Goal: Task Accomplishment & Management: Complete application form

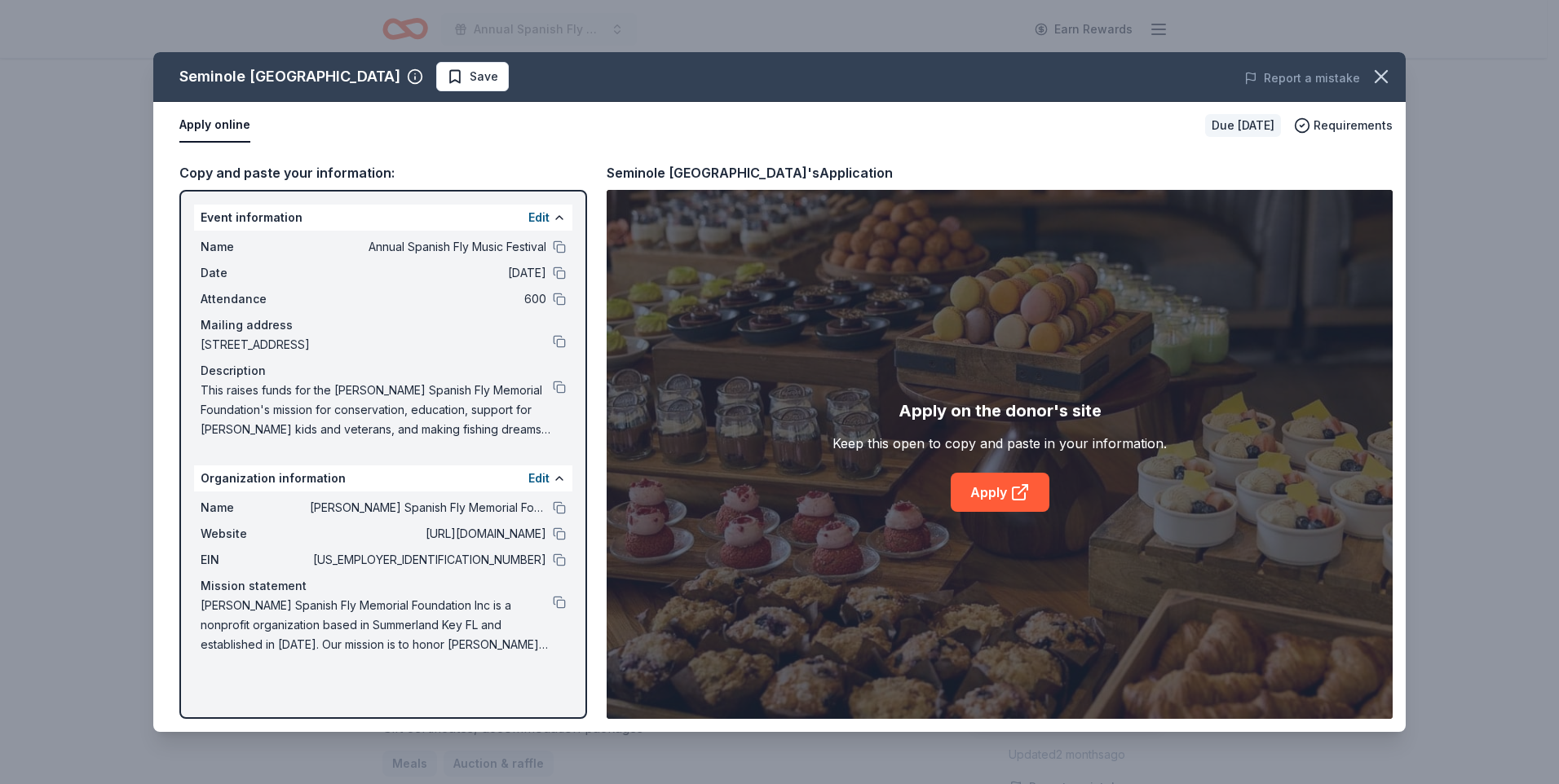
scroll to position [443, 0]
click at [499, 79] on span "Save" at bounding box center [473, 76] width 51 height 19
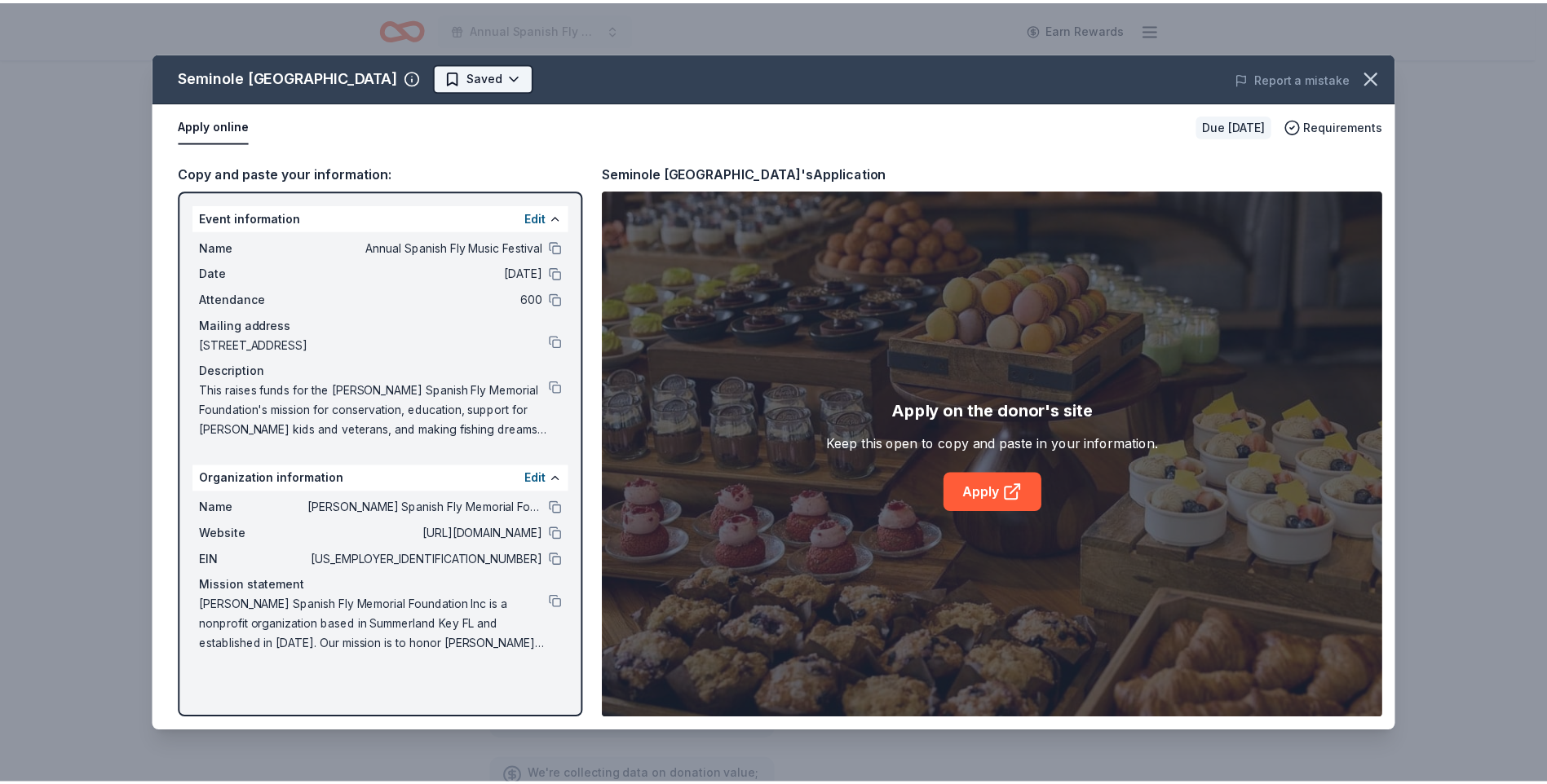
scroll to position [0, 0]
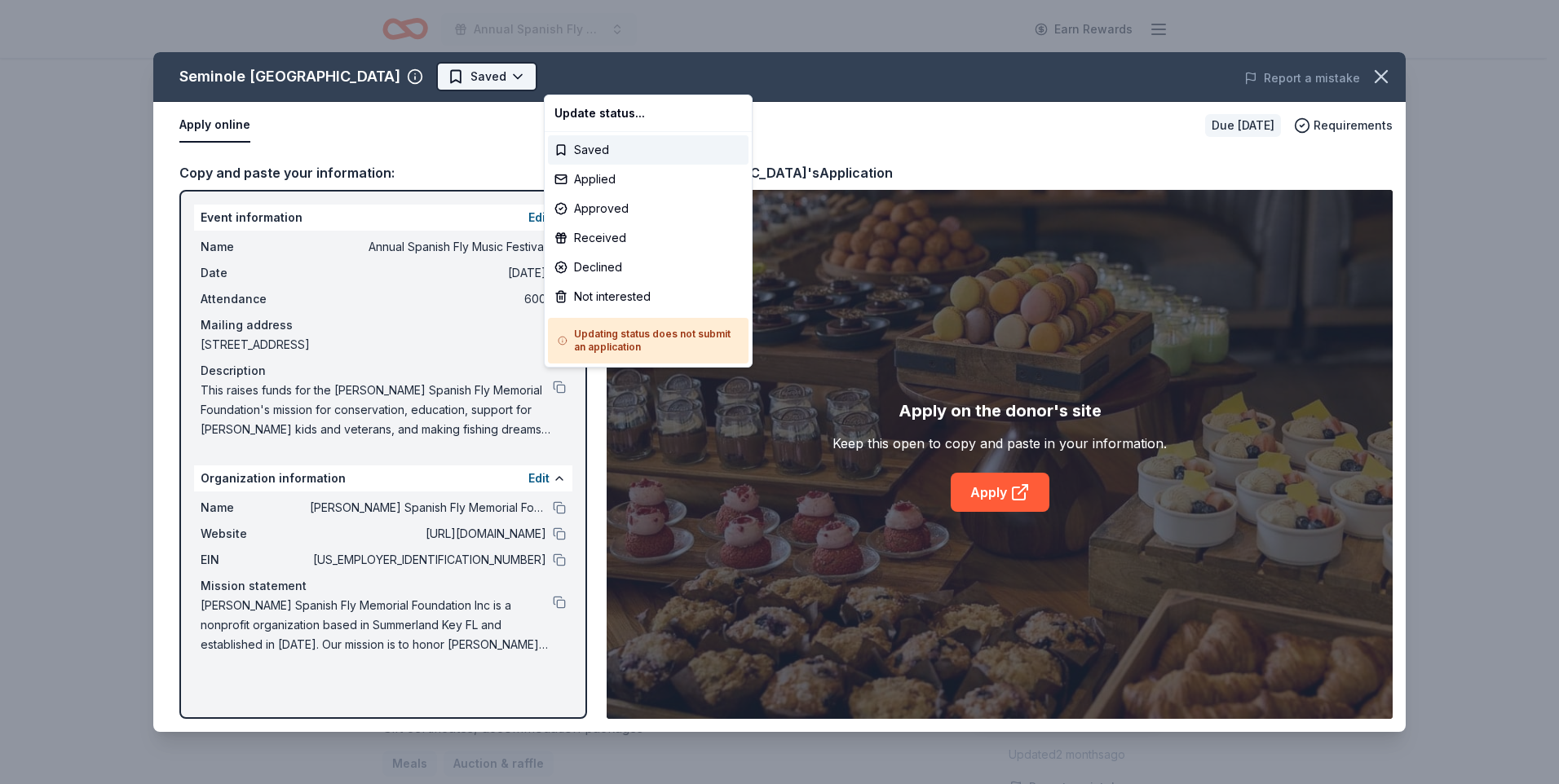
click at [615, 73] on html "Annual Spanish Fly Music Festival Earn Rewards Due in 109 days Share Seminole H…" at bounding box center [779, 392] width 1559 height 784
click at [594, 169] on div "Applied" at bounding box center [649, 179] width 200 height 29
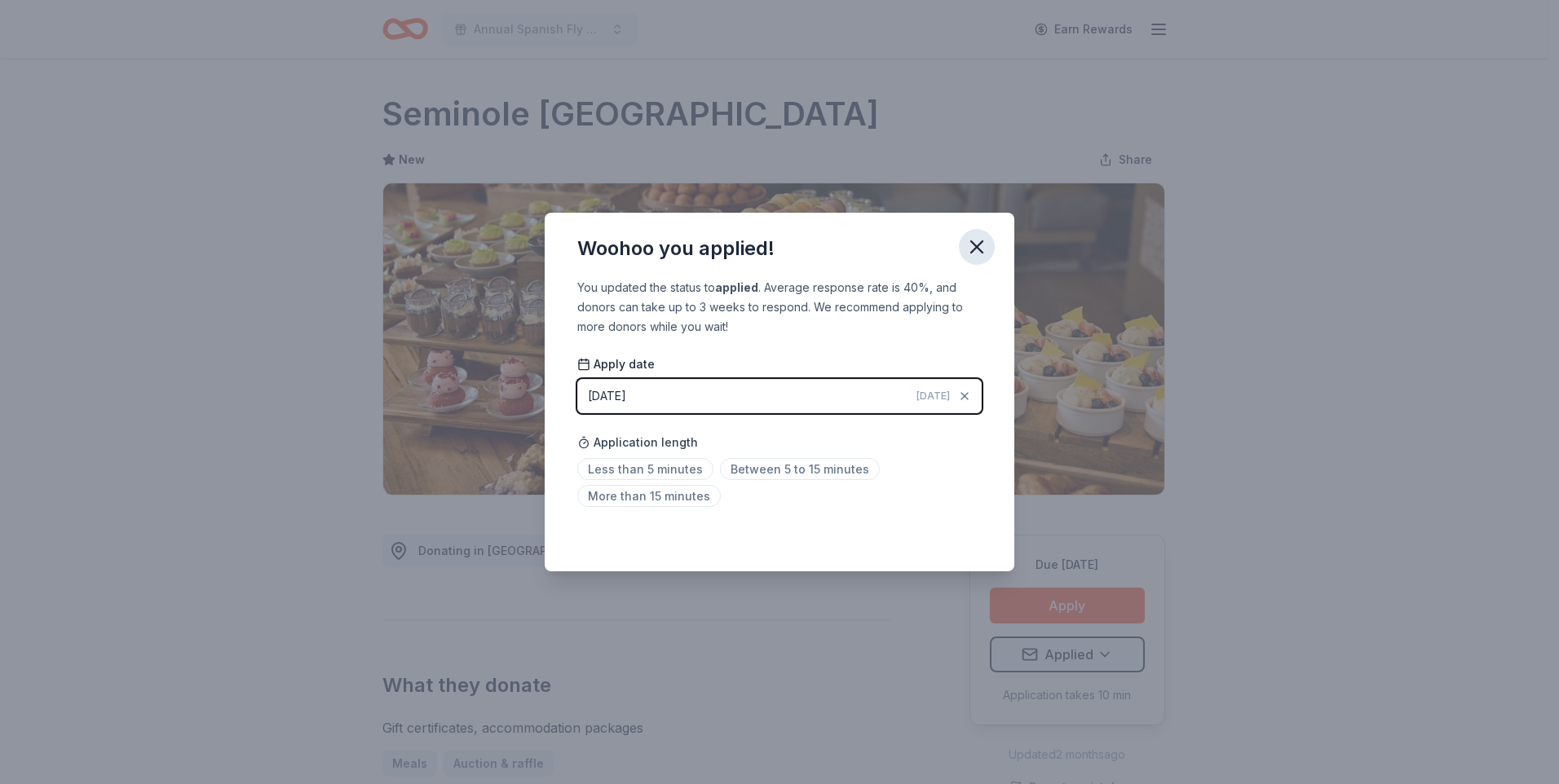
click at [974, 242] on icon "button" at bounding box center [976, 247] width 23 height 23
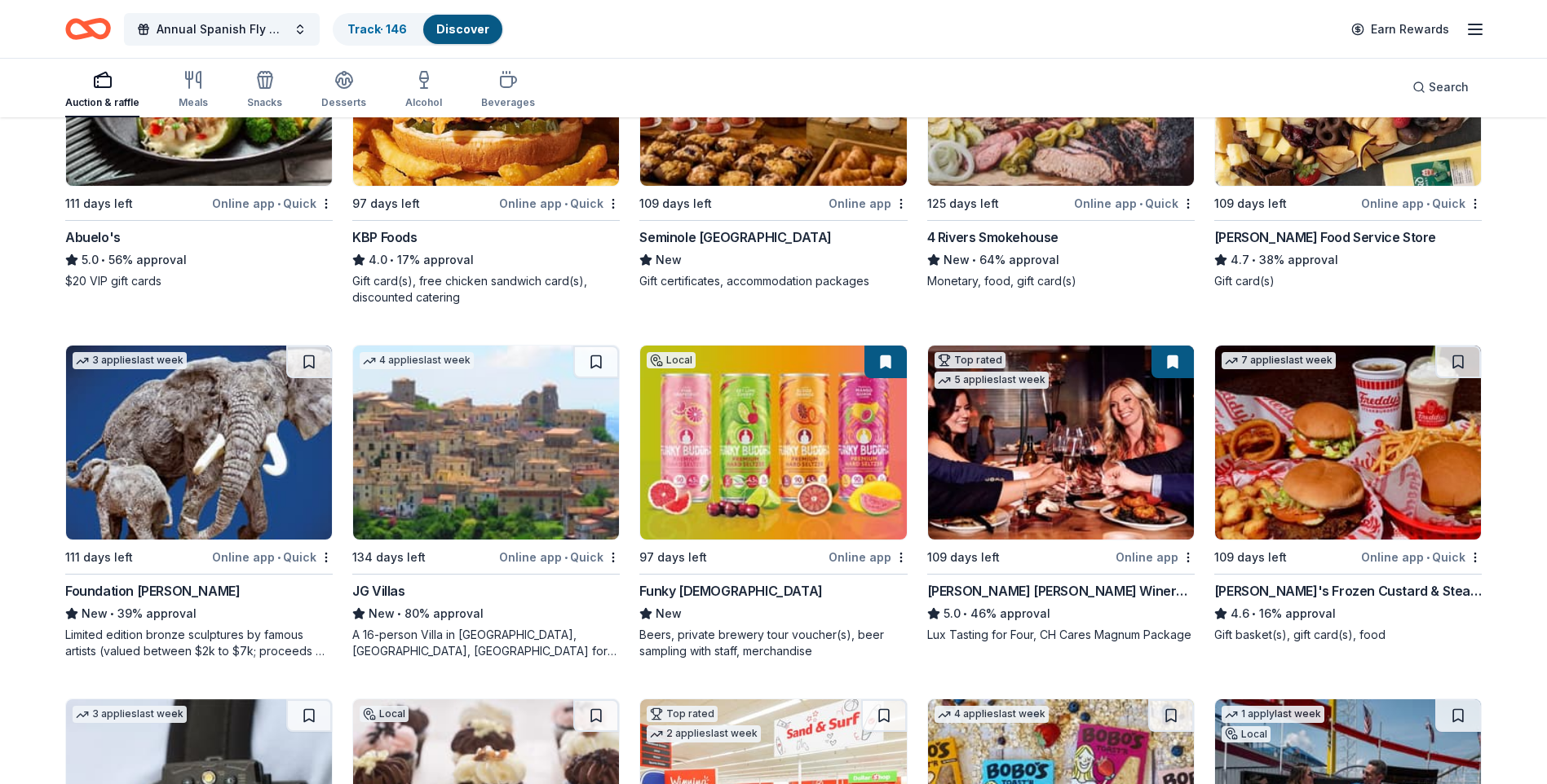
scroll to position [2222, 0]
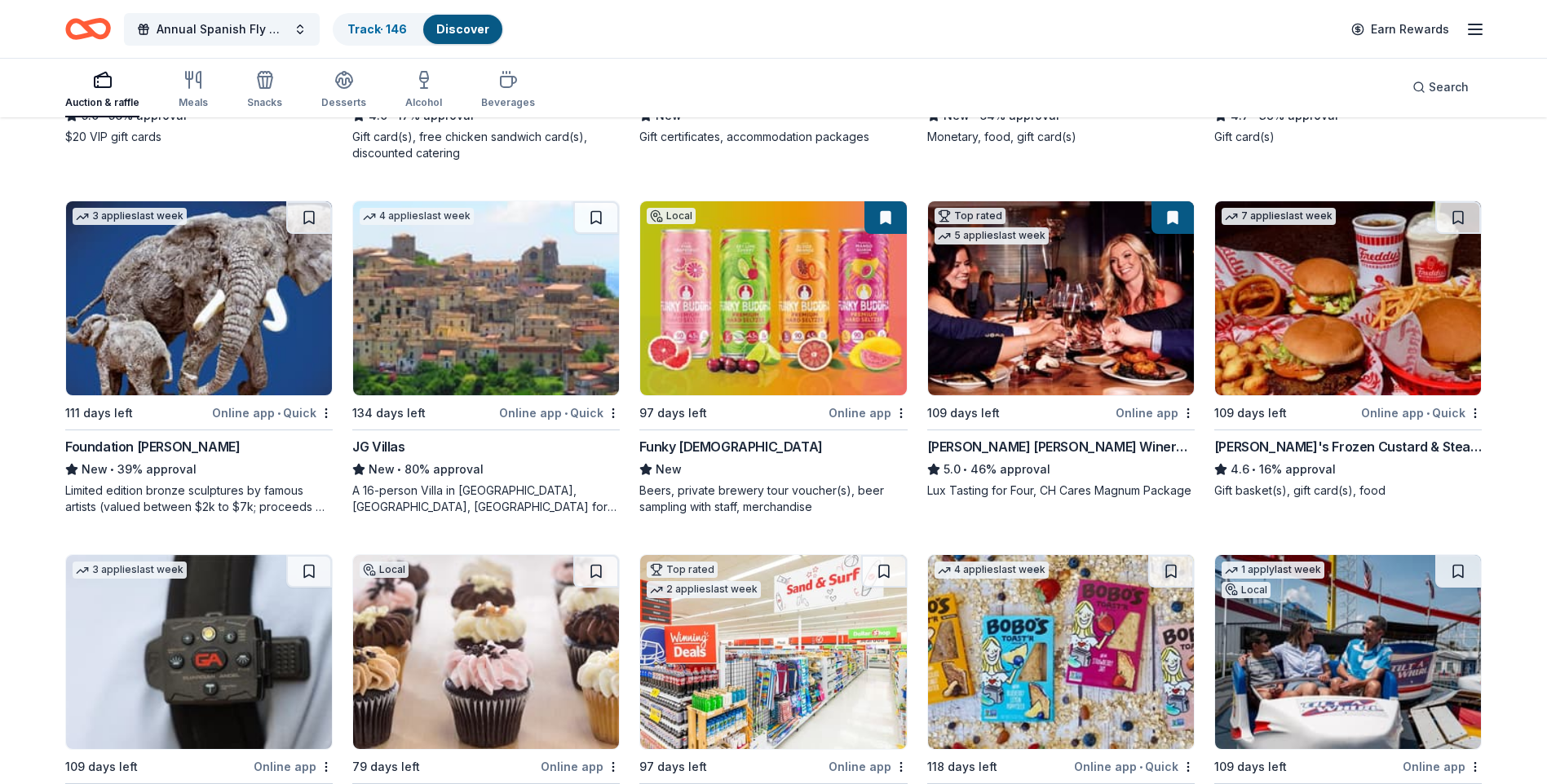
click at [406, 445] on div "JG Villas" at bounding box center [486, 446] width 268 height 19
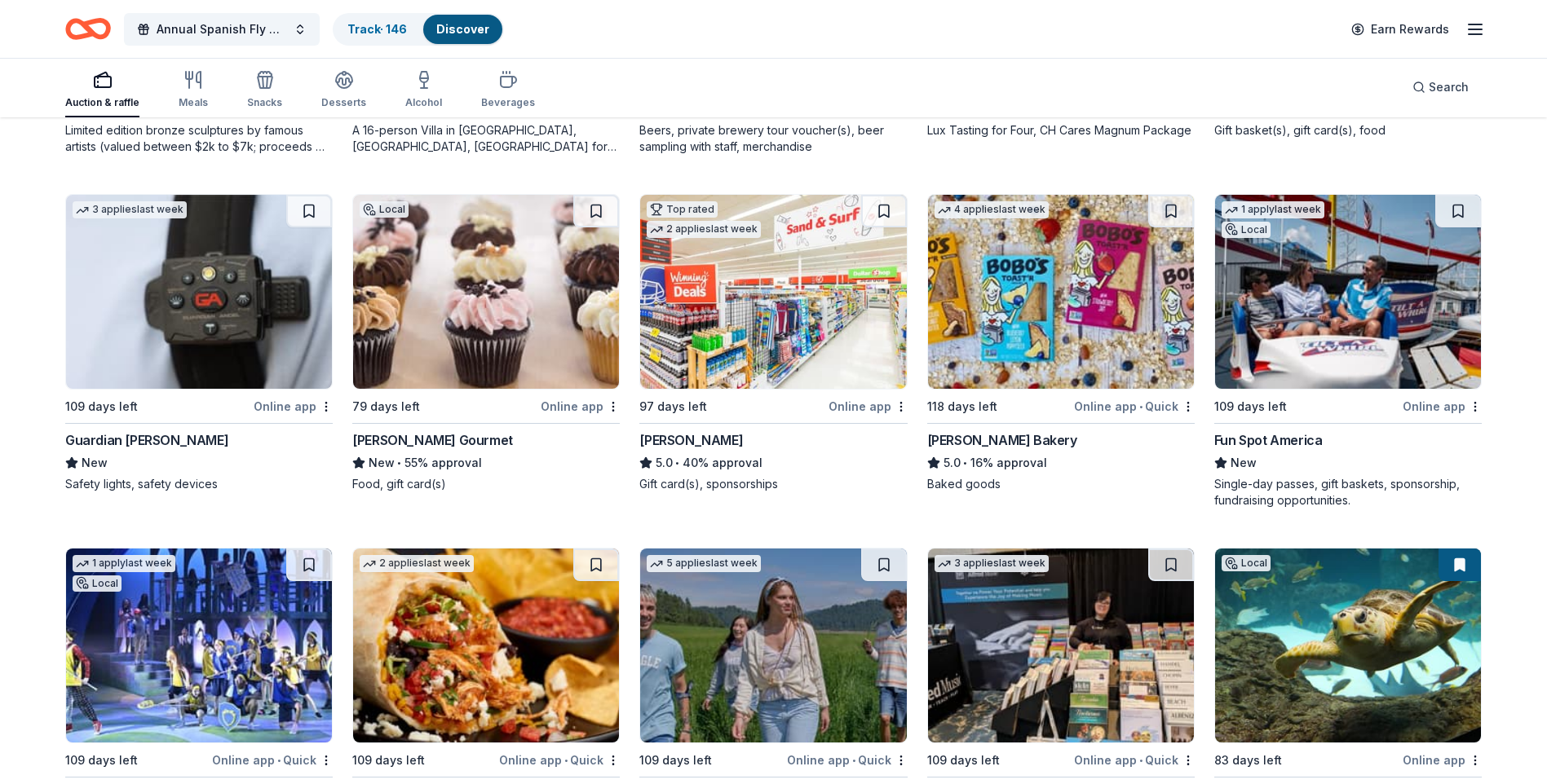
scroll to position [2536, 0]
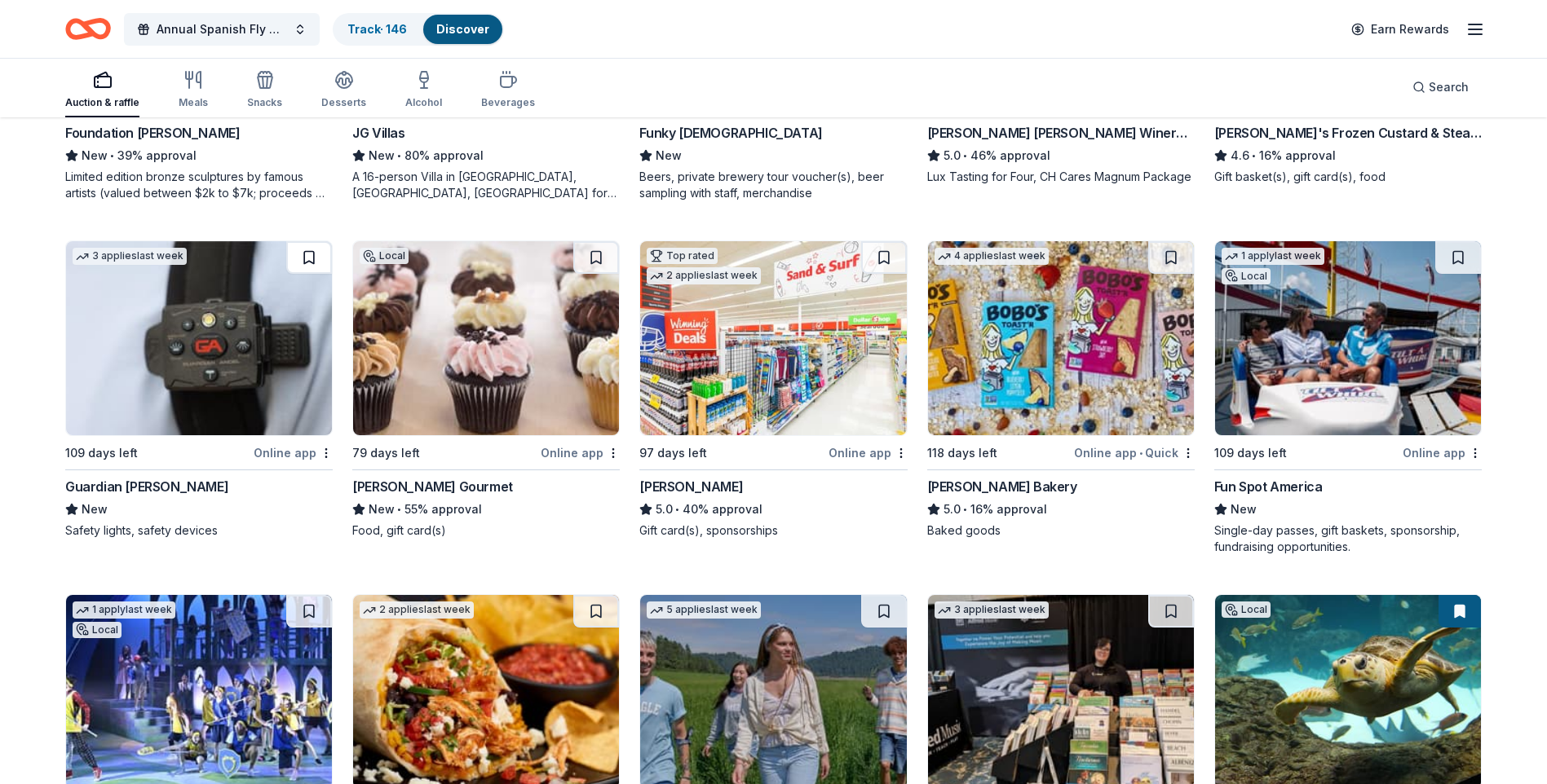
click at [301, 263] on button at bounding box center [309, 258] width 45 height 33
click at [200, 380] on img at bounding box center [199, 339] width 266 height 194
click at [1283, 488] on div "Fun Spot America" at bounding box center [1268, 486] width 109 height 19
drag, startPoint x: 1543, startPoint y: 553, endPoint x: 1551, endPoint y: 570, distance: 18.8
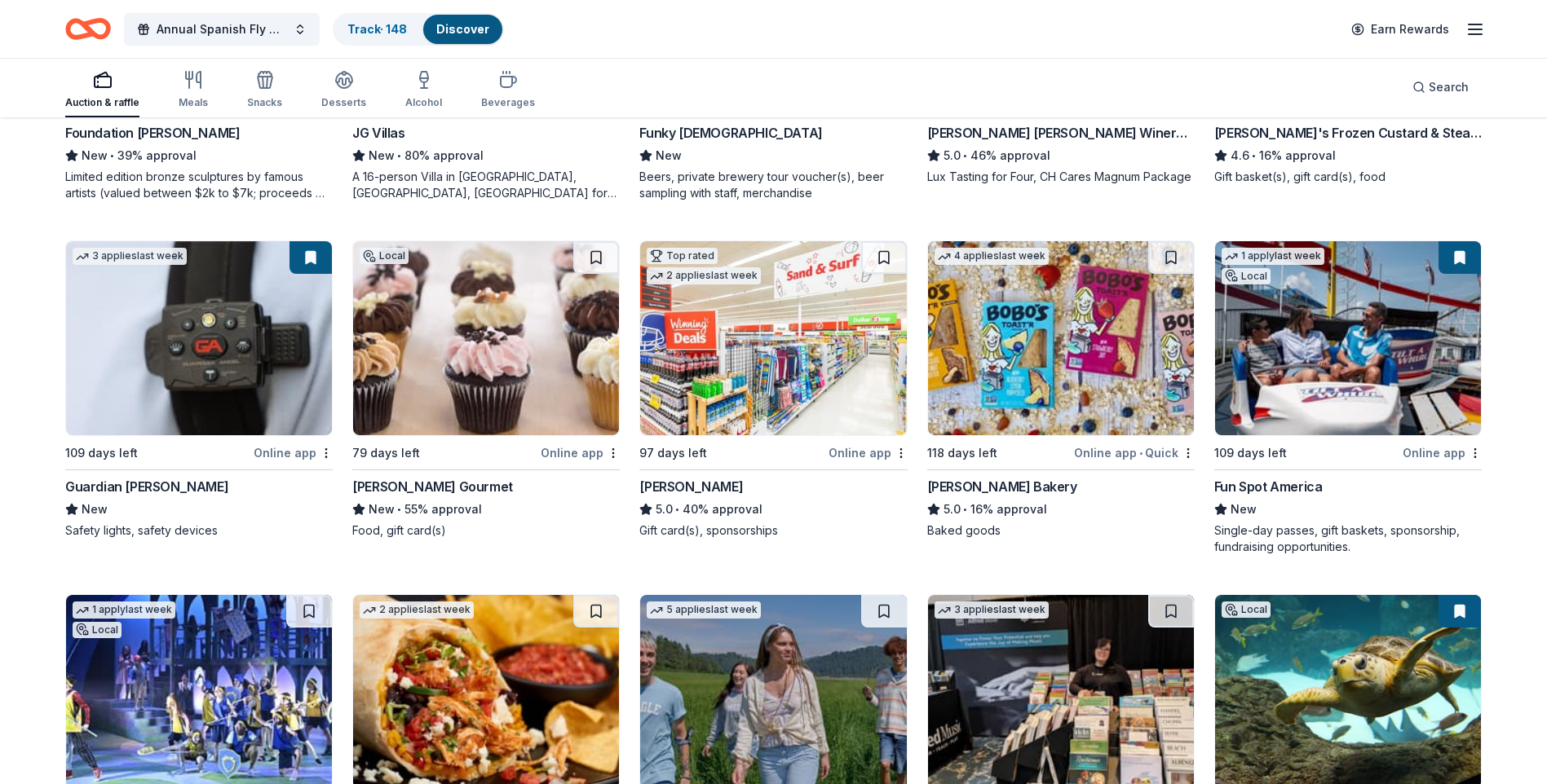
drag, startPoint x: 1546, startPoint y: 546, endPoint x: 1561, endPoint y: 603, distance: 58.9
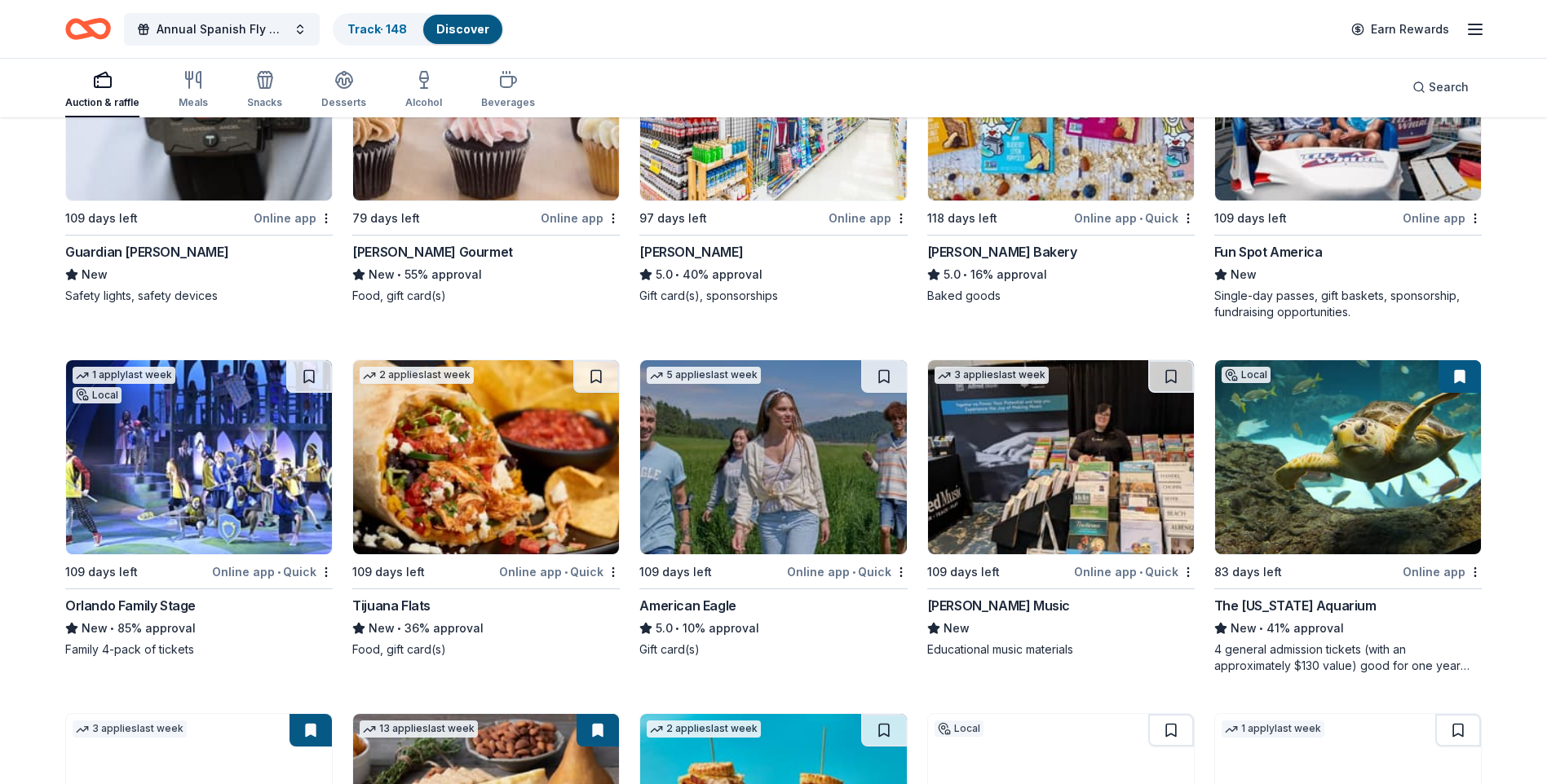
scroll to position [2874, 0]
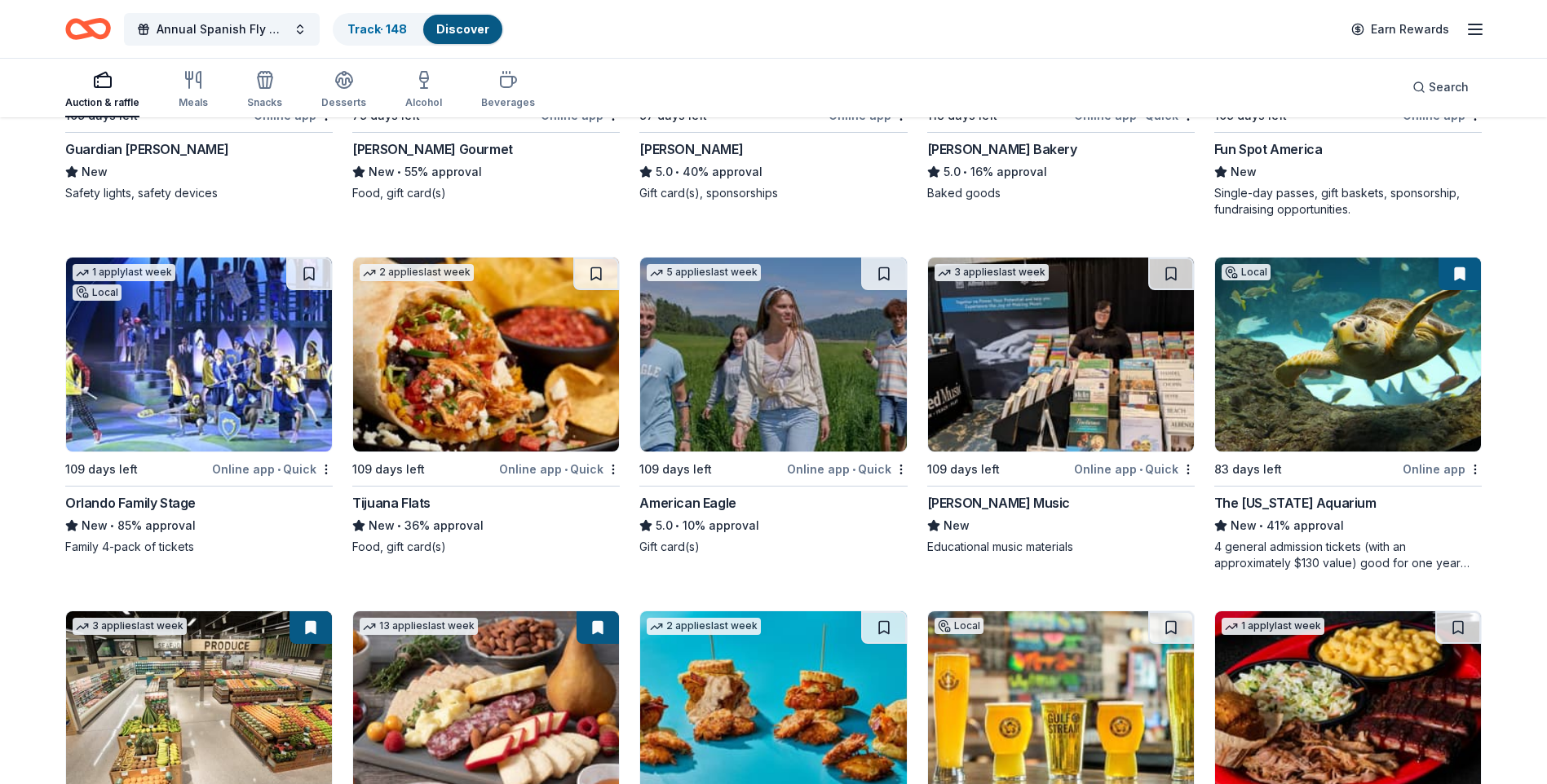
click at [118, 500] on div "Orlando Family Stage" at bounding box center [130, 503] width 131 height 19
click at [525, 318] on img at bounding box center [486, 355] width 266 height 194
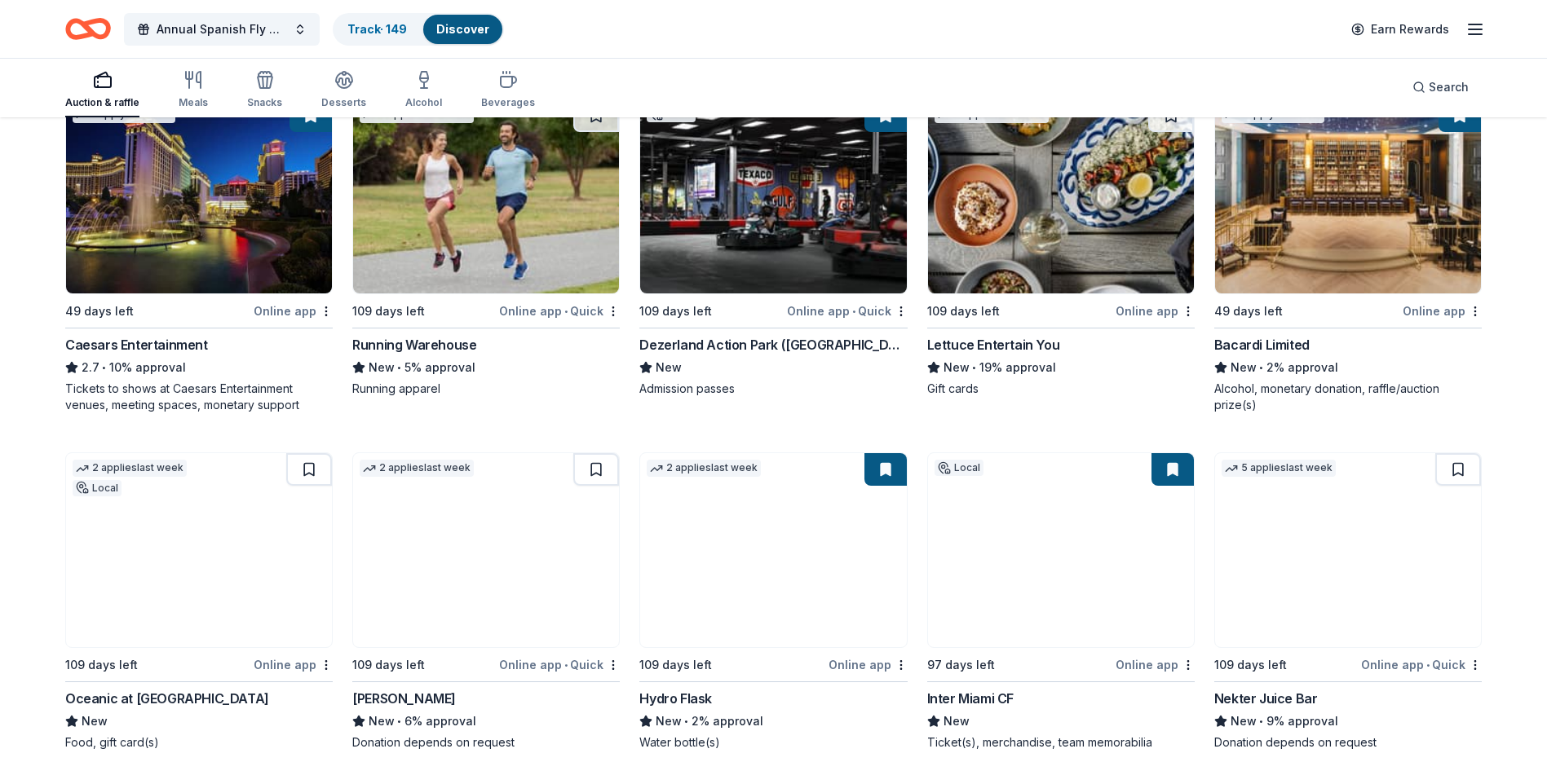
scroll to position [7234, 0]
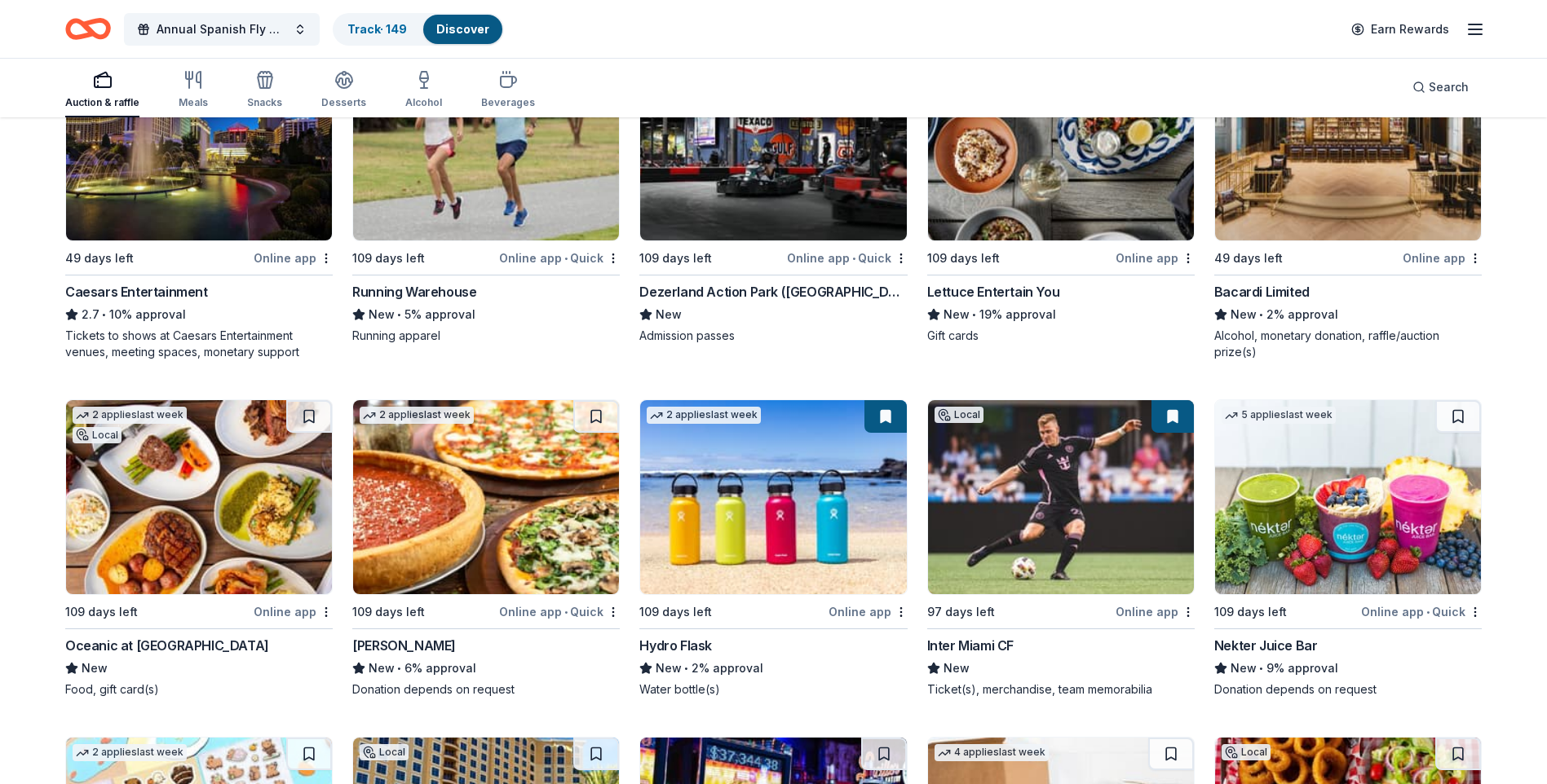
click at [744, 544] on img at bounding box center [773, 497] width 266 height 194
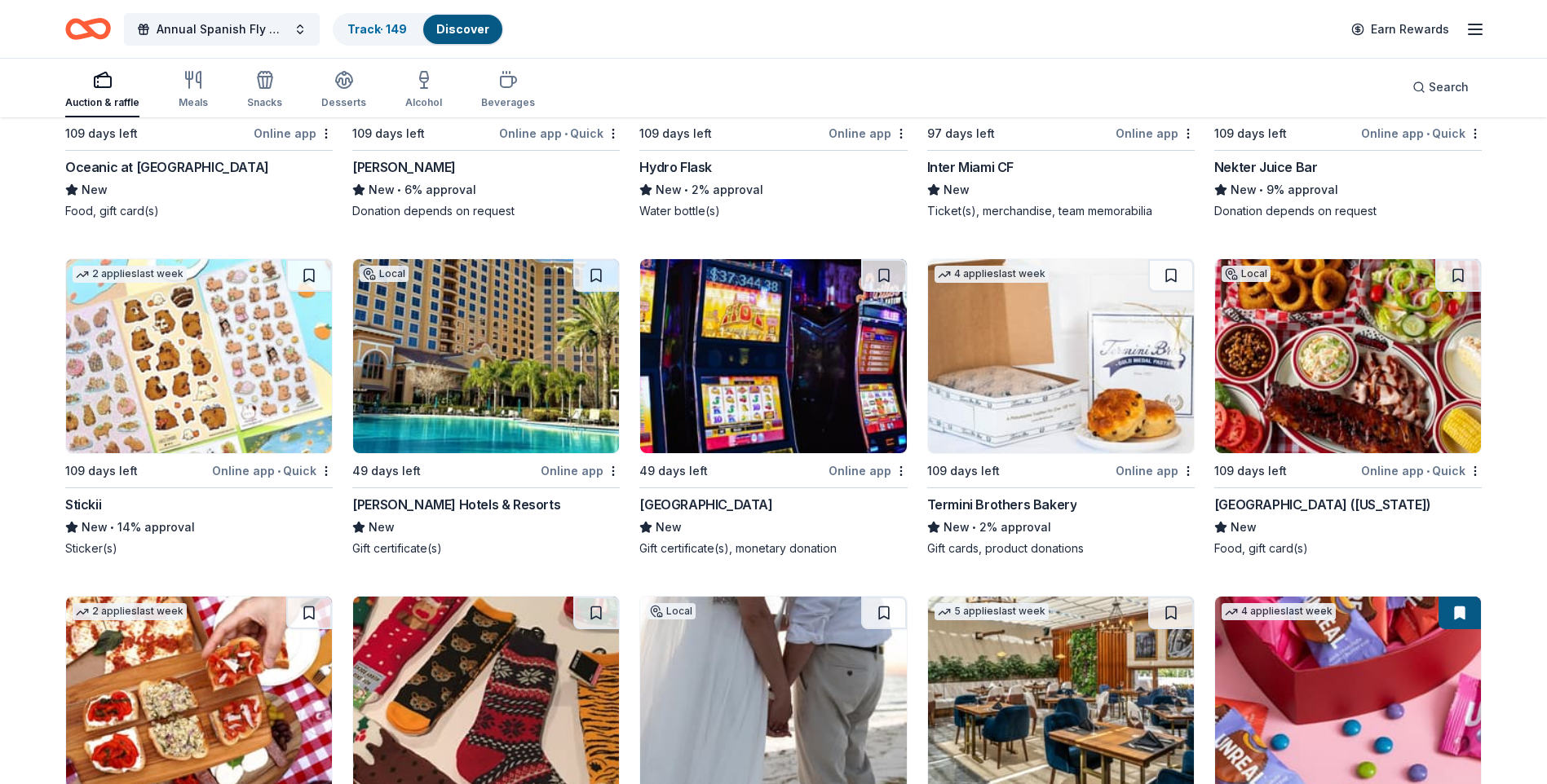
scroll to position [7741, 0]
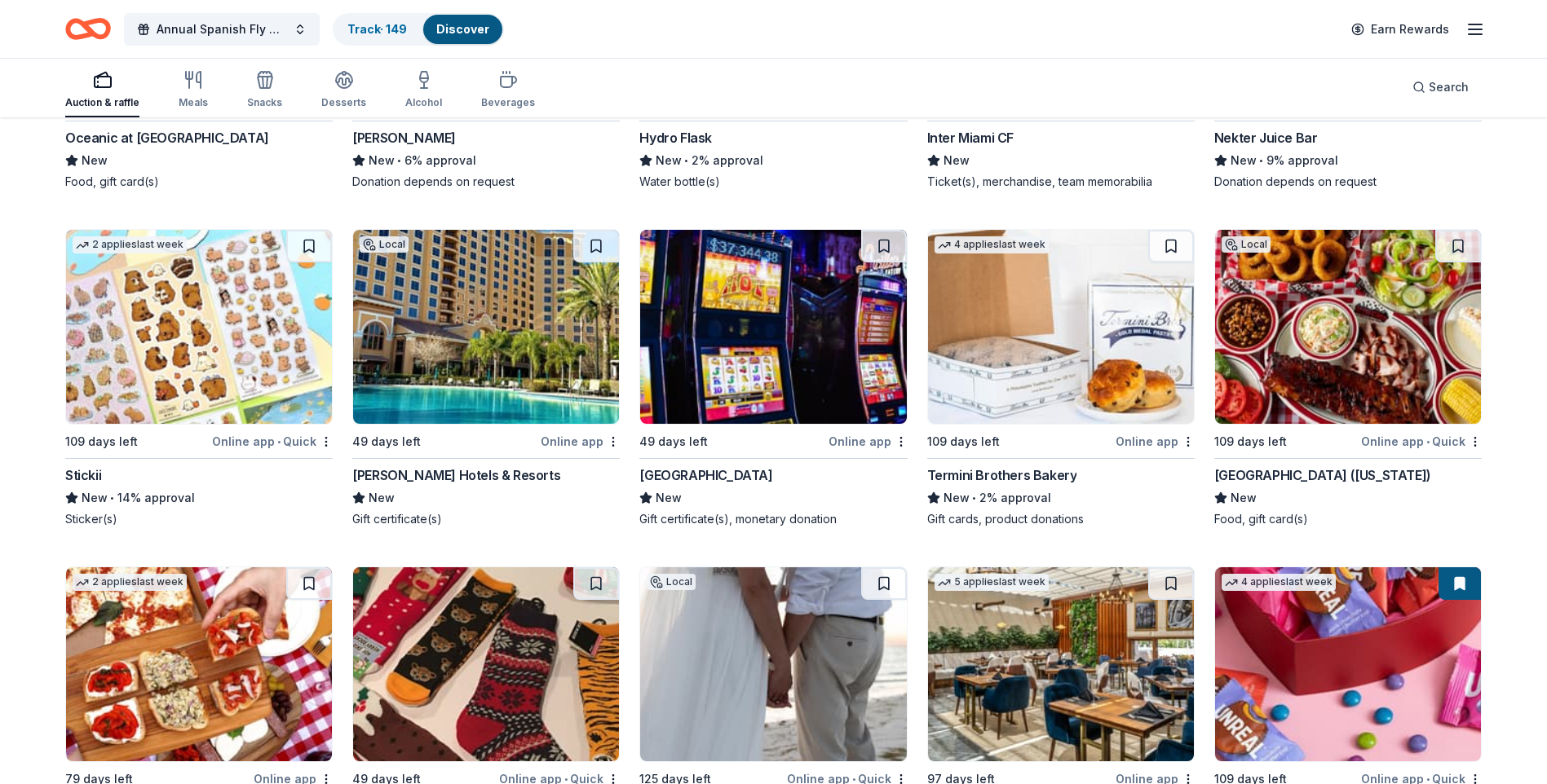
click at [433, 485] on div "Rosen Hotels & Resorts" at bounding box center [456, 475] width 208 height 19
click at [1251, 485] on div "Rib City (Florida)" at bounding box center [1323, 475] width 217 height 19
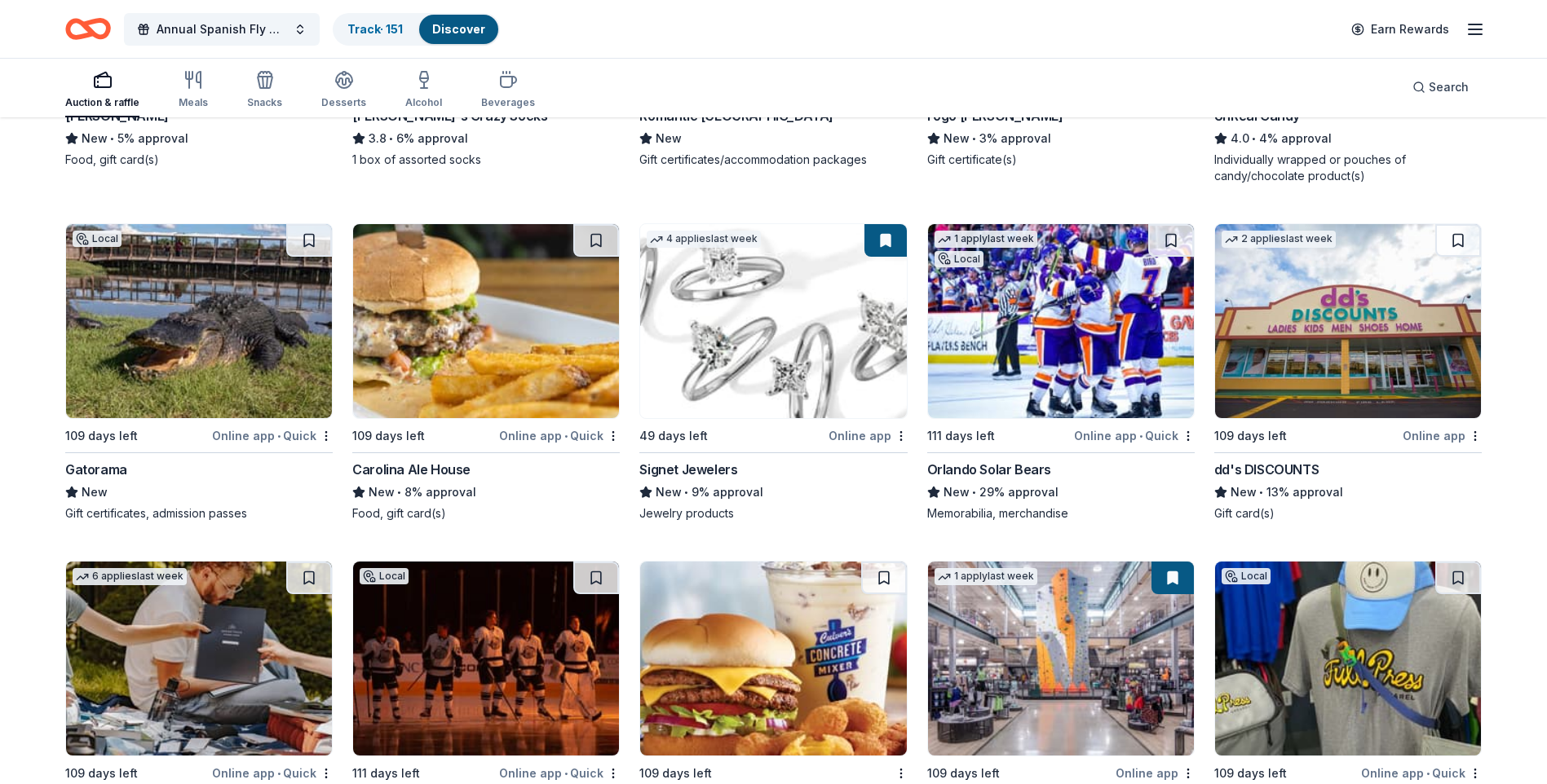
scroll to position [8449, 0]
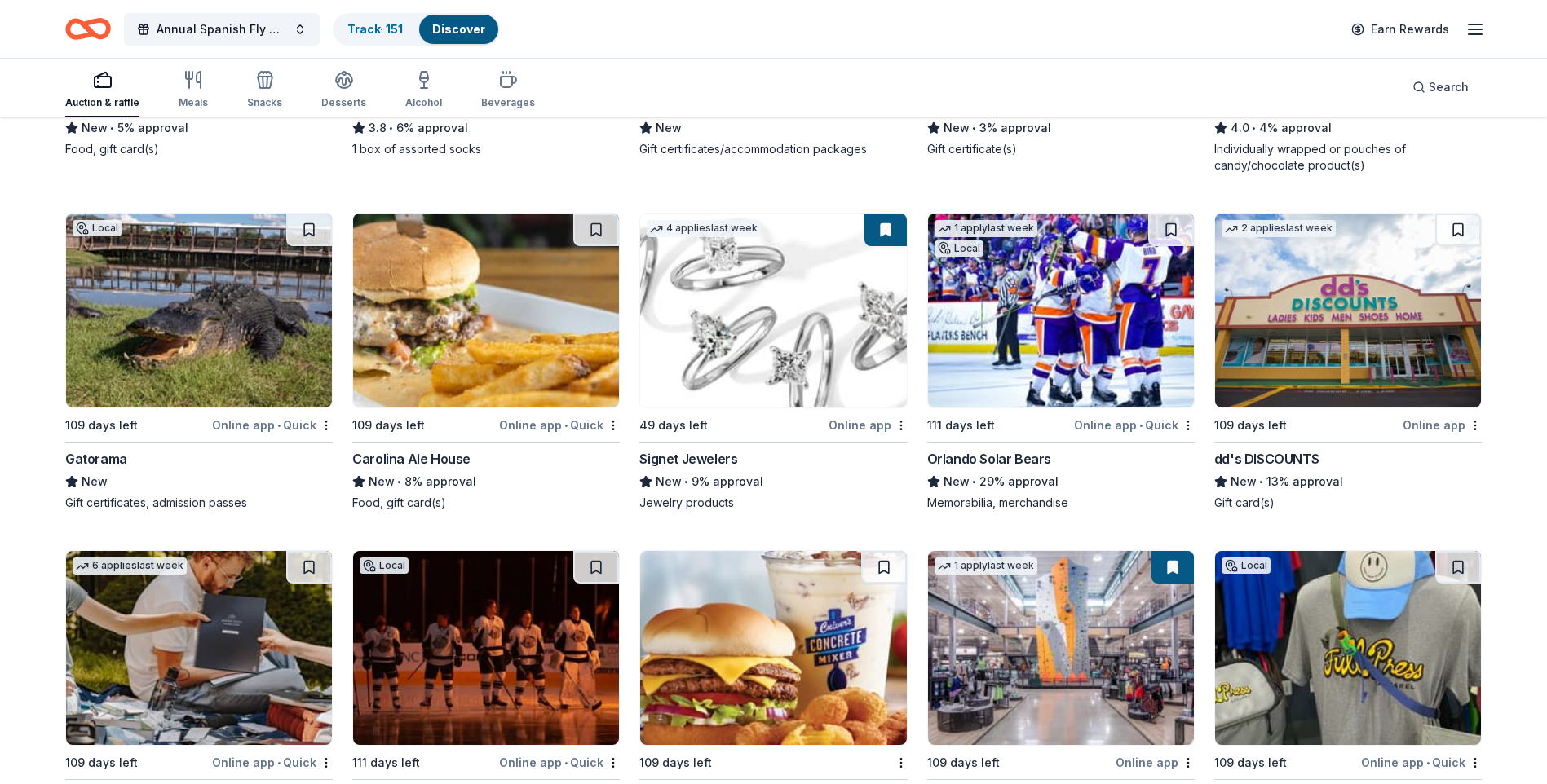
click at [248, 301] on img at bounding box center [199, 311] width 266 height 194
click at [301, 246] on button at bounding box center [309, 230] width 45 height 33
click at [308, 244] on button at bounding box center [311, 230] width 42 height 33
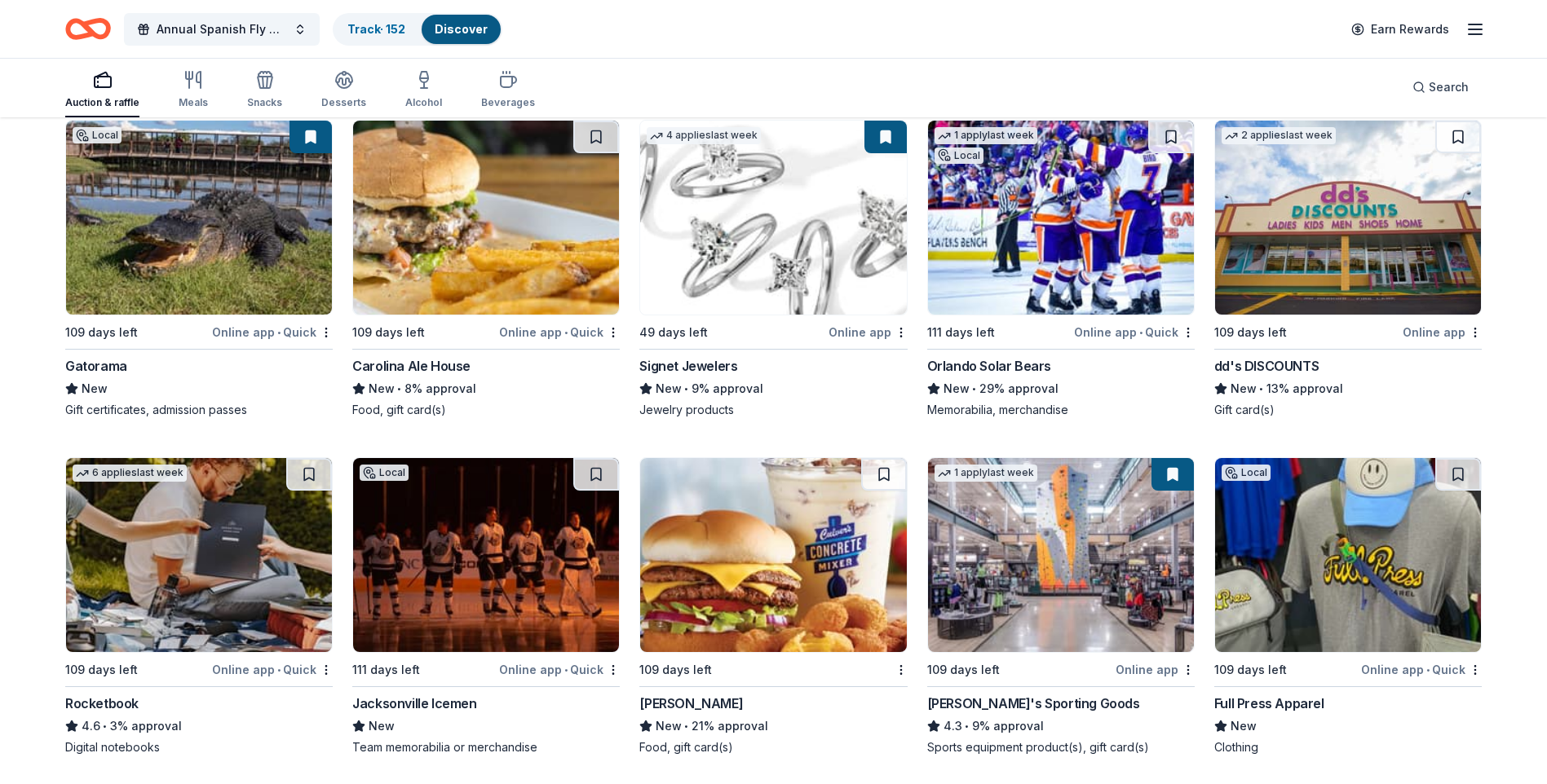
click at [522, 579] on img at bounding box center [486, 555] width 266 height 194
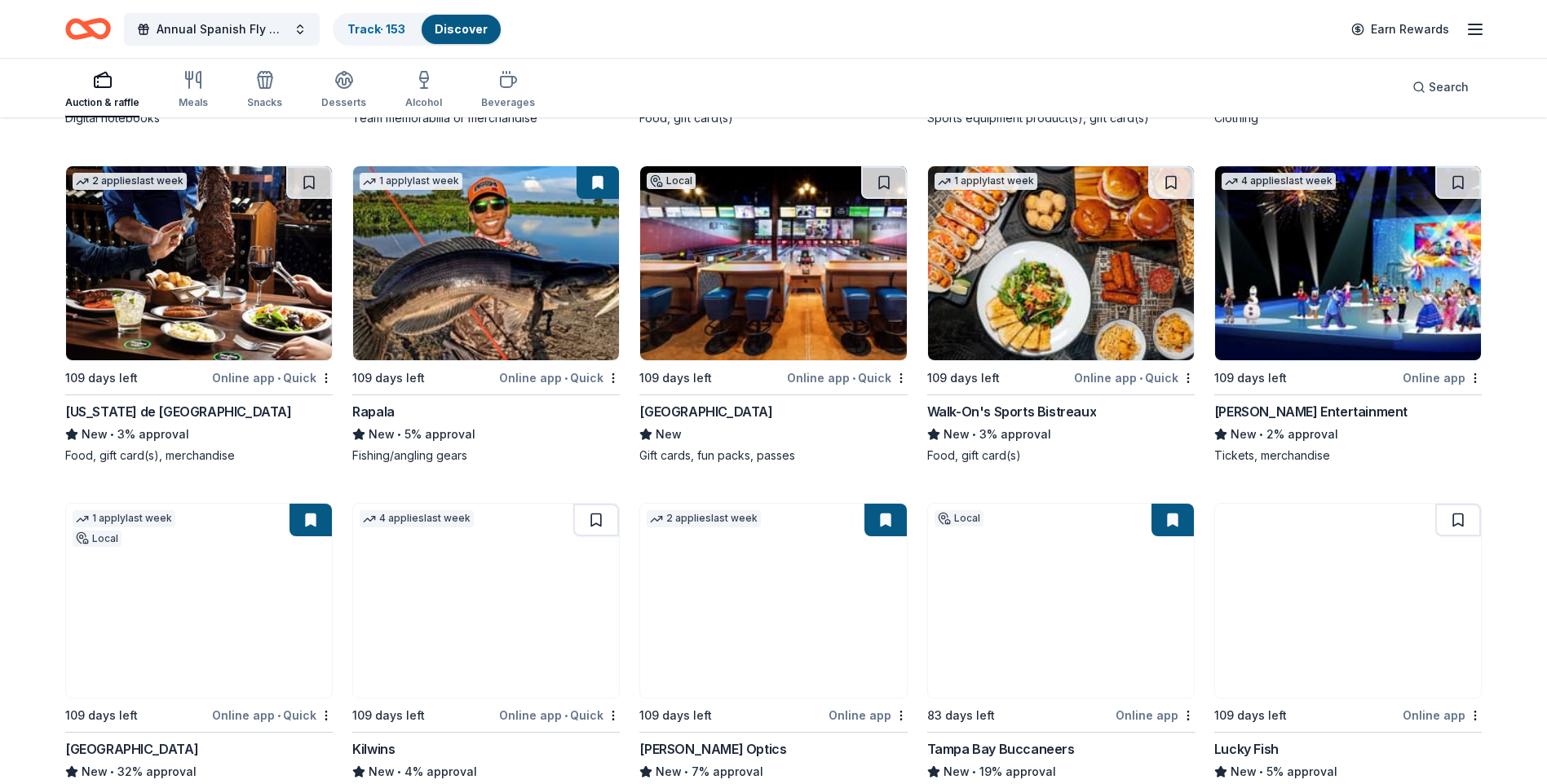
scroll to position [9027, 0]
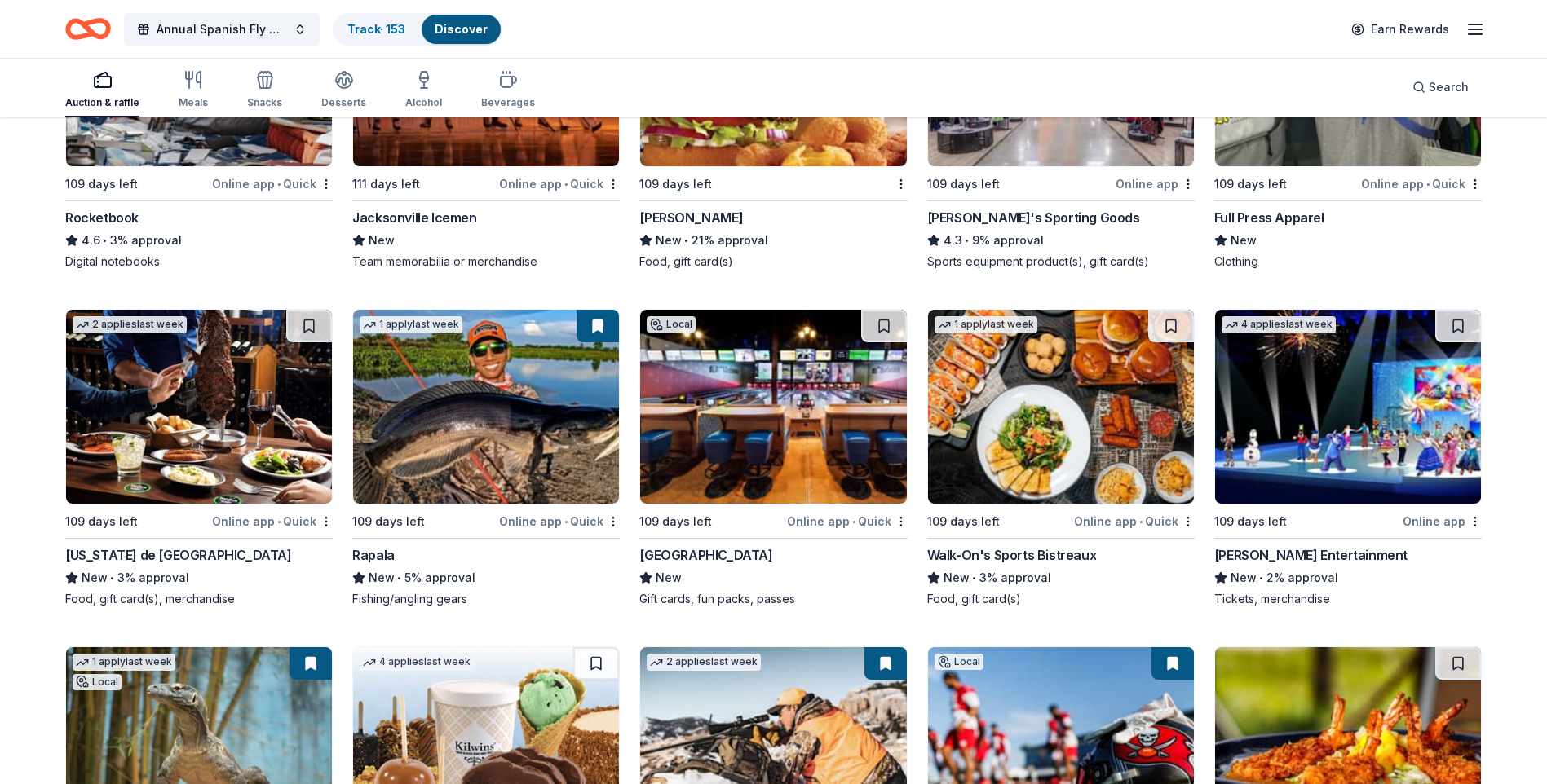
click at [518, 453] on img at bounding box center [486, 407] width 266 height 194
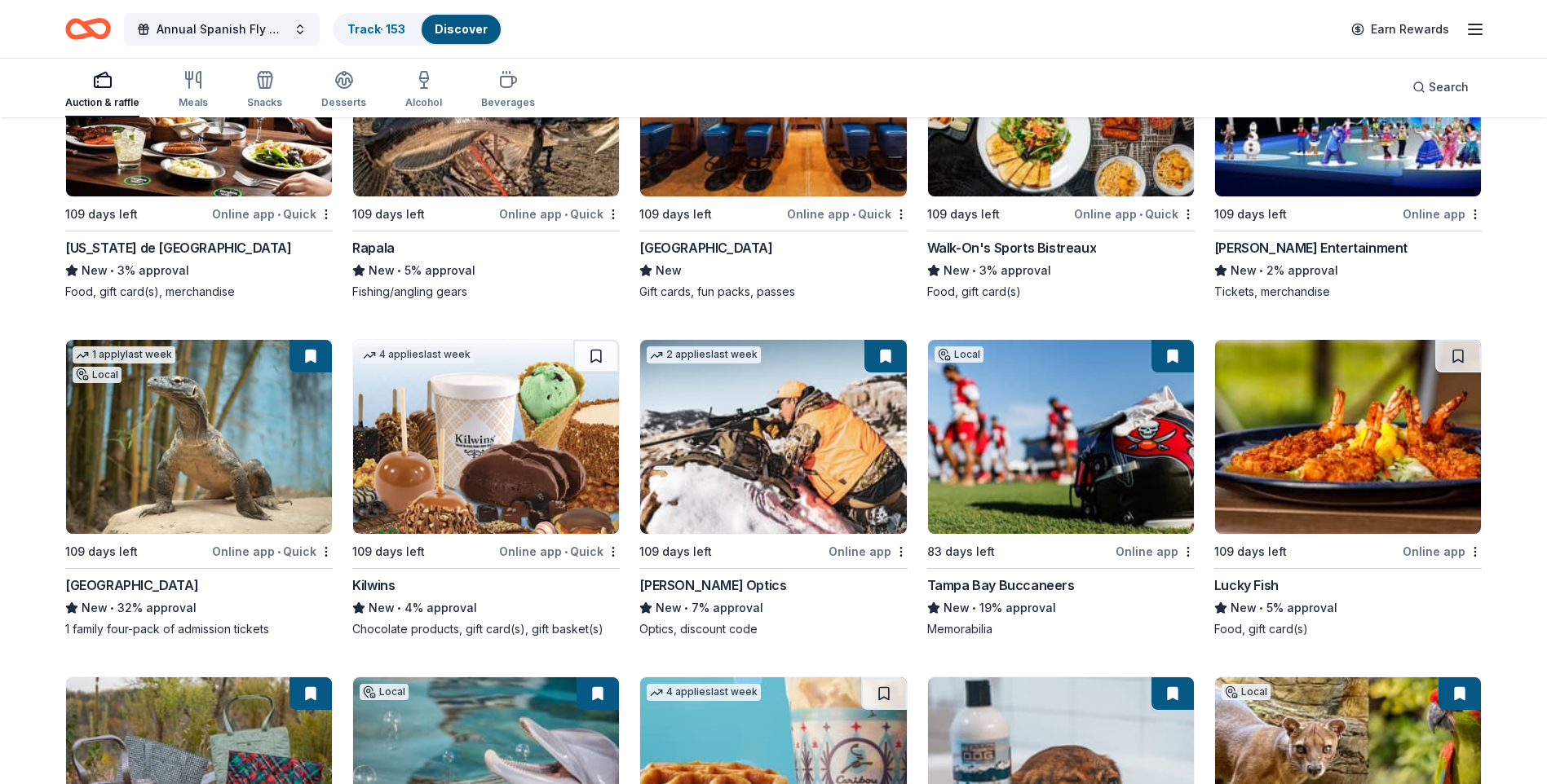
scroll to position [9347, 0]
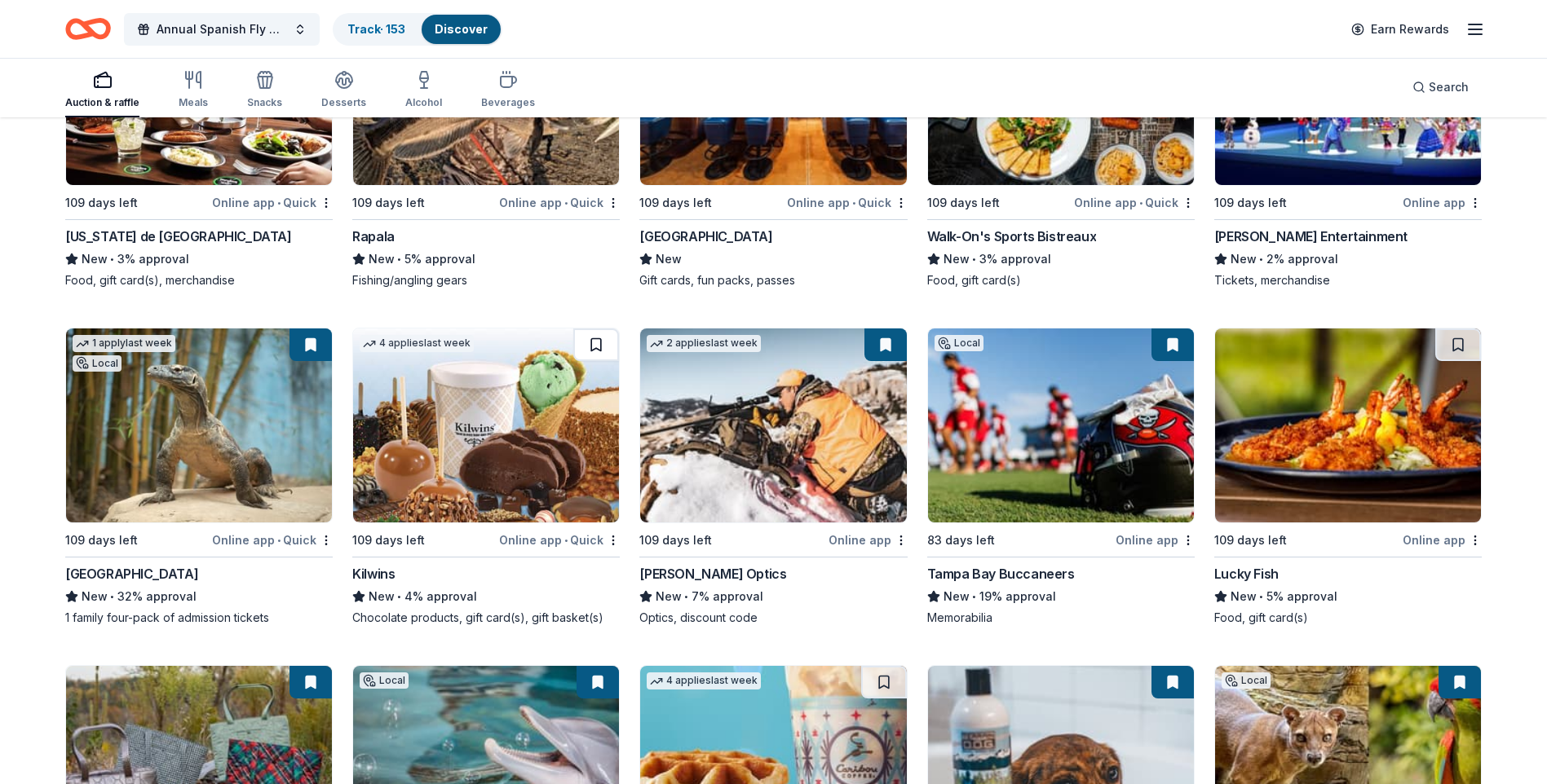
click at [592, 355] on button at bounding box center [596, 344] width 45 height 33
click at [560, 419] on img at bounding box center [486, 425] width 266 height 194
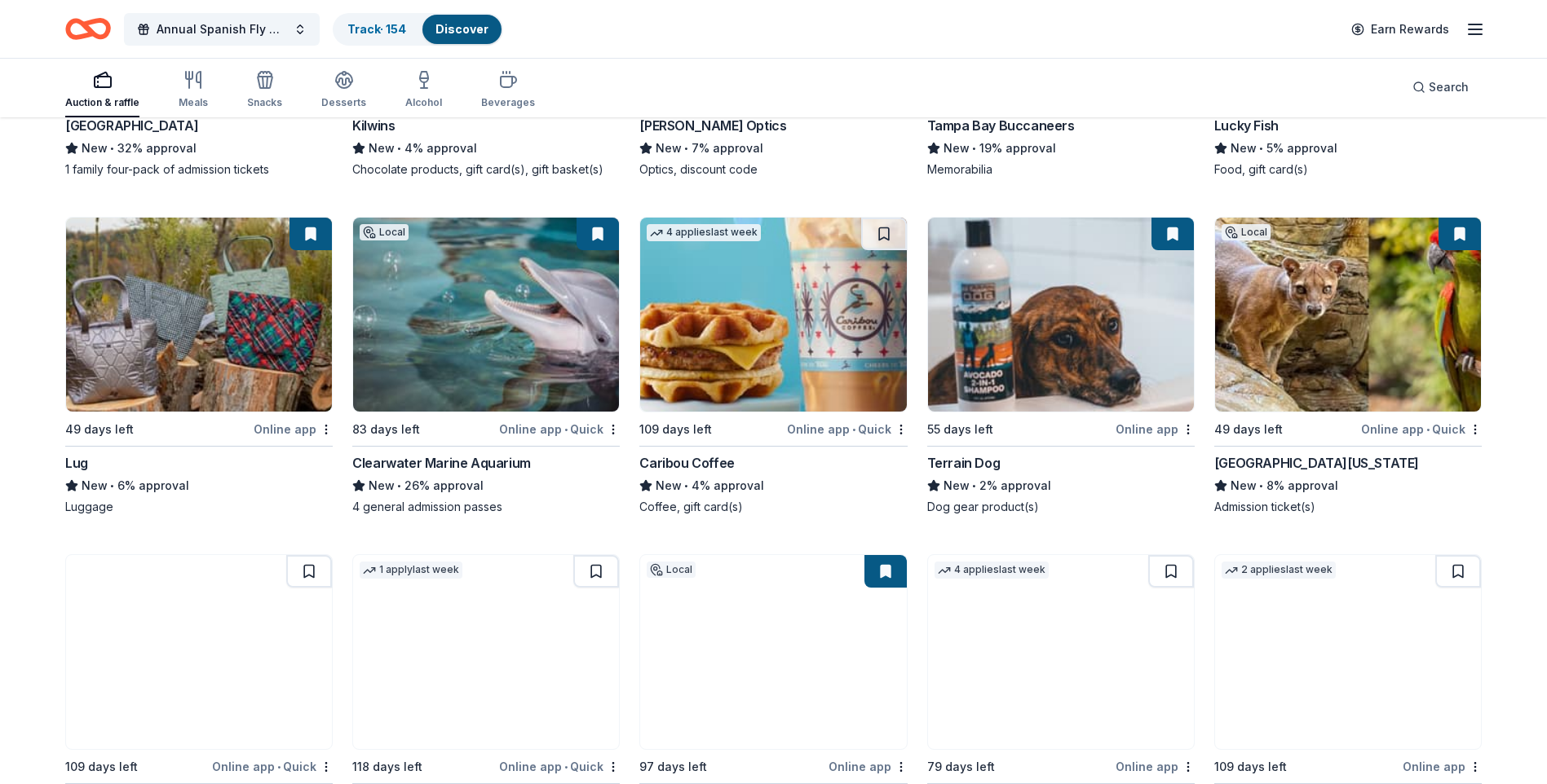
scroll to position [9878, 0]
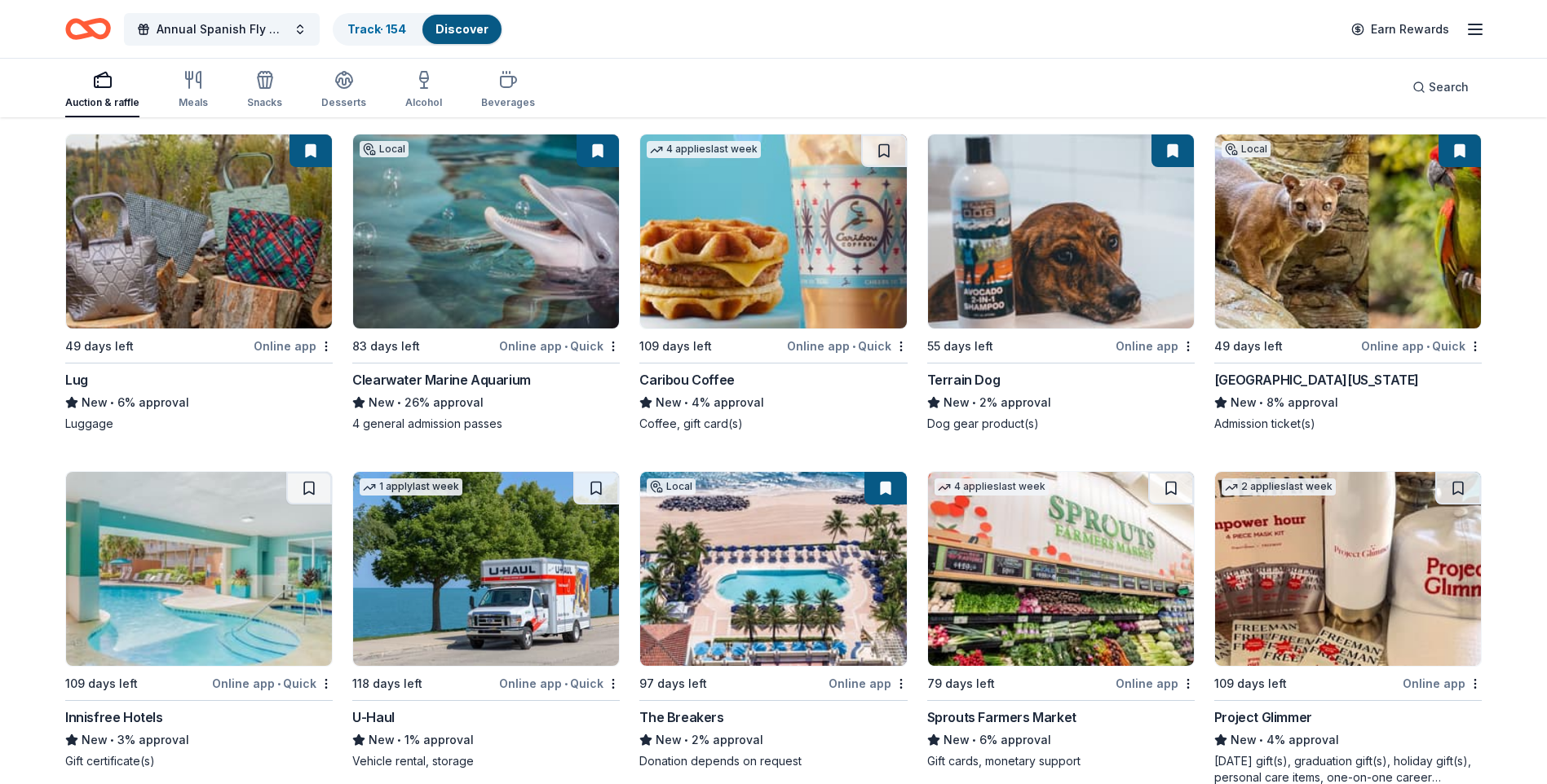
click at [298, 167] on button at bounding box center [311, 151] width 42 height 33
click at [244, 271] on img at bounding box center [199, 232] width 266 height 194
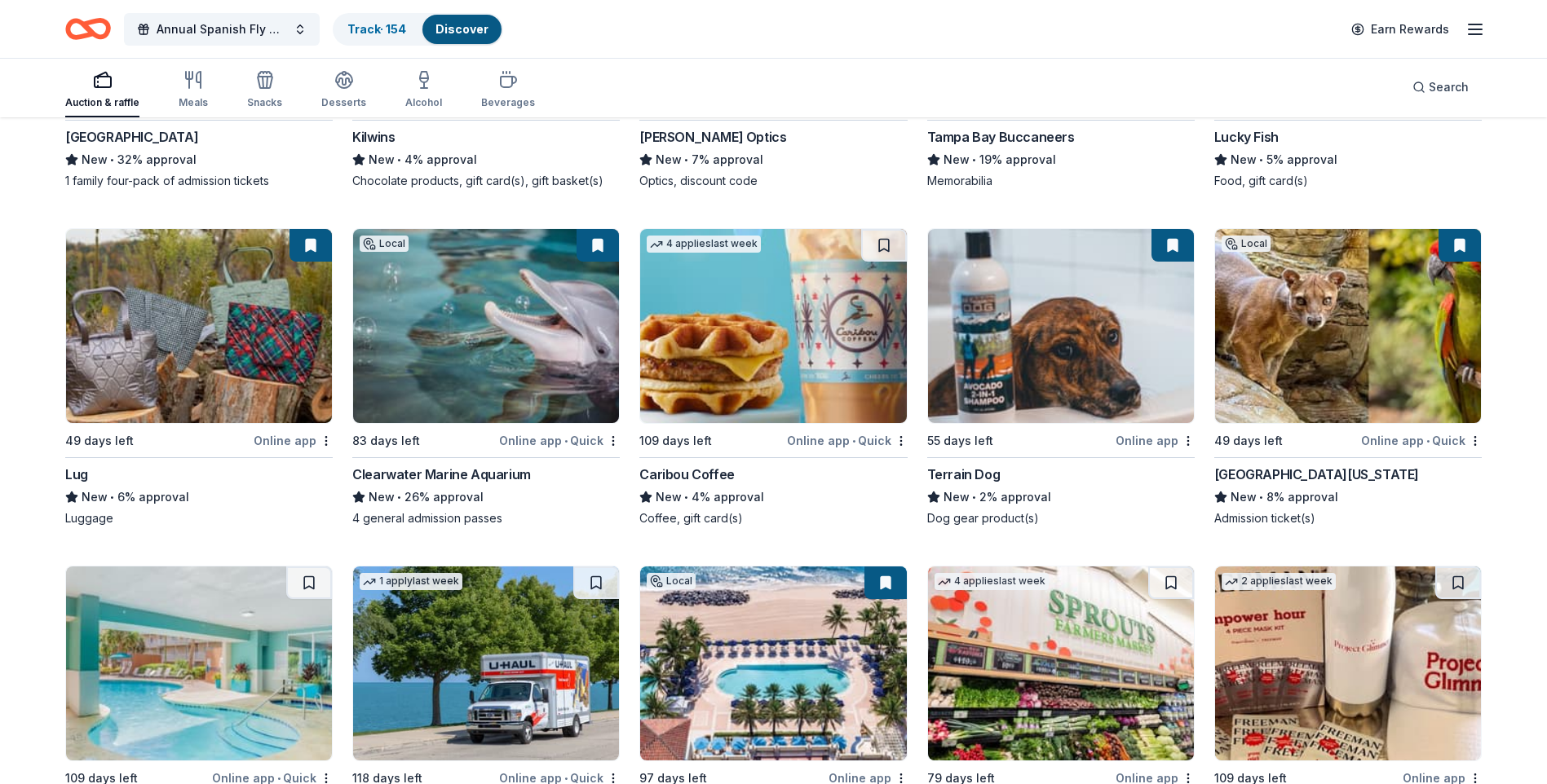
scroll to position [9859, 0]
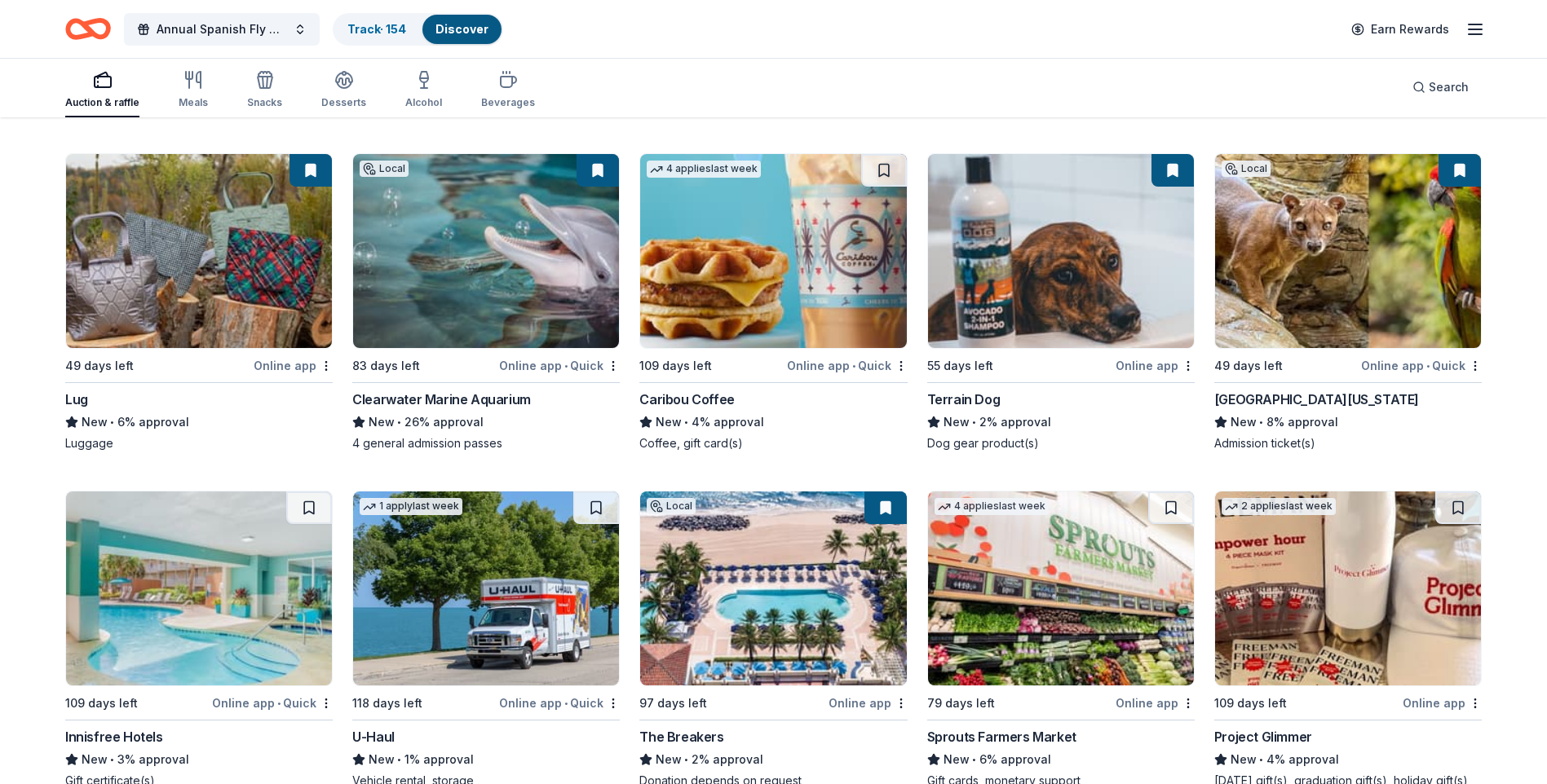
click at [1445, 187] on button at bounding box center [1459, 170] width 42 height 33
click at [1467, 179] on button at bounding box center [1459, 170] width 42 height 33
click at [1466, 187] on button at bounding box center [1459, 170] width 42 height 33
click at [1411, 293] on img at bounding box center [1348, 251] width 266 height 194
click at [1461, 187] on button at bounding box center [1459, 170] width 42 height 33
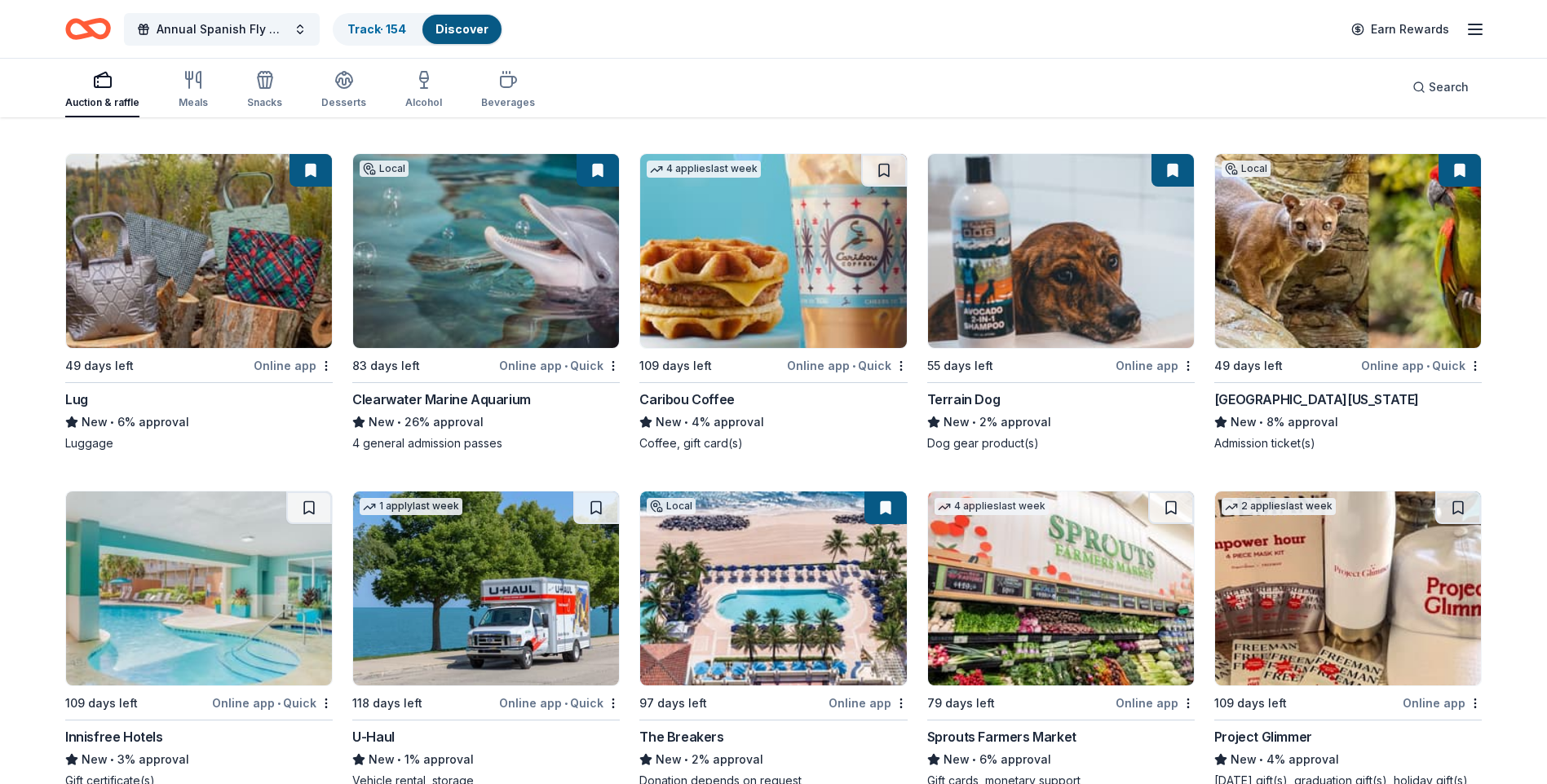
click at [1449, 187] on button at bounding box center [1459, 170] width 42 height 33
click at [1464, 187] on button at bounding box center [1459, 170] width 42 height 33
click at [1438, 263] on img at bounding box center [1348, 251] width 266 height 194
click at [1465, 187] on button at bounding box center [1459, 170] width 42 height 33
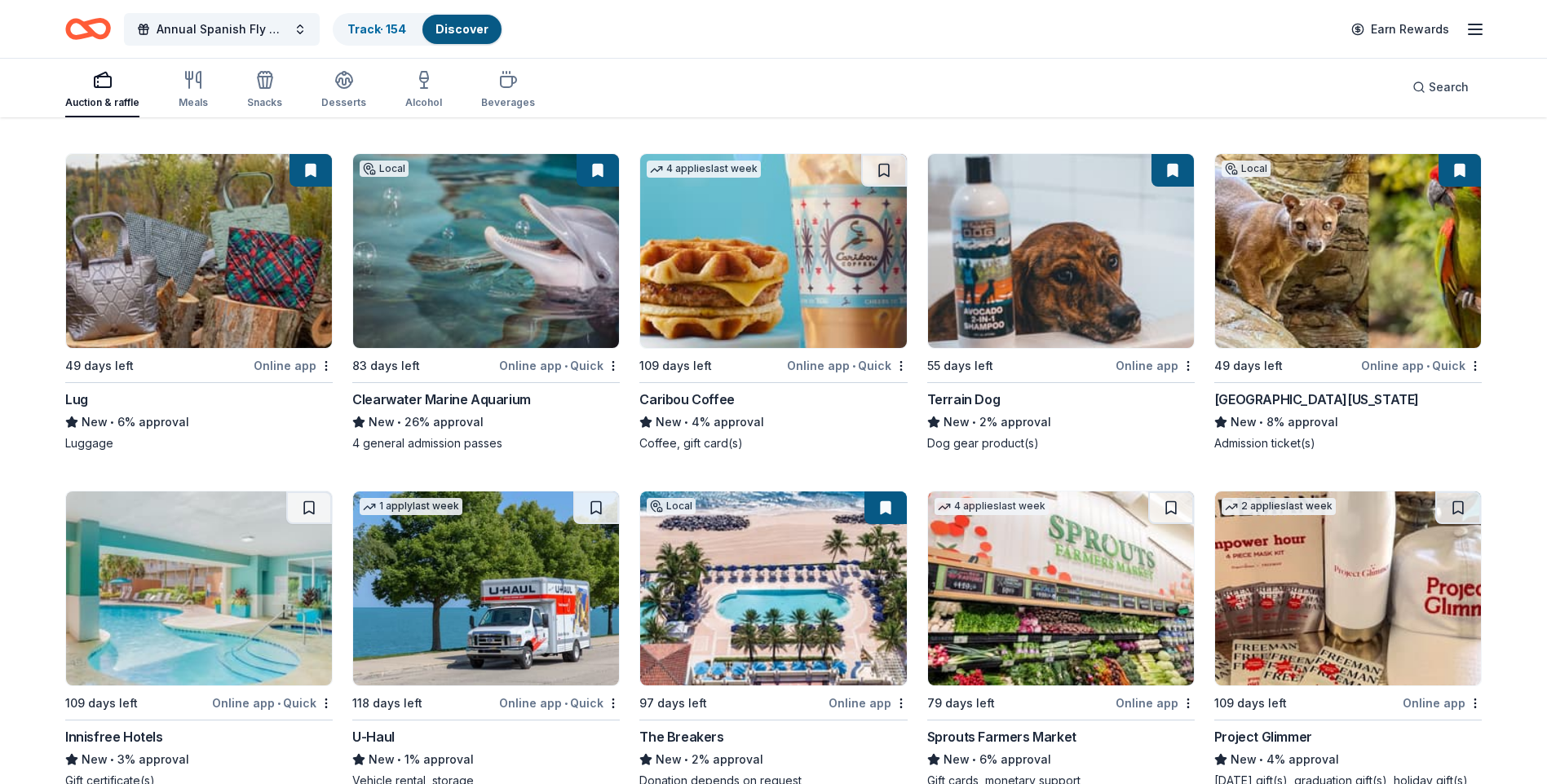
click at [1449, 225] on img at bounding box center [1348, 251] width 266 height 194
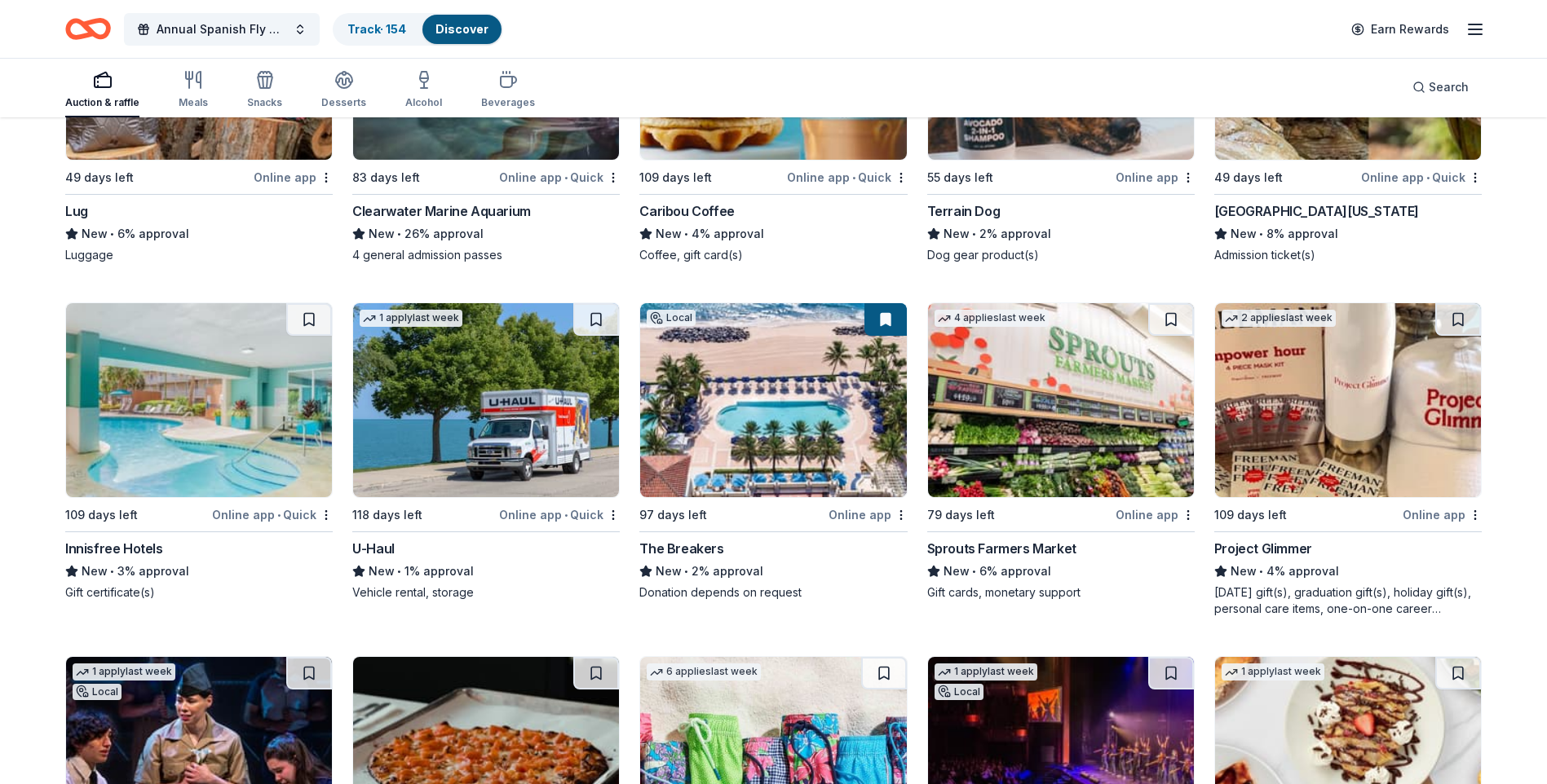
scroll to position [10072, 0]
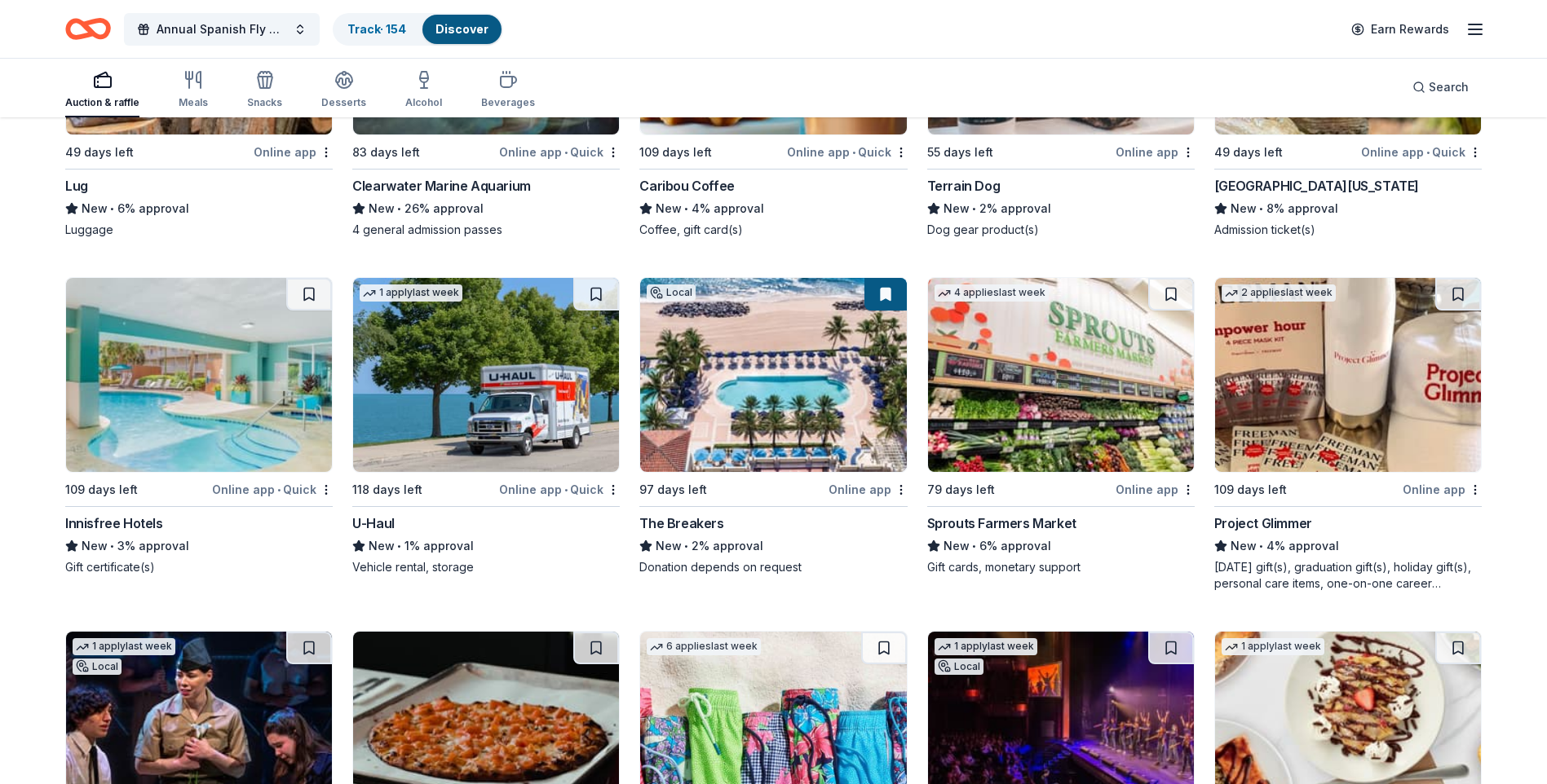
click at [1014, 533] on div "Sprouts Farmers Market" at bounding box center [1001, 523] width 149 height 19
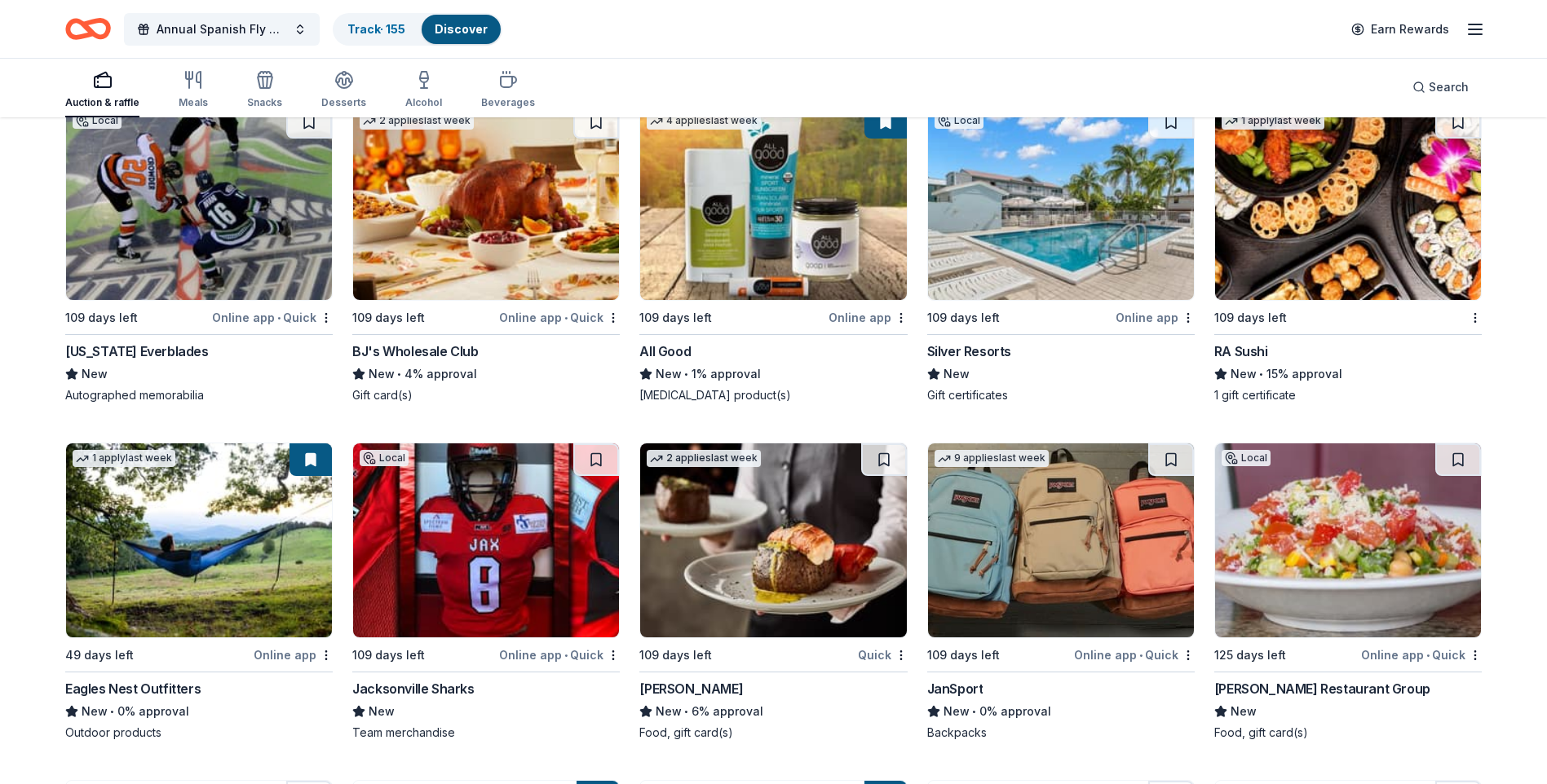
scroll to position [11737, 0]
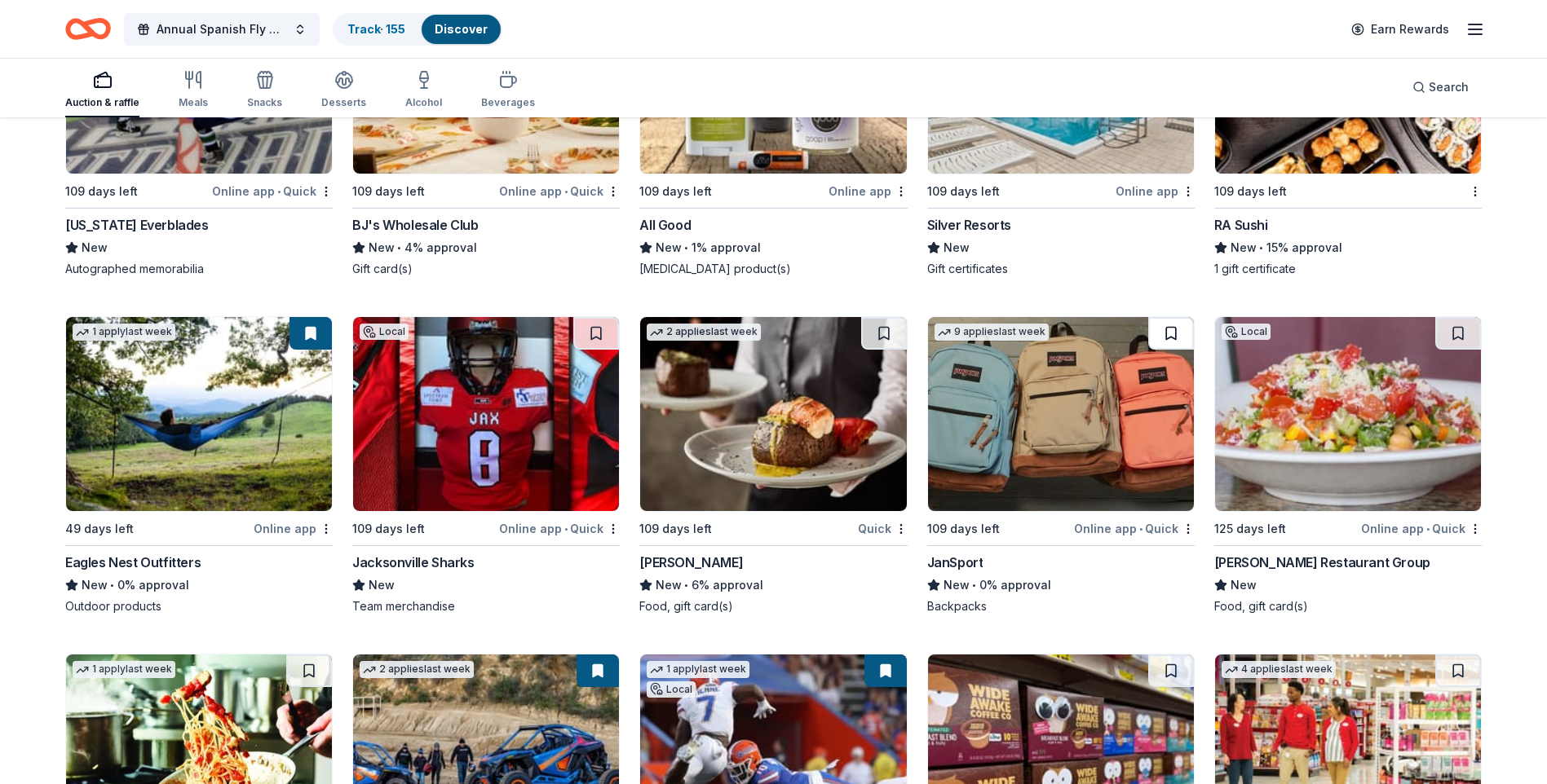
click at [1168, 349] on button at bounding box center [1171, 333] width 45 height 33
click at [1011, 411] on img at bounding box center [1061, 414] width 266 height 194
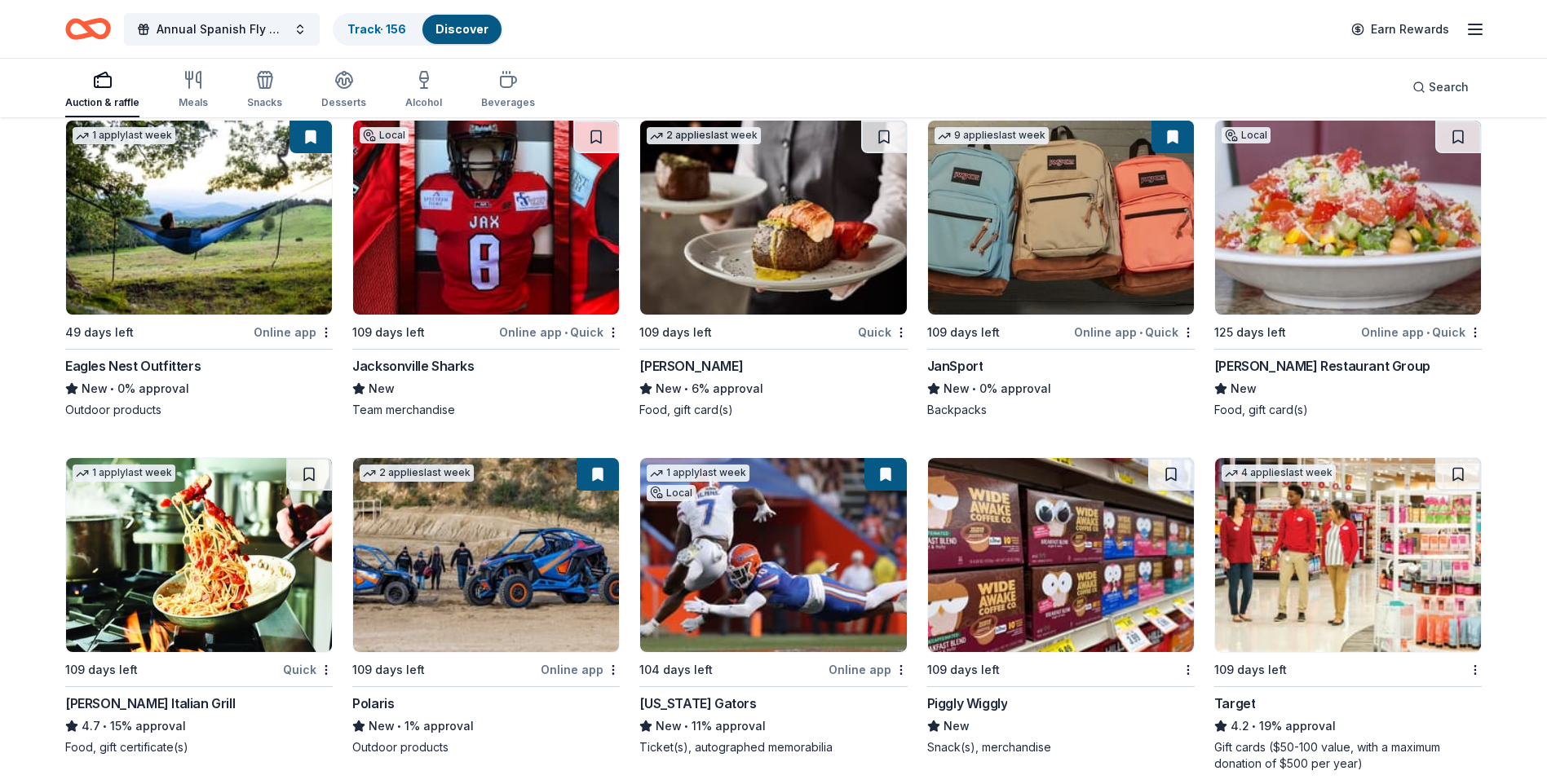
scroll to position [12068, 0]
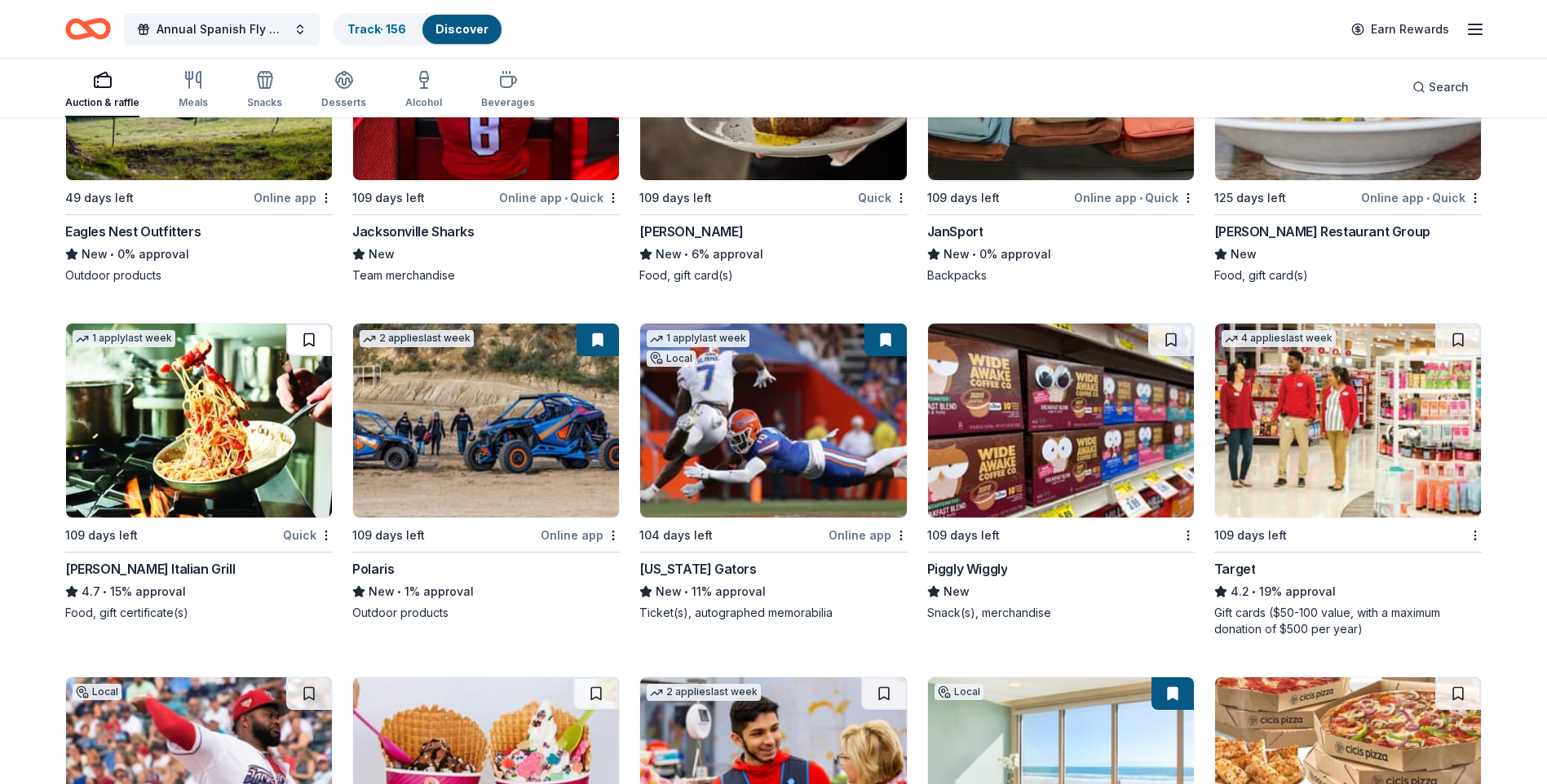
click at [317, 356] on button at bounding box center [309, 339] width 45 height 33
click at [253, 402] on img at bounding box center [199, 420] width 266 height 194
click at [1338, 449] on img at bounding box center [1348, 420] width 266 height 194
click at [1358, 383] on img at bounding box center [1348, 420] width 266 height 194
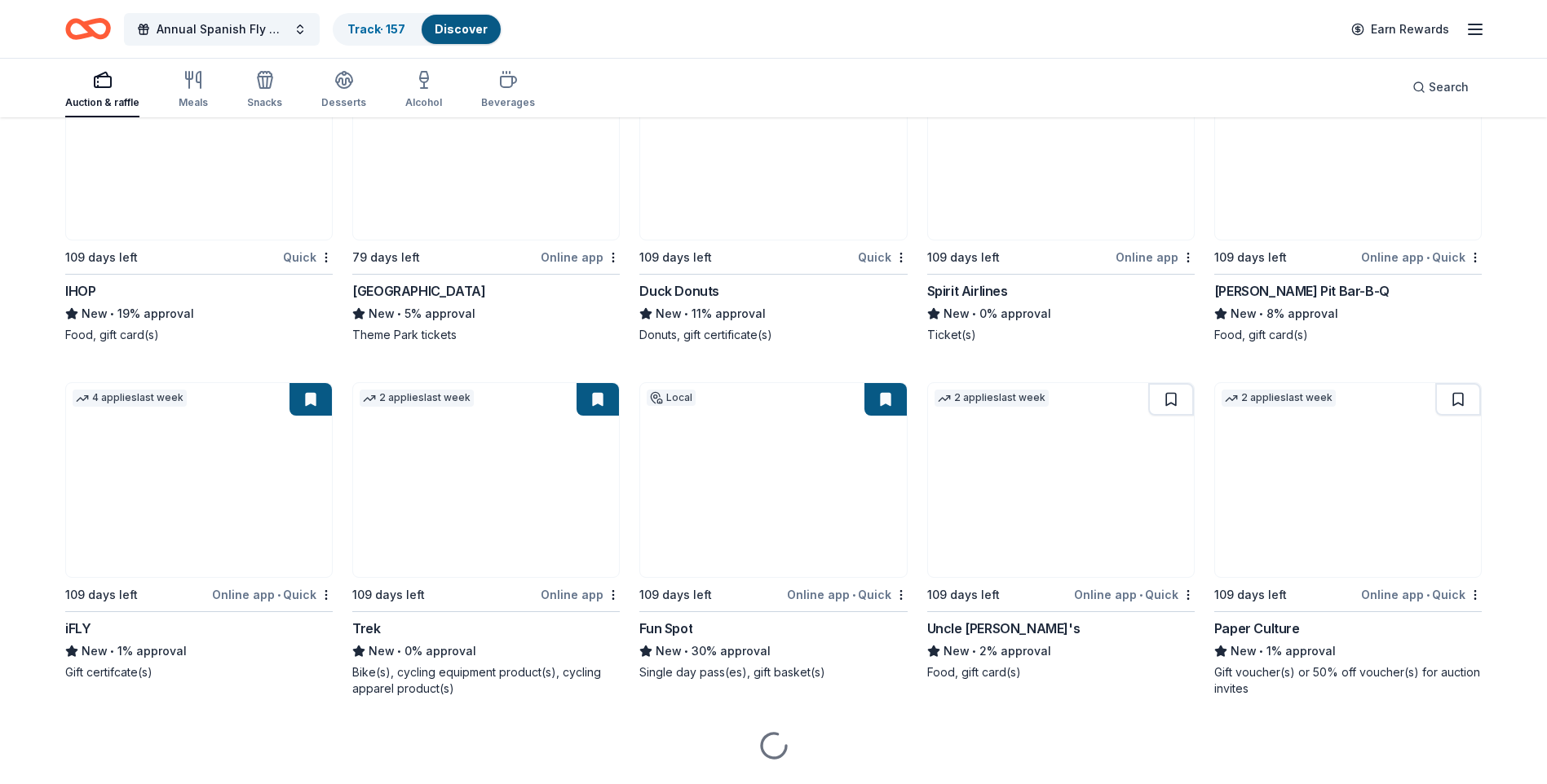
scroll to position [13969, 0]
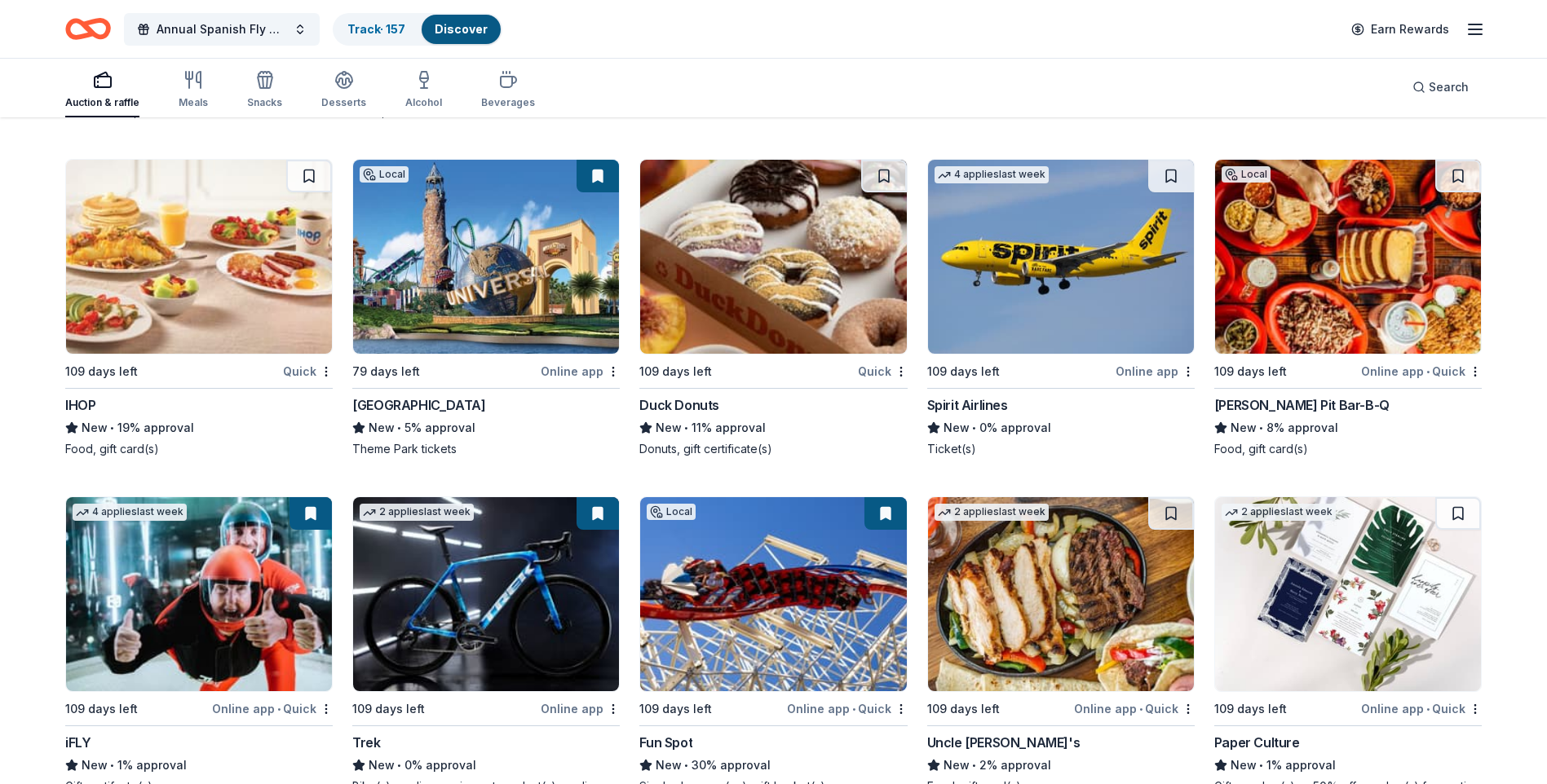
click at [525, 274] on img at bounding box center [486, 257] width 266 height 194
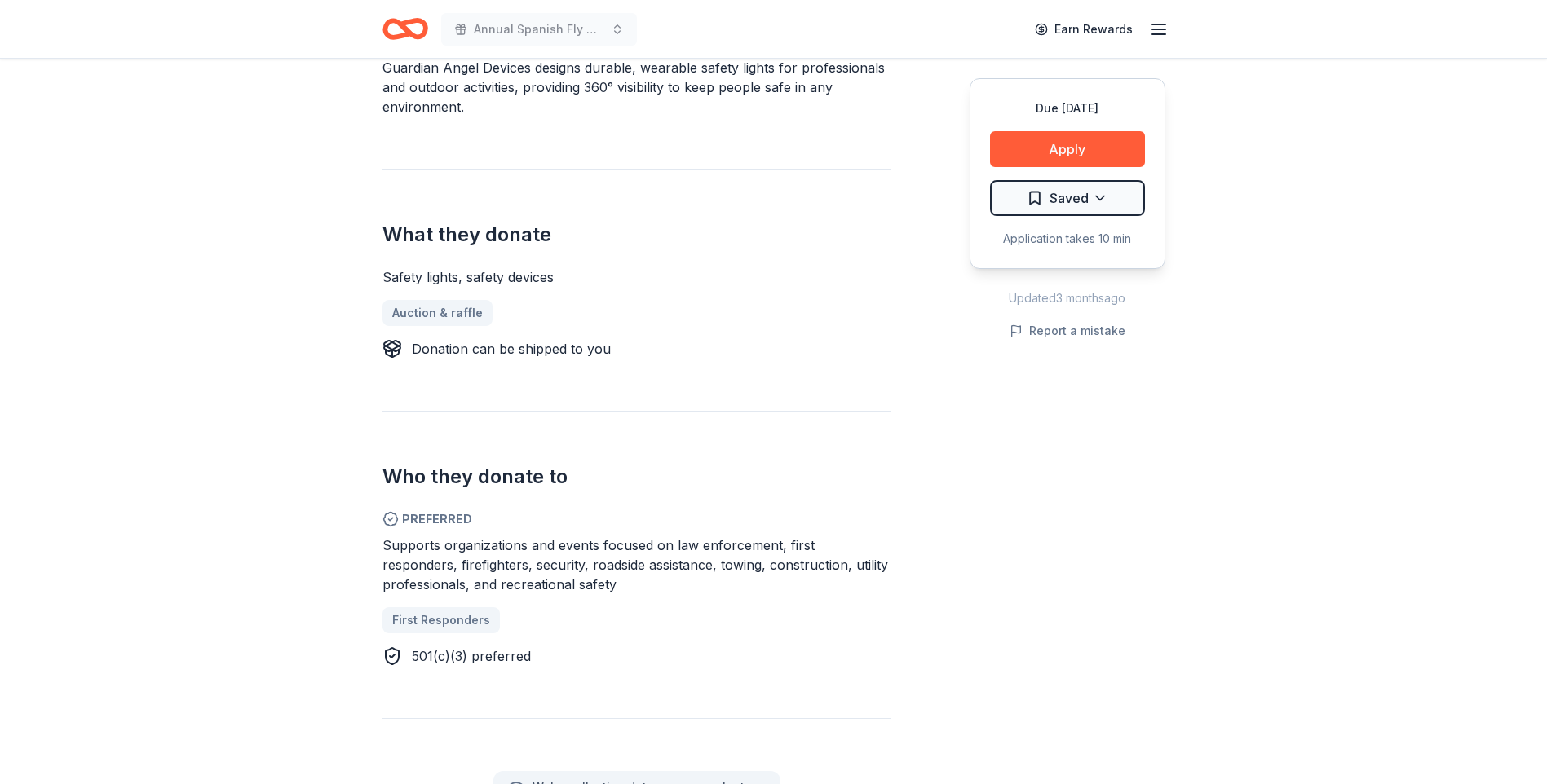
scroll to position [493, 0]
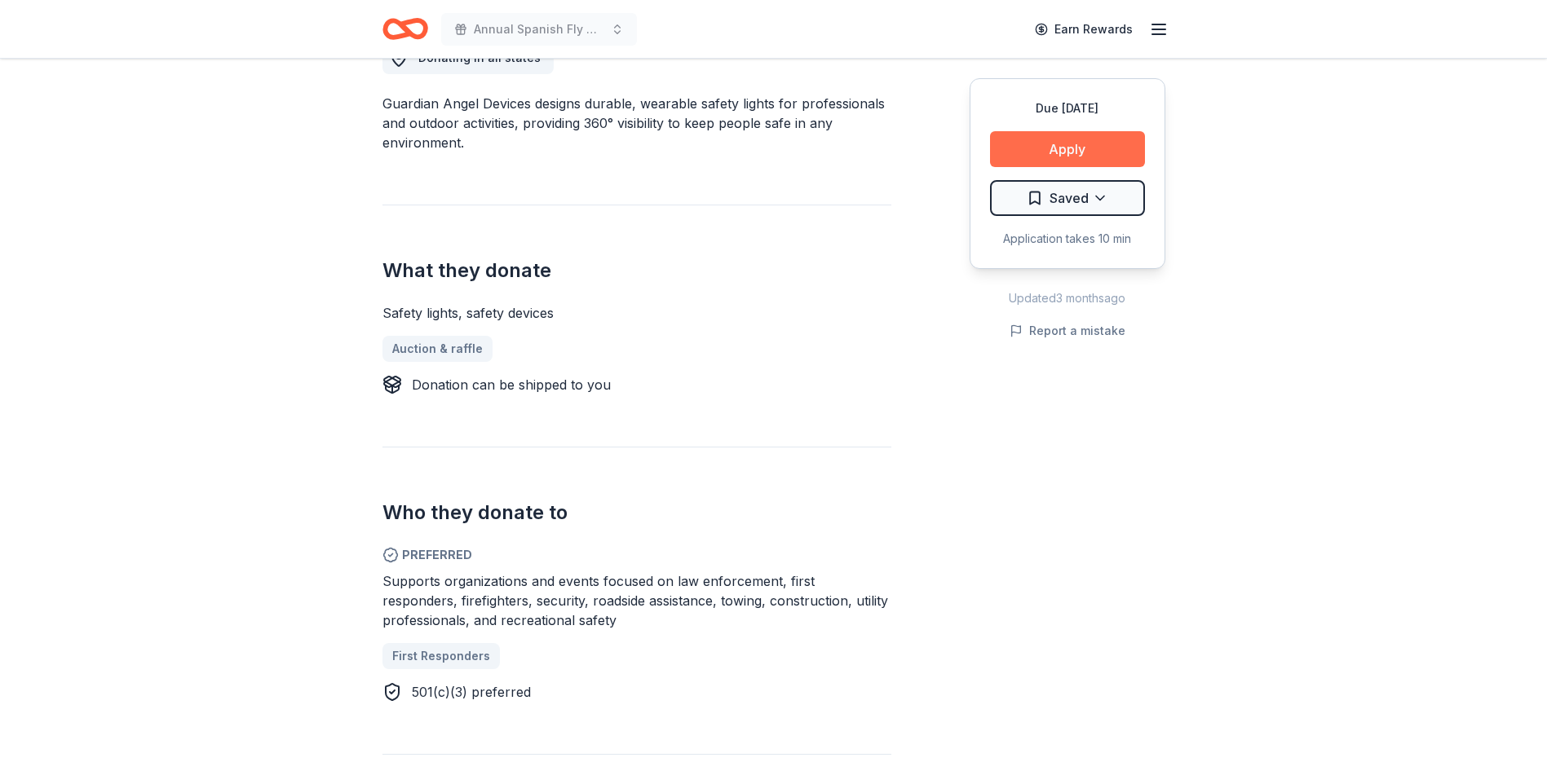
click at [1061, 149] on button "Apply" at bounding box center [1067, 149] width 155 height 36
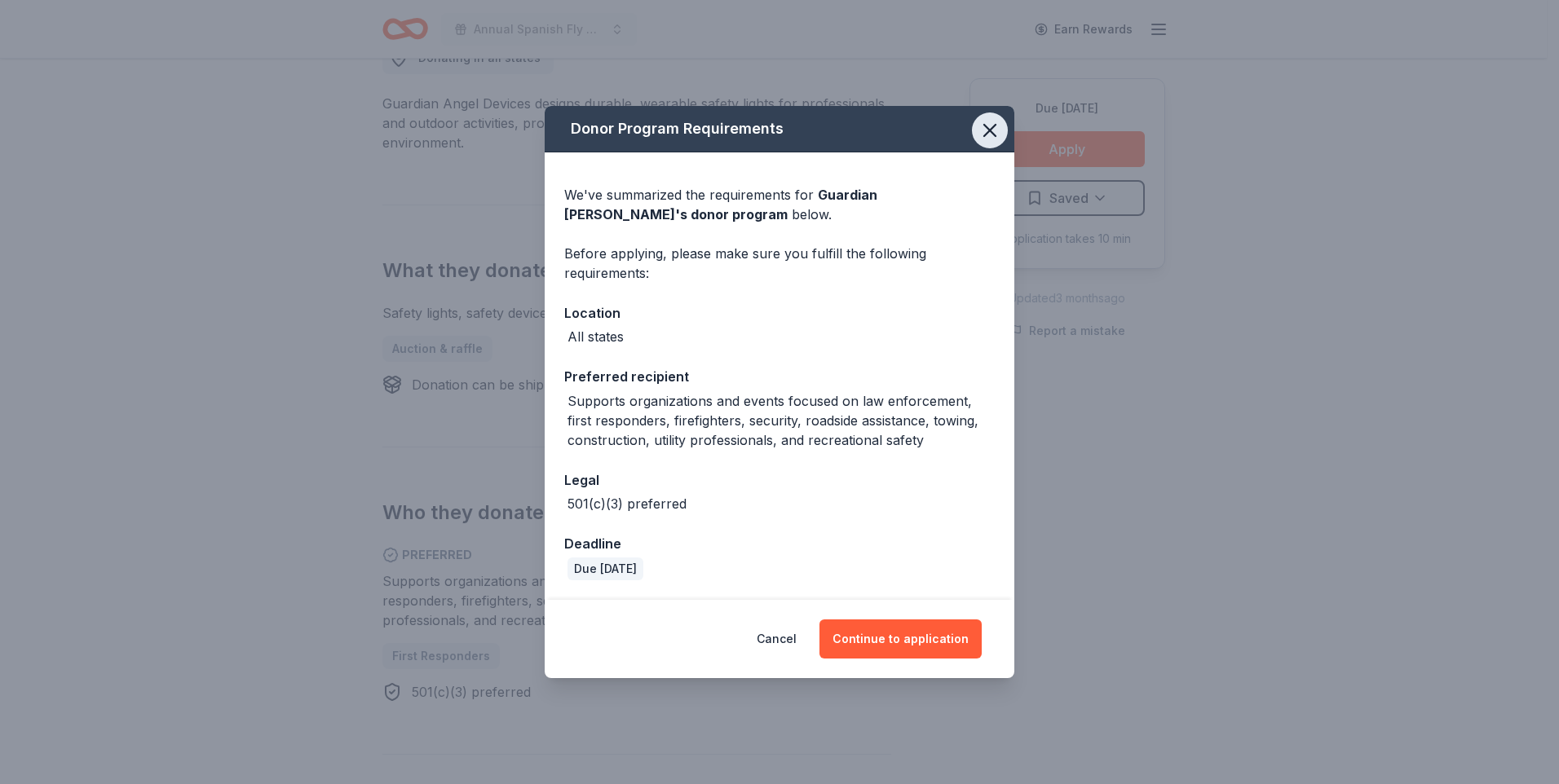
click at [984, 133] on icon "button" at bounding box center [990, 130] width 23 height 23
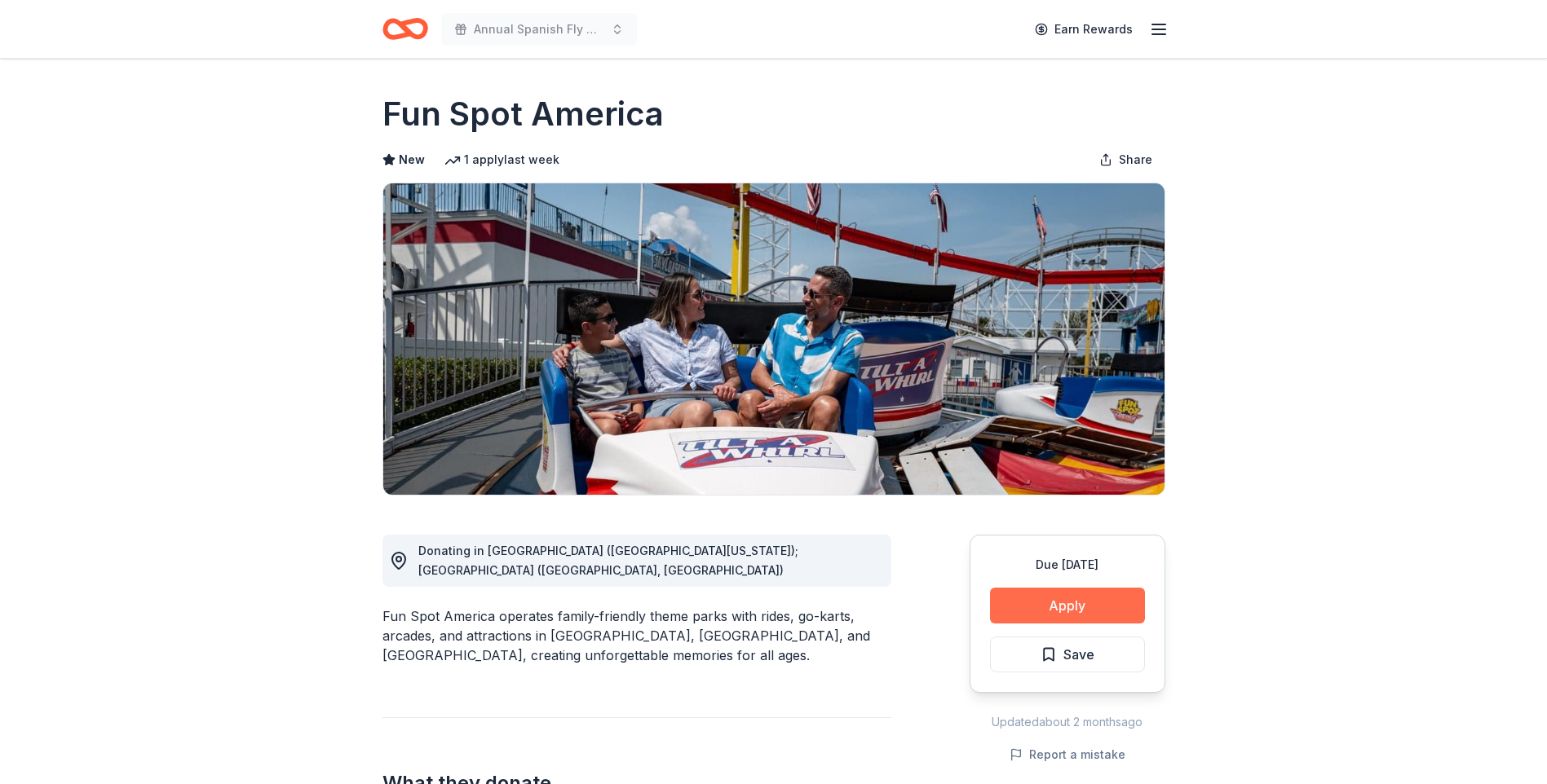
click at [1058, 607] on button "Apply" at bounding box center [1067, 605] width 155 height 36
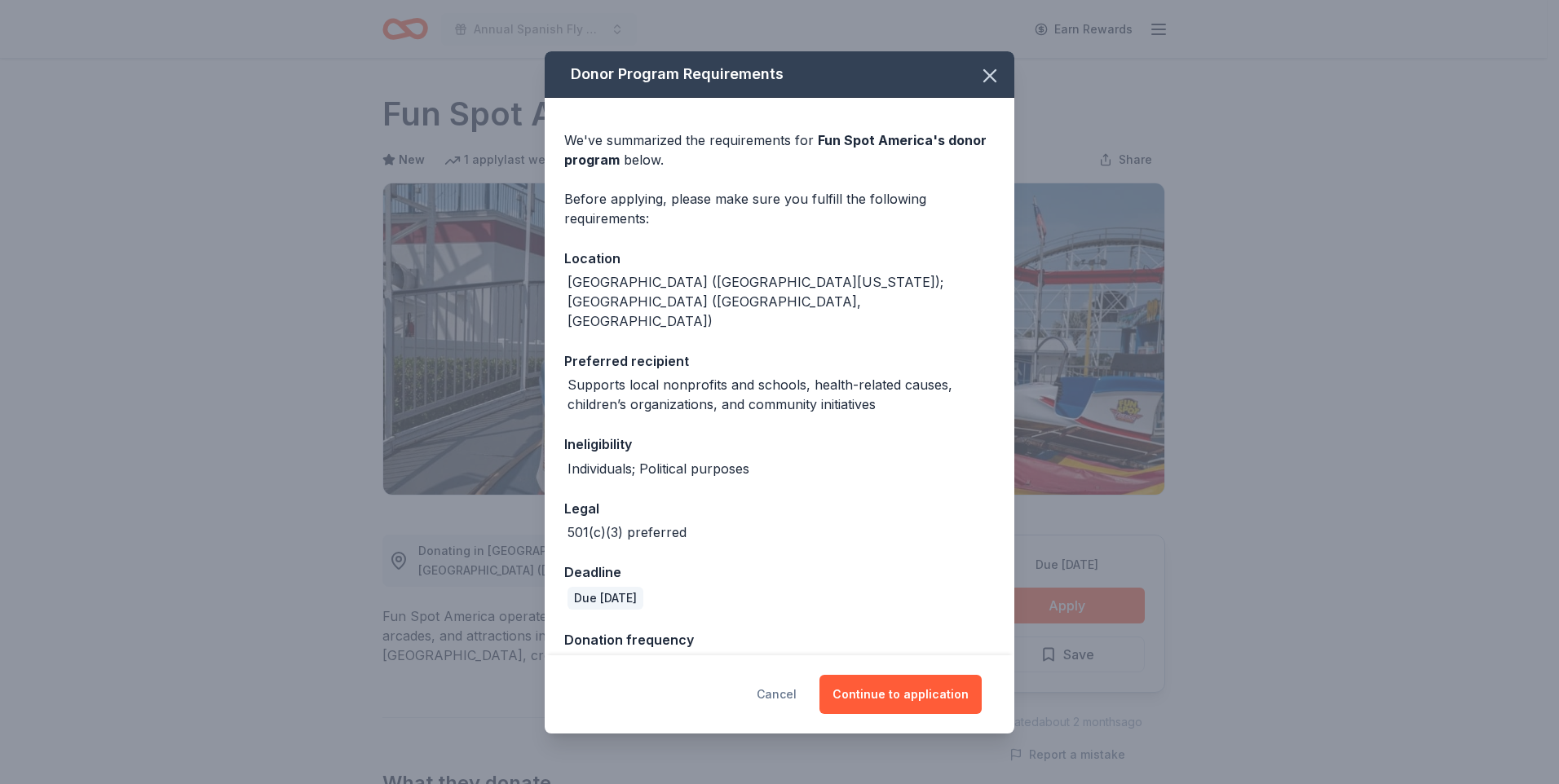
click at [797, 688] on button "Cancel" at bounding box center [776, 695] width 40 height 39
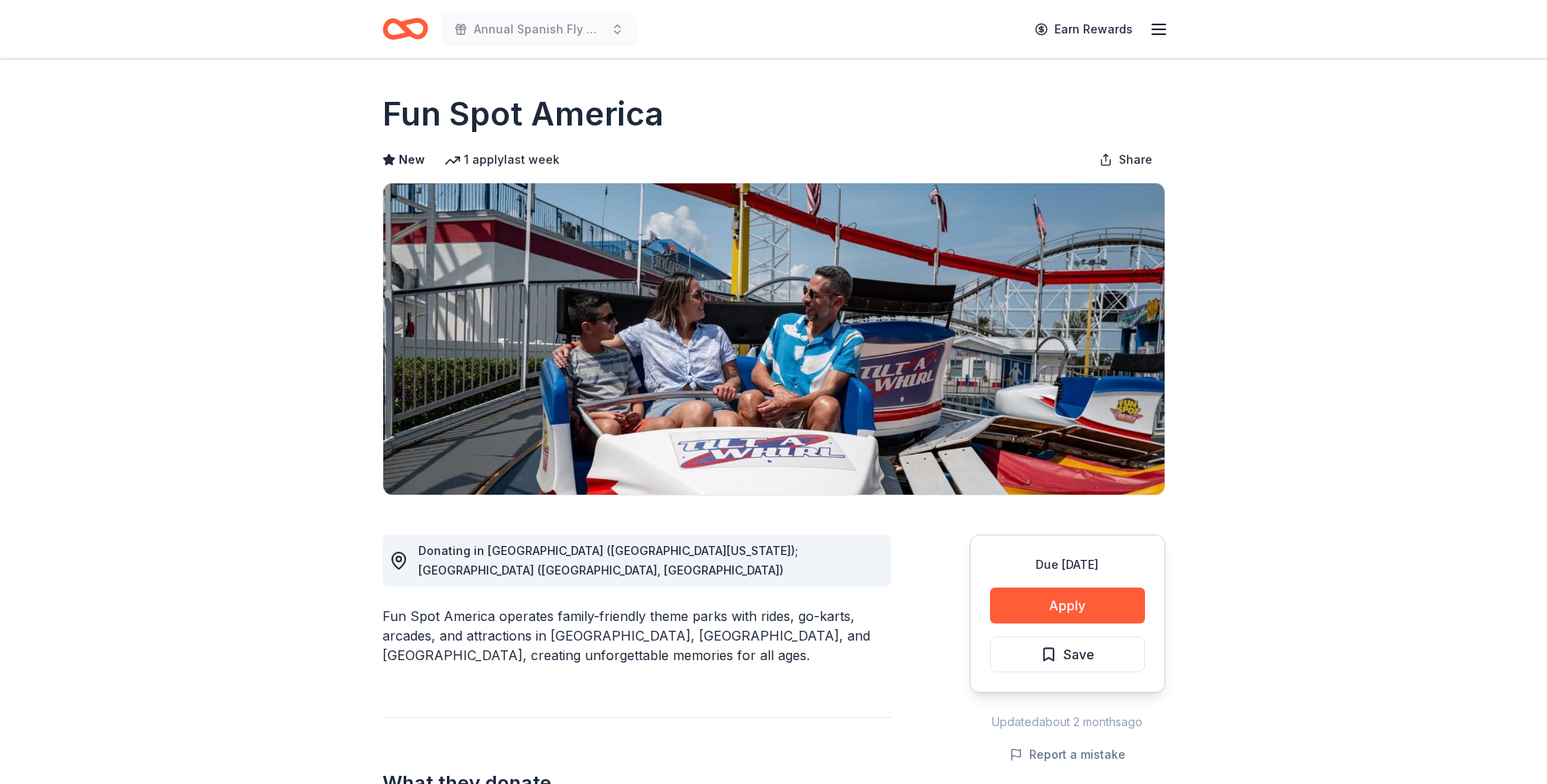
drag, startPoint x: 1533, startPoint y: 168, endPoint x: 1558, endPoint y: 163, distance: 25.5
click at [1546, 166] on html "Annual Spanish Fly Music Festival Earn Rewards Due in 109 days Share Fun Spot A…" at bounding box center [773, 392] width 1547 height 784
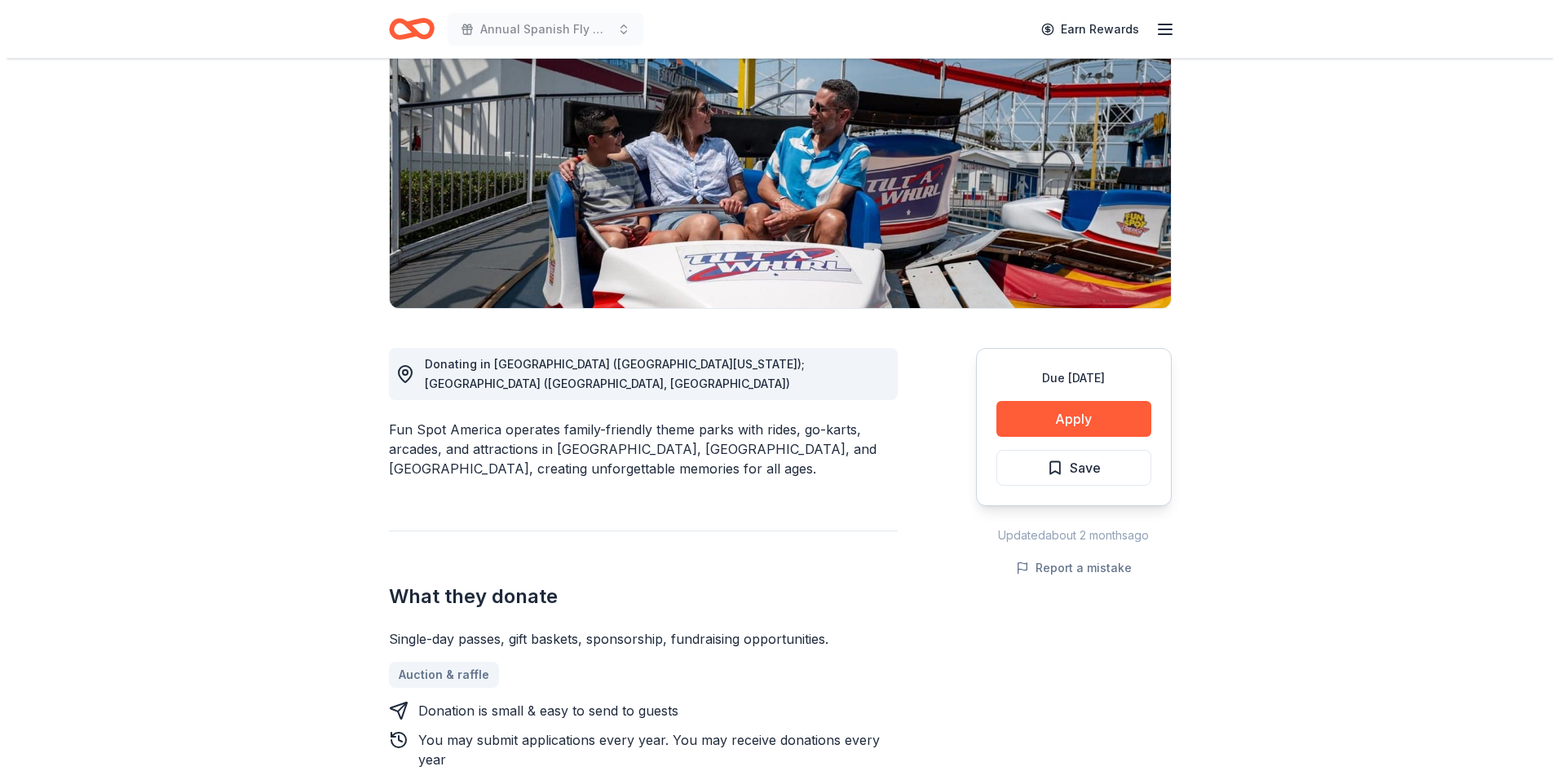
scroll to position [176, 0]
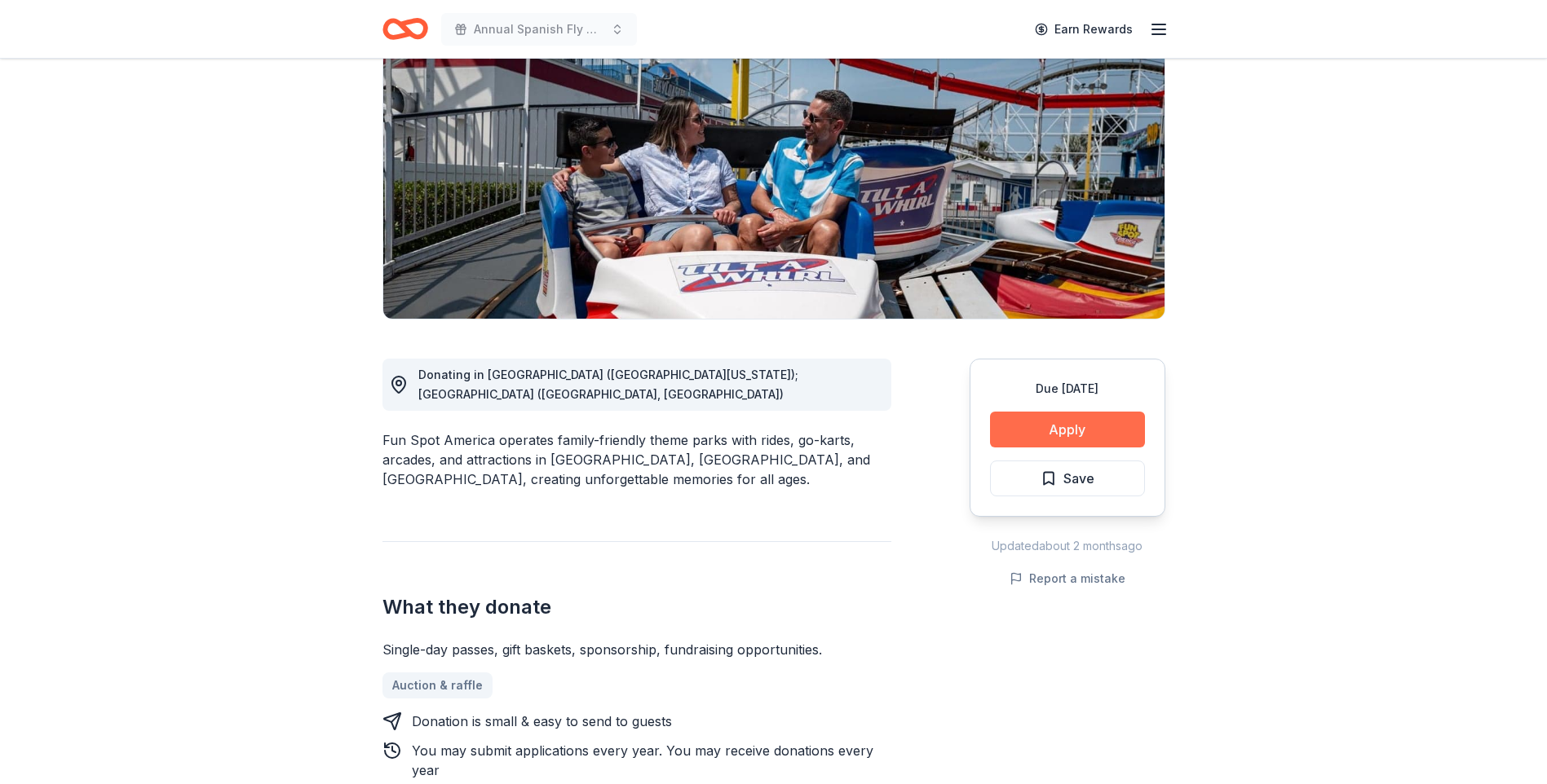
click at [1061, 429] on button "Apply" at bounding box center [1067, 429] width 155 height 36
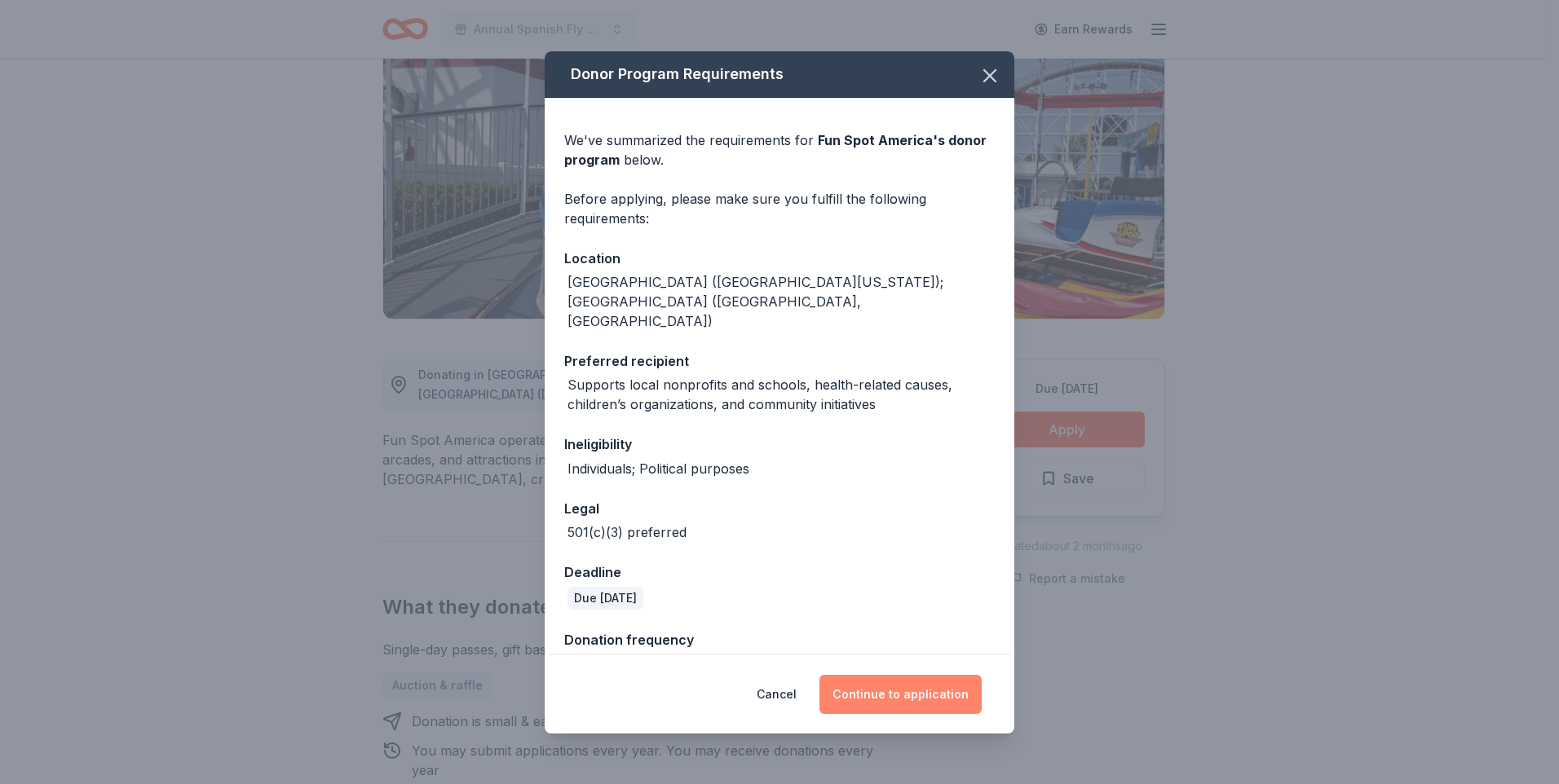
click at [907, 695] on button "Continue to application" at bounding box center [900, 695] width 163 height 39
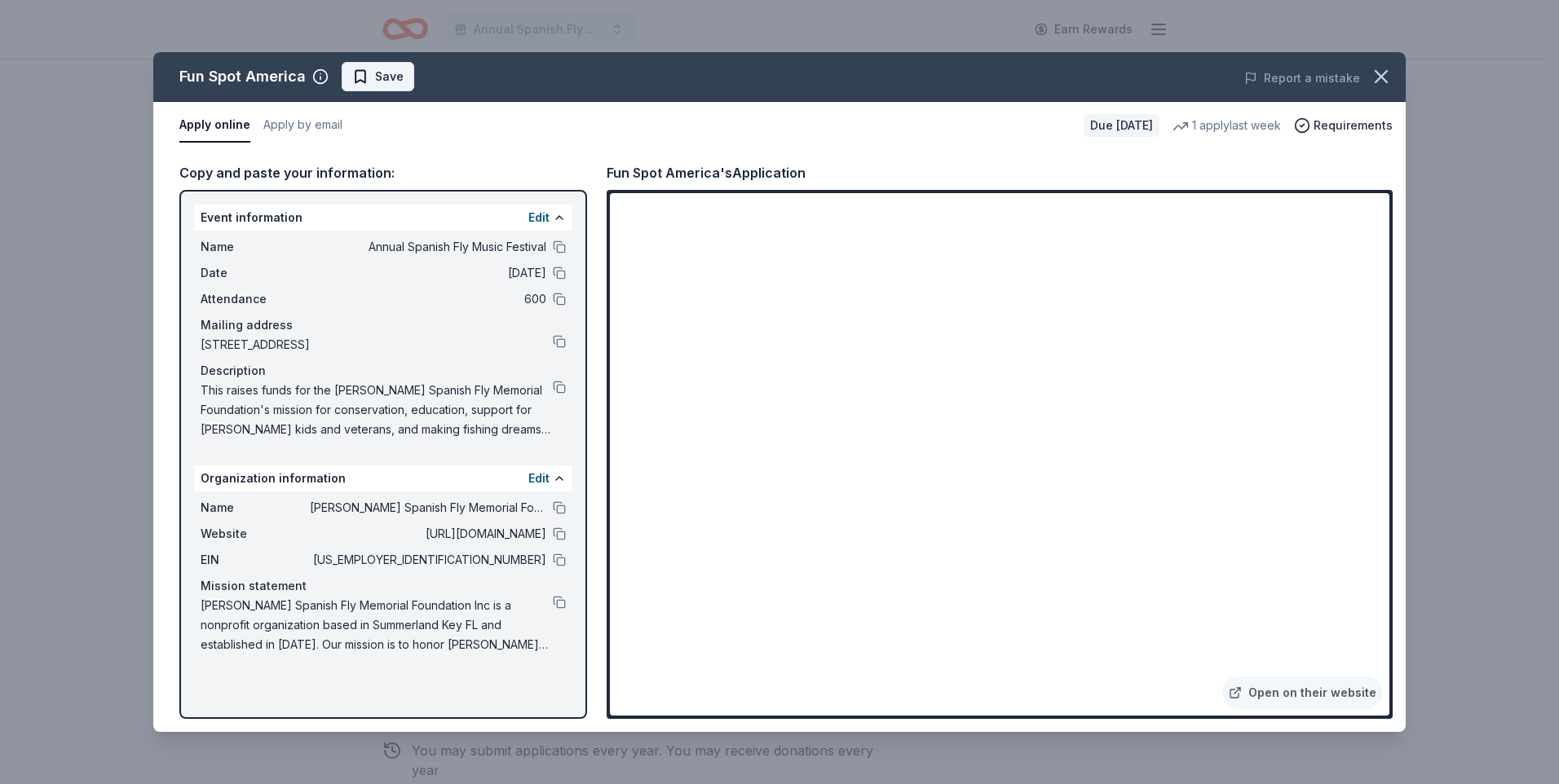
click at [371, 72] on span "Save" at bounding box center [377, 76] width 51 height 19
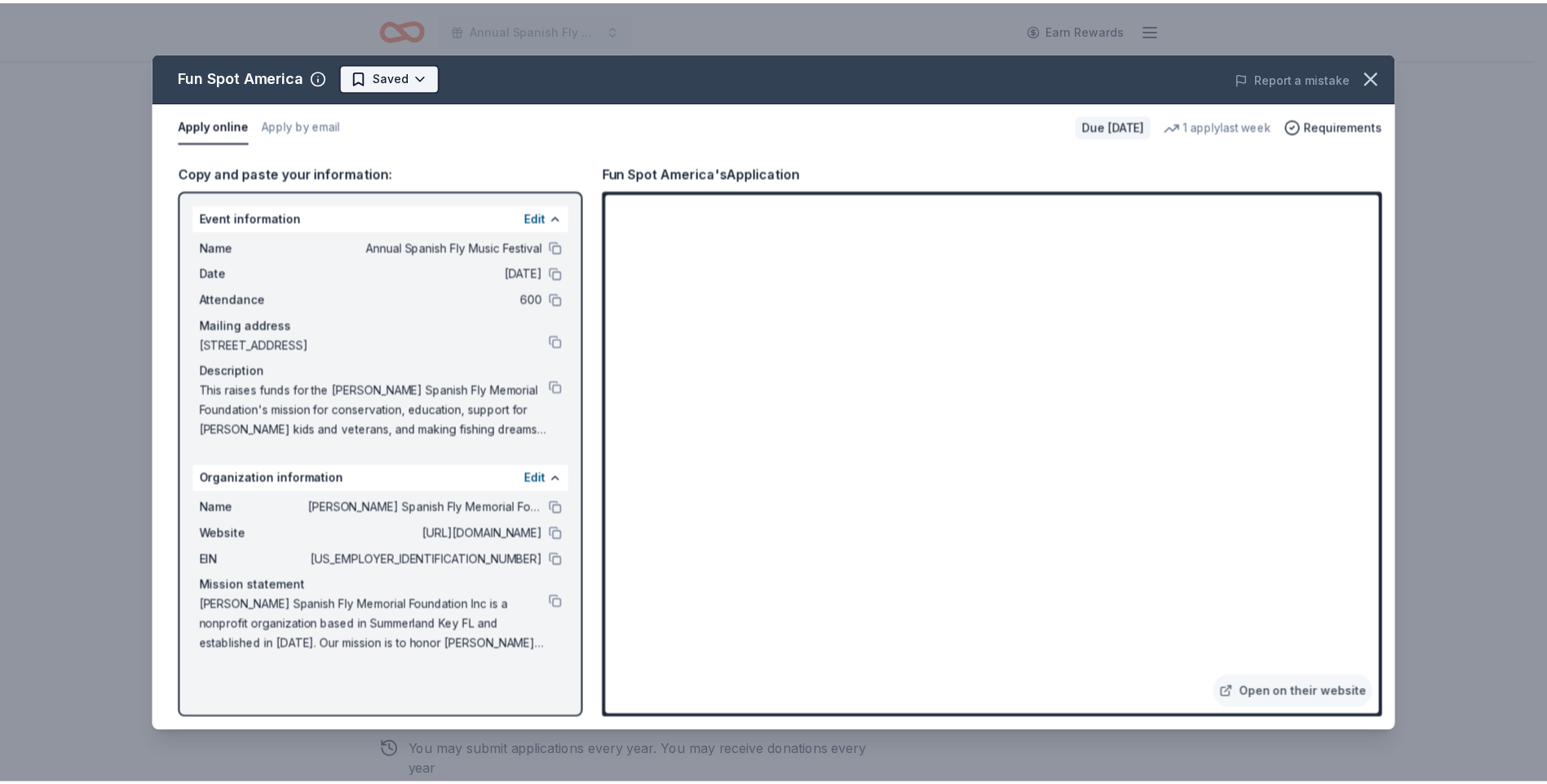
scroll to position [0, 0]
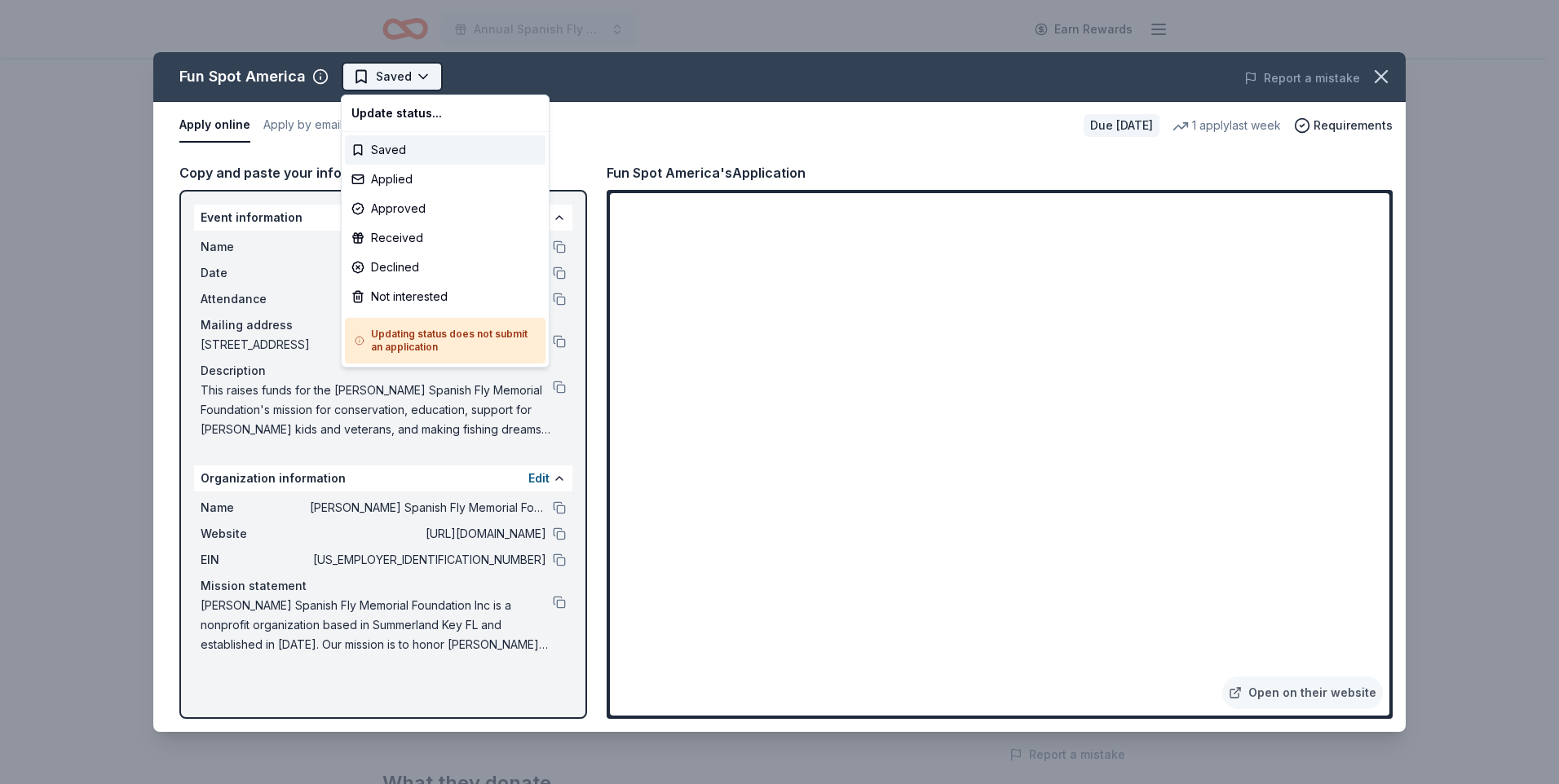
click at [430, 77] on html "Annual Spanish Fly Music Festival Earn Rewards Due in 109 days Share Fun Spot A…" at bounding box center [779, 392] width 1559 height 784
click at [399, 184] on div "Applied" at bounding box center [446, 179] width 200 height 29
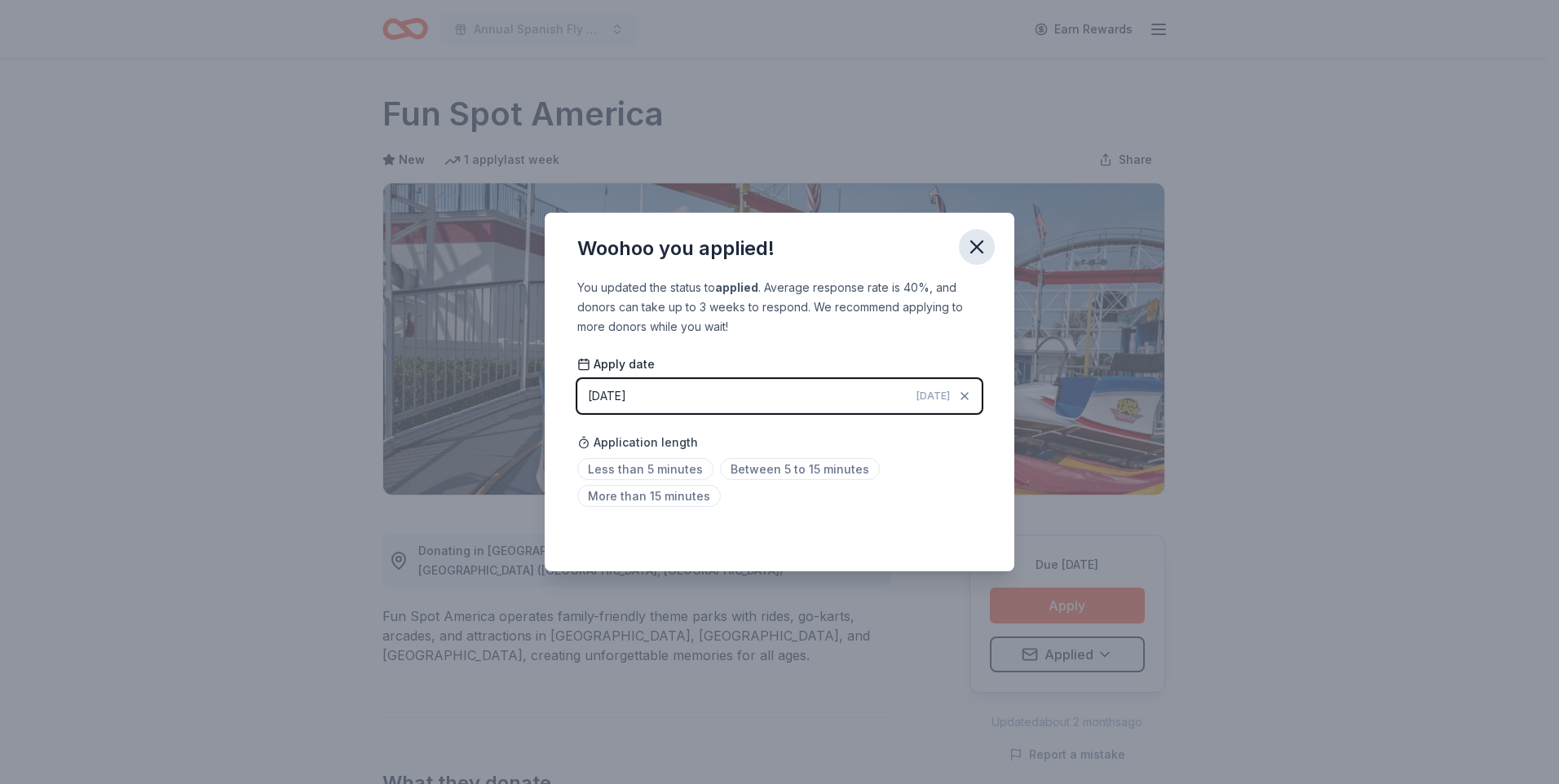
click at [979, 235] on button "button" at bounding box center [977, 247] width 36 height 36
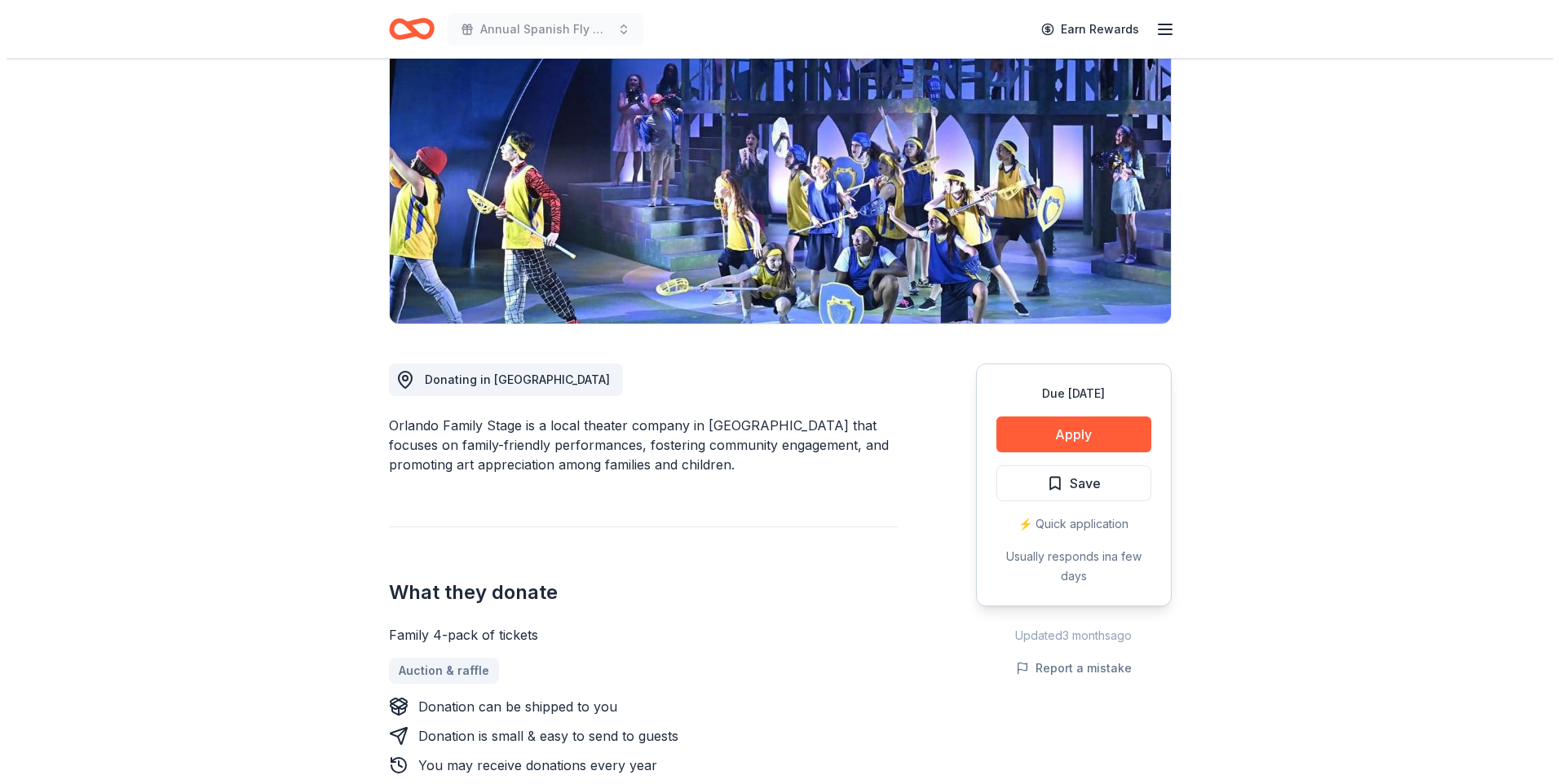
scroll to position [185, 0]
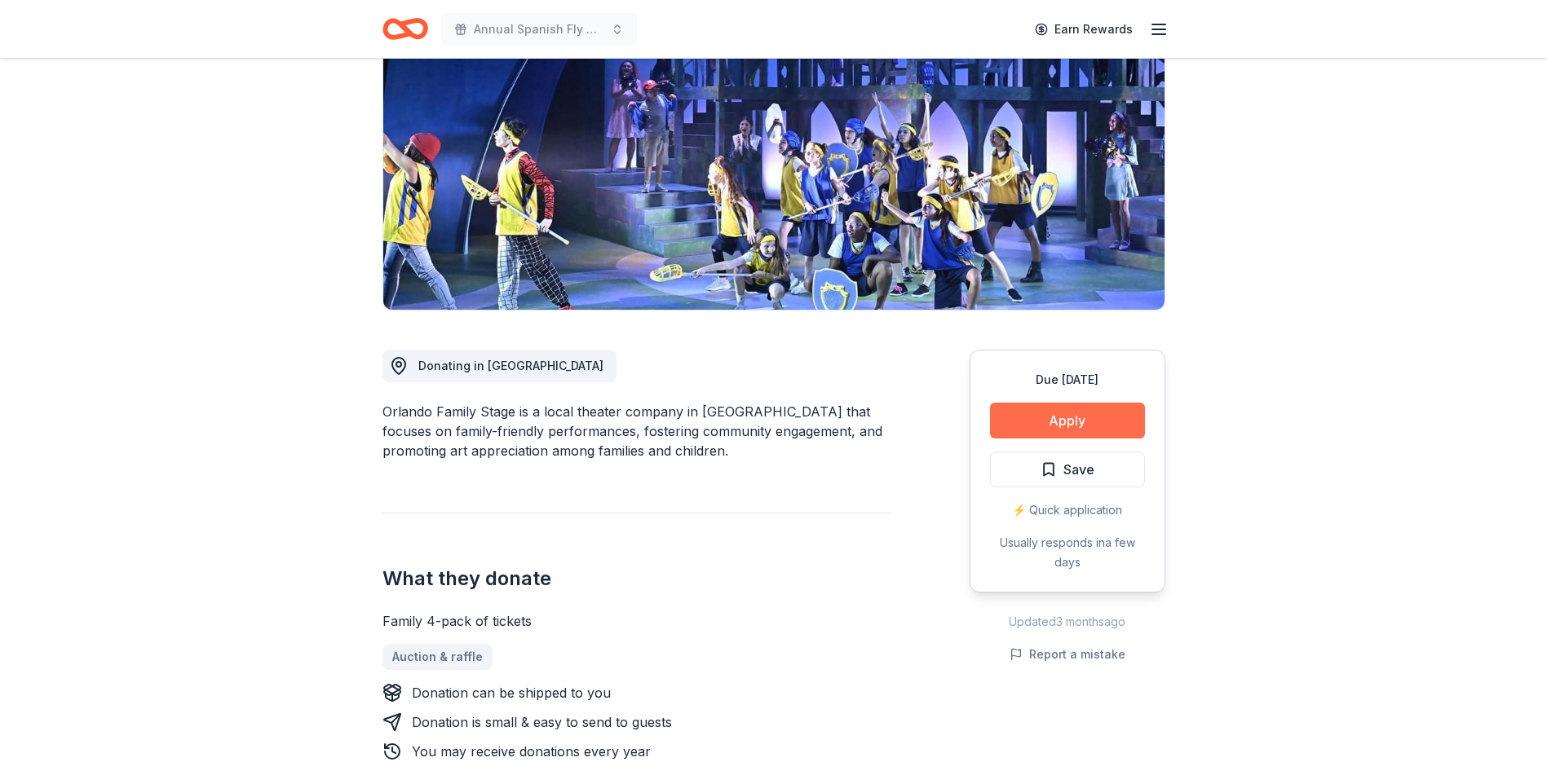
click at [1083, 407] on button "Apply" at bounding box center [1067, 420] width 155 height 36
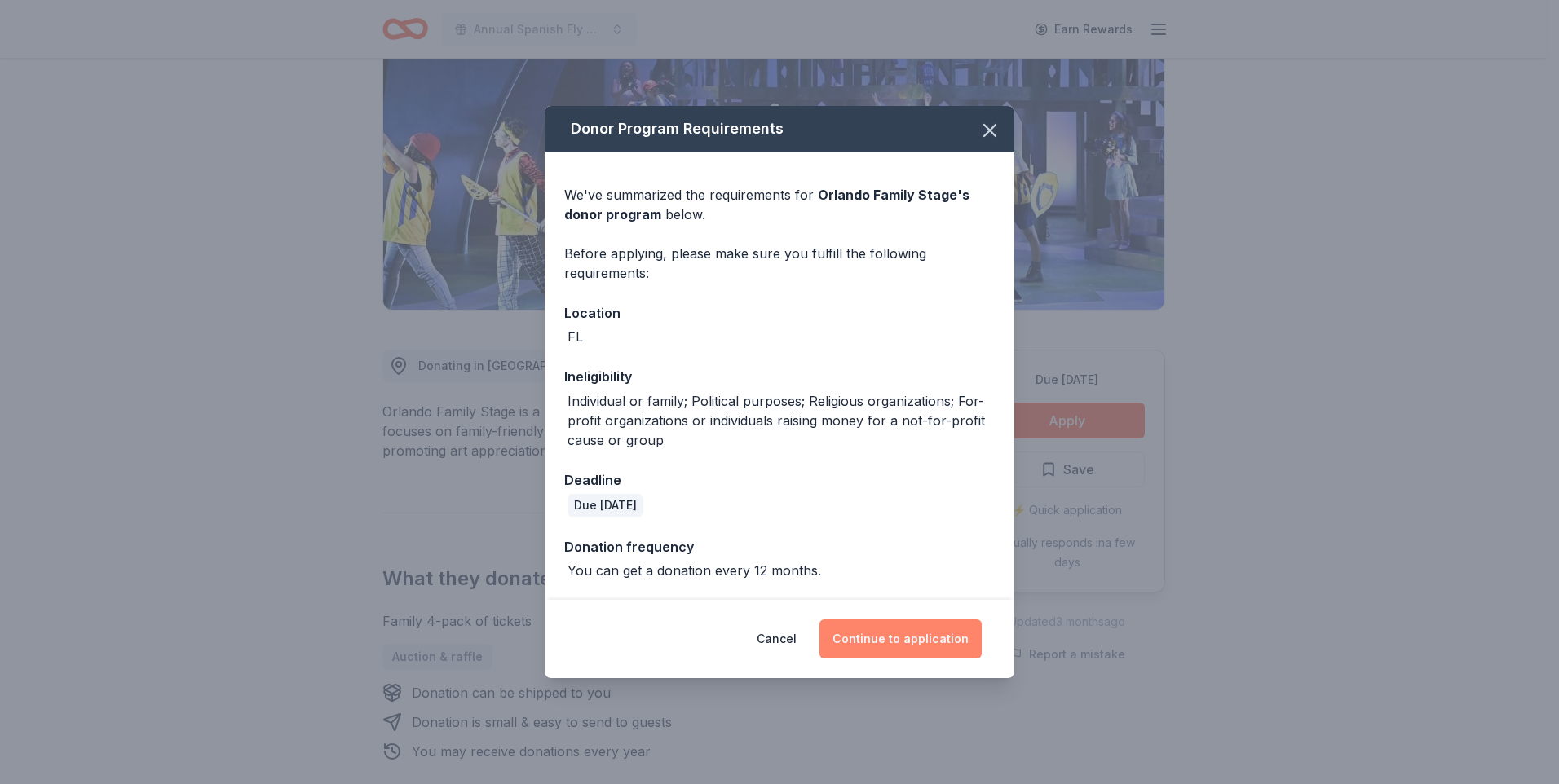
click at [922, 636] on button "Continue to application" at bounding box center [900, 639] width 163 height 39
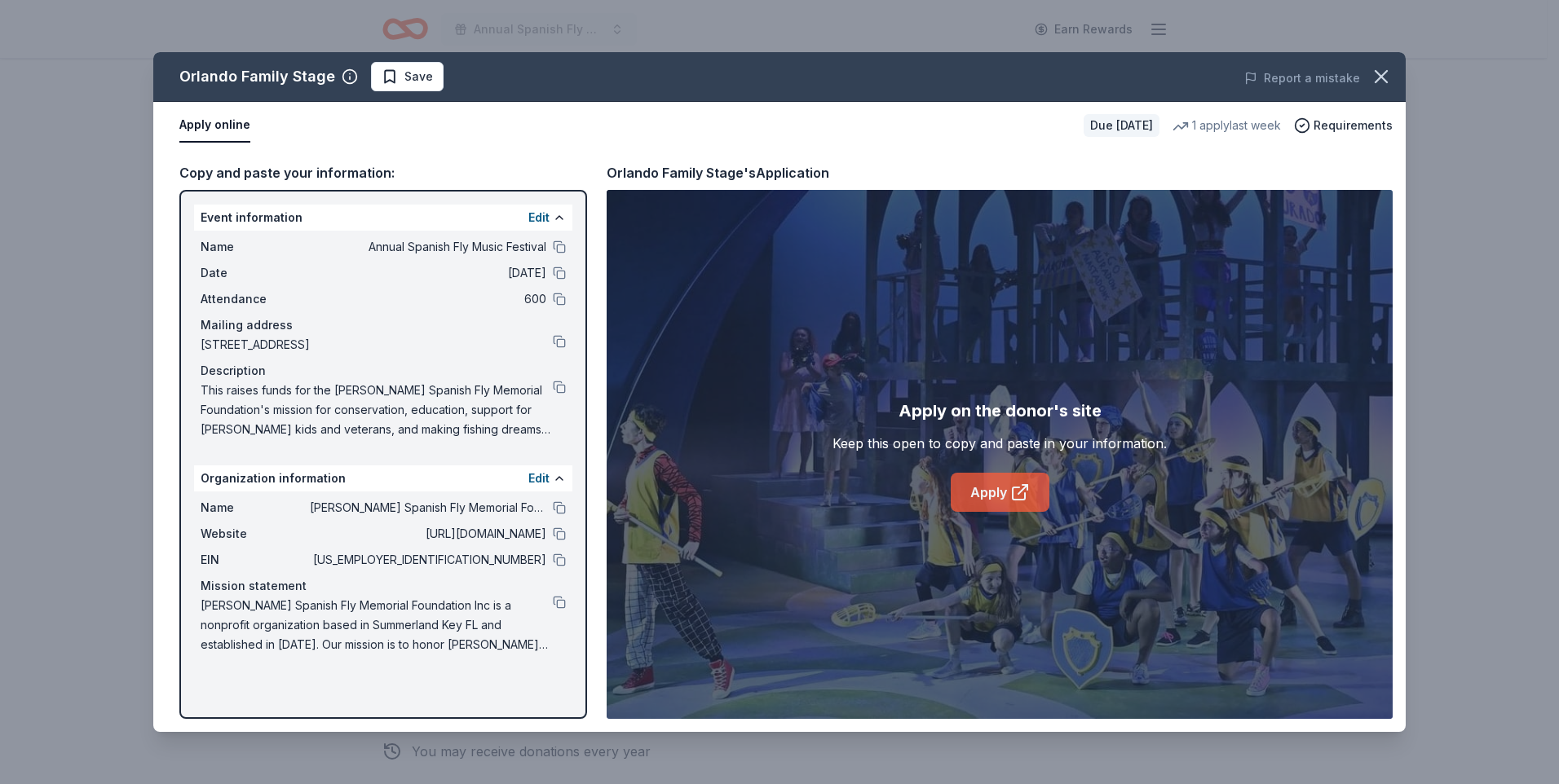
click at [975, 497] on link "Apply" at bounding box center [1000, 493] width 99 height 39
click at [414, 72] on span "Save" at bounding box center [419, 76] width 29 height 19
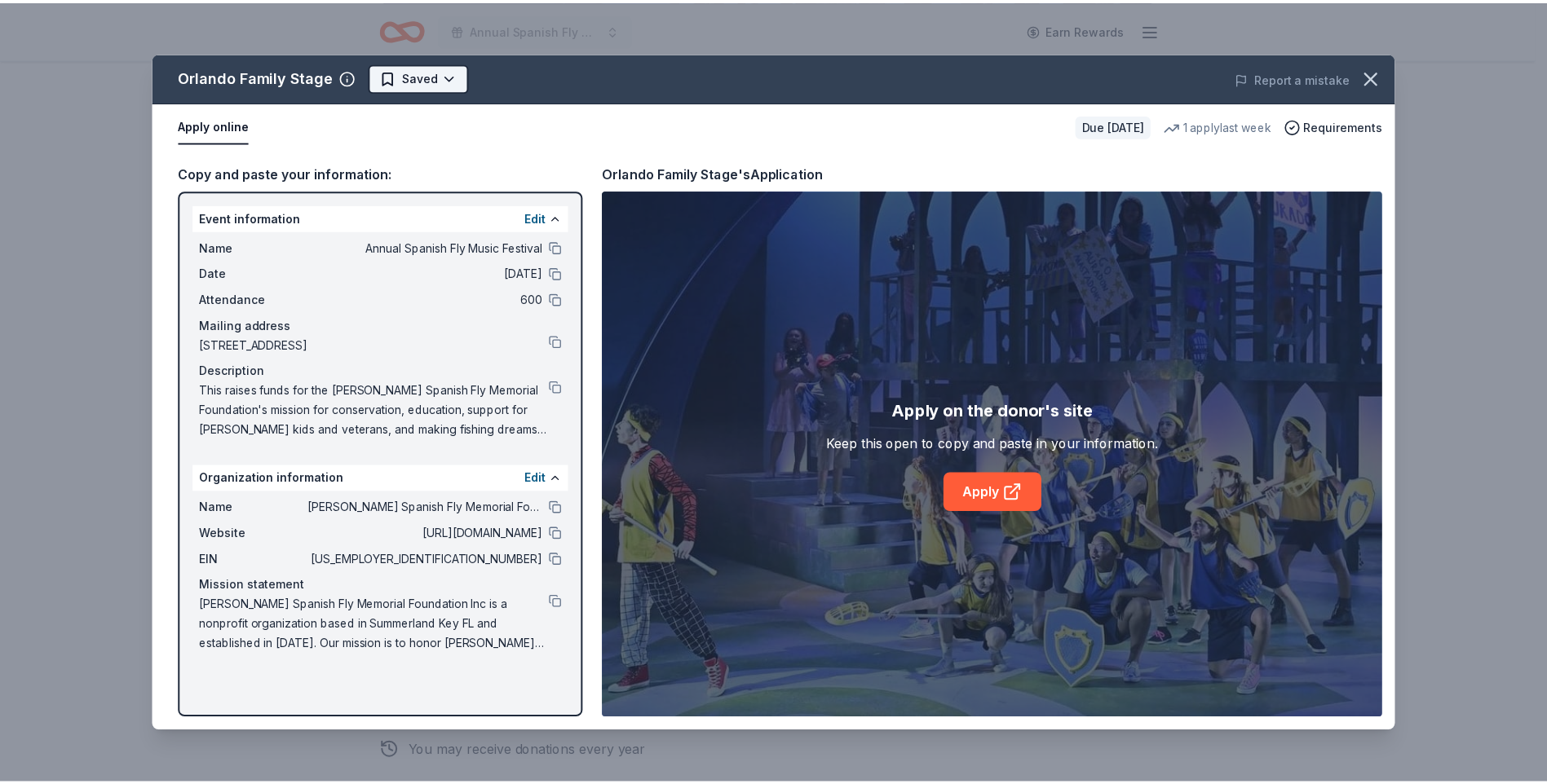
scroll to position [0, 0]
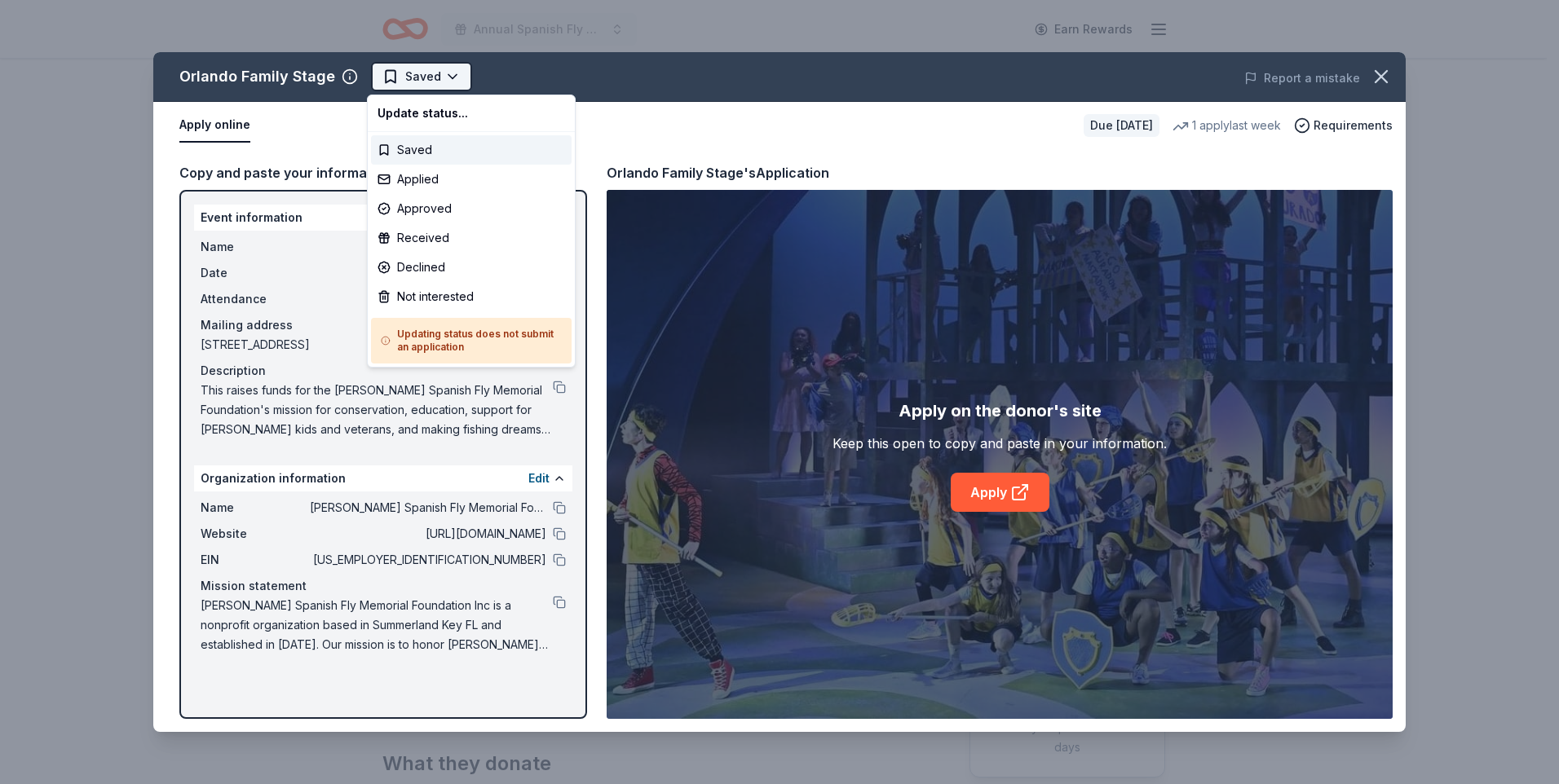
click at [438, 74] on html "Annual Spanish Fly Music Festival Earn Rewards Due [DATE] Share Orlando Family …" at bounding box center [779, 392] width 1559 height 784
click at [419, 173] on div "Applied" at bounding box center [472, 179] width 200 height 29
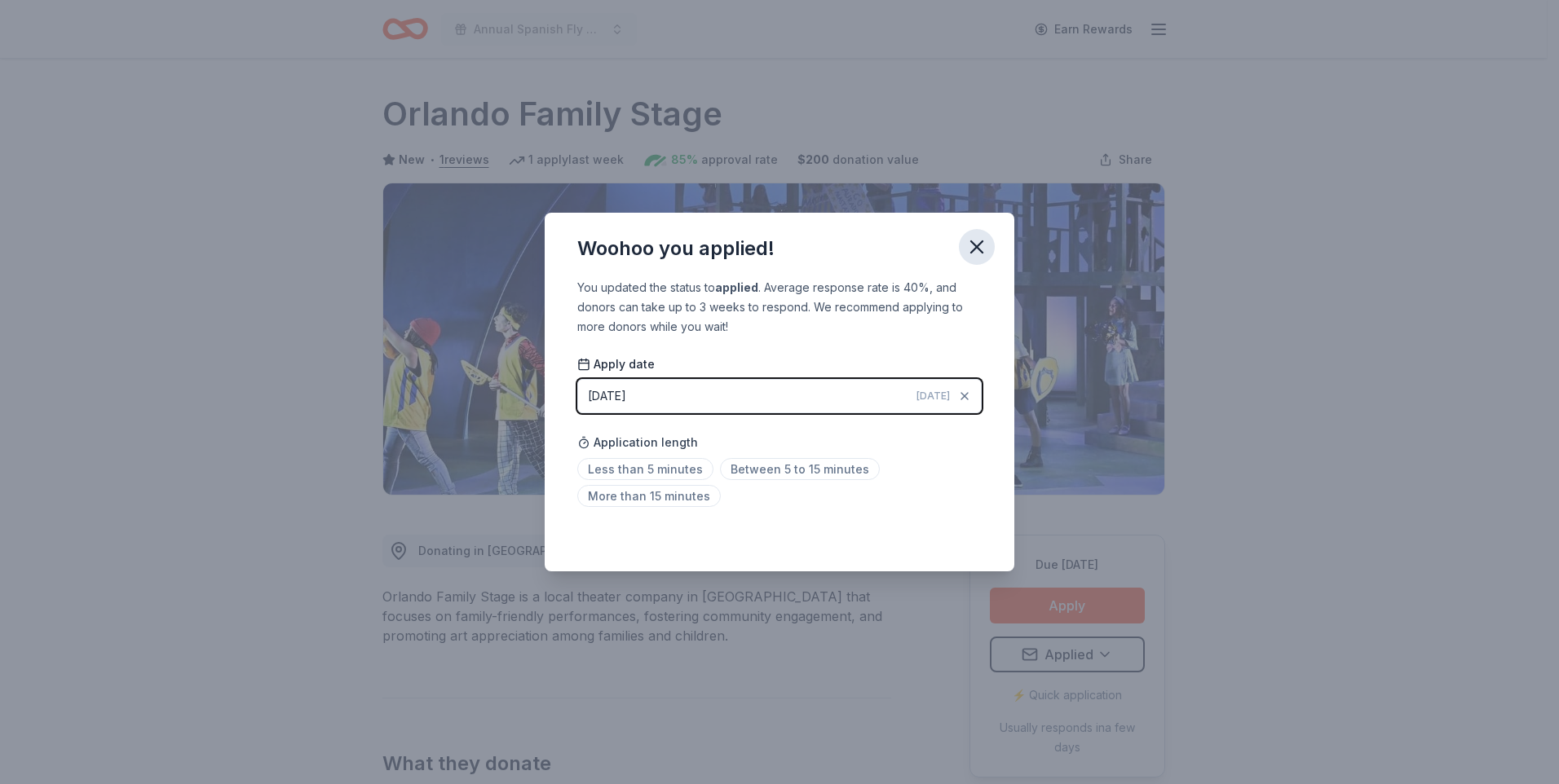
click at [984, 243] on icon "button" at bounding box center [976, 247] width 23 height 23
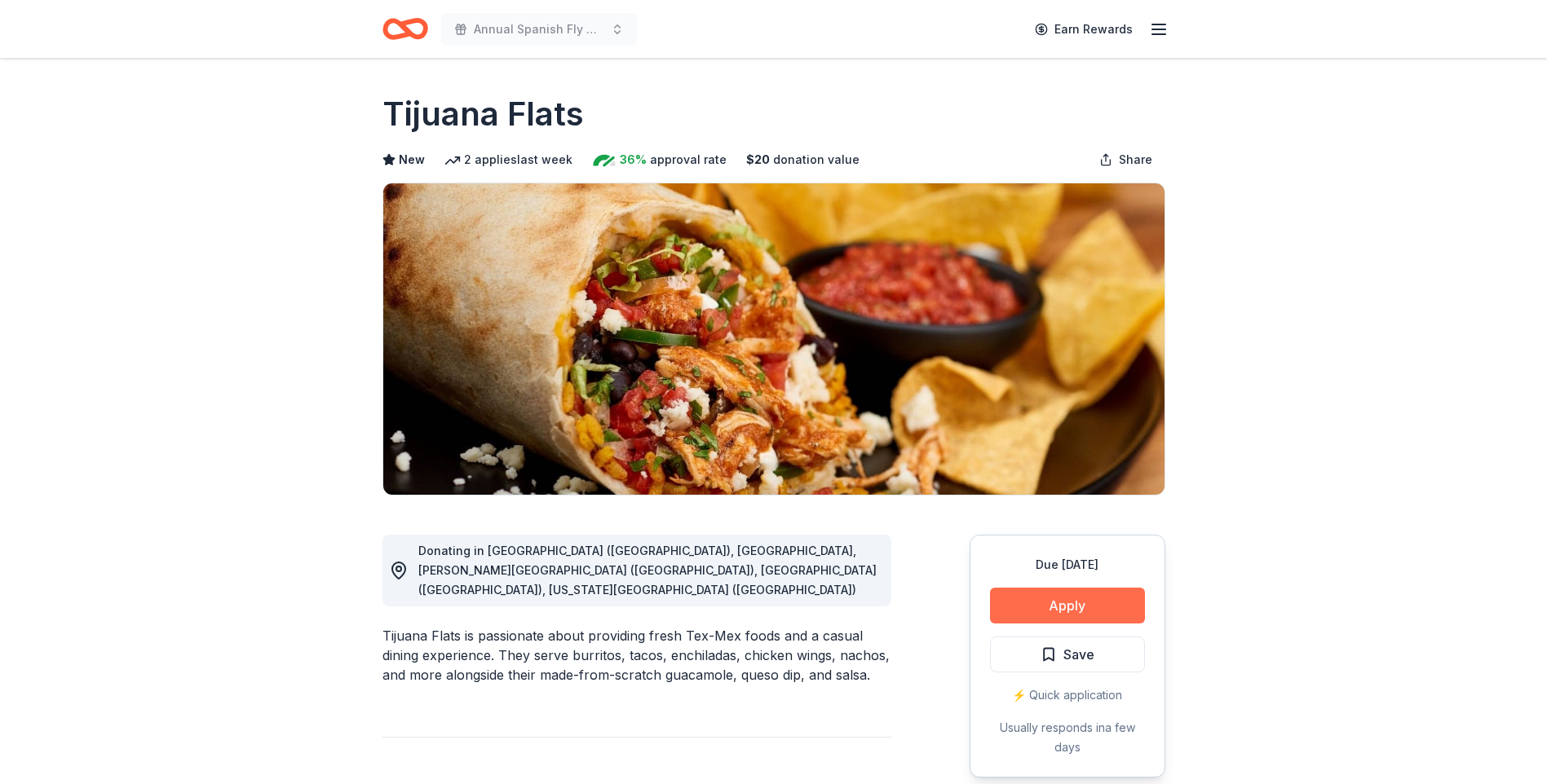
click at [1027, 598] on button "Apply" at bounding box center [1067, 605] width 155 height 36
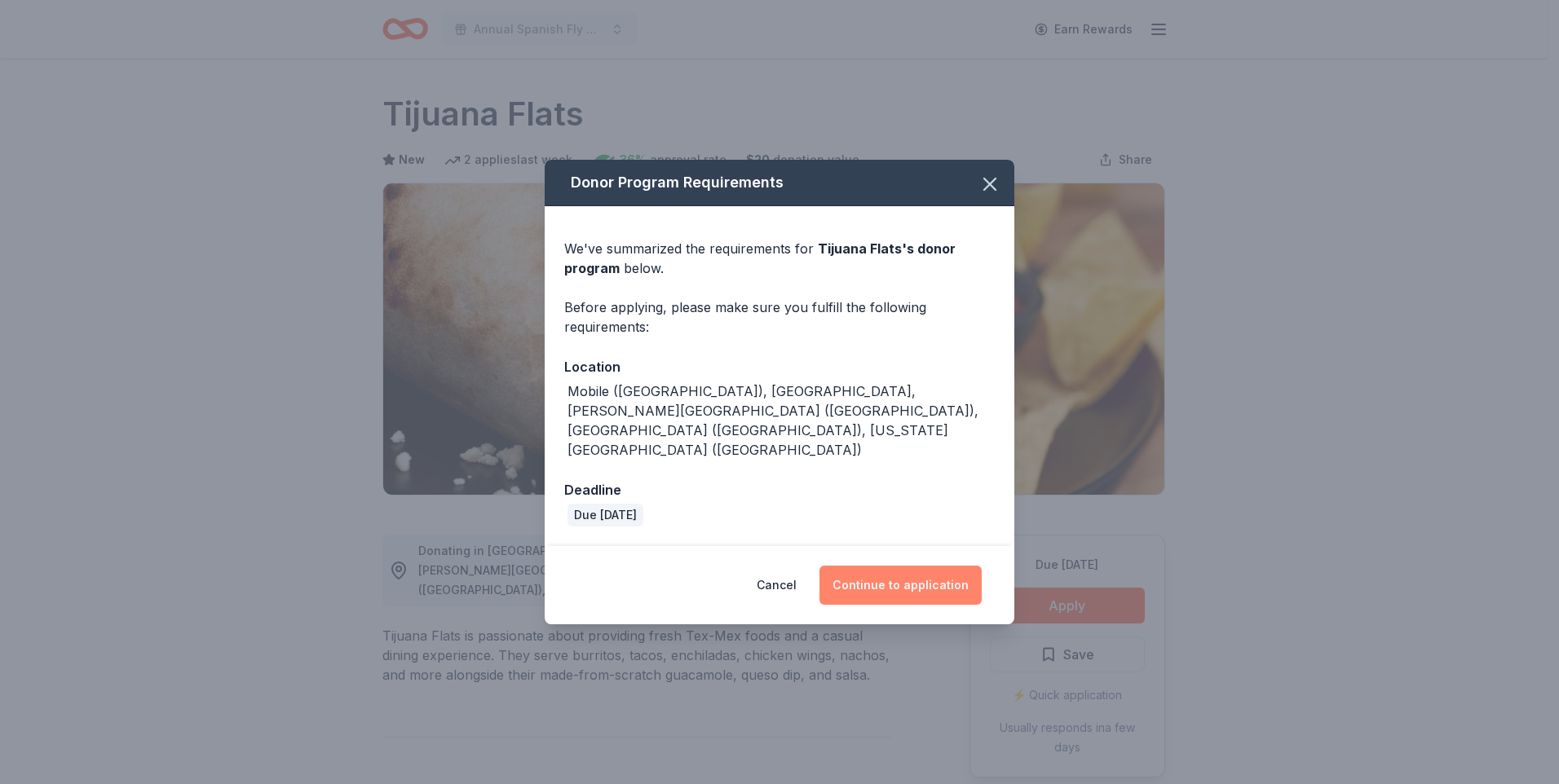
click at [907, 566] on button "Continue to application" at bounding box center [900, 585] width 163 height 39
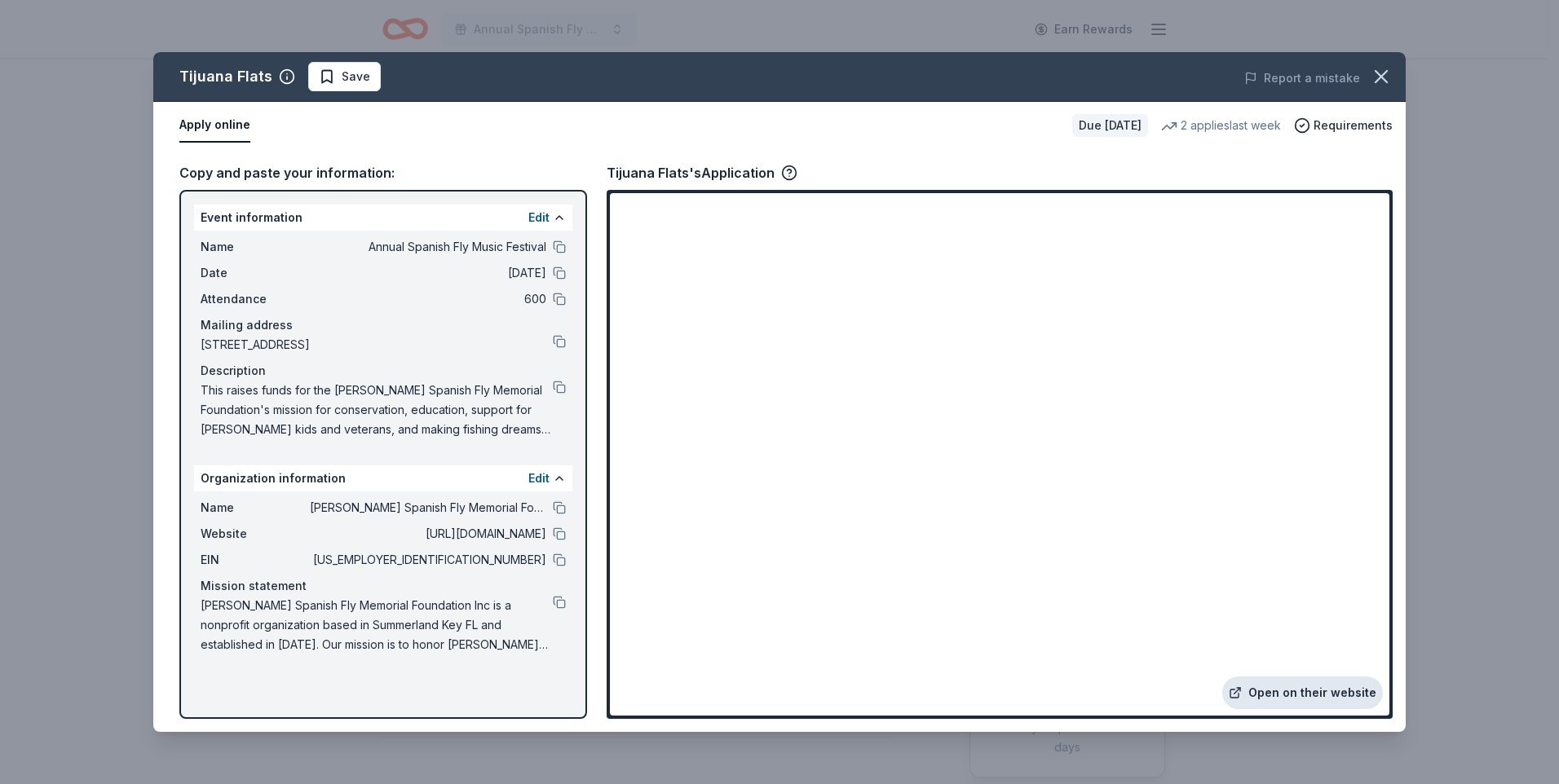
click at [1318, 691] on link "Open on their website" at bounding box center [1302, 693] width 161 height 33
click at [1286, 685] on link "Open on their website" at bounding box center [1302, 693] width 161 height 33
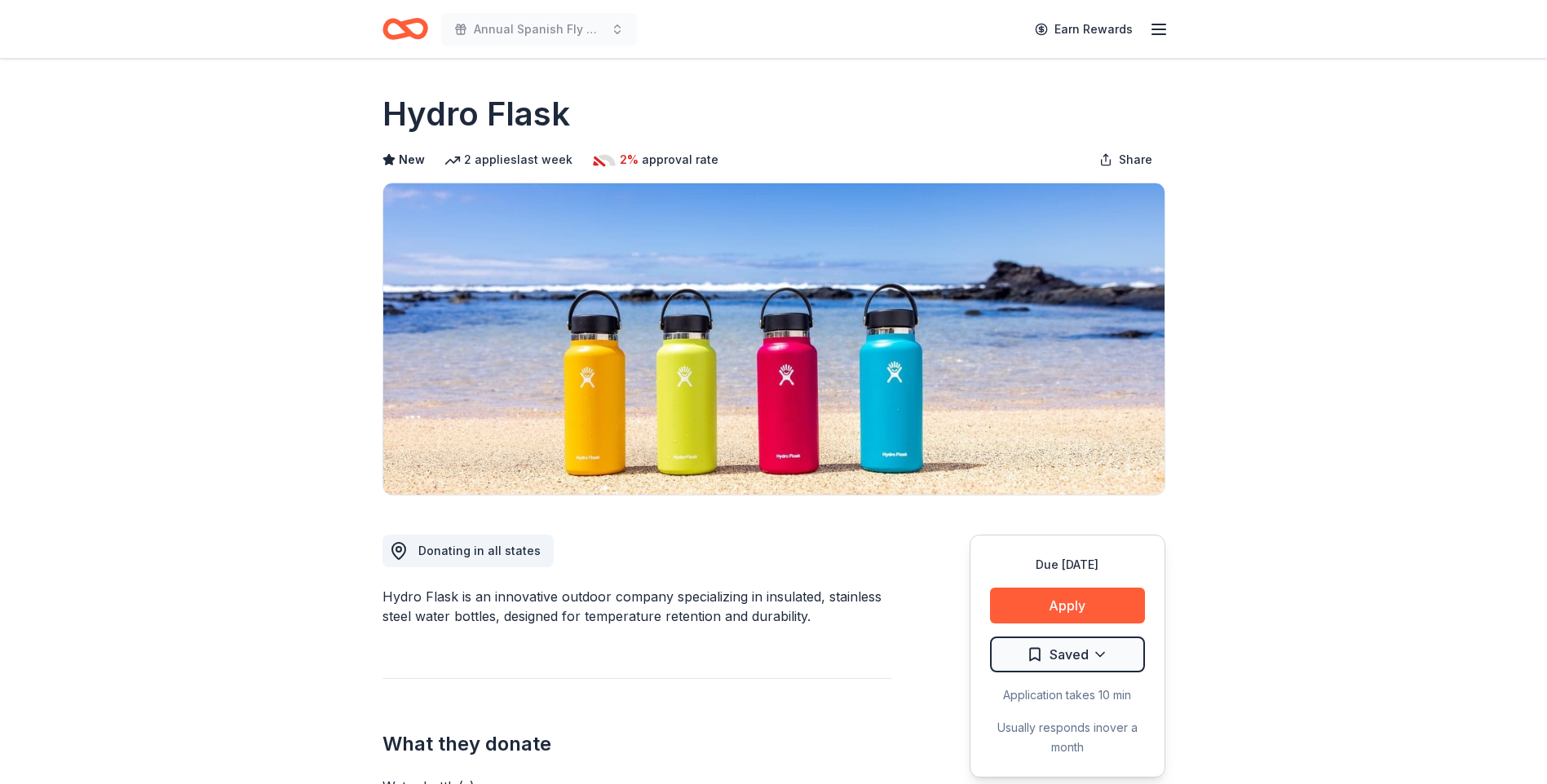
click at [1042, 628] on div "Due [DATE] Apply Saved Application takes 10 min Usually responds in over a month" at bounding box center [1067, 656] width 195 height 243
click at [1042, 624] on div "Due [DATE] Apply Saved Application takes 10 min Usually responds in over a month" at bounding box center [1067, 656] width 195 height 243
click at [1040, 616] on button "Apply" at bounding box center [1067, 605] width 155 height 36
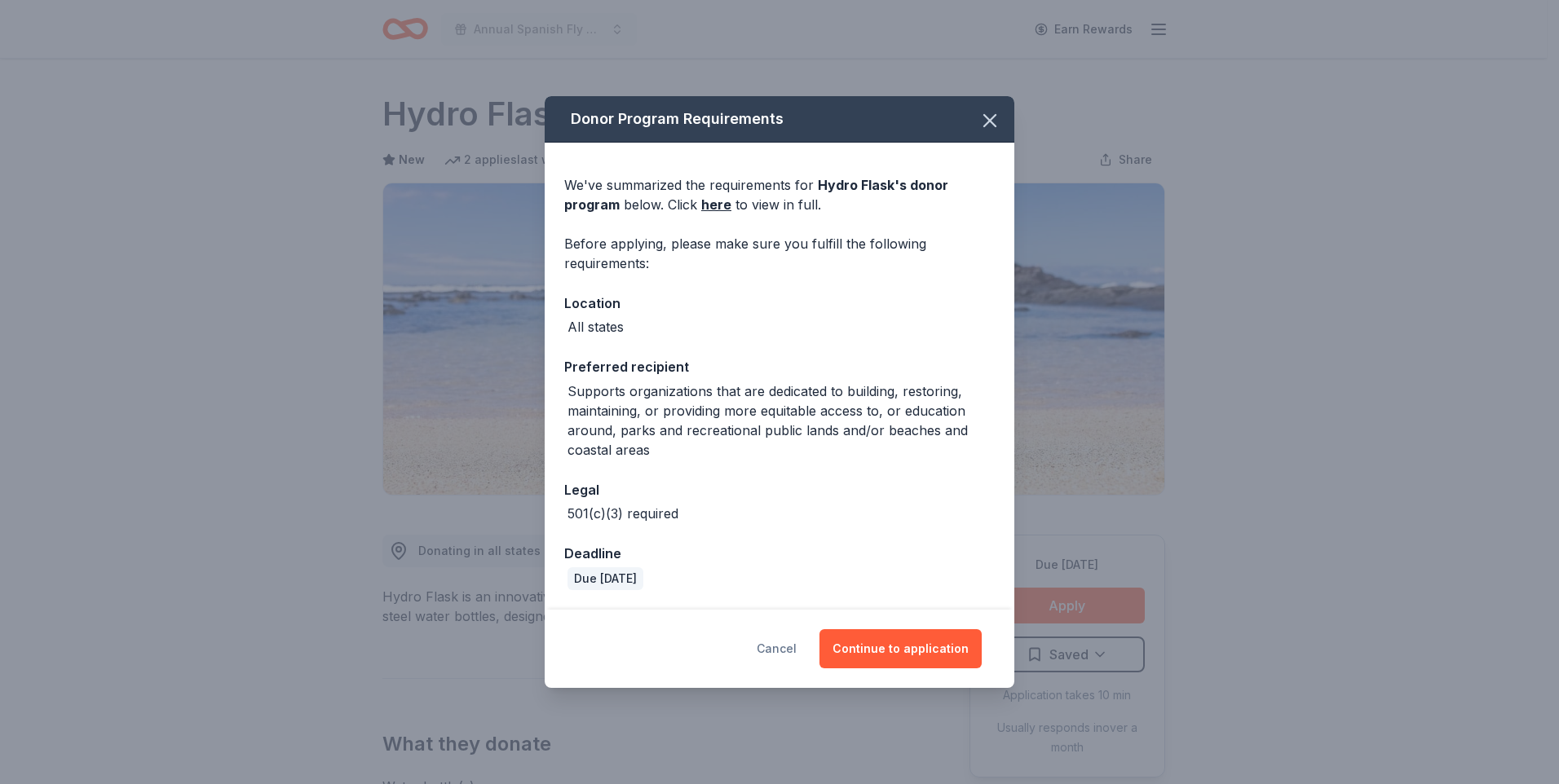
click at [773, 653] on button "Cancel" at bounding box center [776, 648] width 40 height 39
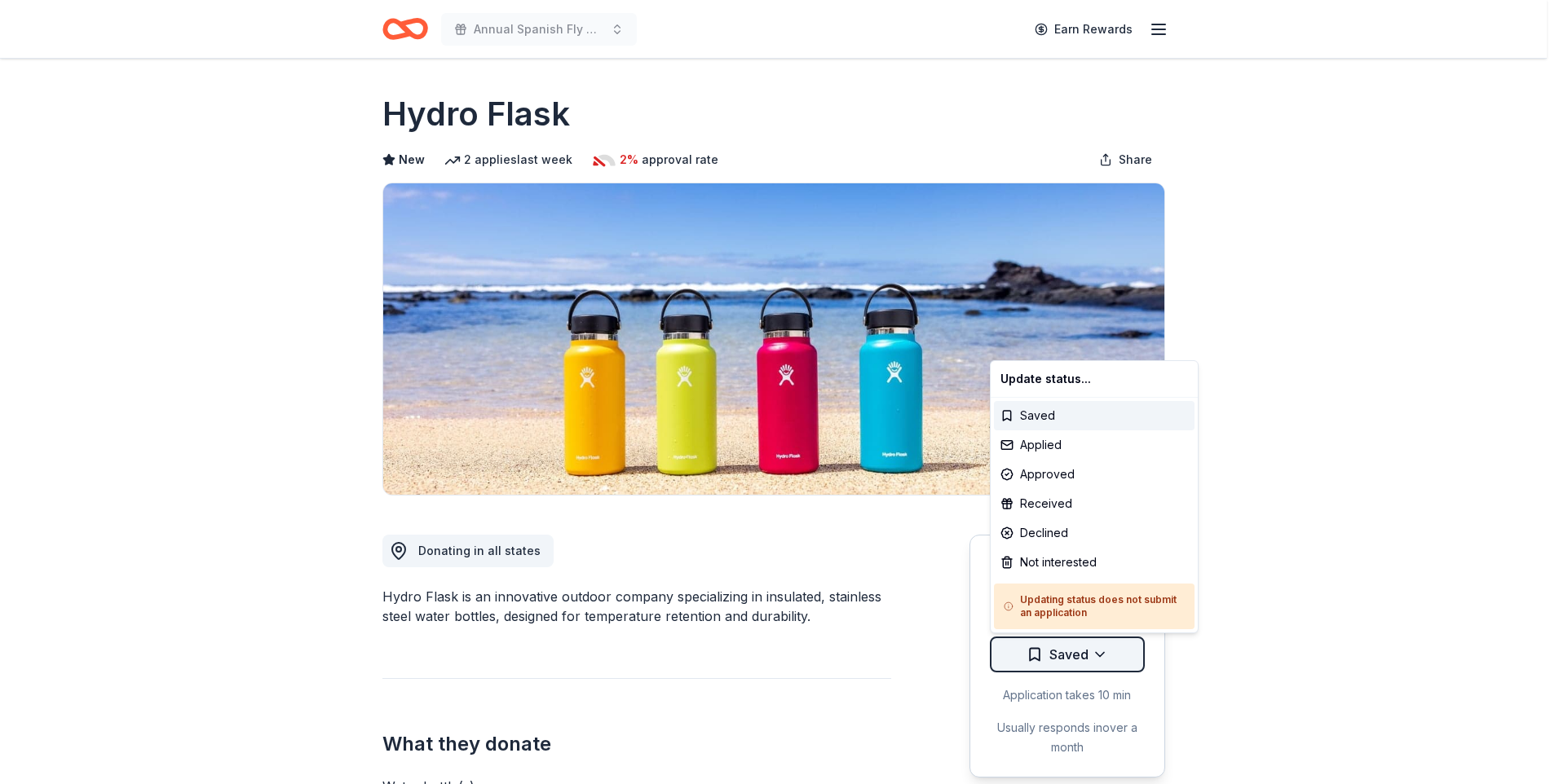
click at [1113, 654] on html "Annual Spanish Fly Music Festival Earn Rewards Due [DATE] Share Hydro Flask New…" at bounding box center [779, 392] width 1559 height 784
click at [1239, 418] on html "Annual Spanish Fly Music Festival Earn Rewards Due [DATE] Share Hydro Flask New…" at bounding box center [779, 392] width 1559 height 784
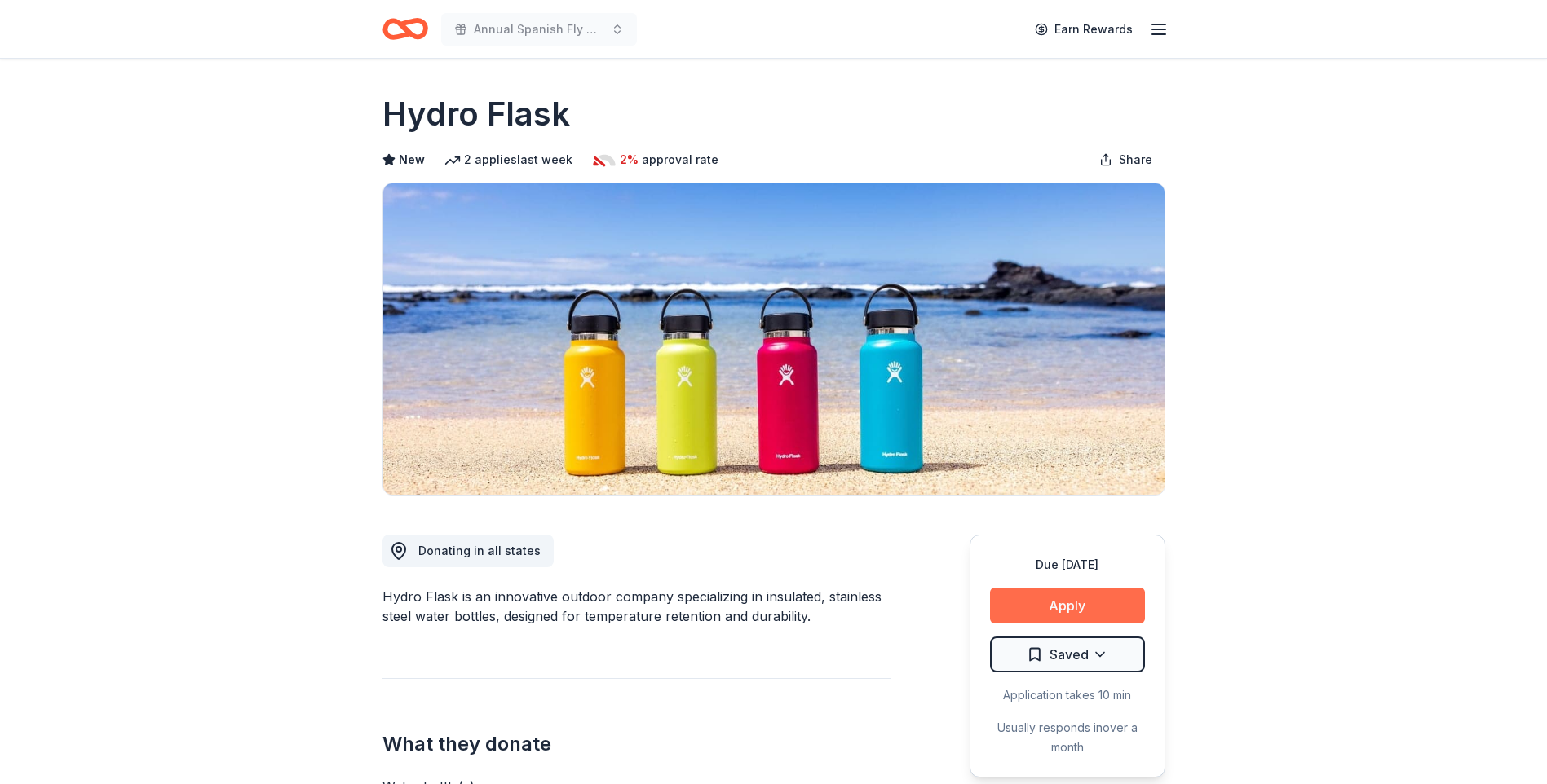
click at [1075, 611] on button "Apply" at bounding box center [1067, 605] width 155 height 36
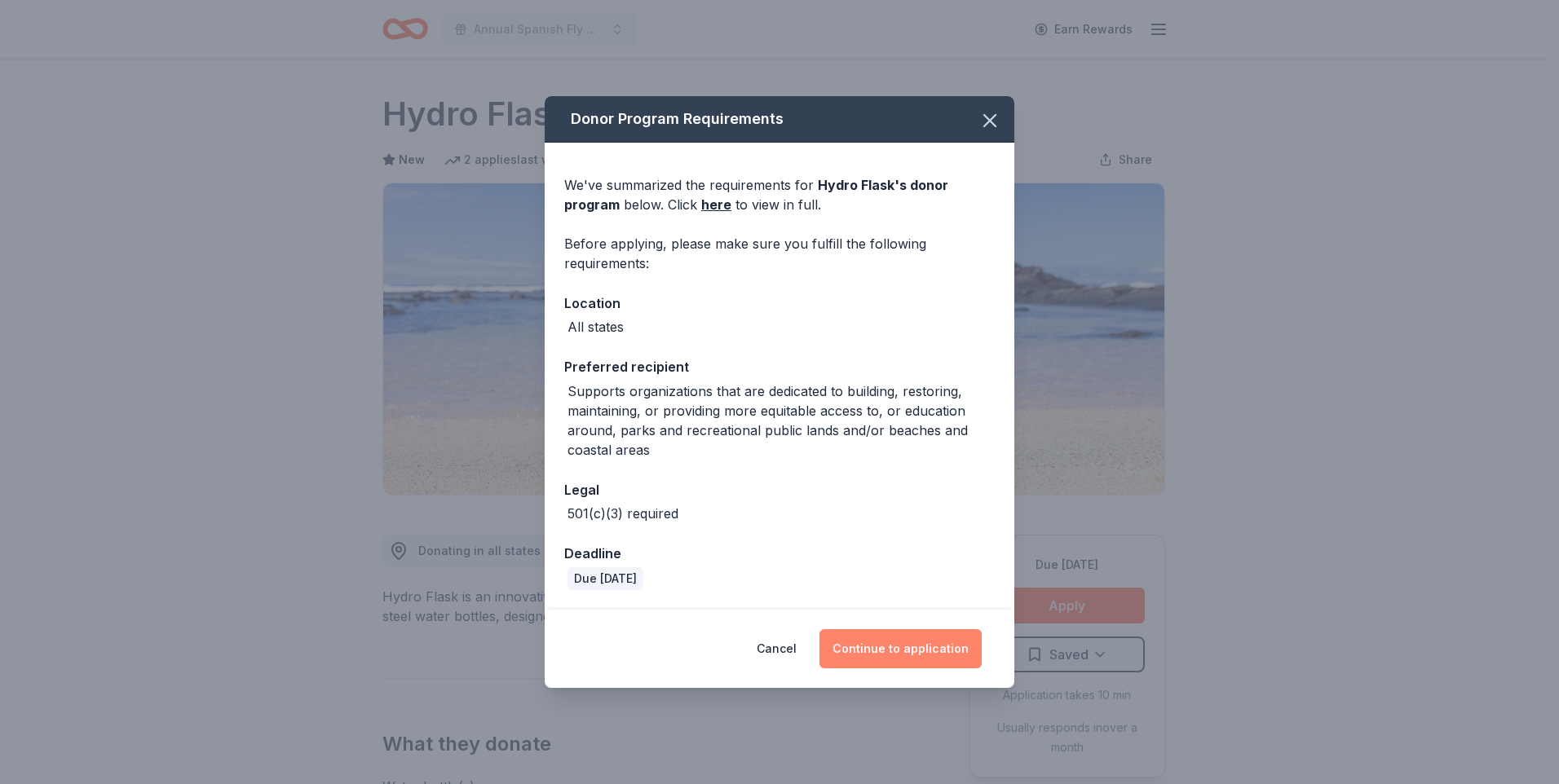
click at [912, 640] on button "Continue to application" at bounding box center [900, 648] width 163 height 39
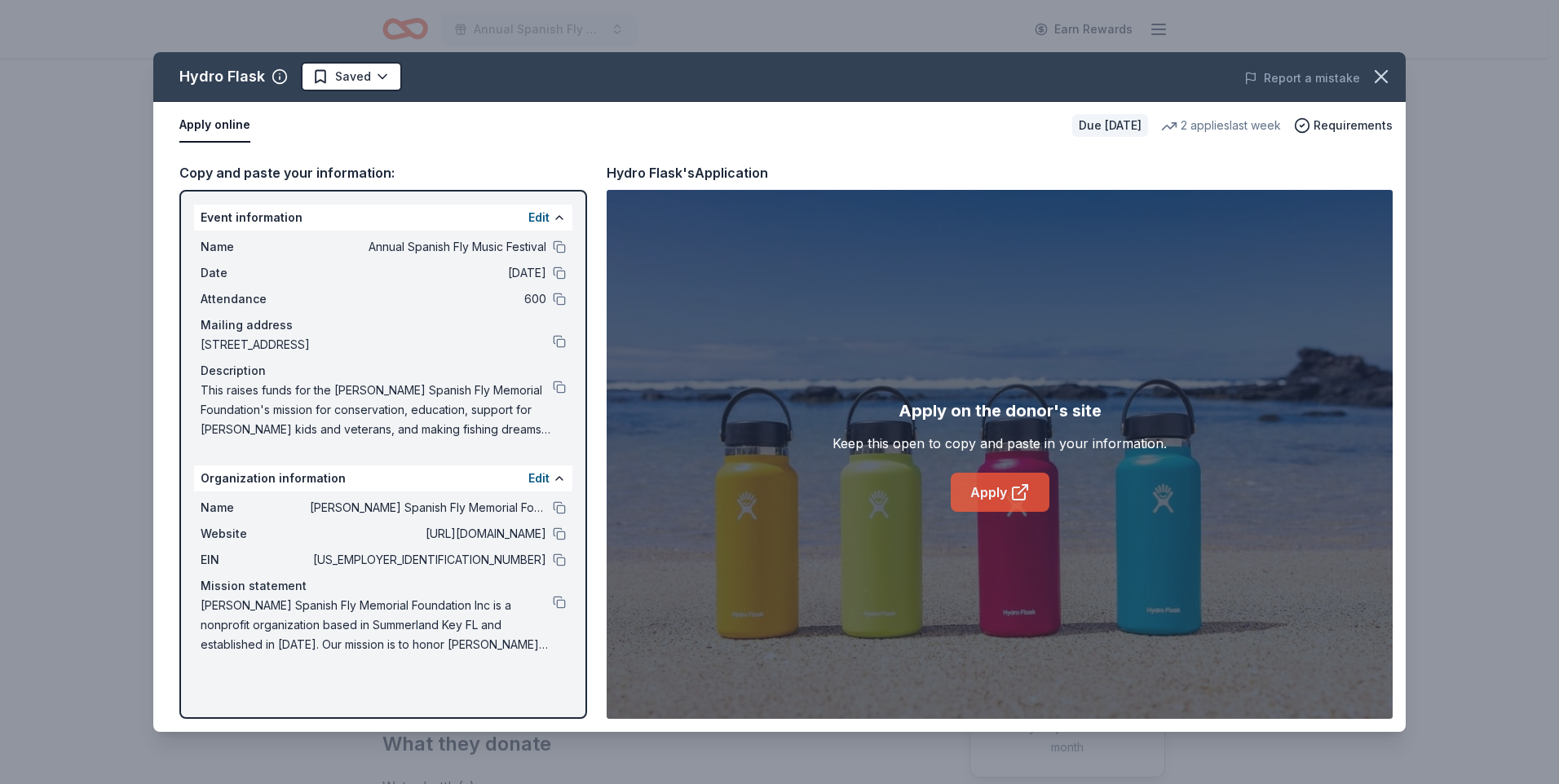
click at [988, 493] on link "Apply" at bounding box center [1000, 493] width 99 height 39
click at [1386, 73] on icon "button" at bounding box center [1381, 76] width 23 height 23
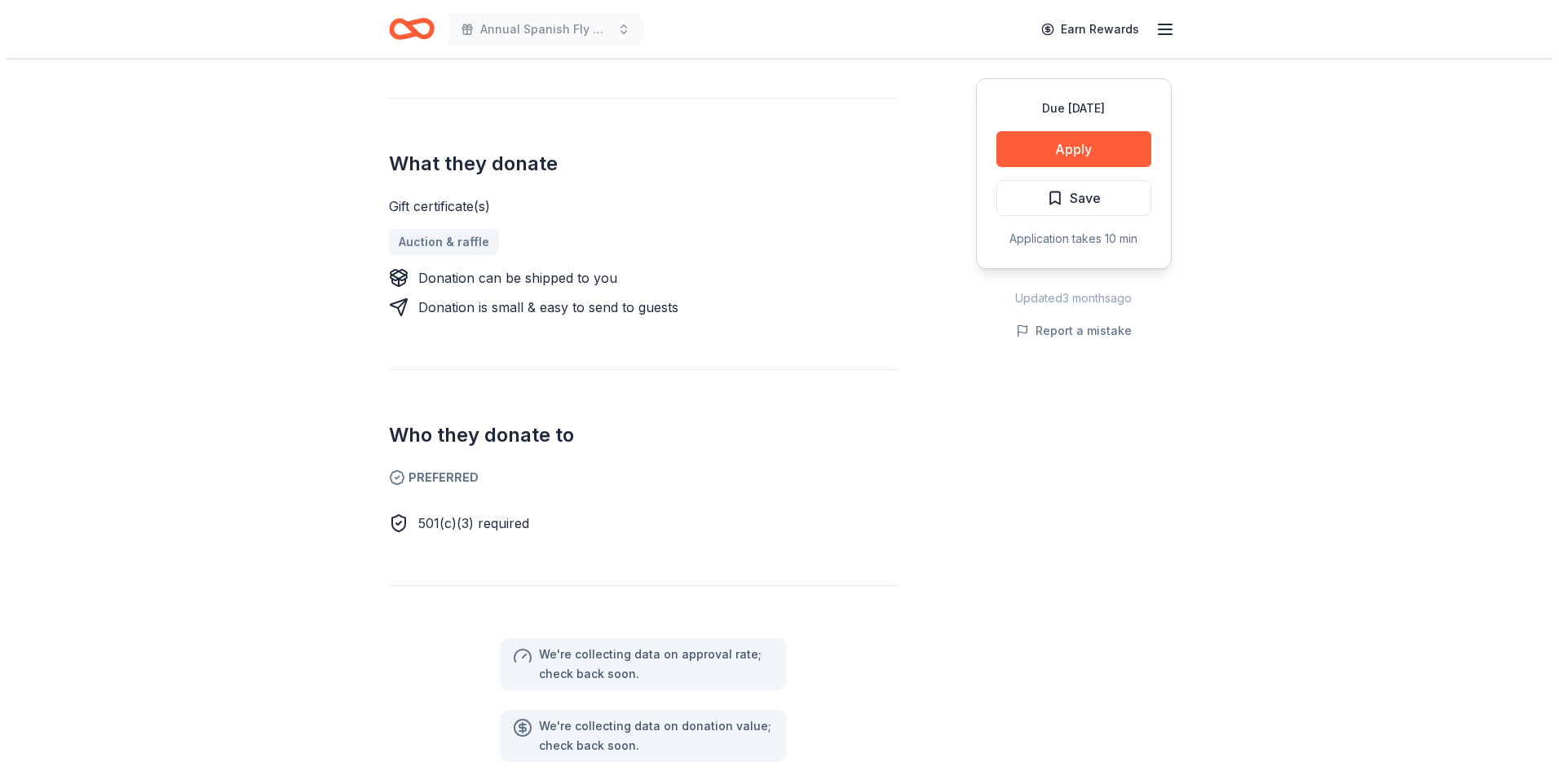
scroll to position [206, 0]
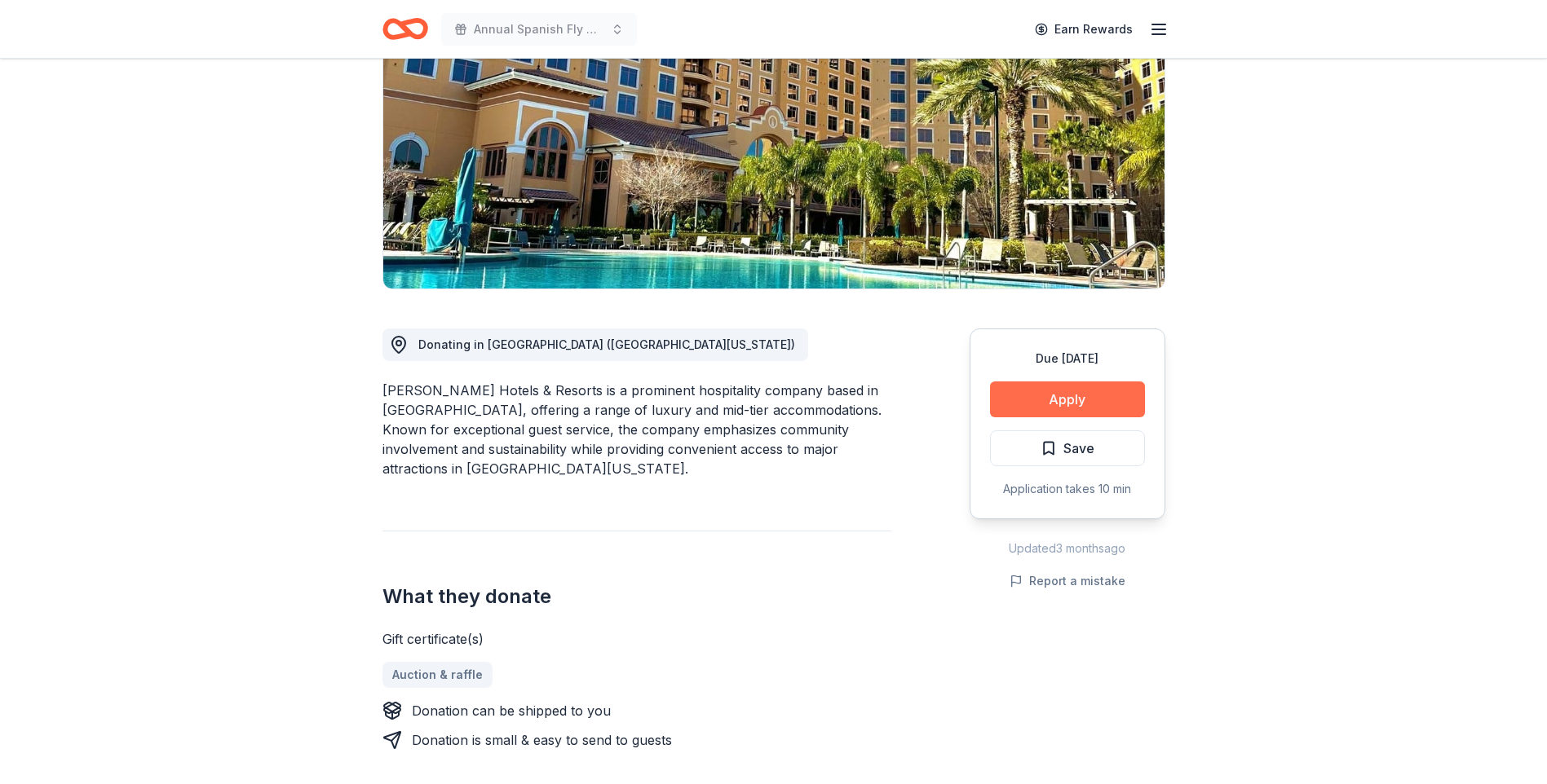
click at [1085, 392] on button "Apply" at bounding box center [1067, 399] width 155 height 36
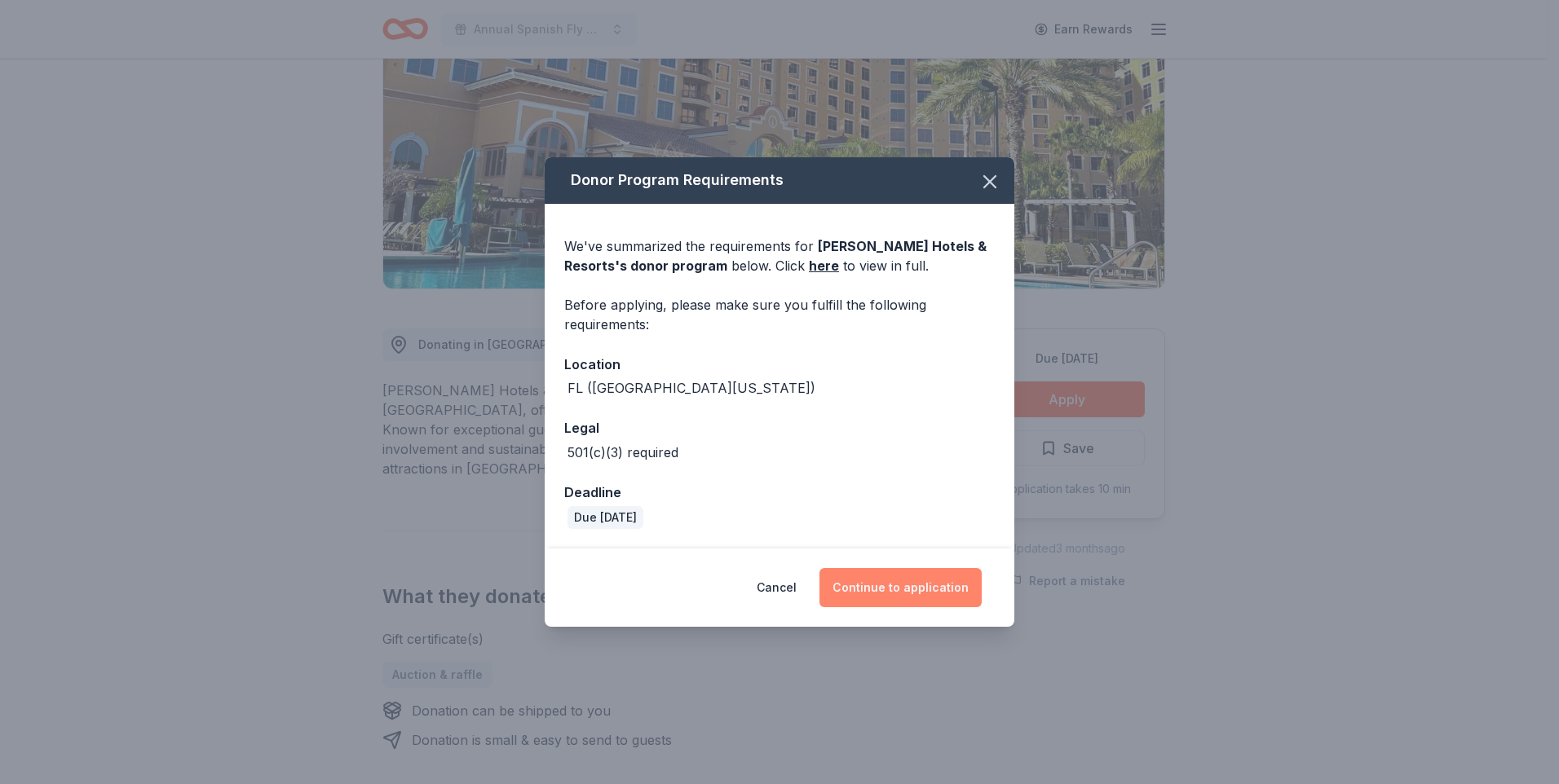
click at [908, 579] on button "Continue to application" at bounding box center [900, 588] width 163 height 39
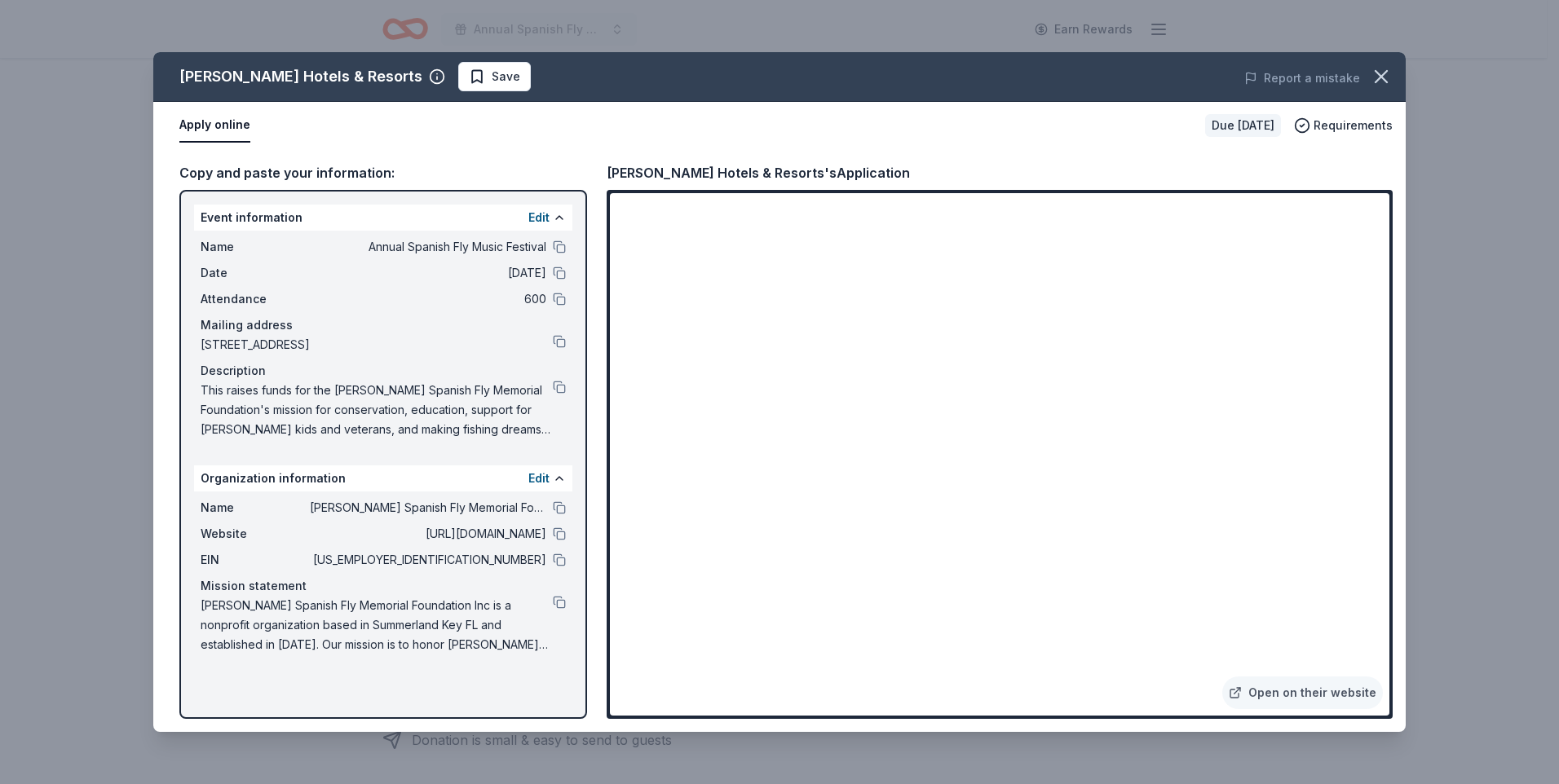
drag, startPoint x: 205, startPoint y: 381, endPoint x: 231, endPoint y: 408, distance: 37.5
click at [231, 408] on span "This raises funds for the [PERSON_NAME] Spanish Fly Memorial Foundation's missi…" at bounding box center [376, 410] width 352 height 59
click at [558, 386] on button at bounding box center [558, 387] width 13 height 13
click at [492, 72] on span "Save" at bounding box center [506, 76] width 29 height 19
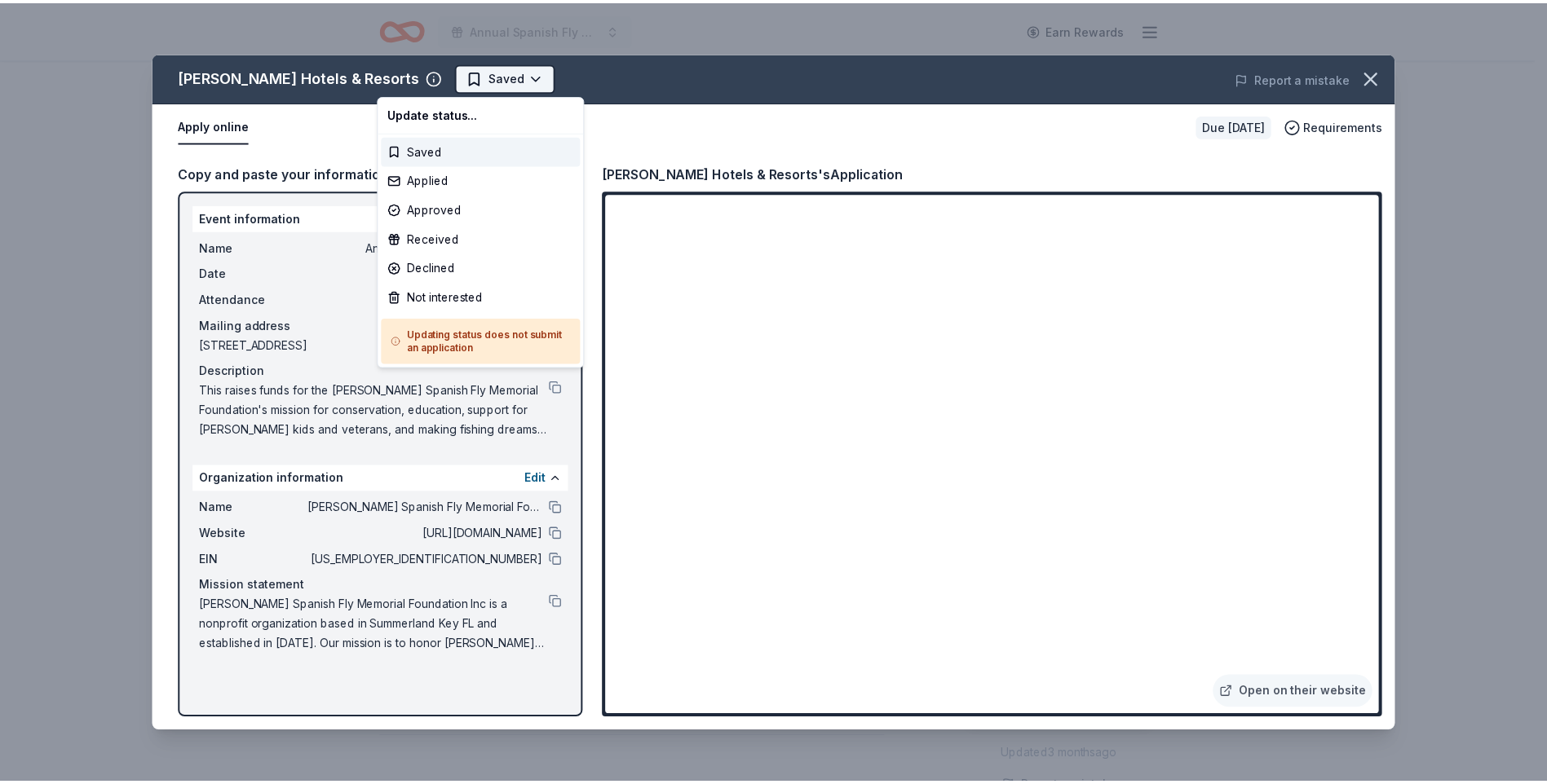
scroll to position [0, 0]
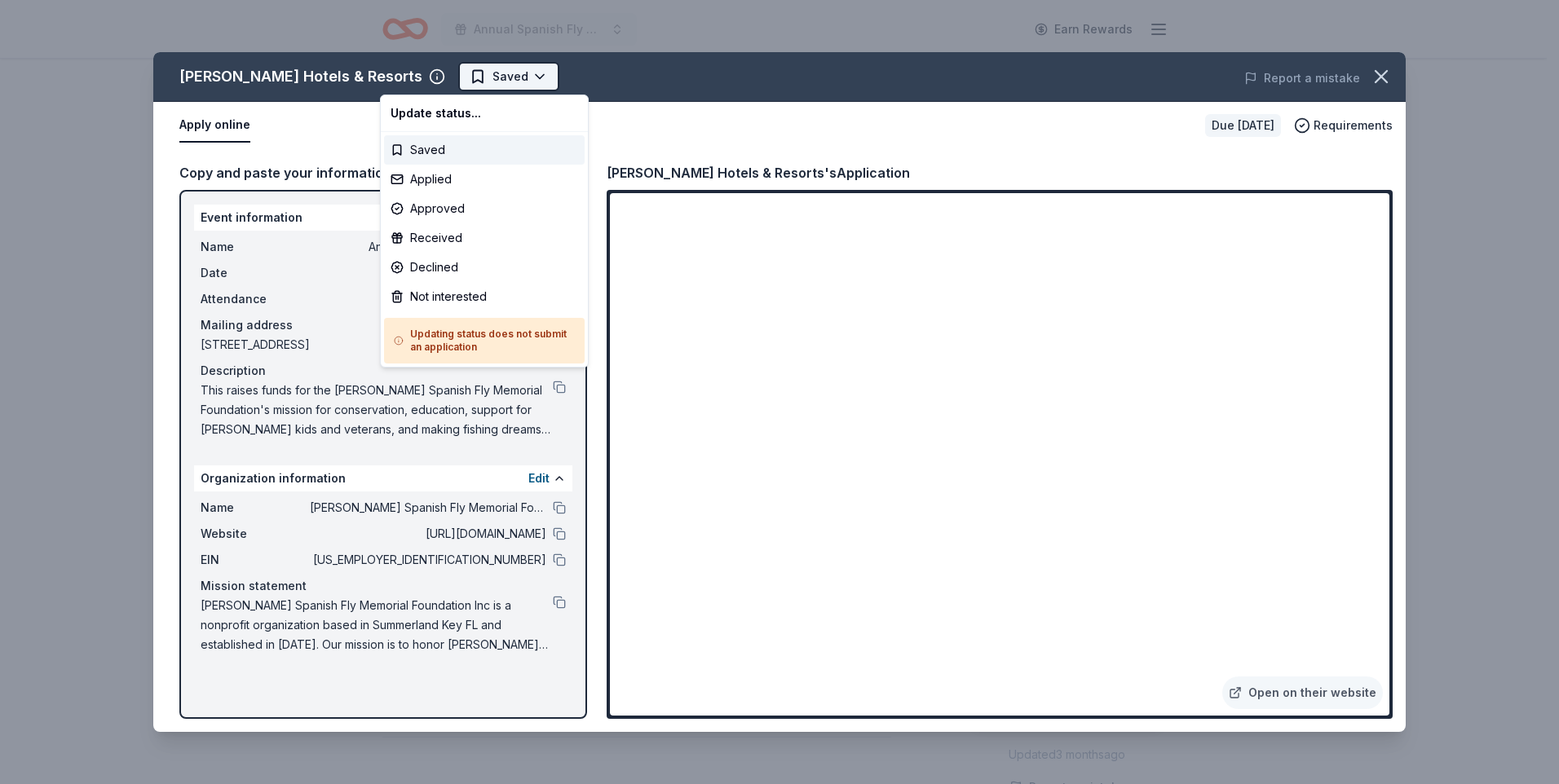
click at [454, 77] on html "Annual Spanish Fly Music Festival Earn Rewards Due in 49 days Share Rosen Hotel…" at bounding box center [779, 392] width 1559 height 784
click at [424, 172] on div "Applied" at bounding box center [484, 179] width 200 height 29
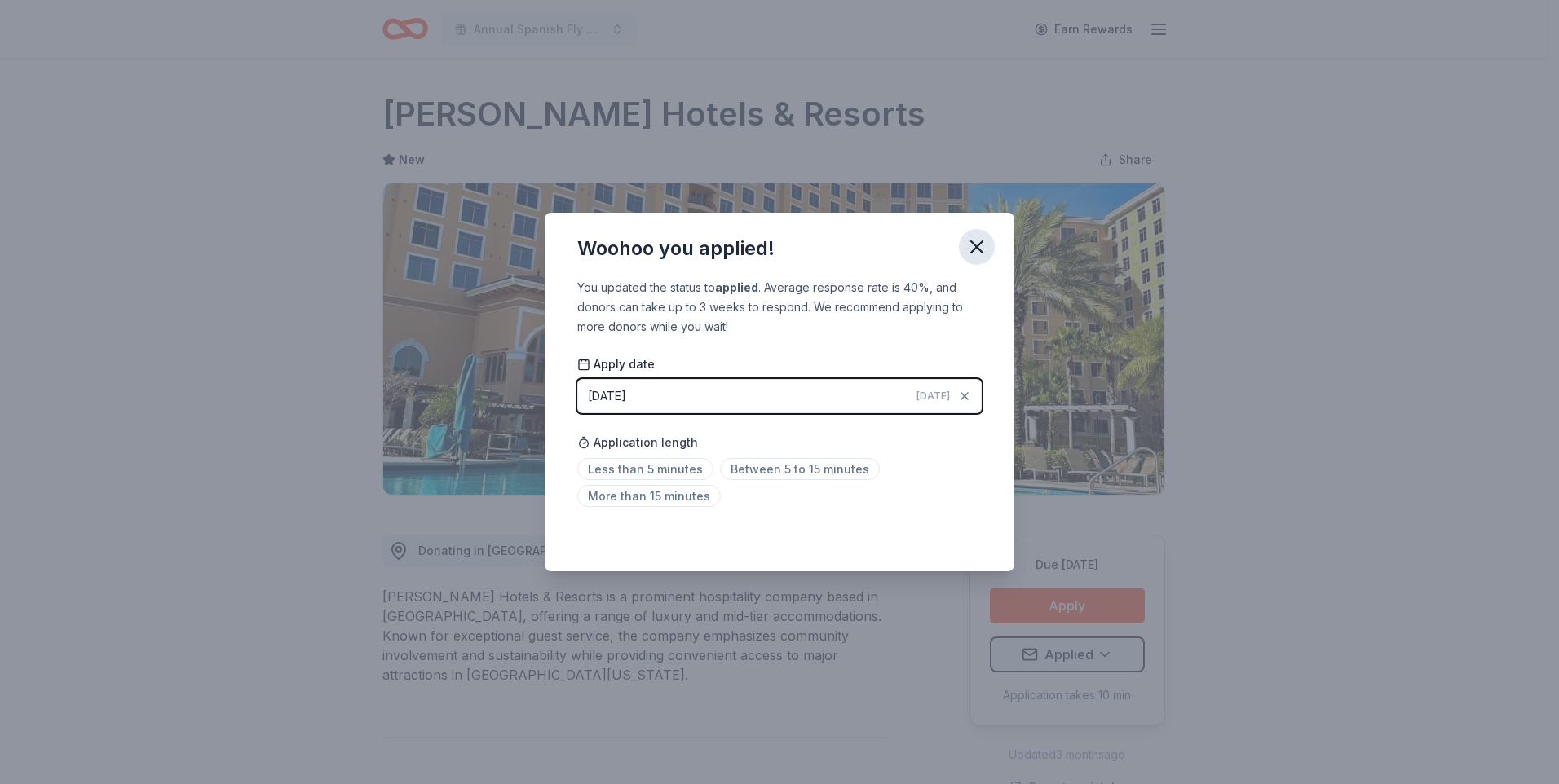
click at [979, 254] on icon "button" at bounding box center [976, 247] width 23 height 23
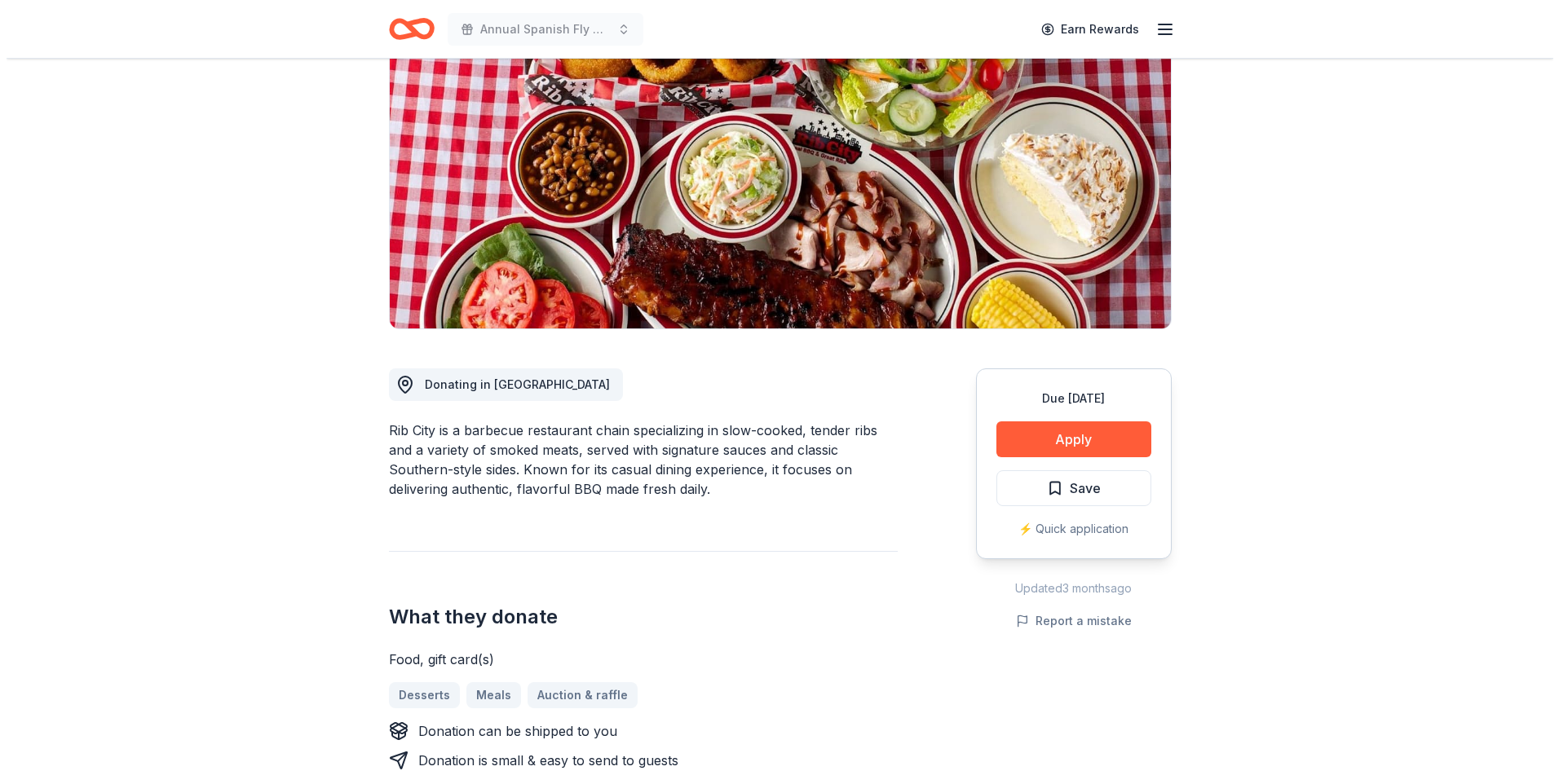
scroll to position [347, 0]
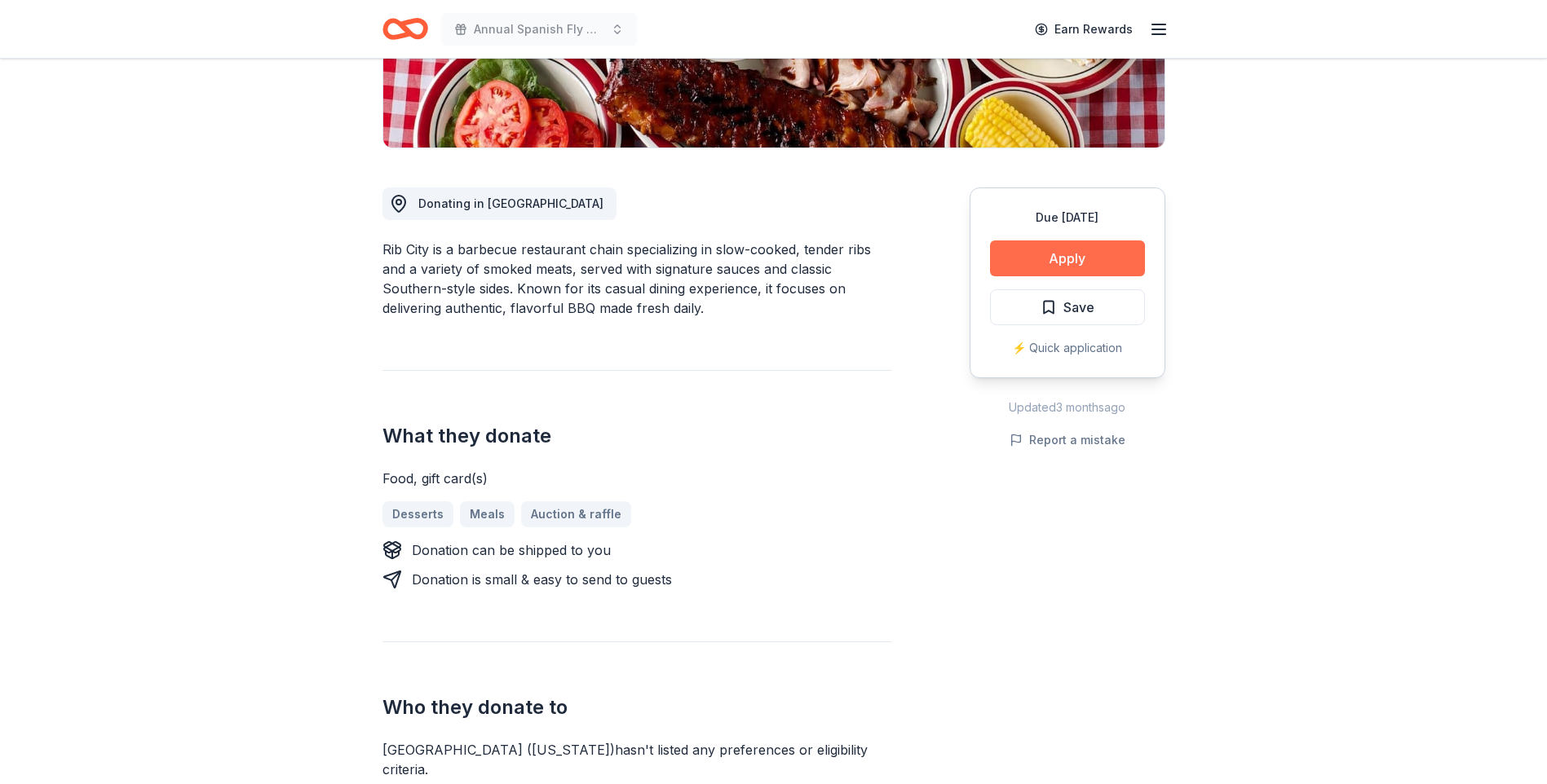
click at [1058, 253] on button "Apply" at bounding box center [1067, 259] width 155 height 36
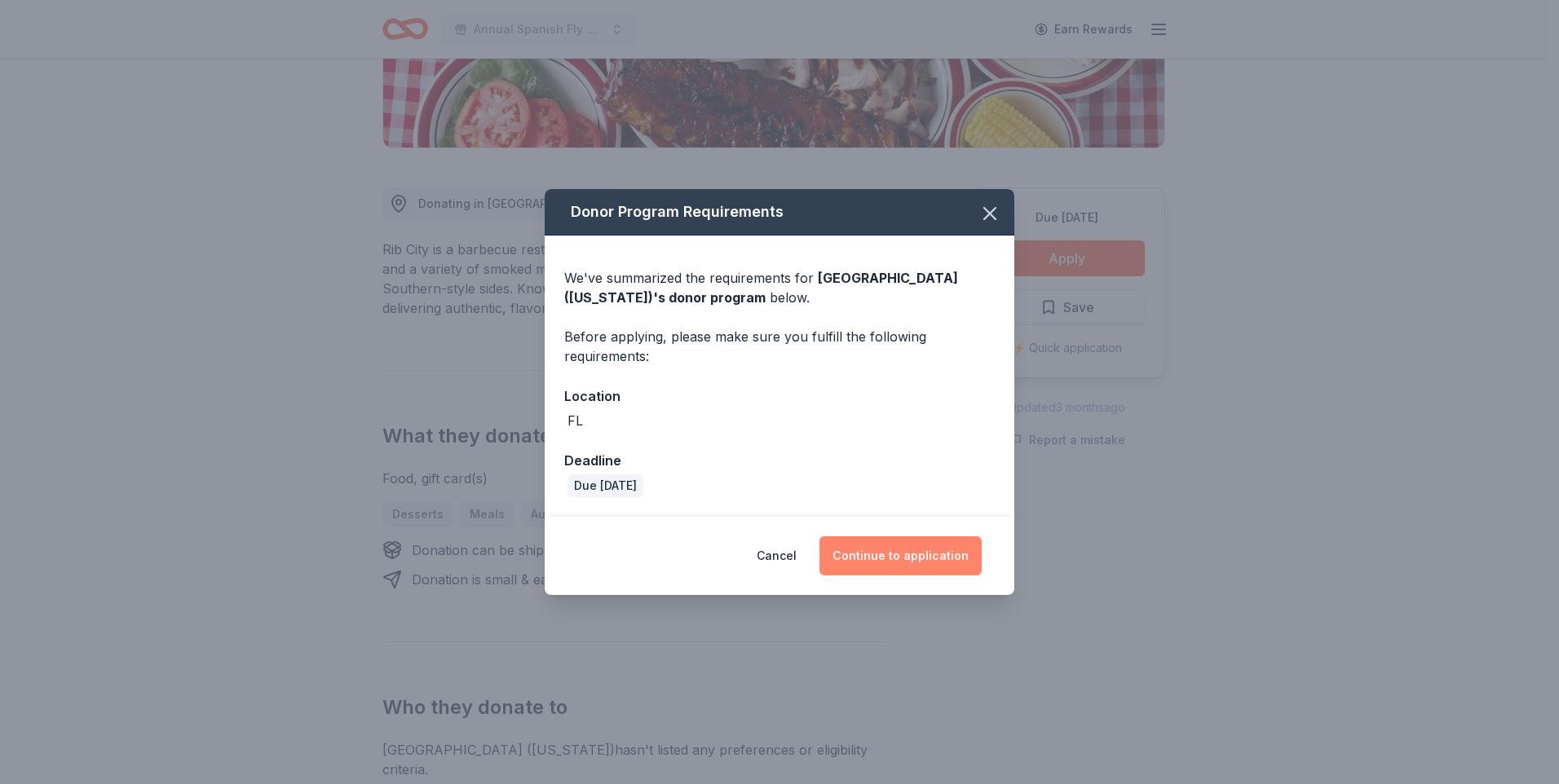
click at [903, 547] on button "Continue to application" at bounding box center [900, 556] width 163 height 39
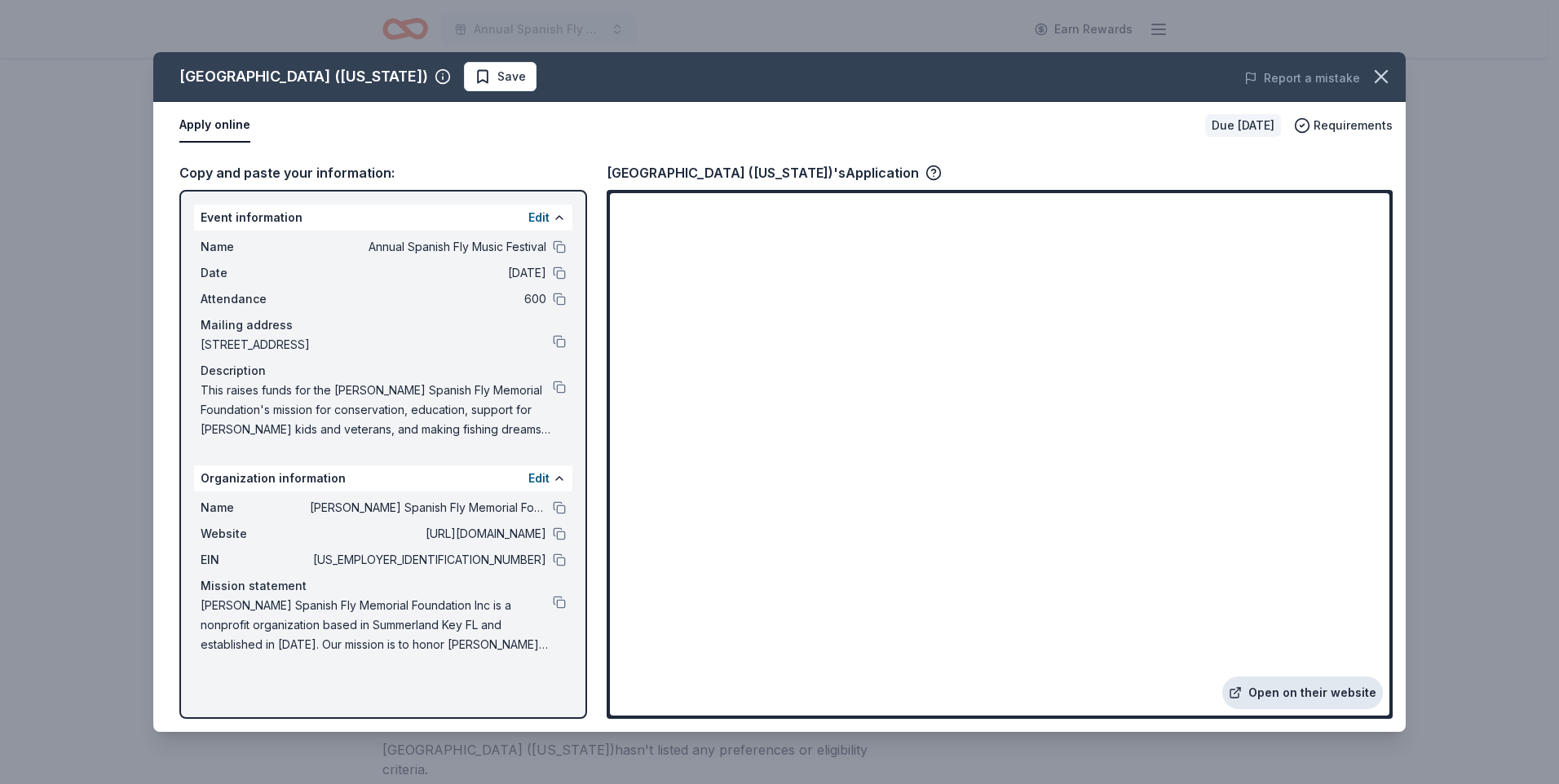
click at [1341, 685] on link "Open on their website" at bounding box center [1302, 693] width 161 height 33
click at [498, 75] on span "Save" at bounding box center [512, 76] width 29 height 19
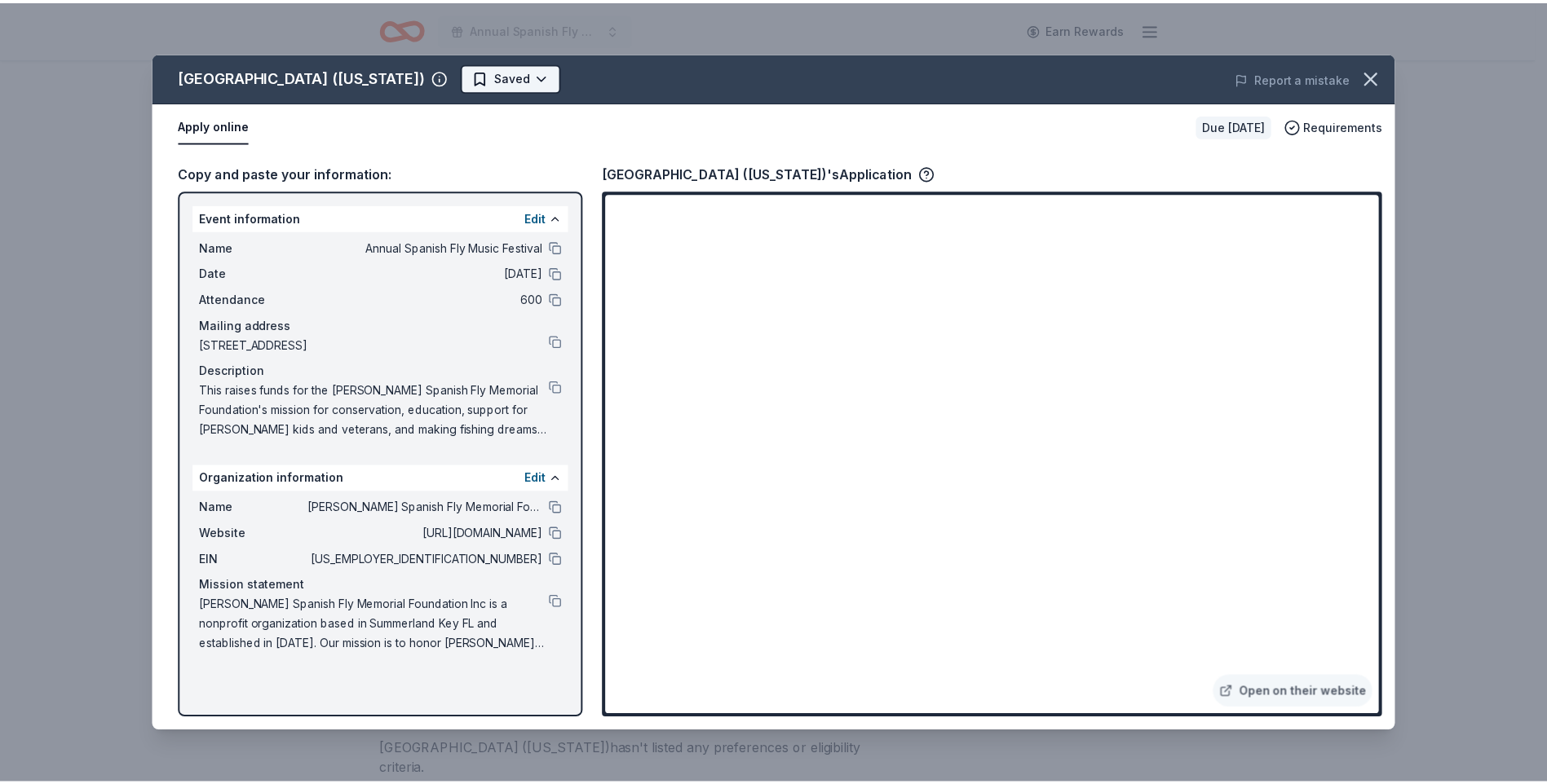
scroll to position [0, 0]
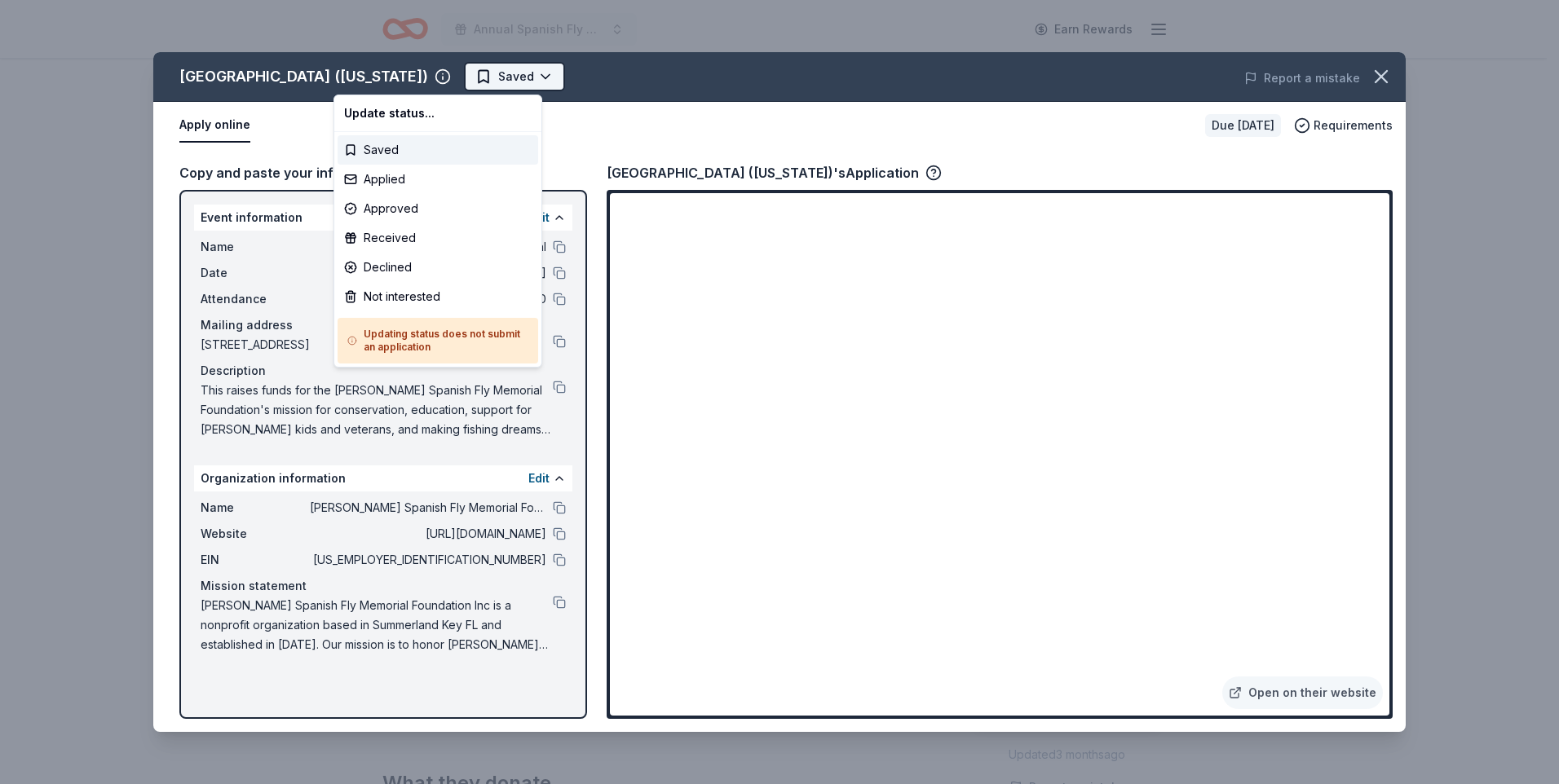
click at [419, 72] on html "Annual Spanish Fly Music Festival Earn Rewards Due [DATE] Share [GEOGRAPHIC_DAT…" at bounding box center [779, 392] width 1559 height 784
click at [388, 182] on div "Applied" at bounding box center [438, 179] width 200 height 29
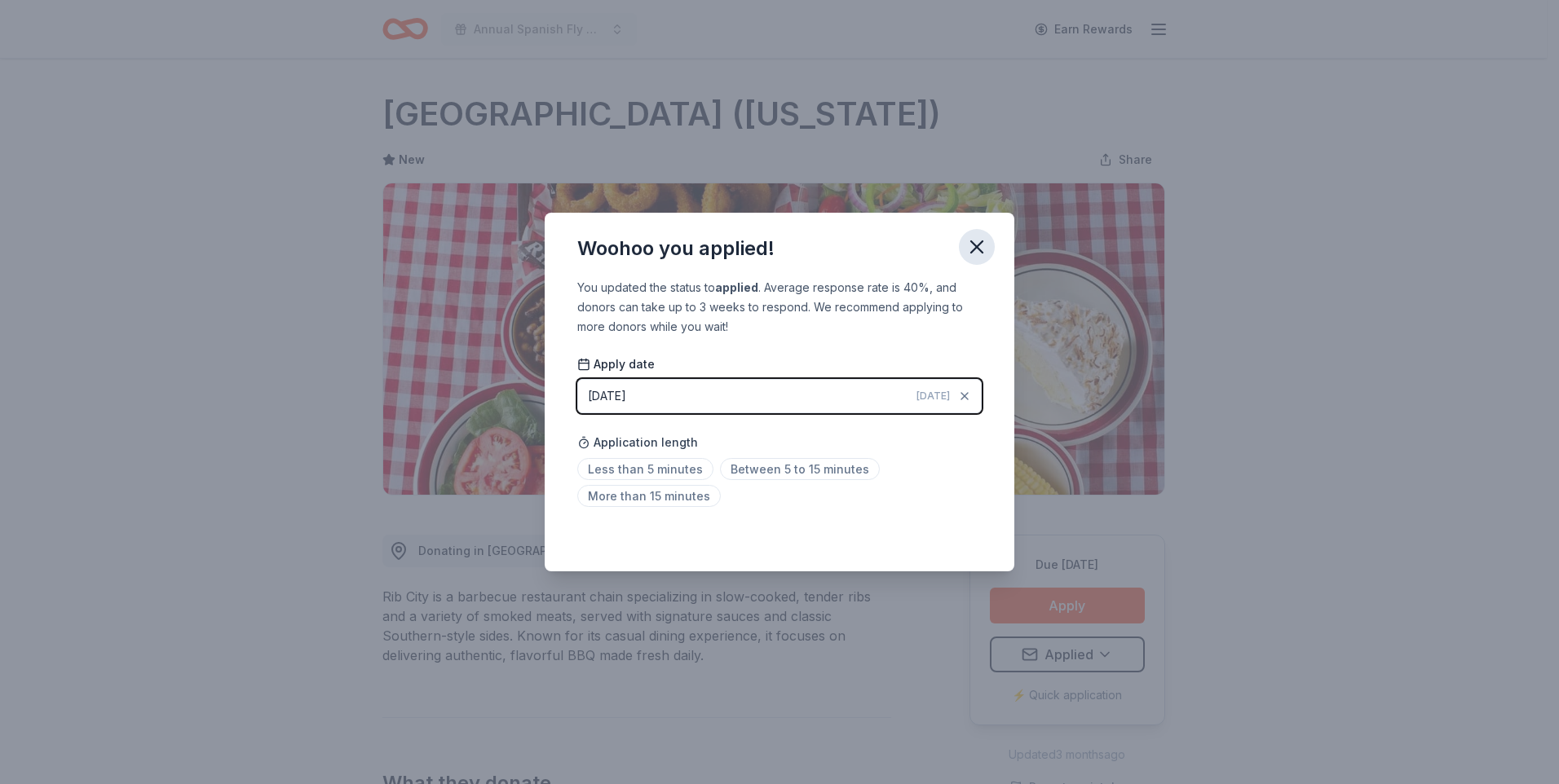
click at [980, 250] on icon "button" at bounding box center [977, 248] width 12 height 12
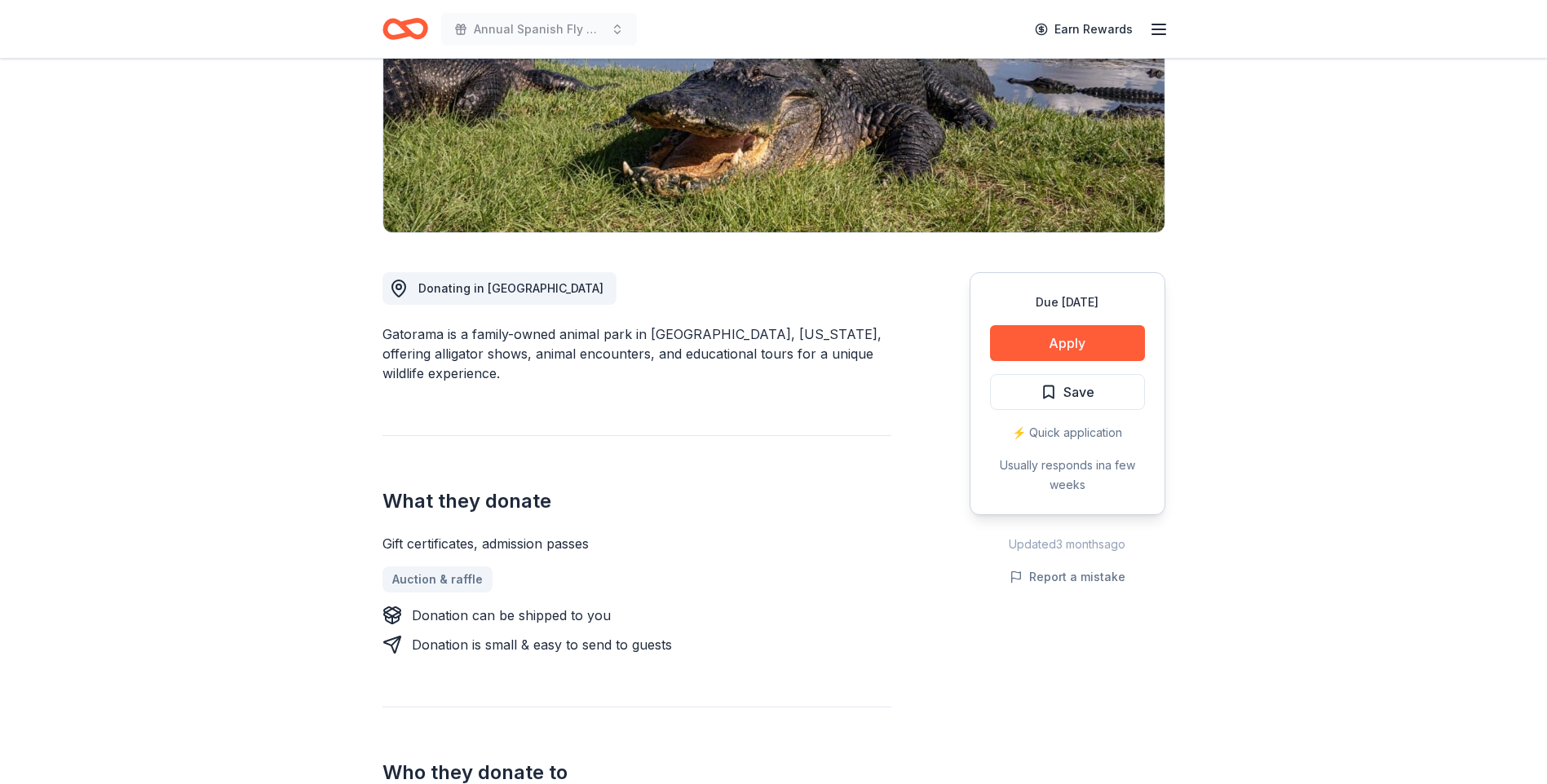
scroll to position [292, 0]
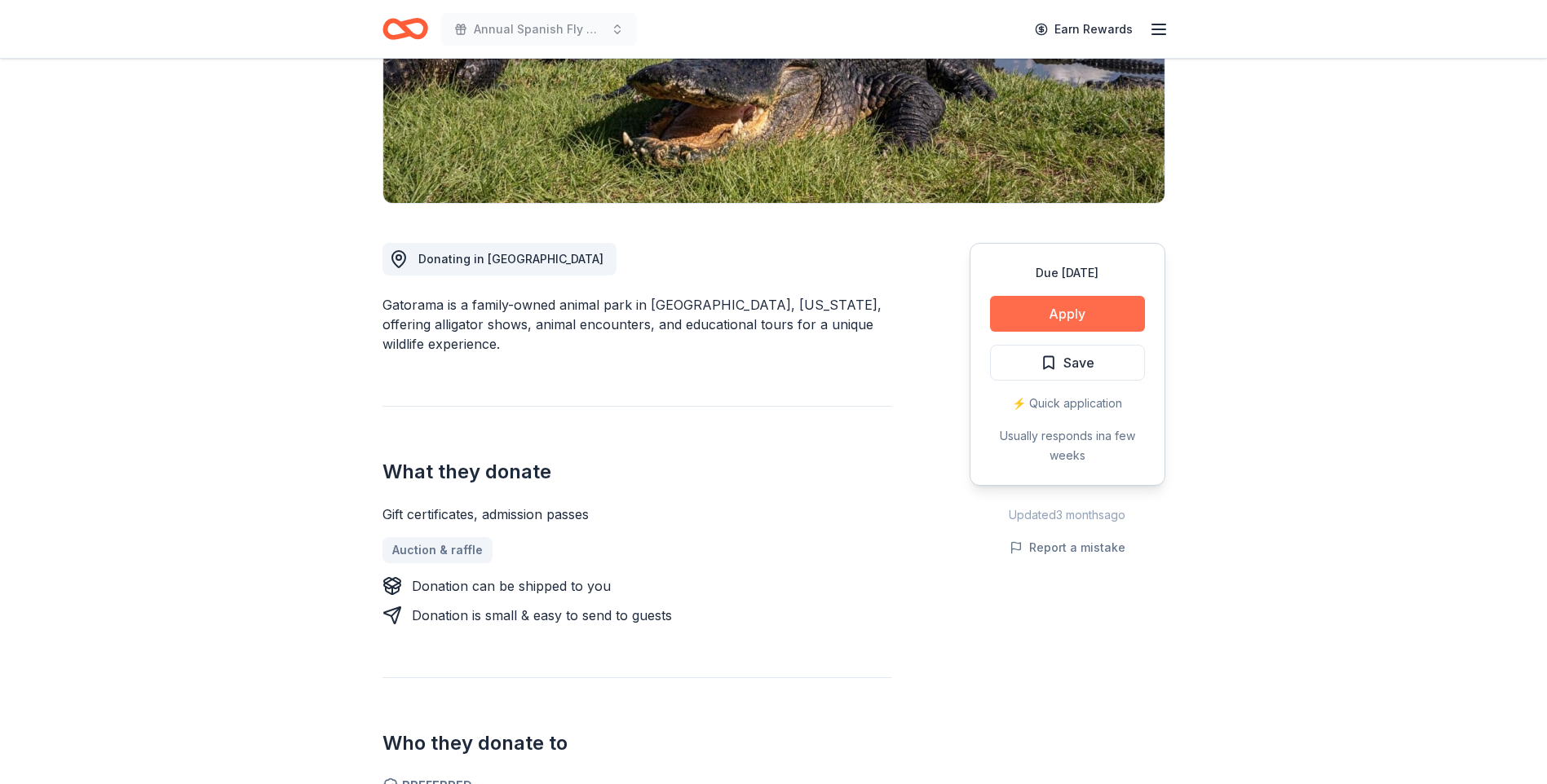
click at [1063, 312] on button "Apply" at bounding box center [1067, 313] width 155 height 36
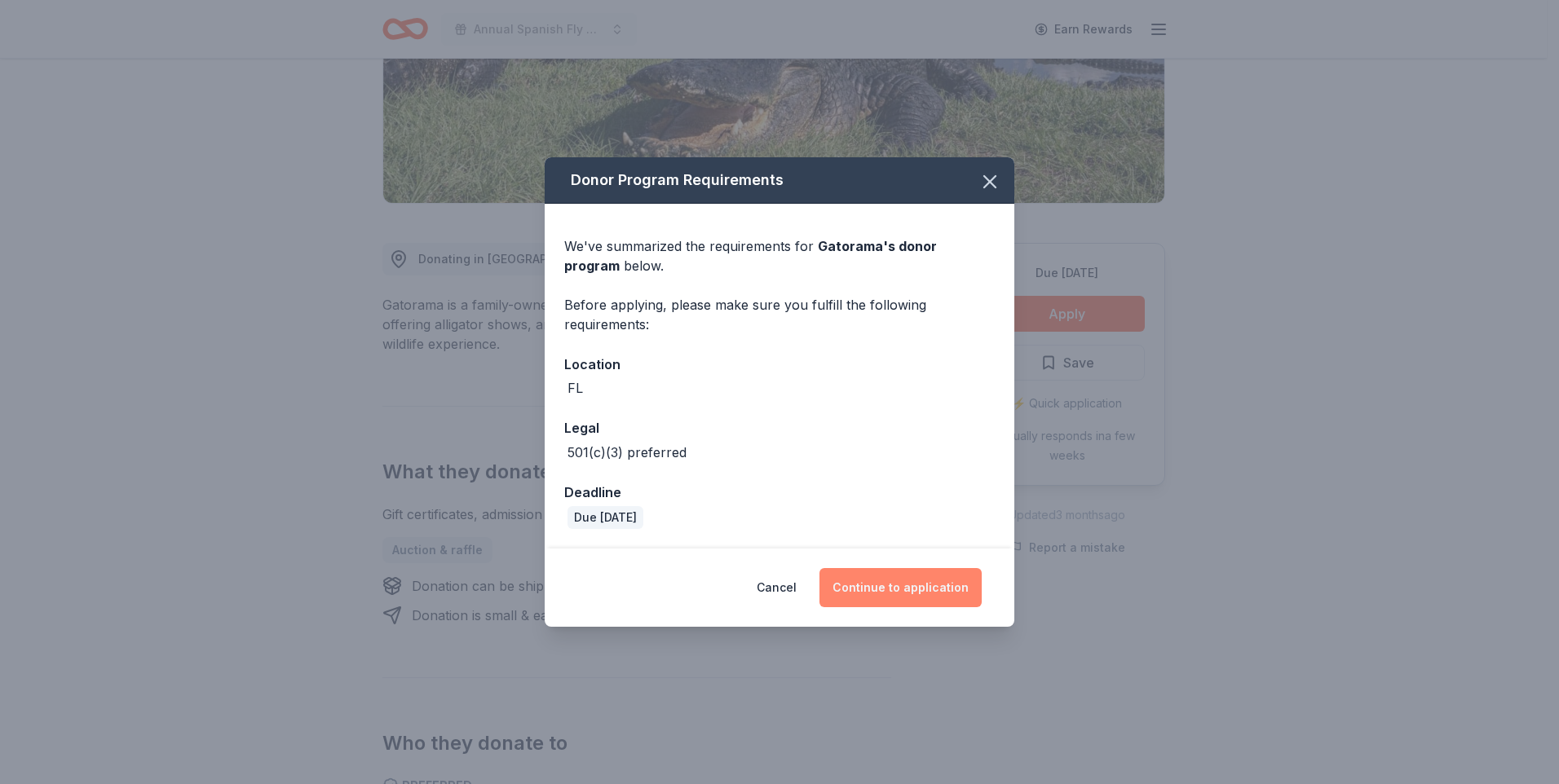
click at [915, 581] on button "Continue to application" at bounding box center [900, 588] width 163 height 39
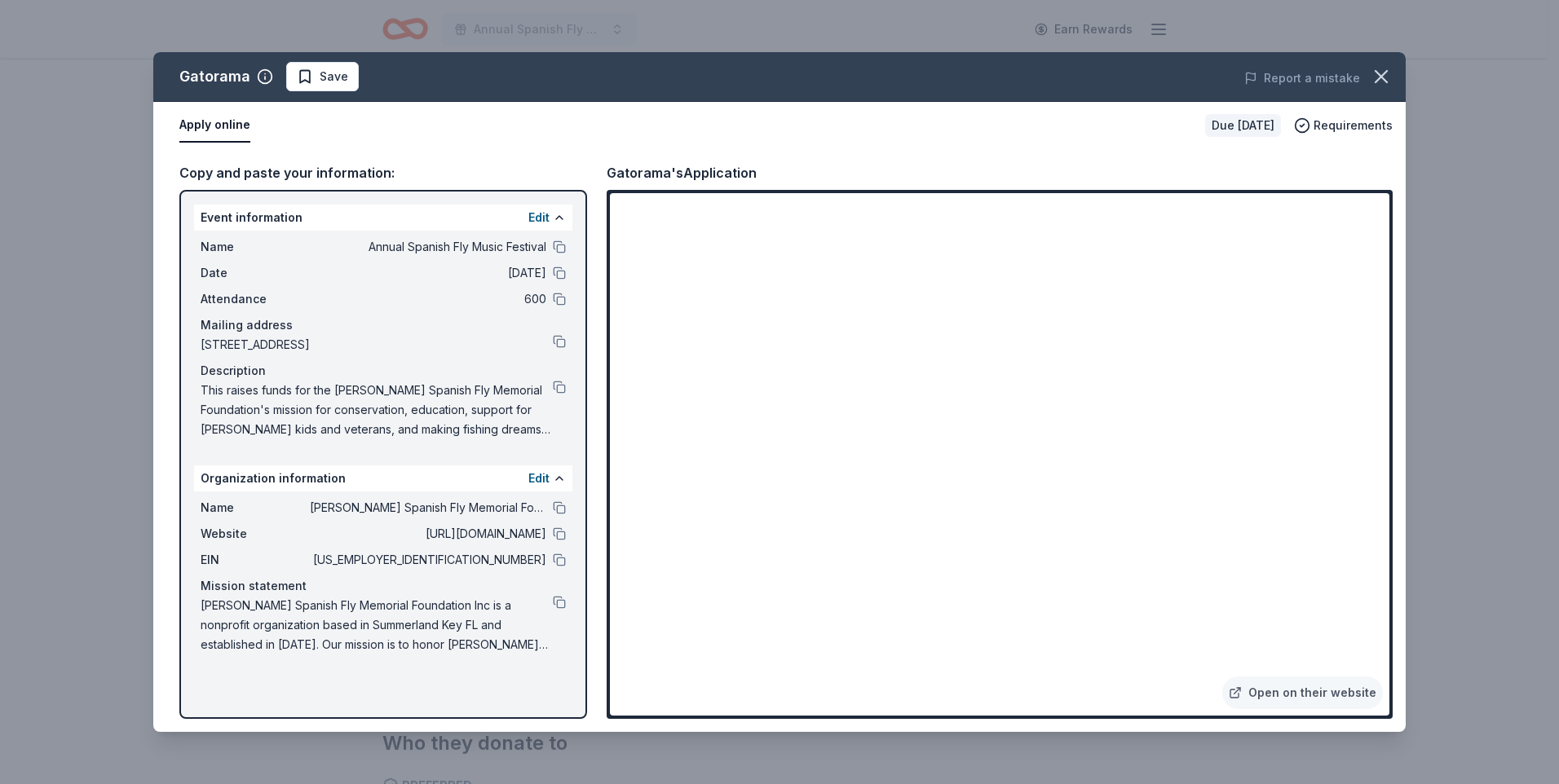
drag, startPoint x: 1390, startPoint y: 358, endPoint x: 1406, endPoint y: 393, distance: 38.5
click at [1406, 393] on div "Gatorama Save Report a mistake Apply online Due [DATE] Requirements Copy and pa…" at bounding box center [779, 392] width 1559 height 784
click at [1375, 77] on icon "button" at bounding box center [1381, 76] width 23 height 23
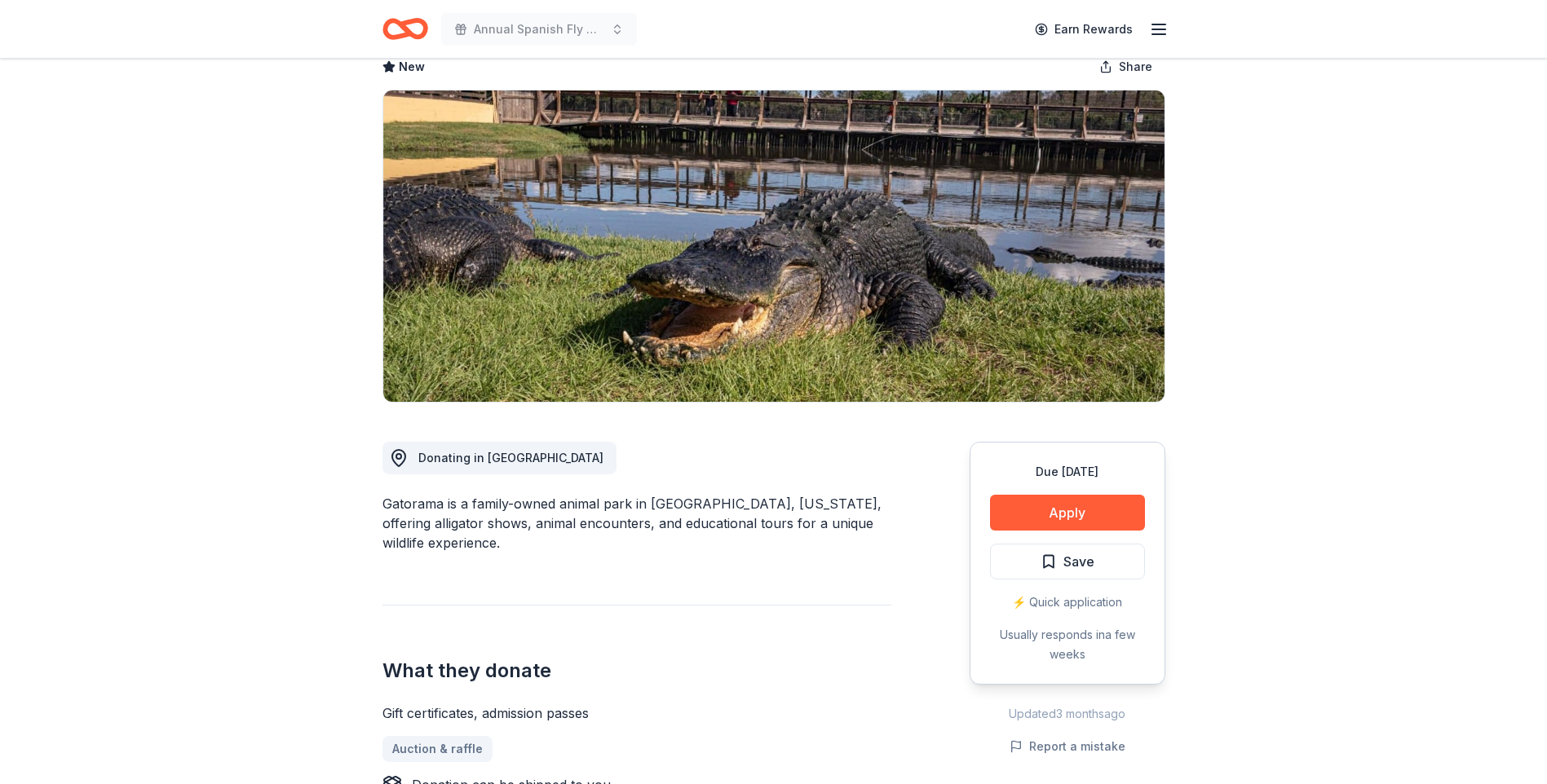
scroll to position [0, 0]
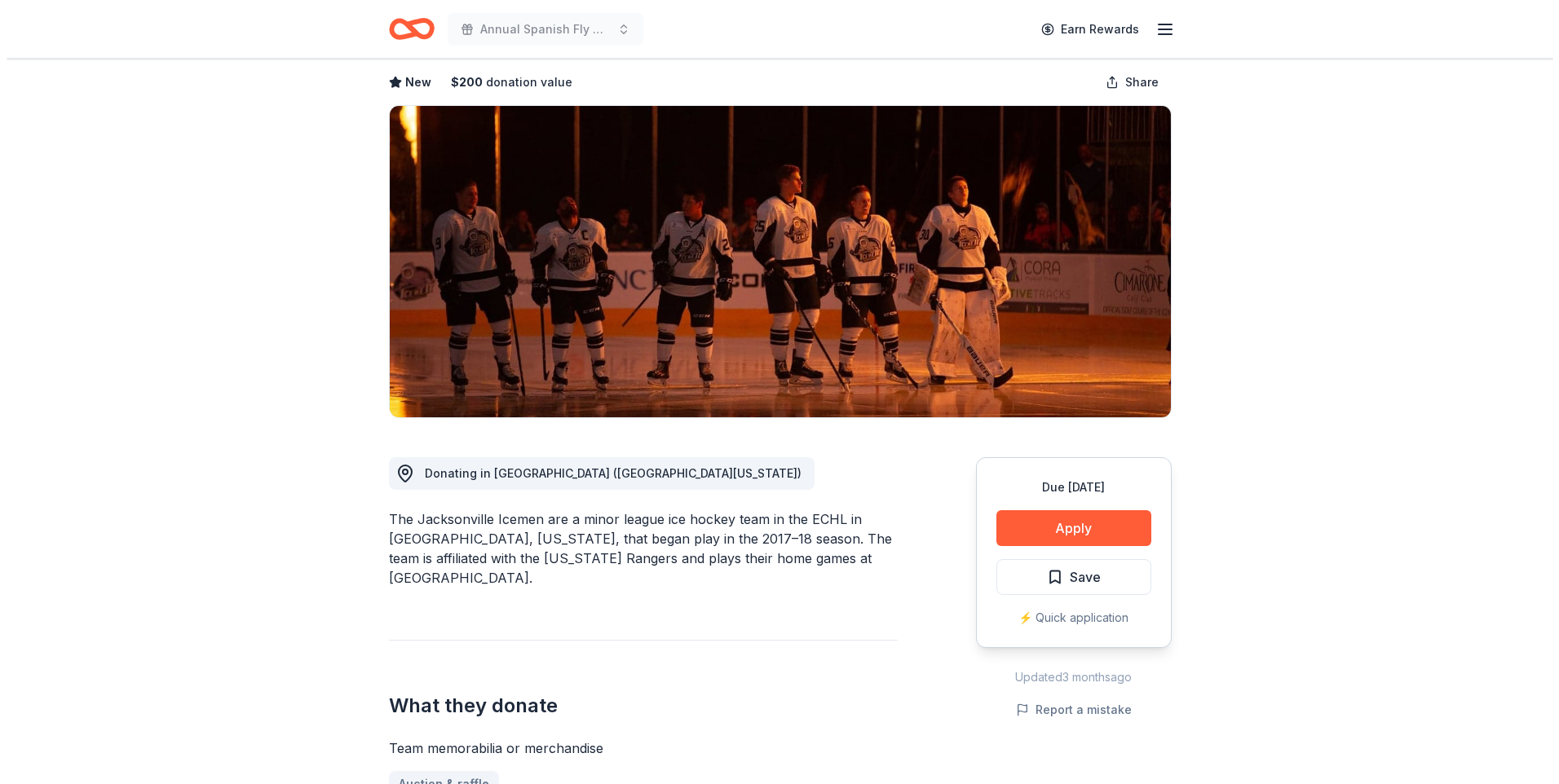
scroll to position [155, 0]
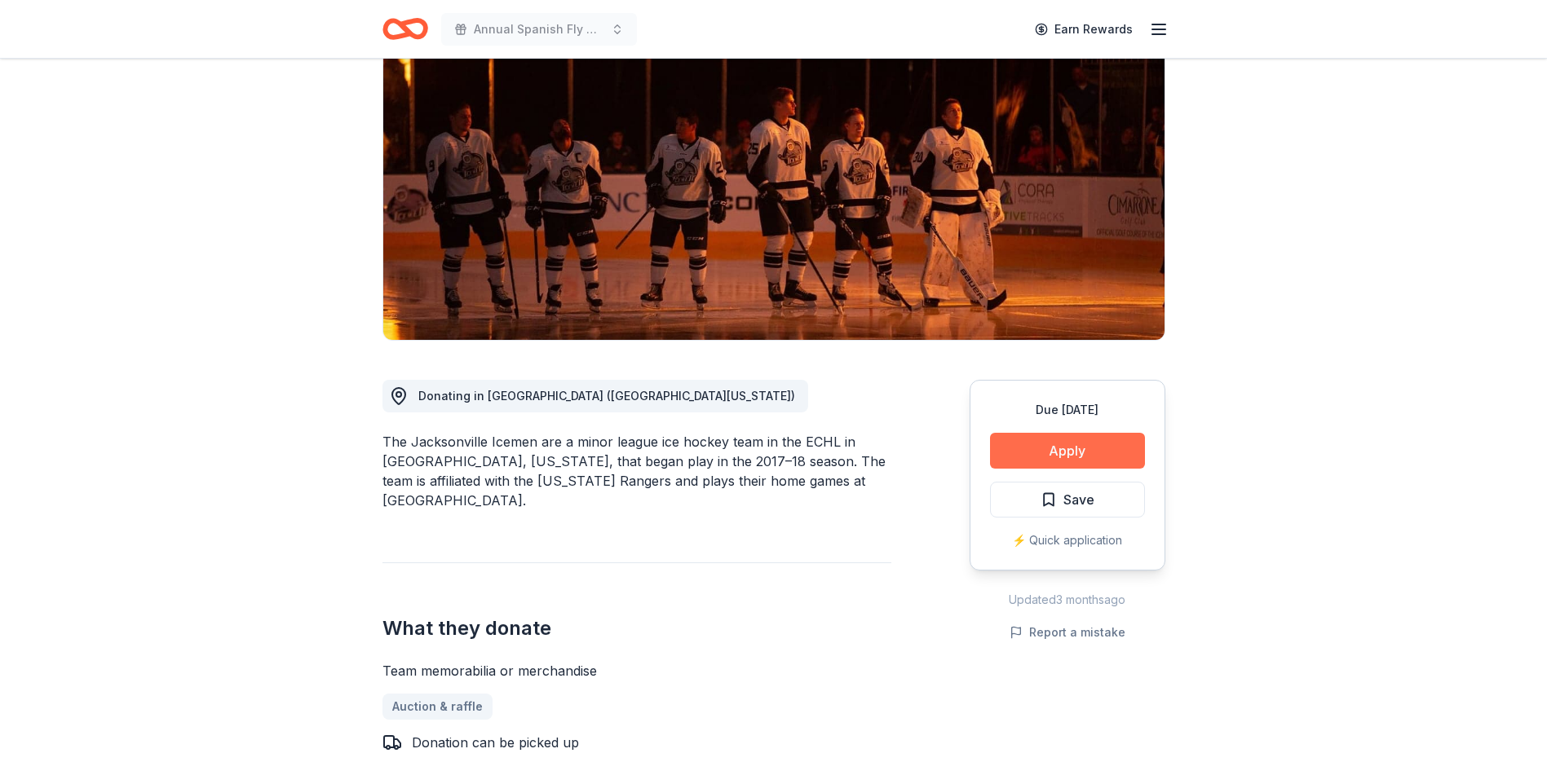
click at [1079, 452] on button "Apply" at bounding box center [1067, 451] width 155 height 36
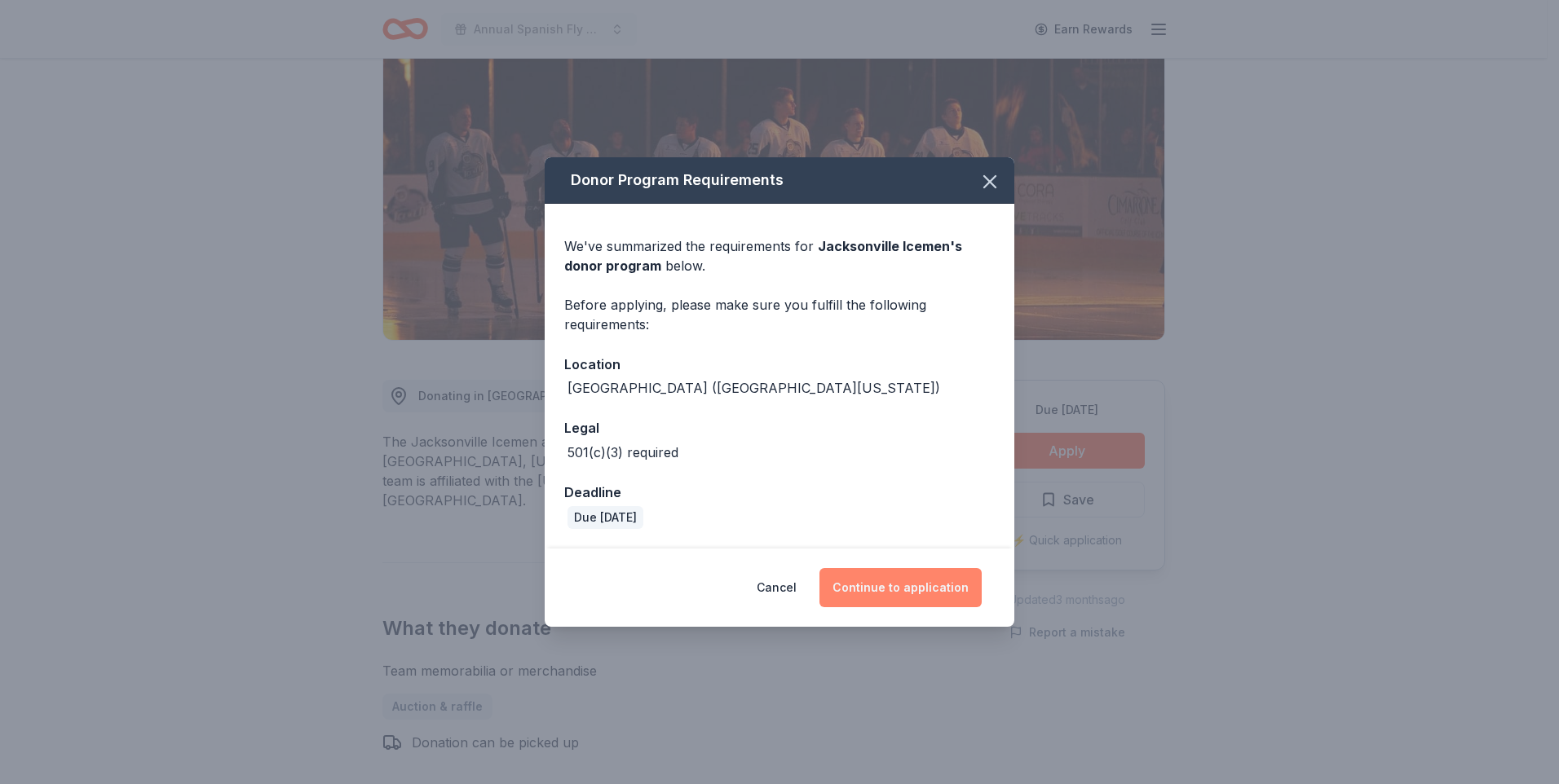
click at [885, 579] on button "Continue to application" at bounding box center [900, 588] width 163 height 39
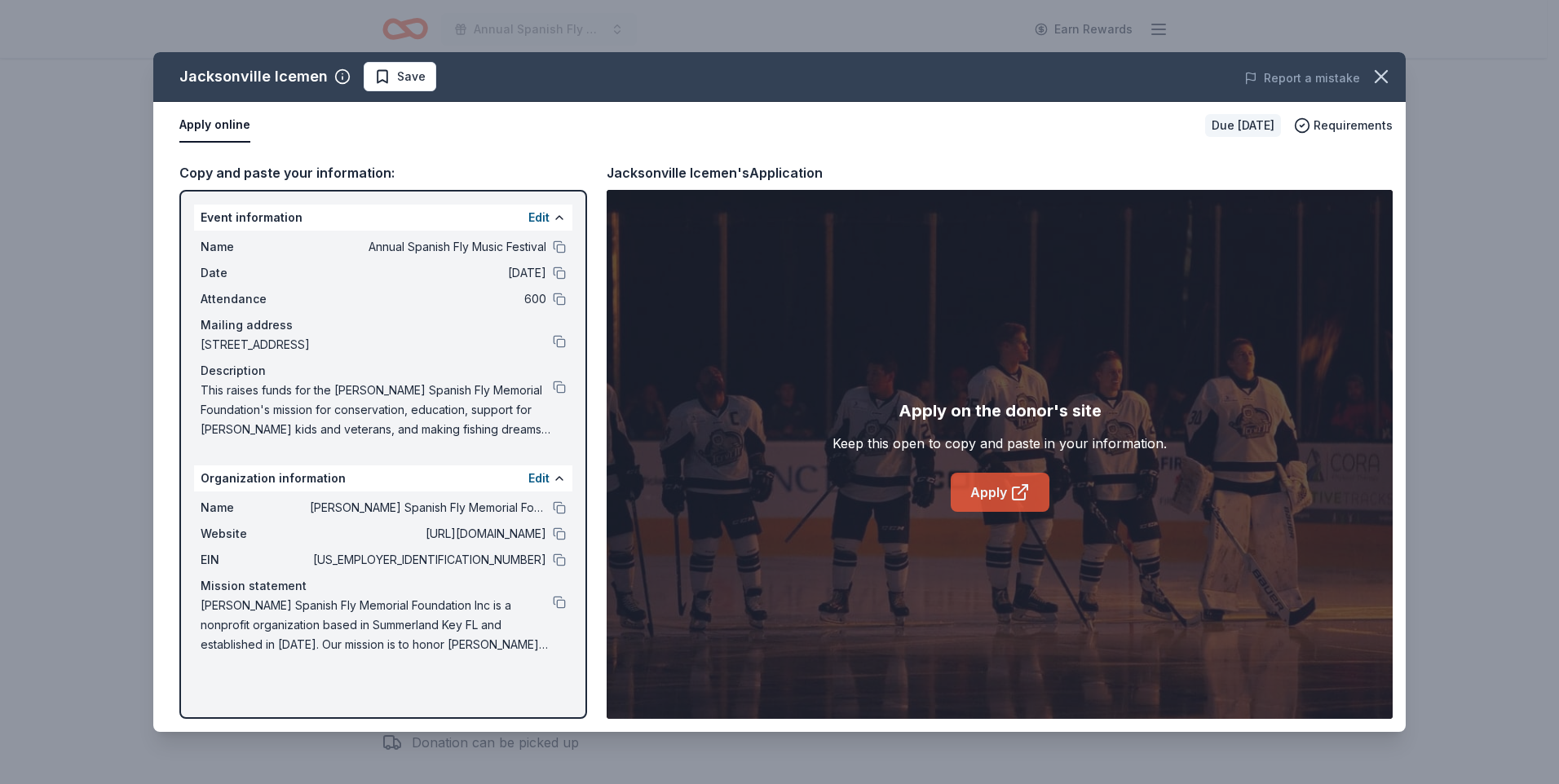
click at [985, 499] on link "Apply" at bounding box center [1000, 493] width 99 height 39
click at [407, 77] on span "Save" at bounding box center [411, 76] width 29 height 19
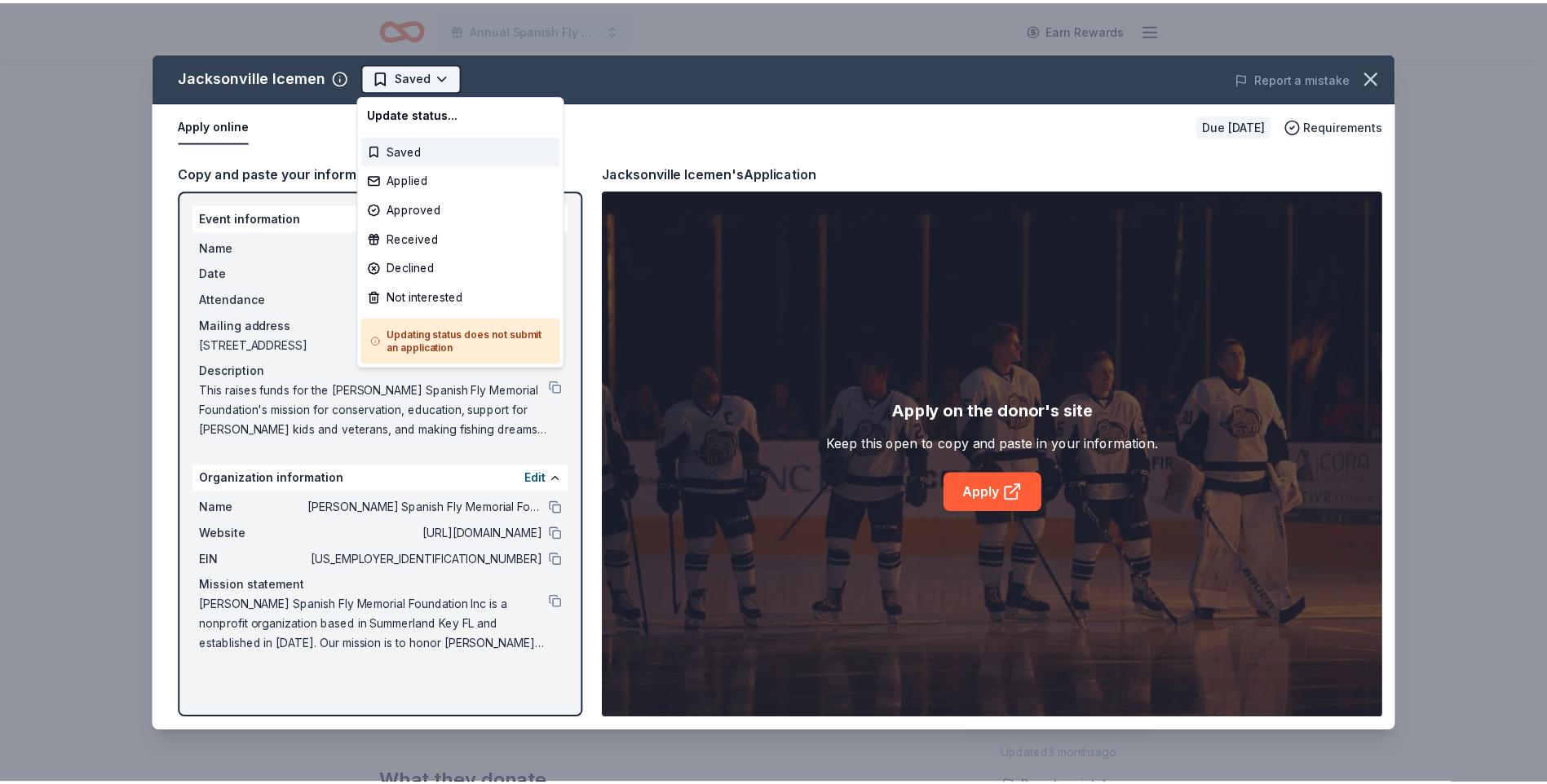
scroll to position [0, 0]
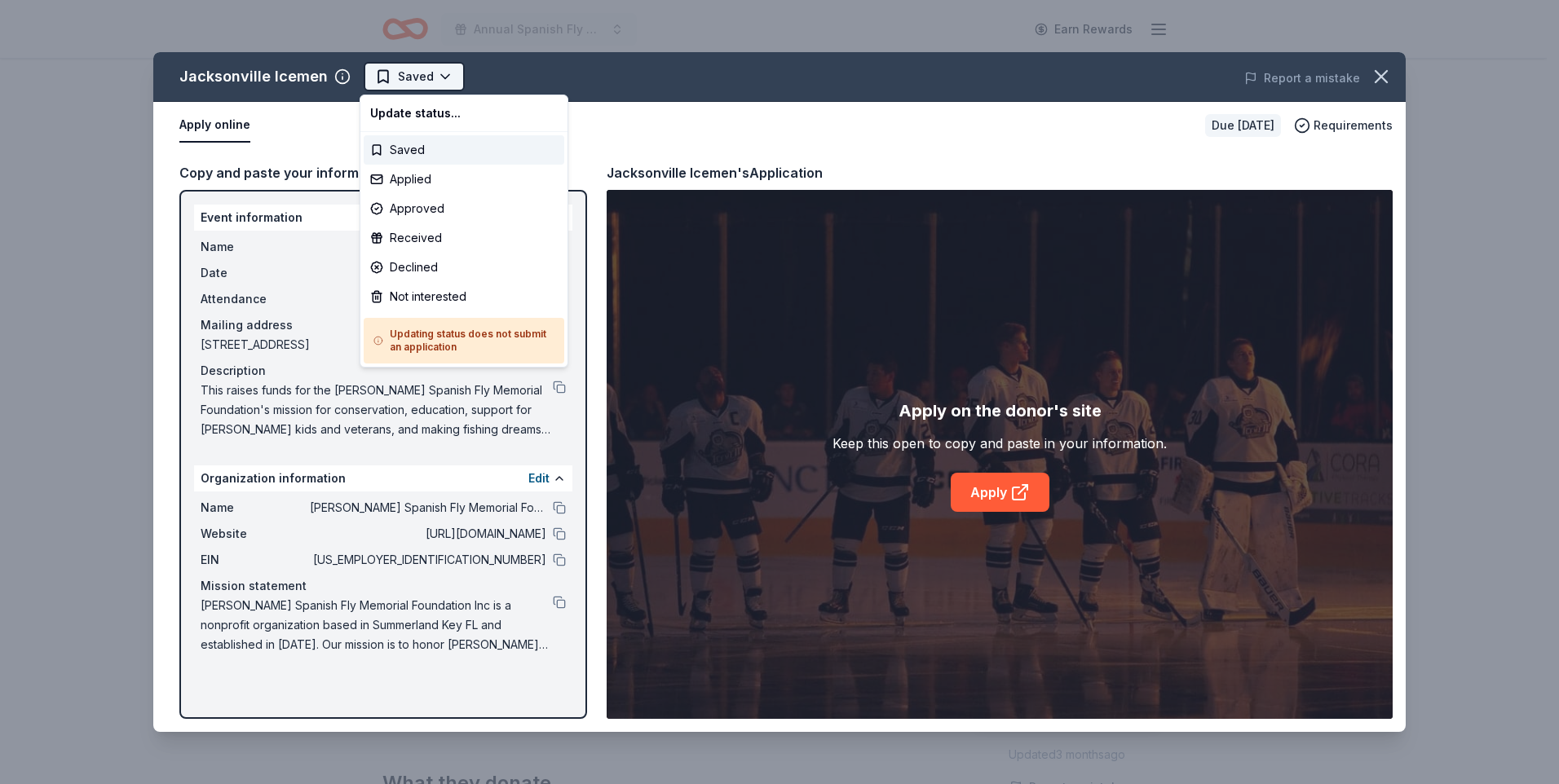
click at [451, 78] on html "Annual Spanish Fly Music Festival Earn Rewards Due [DATE] Share Jacksonville Ic…" at bounding box center [779, 392] width 1559 height 784
click at [408, 177] on div "Applied" at bounding box center [464, 179] width 200 height 29
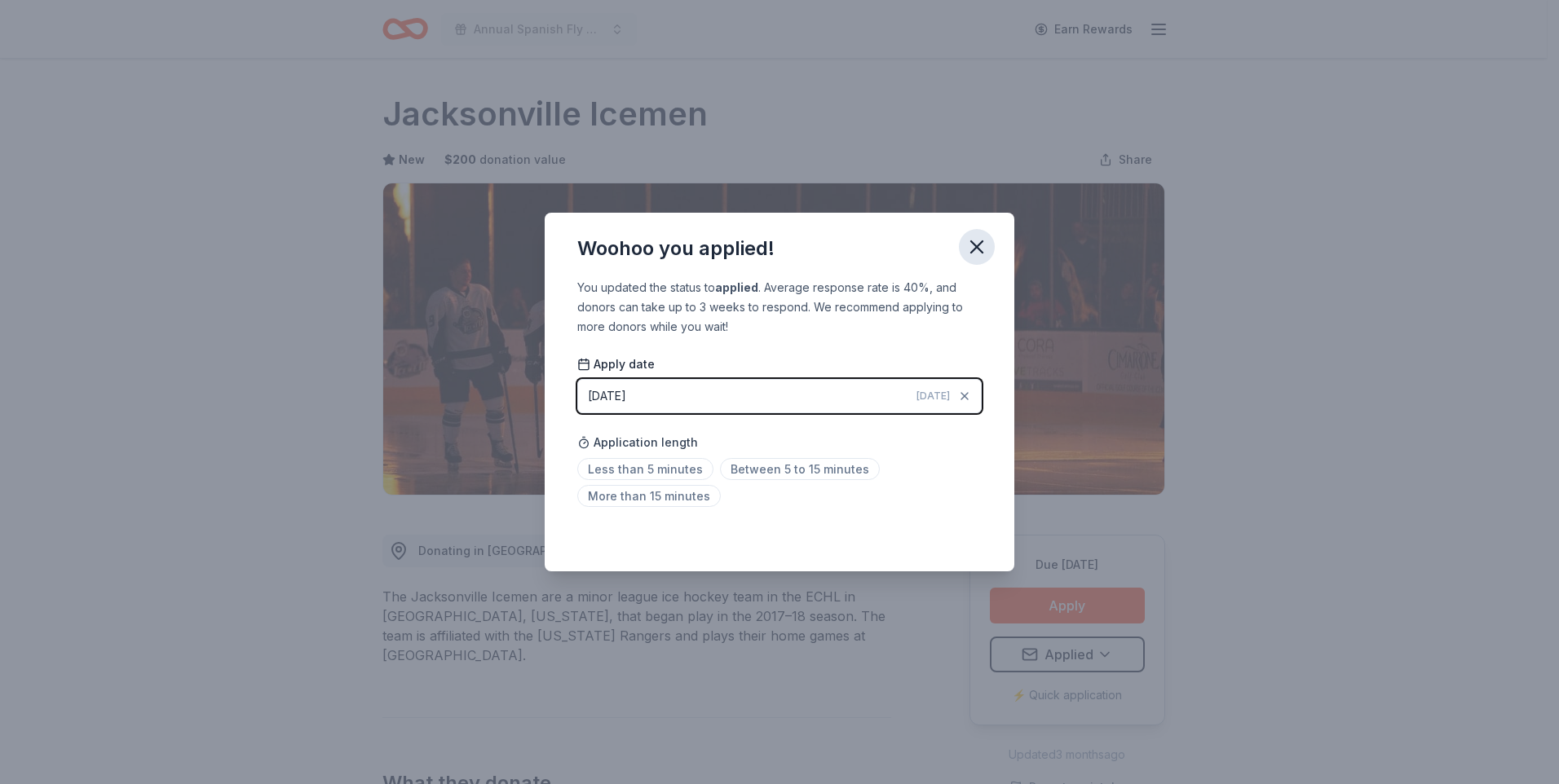
click at [979, 253] on icon "button" at bounding box center [976, 247] width 23 height 23
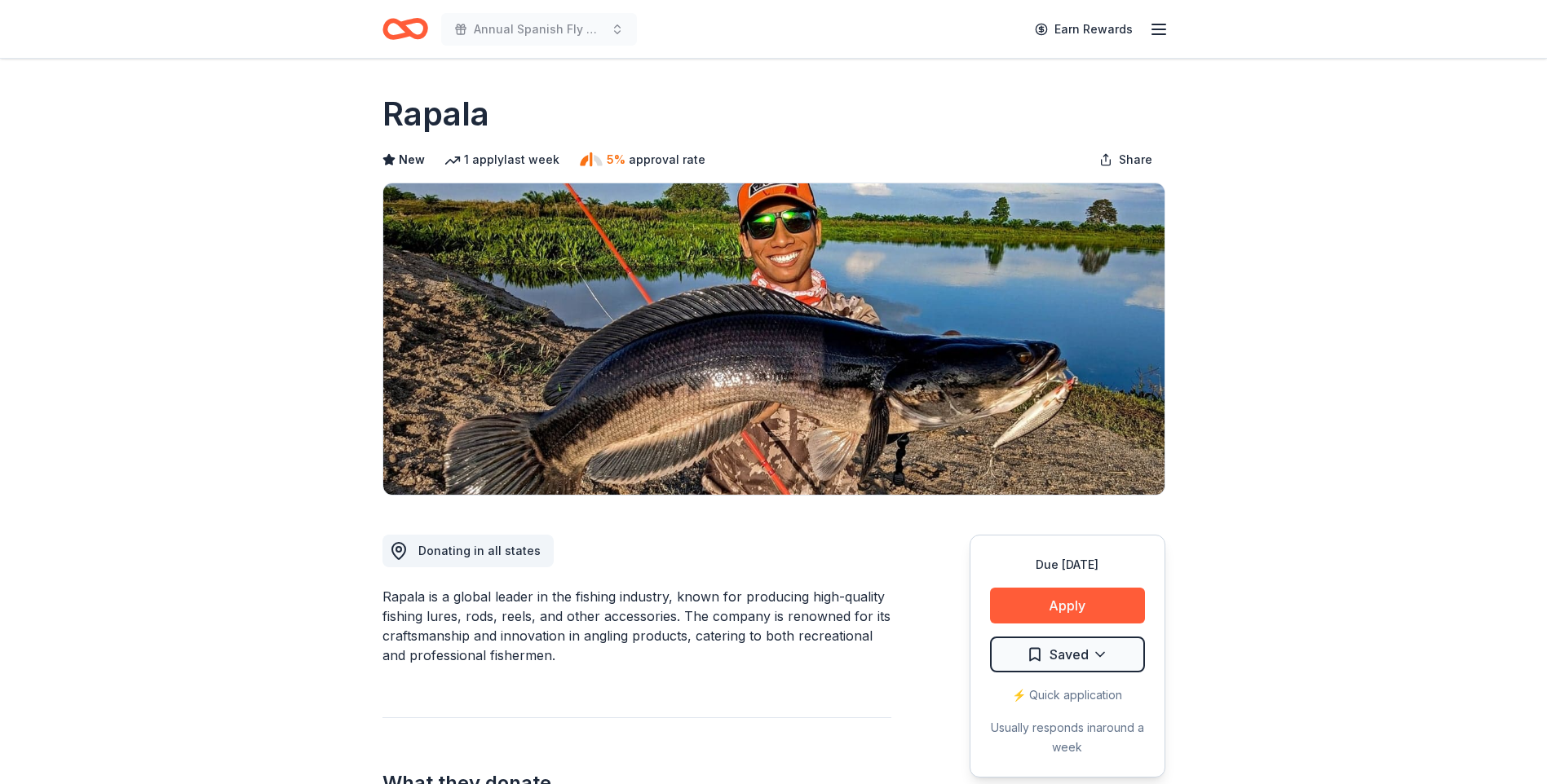
drag, startPoint x: 1544, startPoint y: 222, endPoint x: 1558, endPoint y: 253, distance: 34.0
click at [1546, 261] on html "Annual Spanish Fly Music Festival Earn Rewards Due in 109 days Share Rapala New…" at bounding box center [773, 392] width 1547 height 784
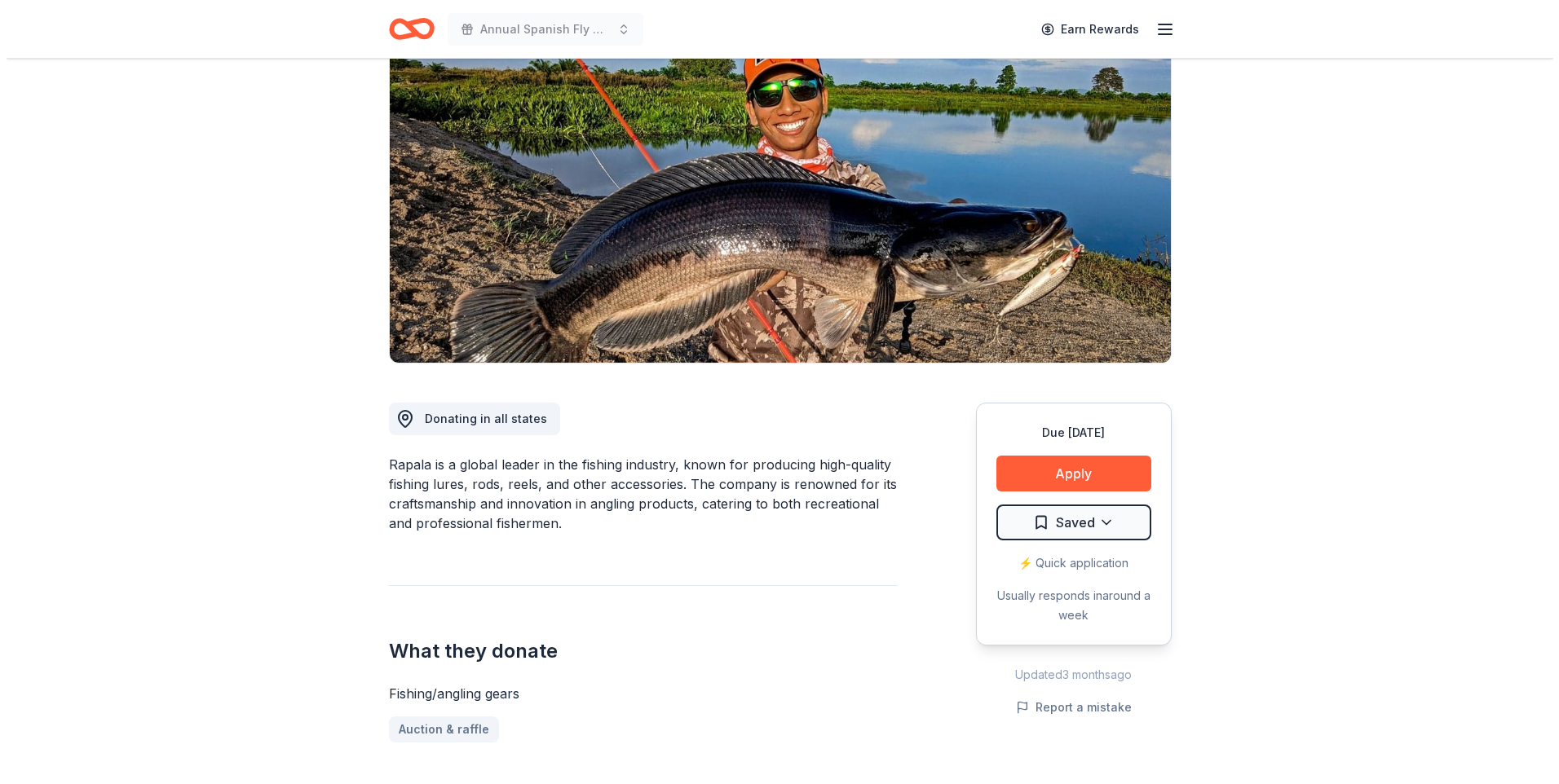
scroll to position [178, 0]
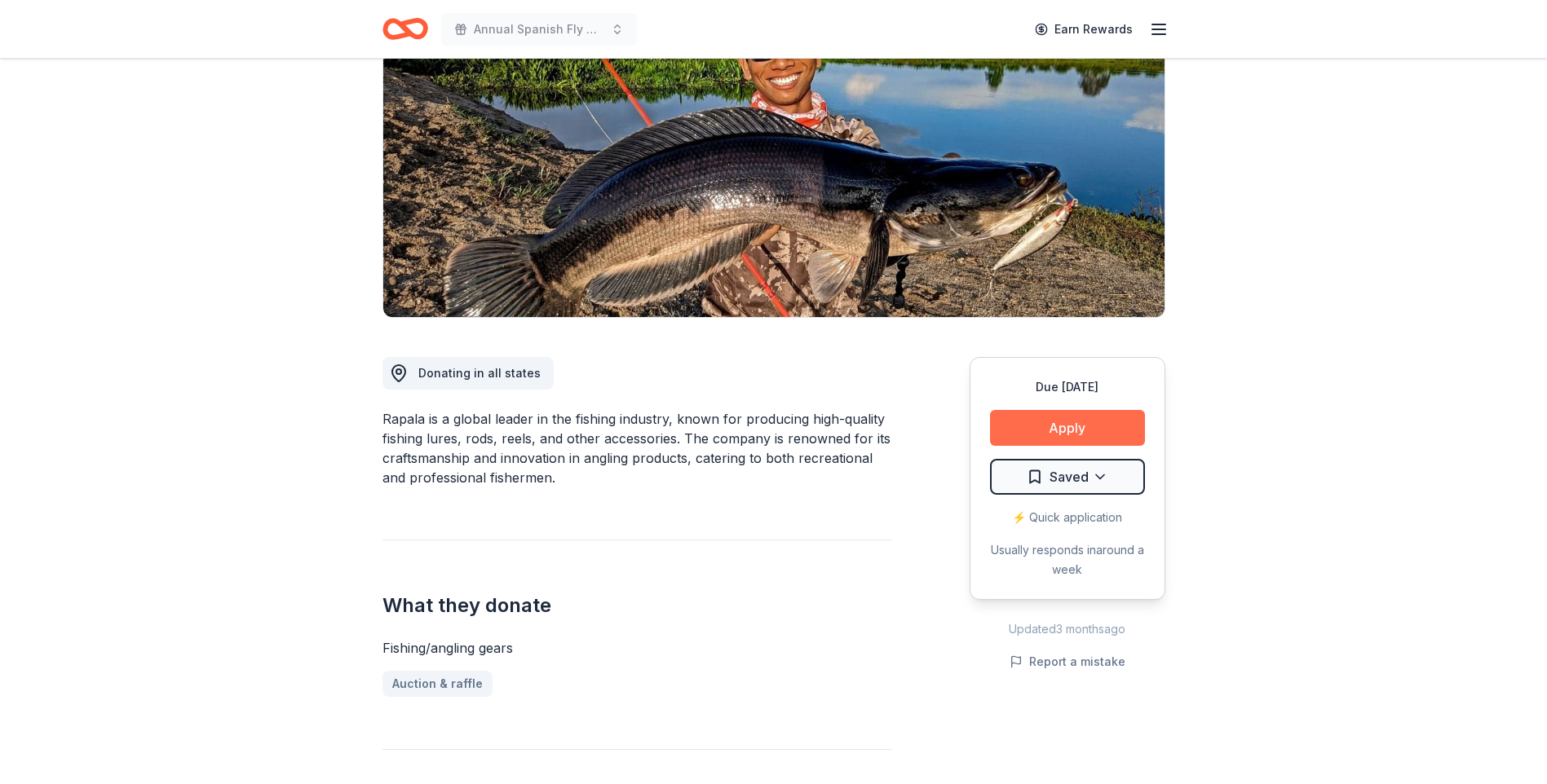
click at [1061, 424] on button "Apply" at bounding box center [1067, 428] width 155 height 36
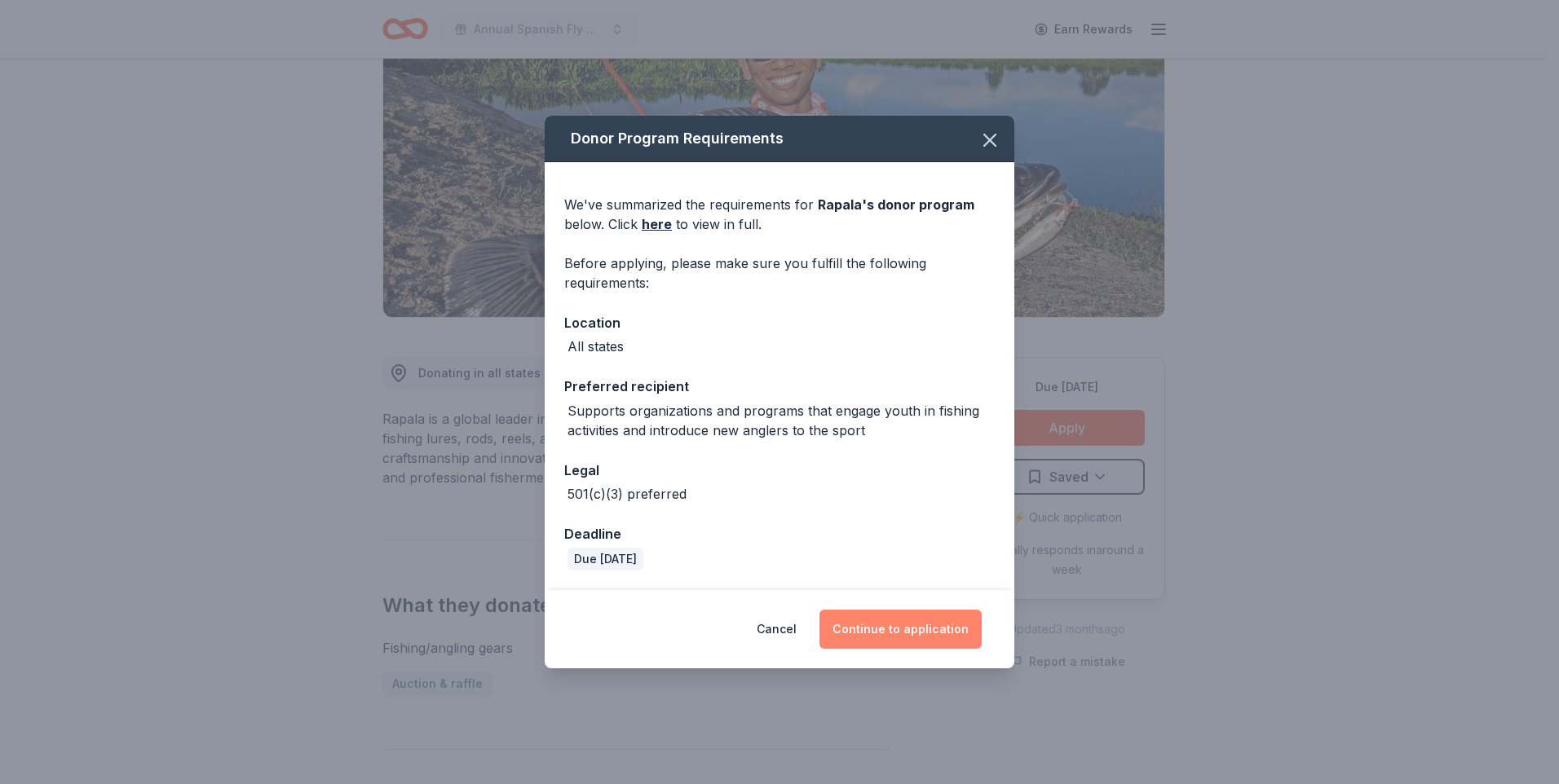
click at [923, 619] on button "Continue to application" at bounding box center [900, 629] width 163 height 39
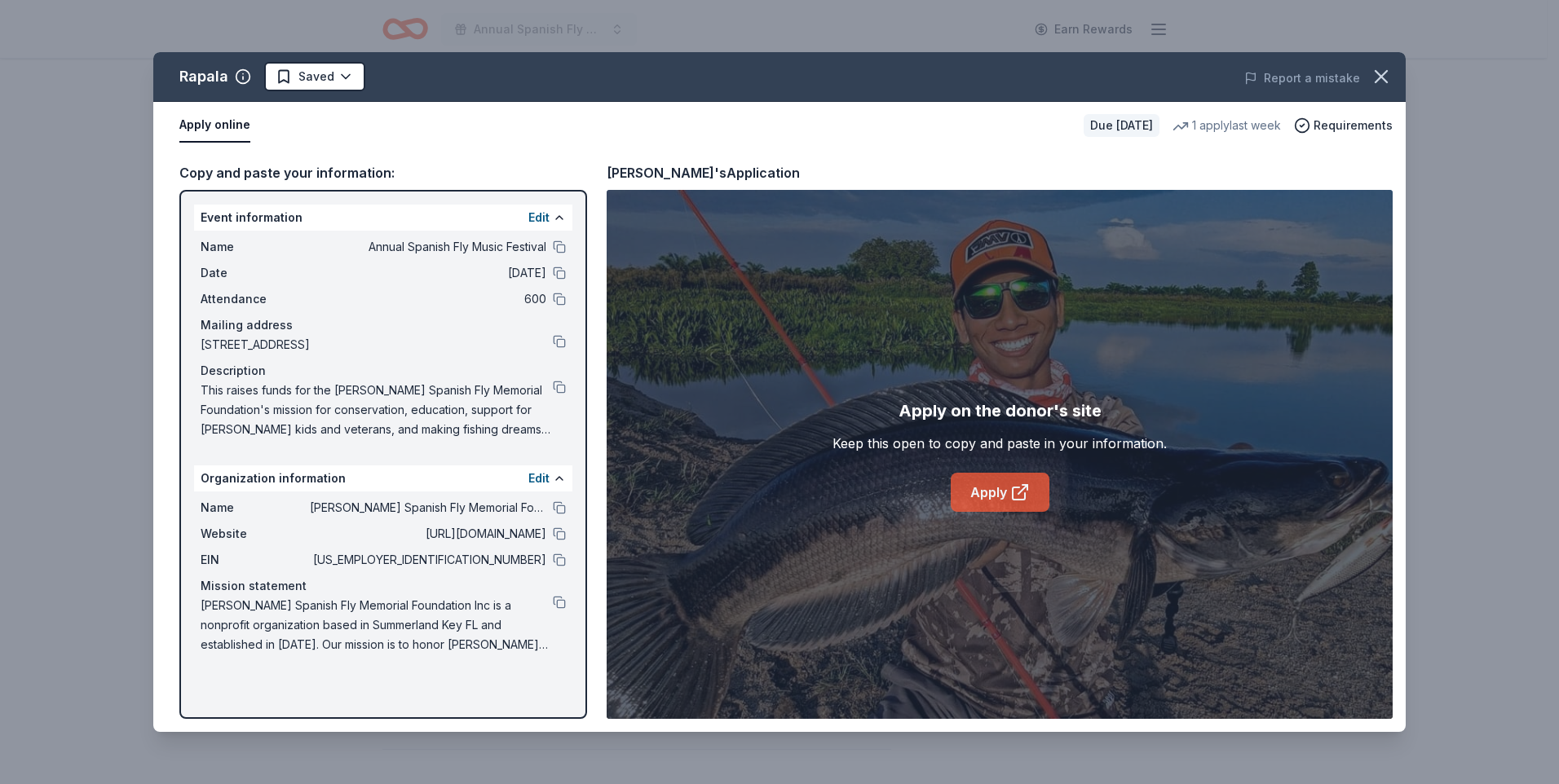
click at [977, 493] on link "Apply" at bounding box center [1000, 493] width 99 height 39
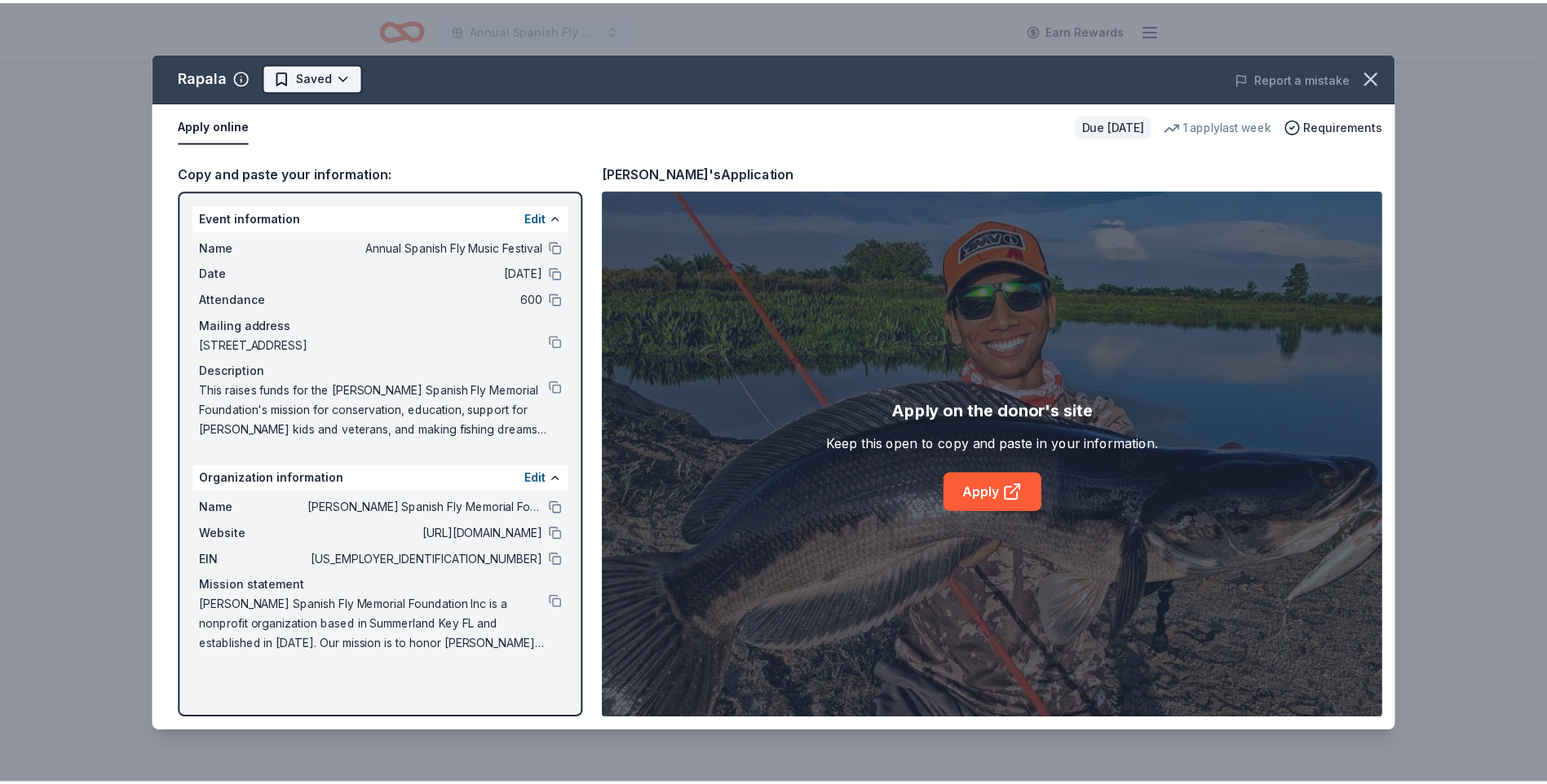
scroll to position [0, 0]
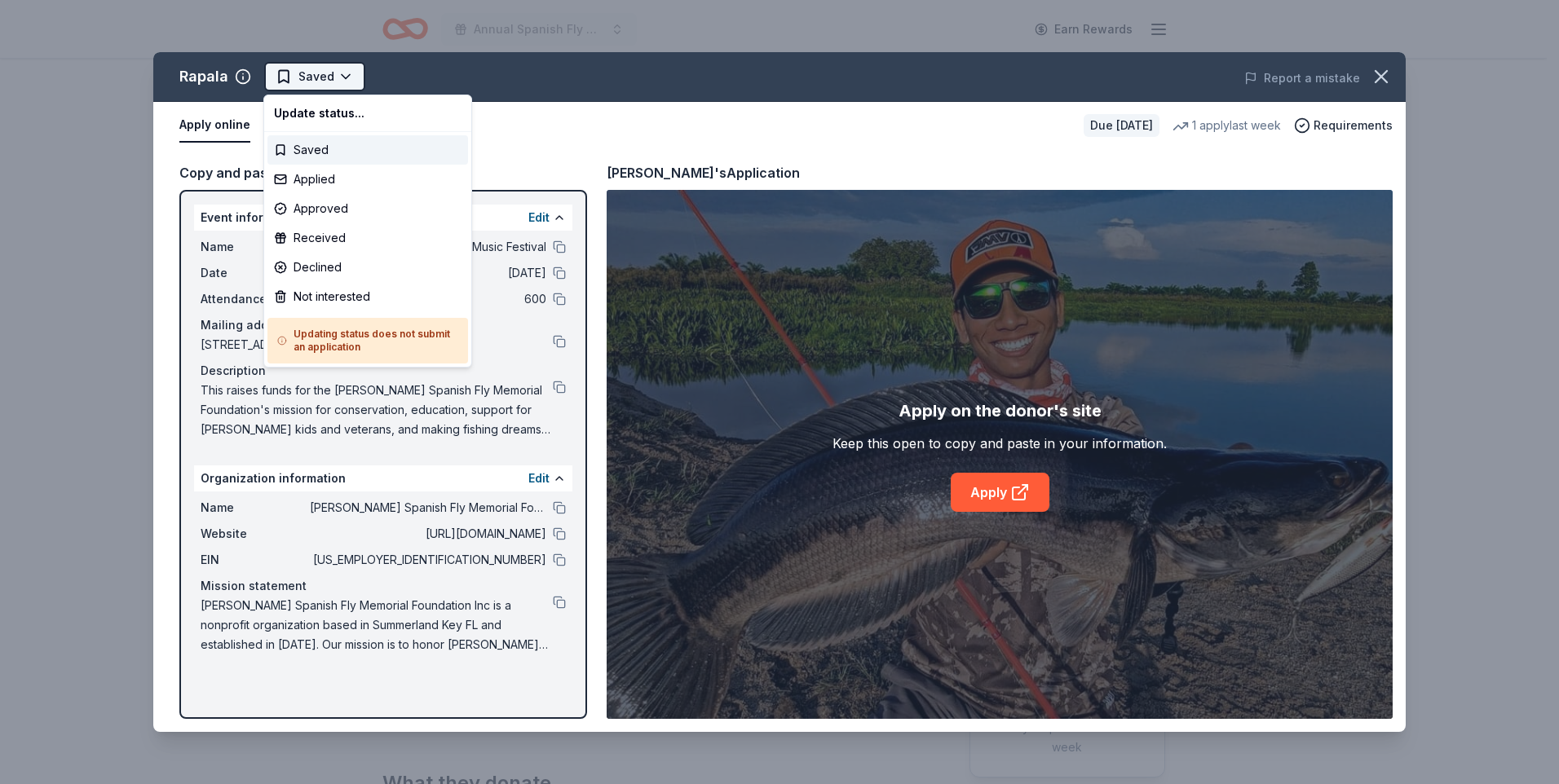
click at [338, 72] on html "Annual Spanish Fly Music Festival Earn Rewards Due in 109 days Share Rapala New…" at bounding box center [779, 392] width 1559 height 784
click at [325, 169] on div "Applied" at bounding box center [368, 179] width 200 height 29
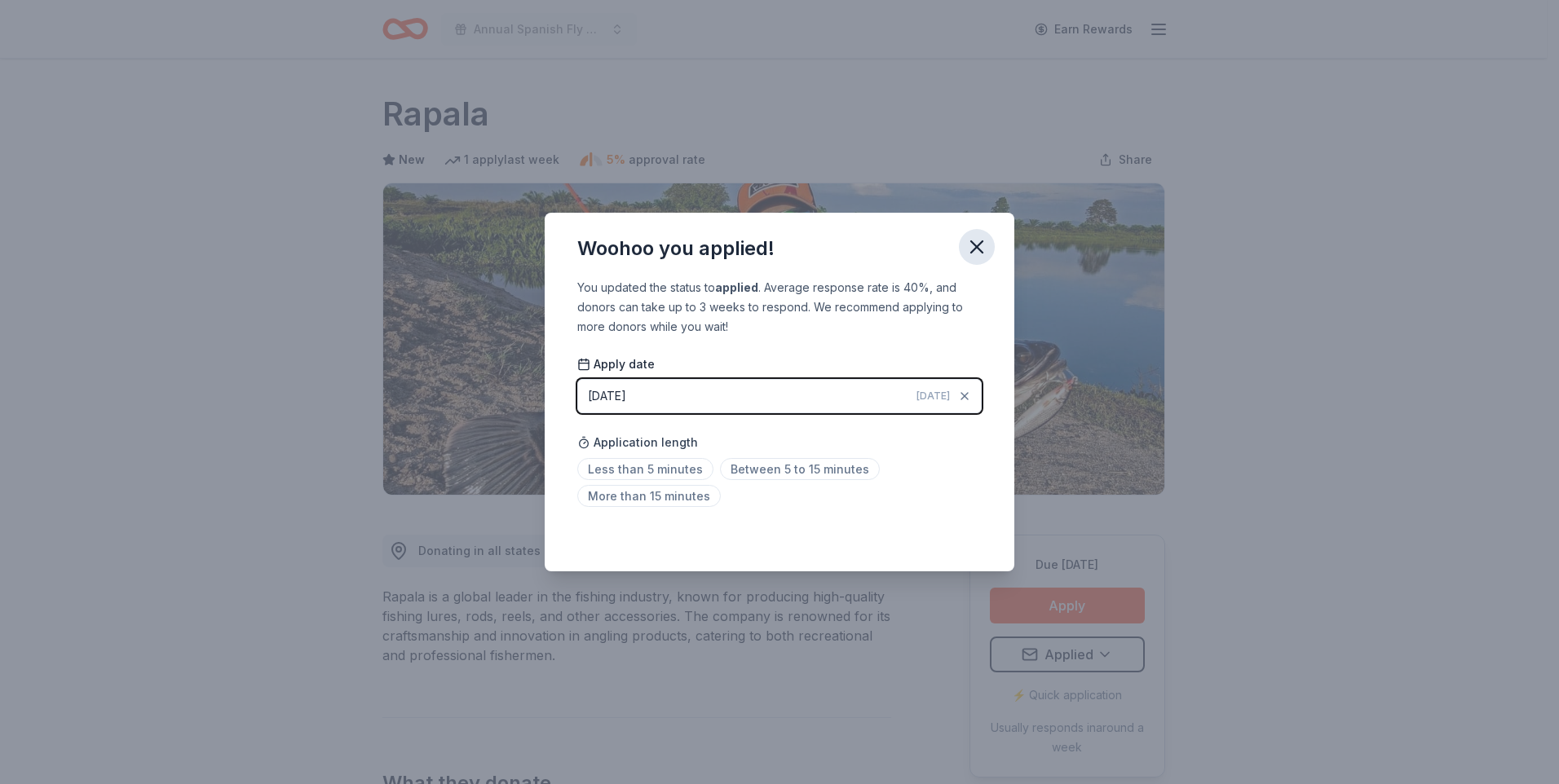
click at [970, 245] on icon "button" at bounding box center [976, 247] width 23 height 23
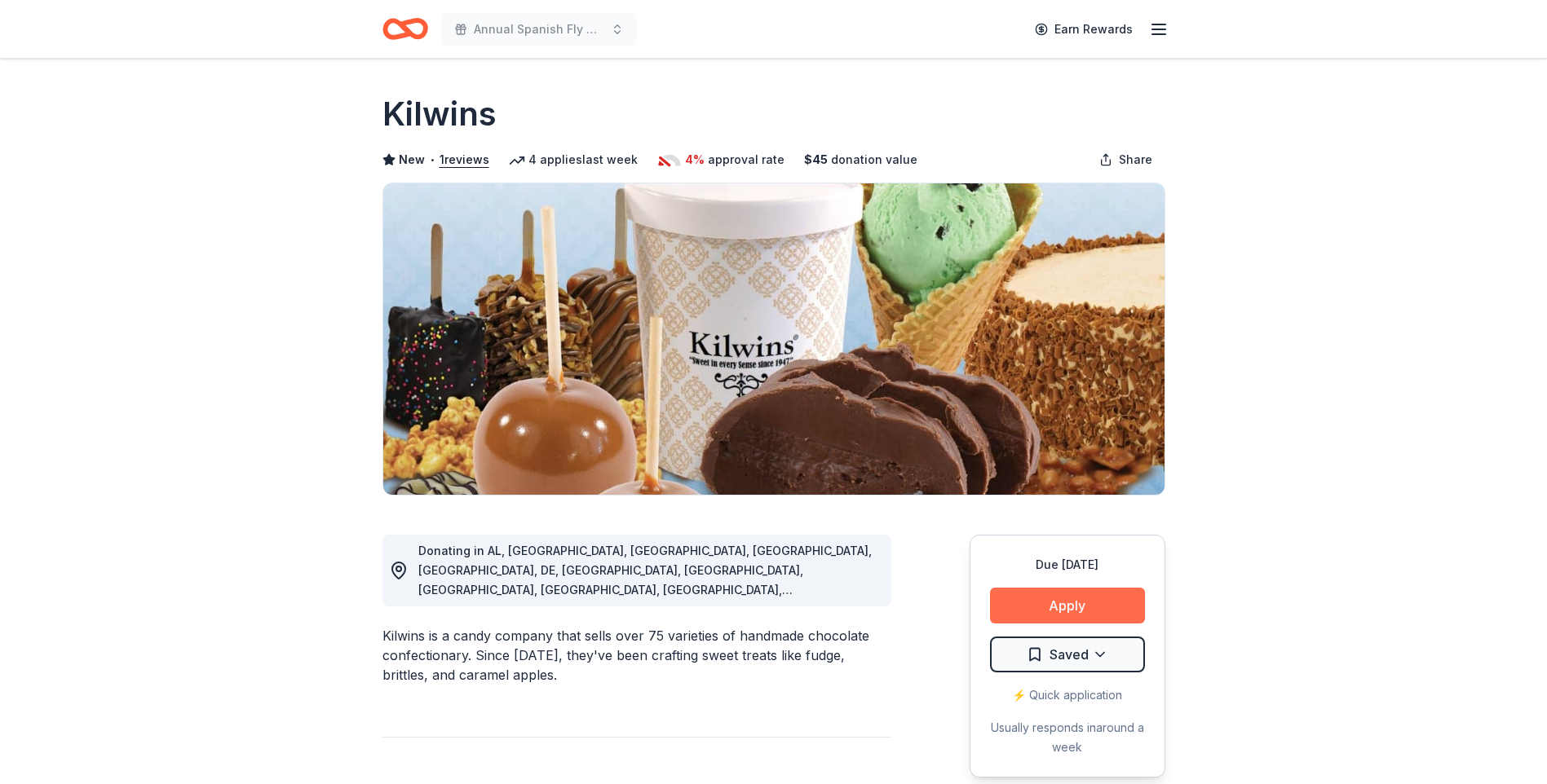
click at [1075, 604] on button "Apply" at bounding box center [1067, 605] width 155 height 36
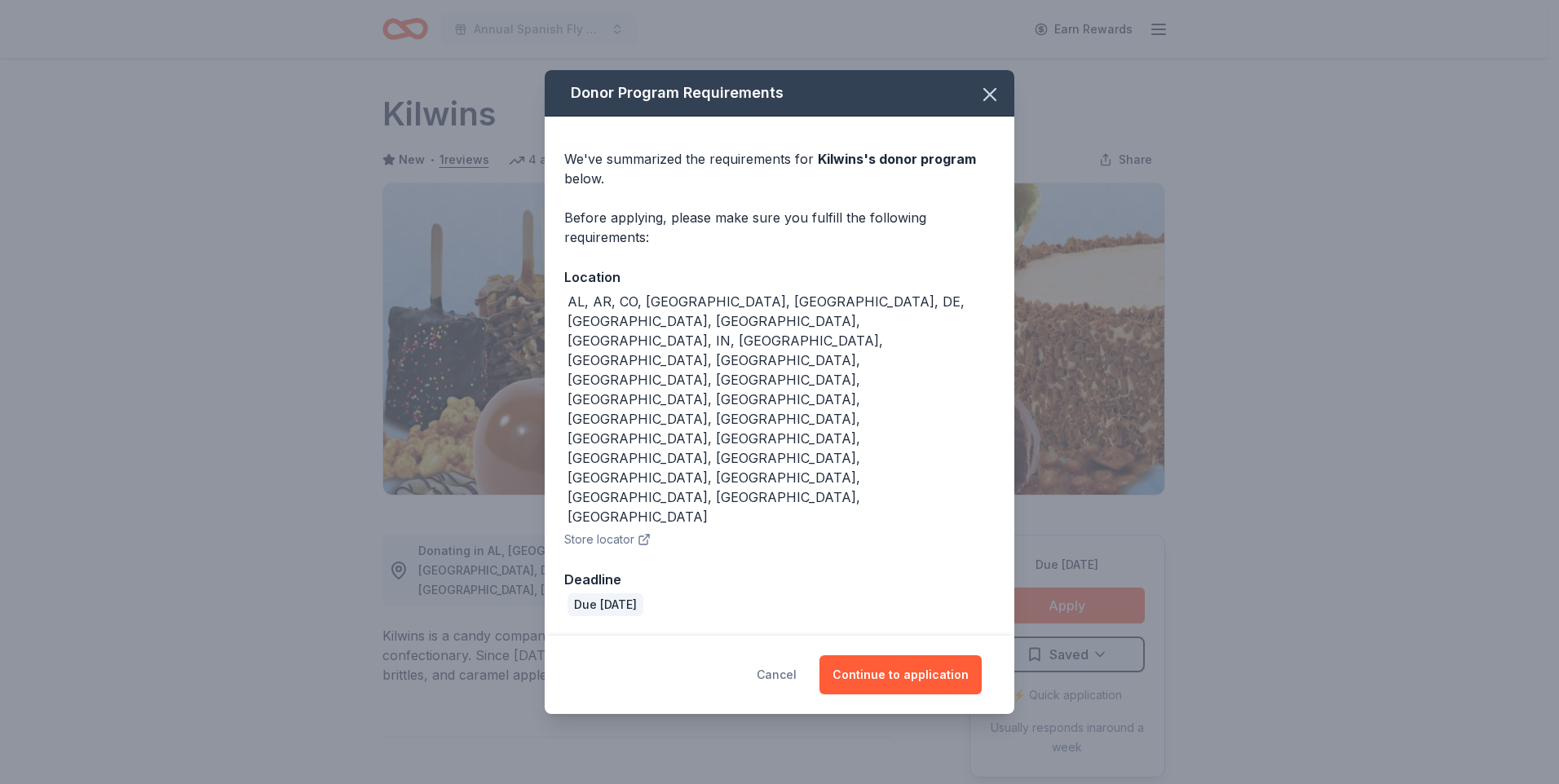
click at [788, 655] on button "Cancel" at bounding box center [776, 675] width 40 height 39
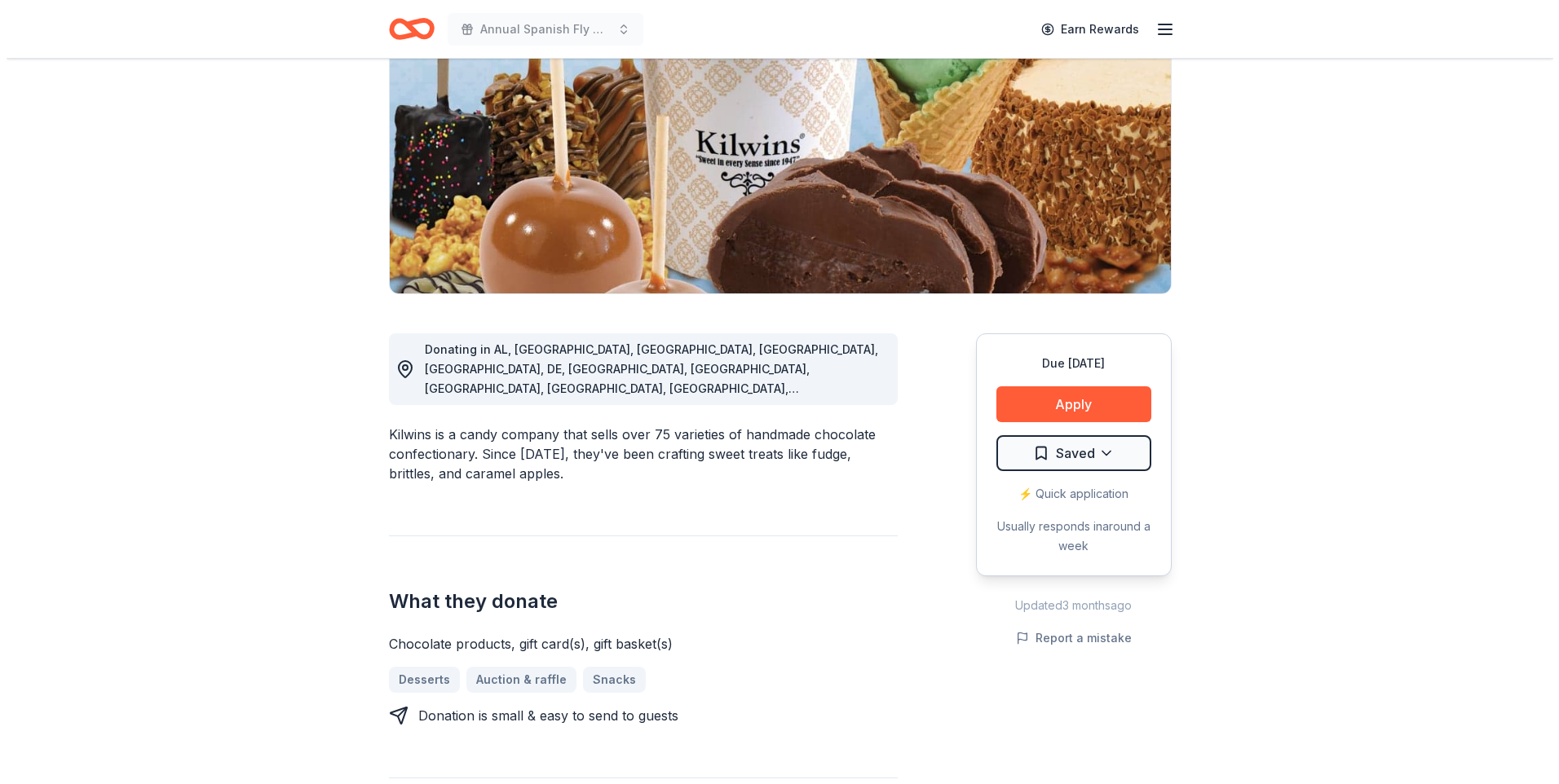
scroll to position [172, 0]
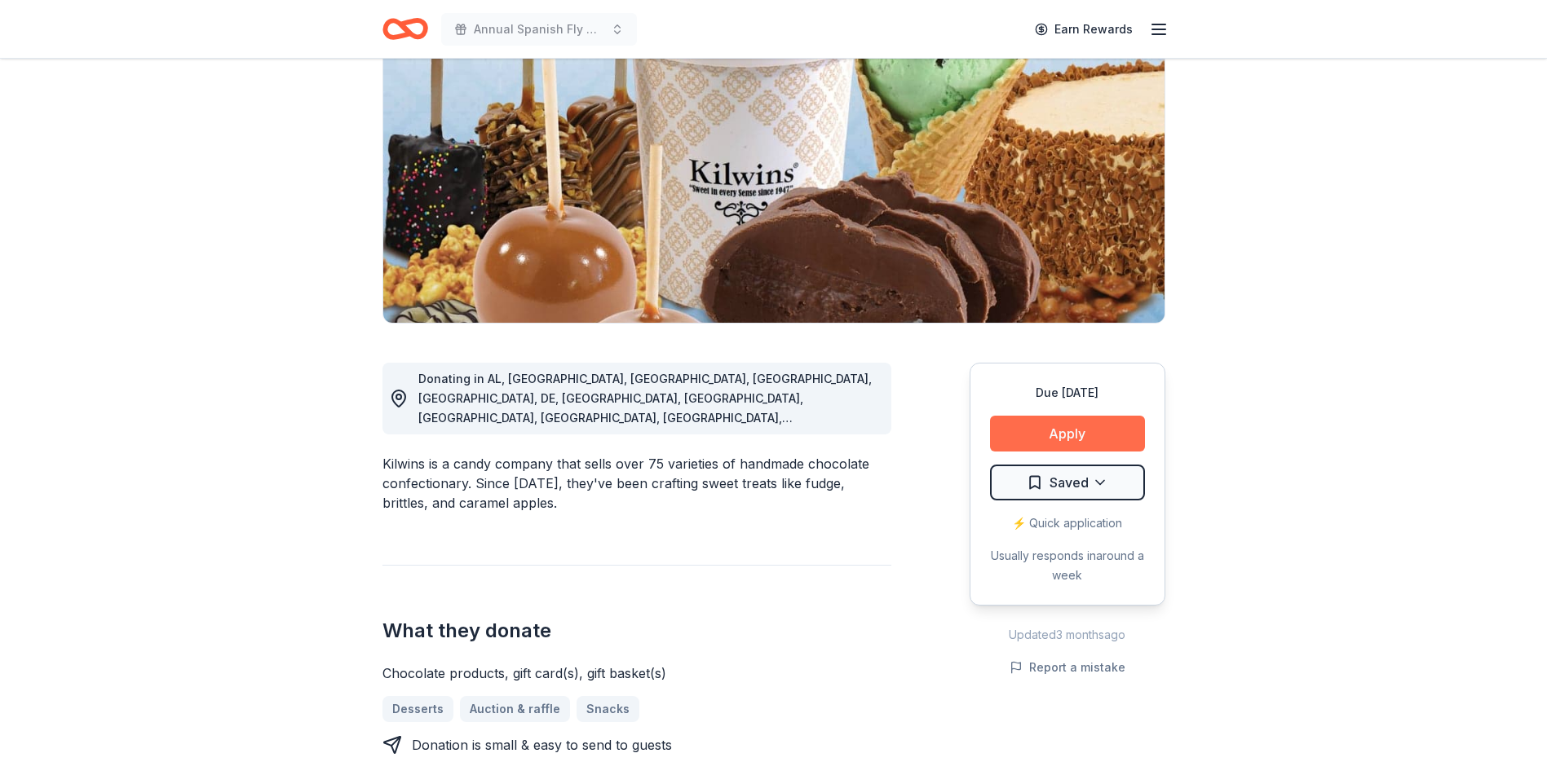
click at [1048, 435] on button "Apply" at bounding box center [1067, 434] width 155 height 36
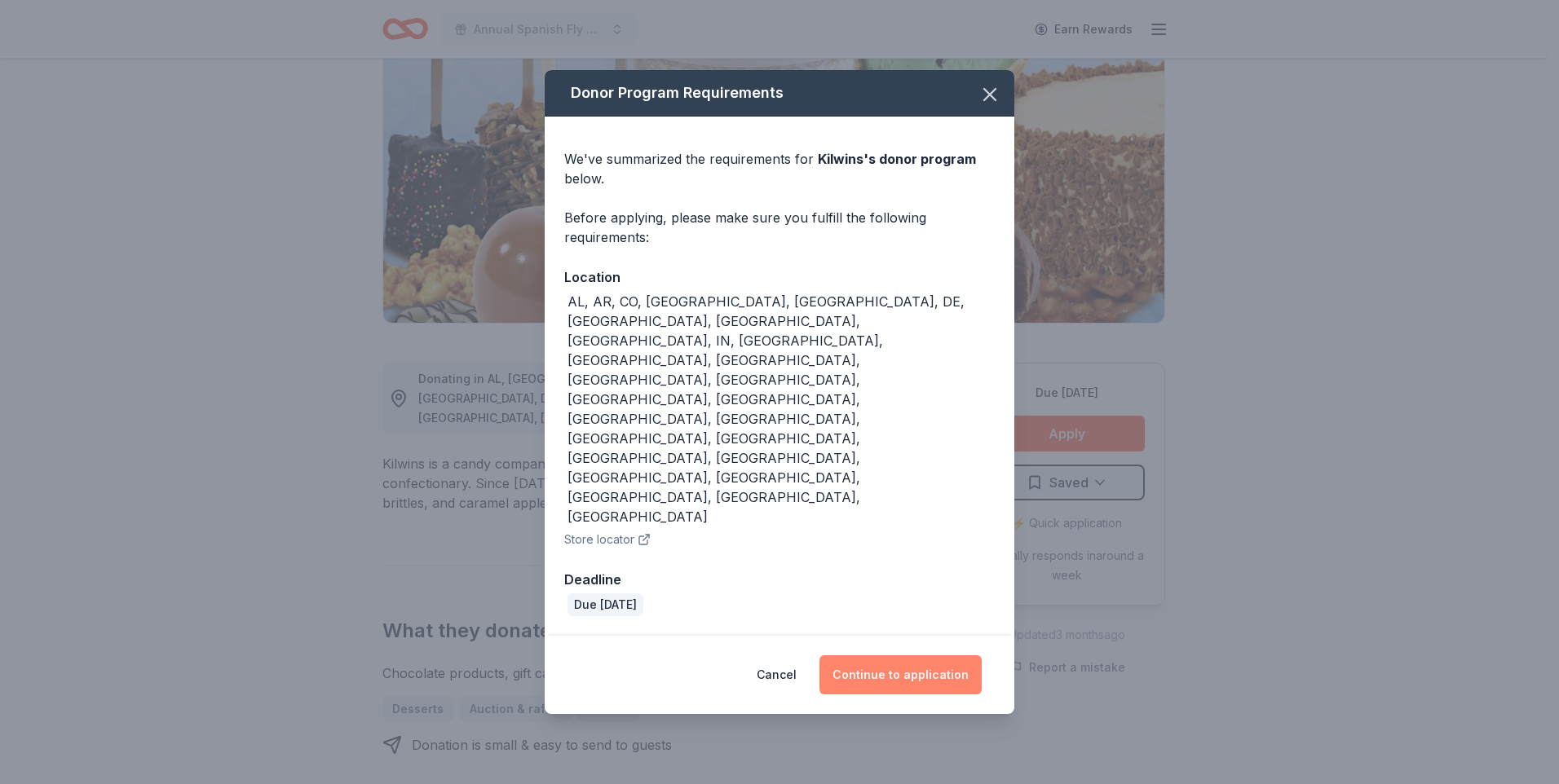
click at [915, 655] on button "Continue to application" at bounding box center [900, 675] width 163 height 39
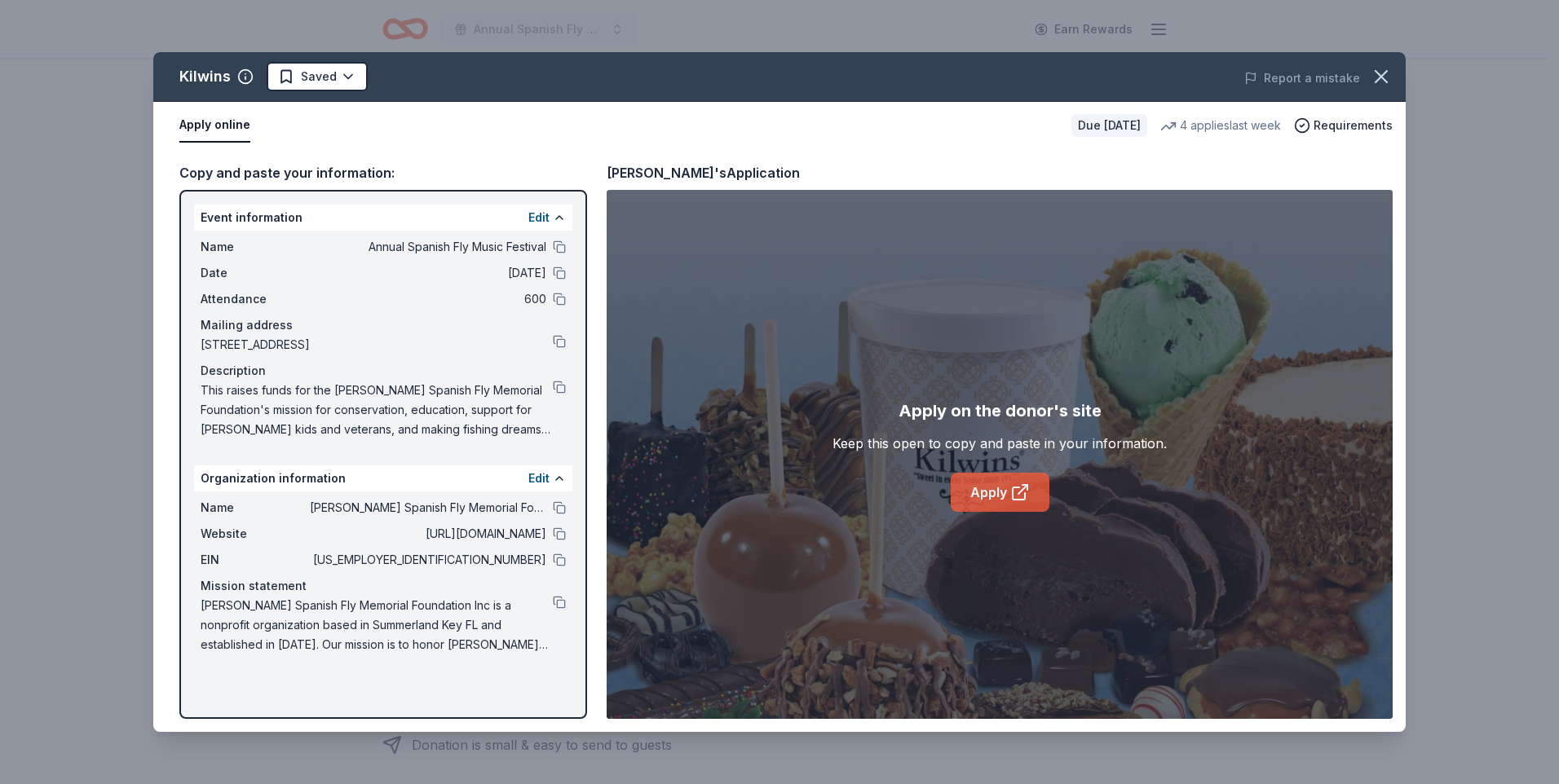
click at [995, 492] on link "Apply" at bounding box center [1000, 493] width 99 height 39
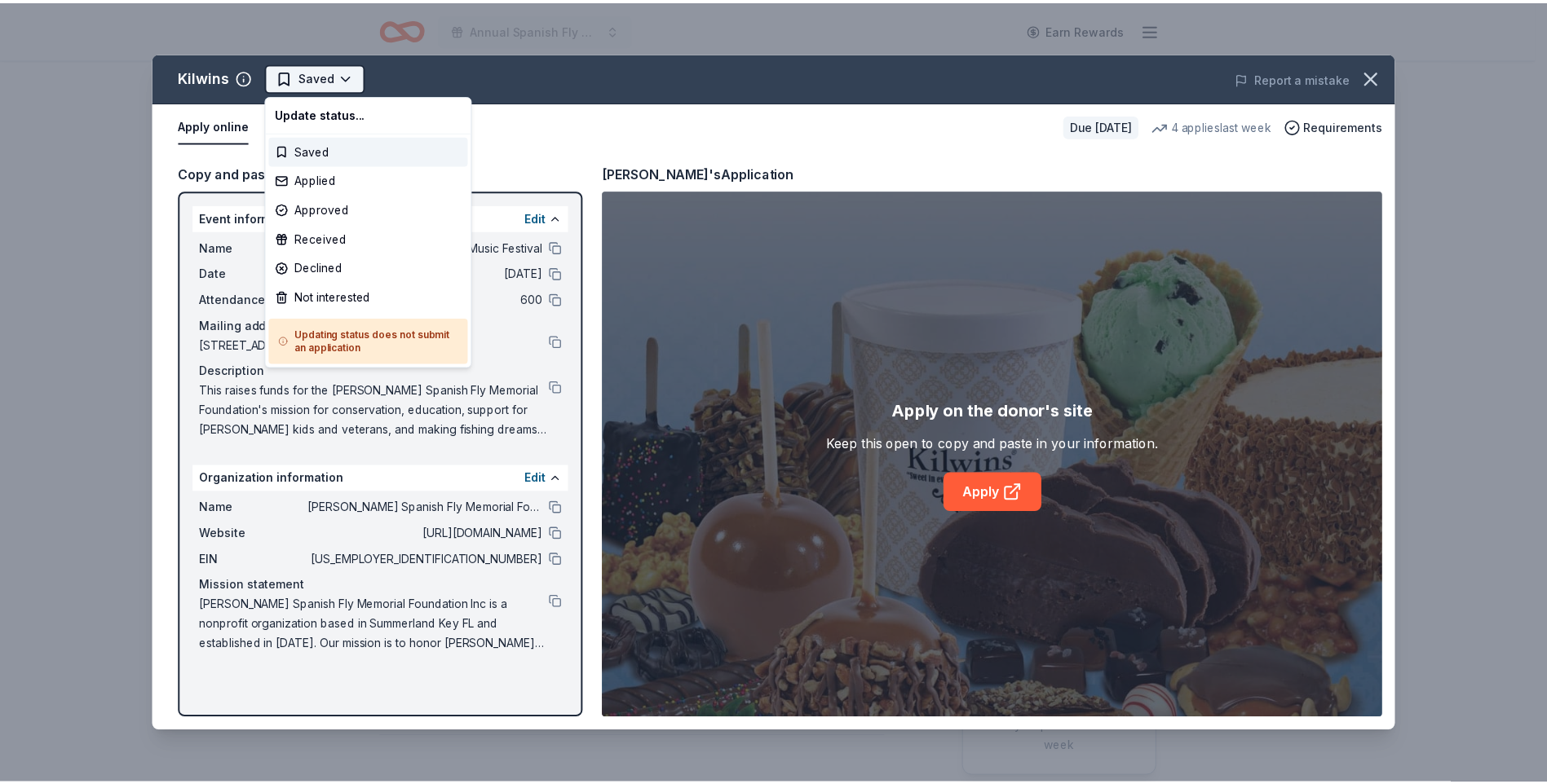
scroll to position [0, 0]
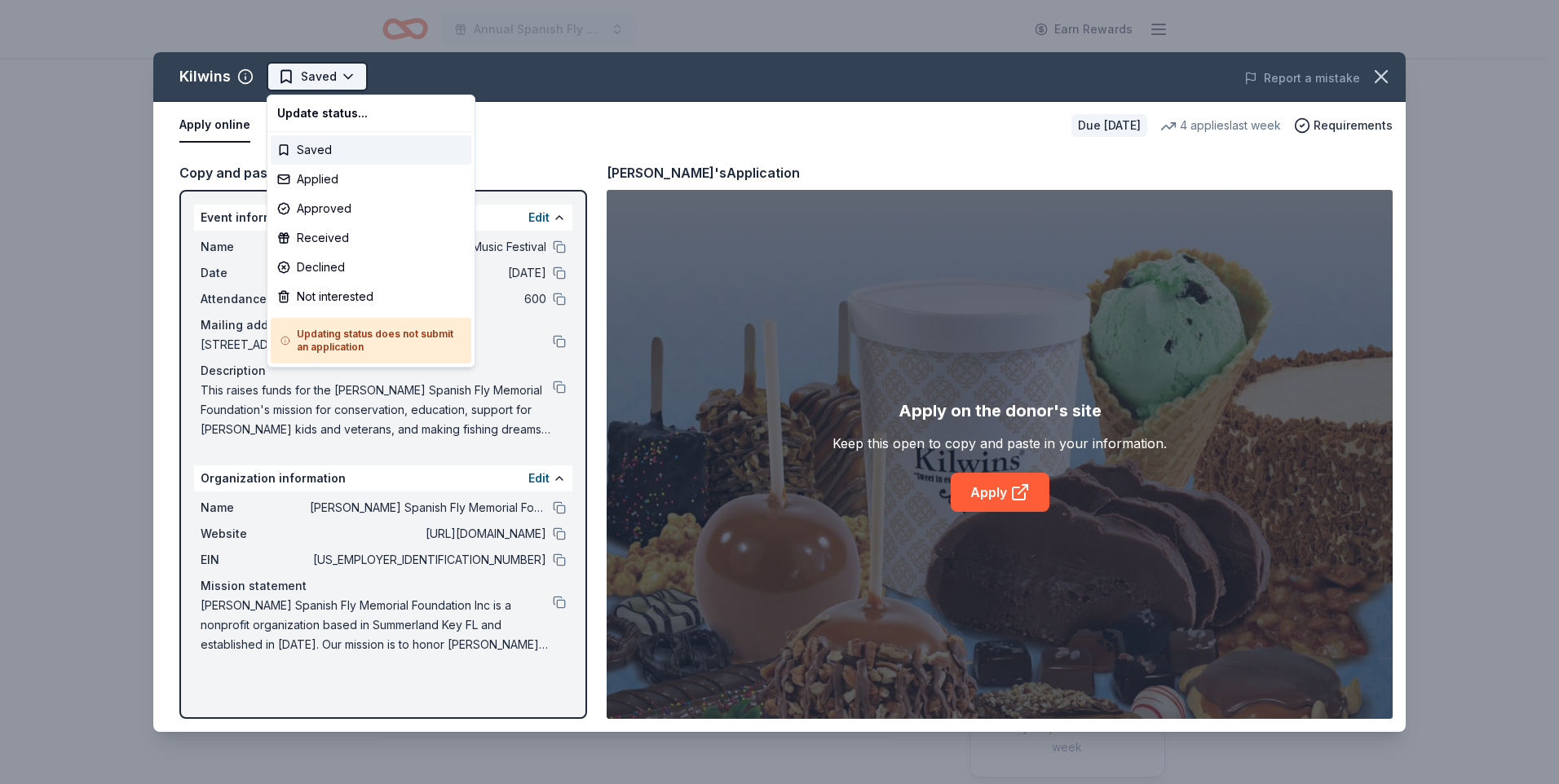
click at [352, 77] on html "Annual Spanish Fly Music Festival Earn Rewards Due in 109 days Share Kilwins Ne…" at bounding box center [779, 392] width 1559 height 784
click at [319, 184] on div "Applied" at bounding box center [371, 179] width 200 height 29
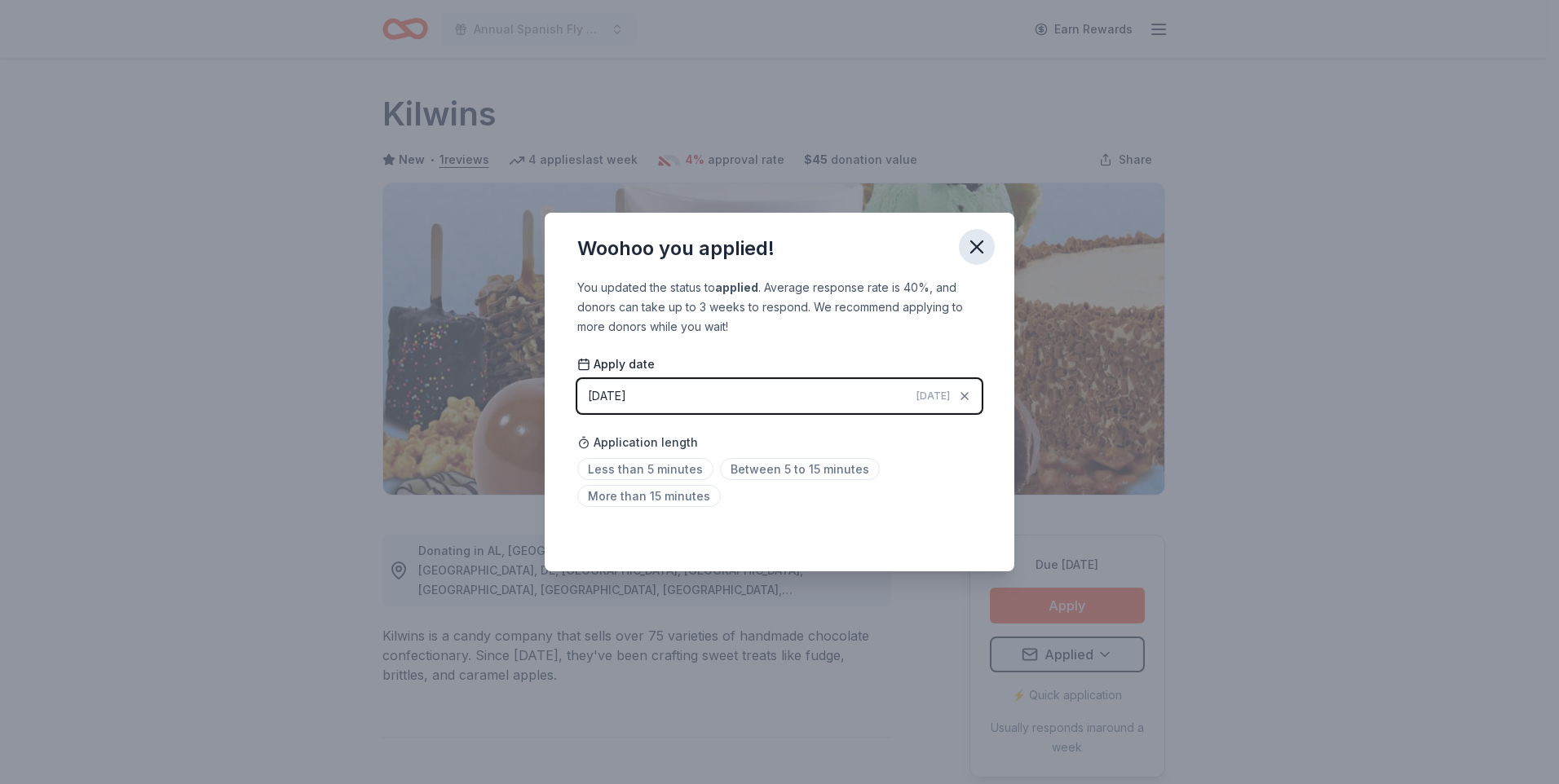
click at [974, 243] on icon "button" at bounding box center [977, 248] width 12 height 12
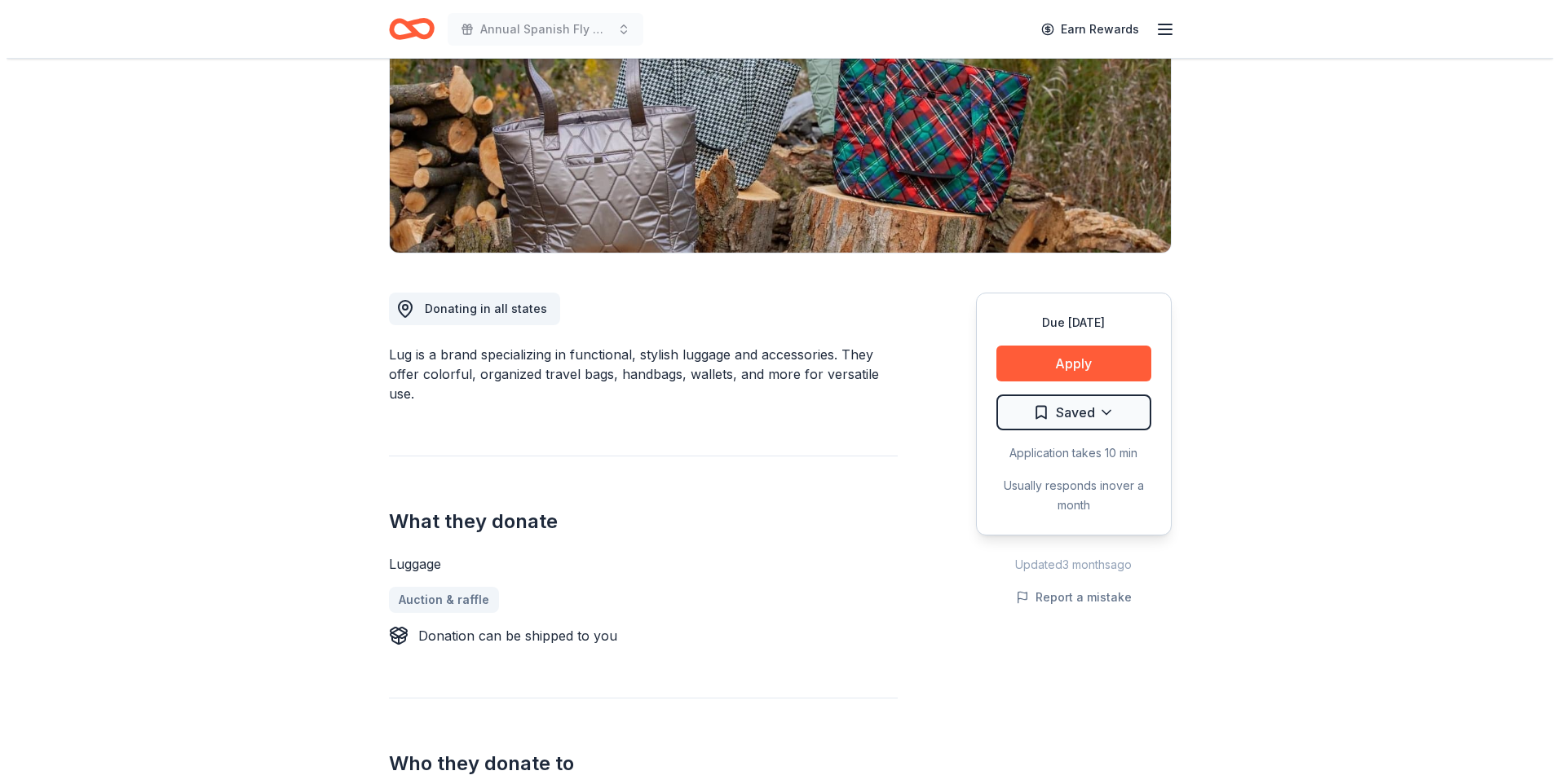
scroll to position [85, 0]
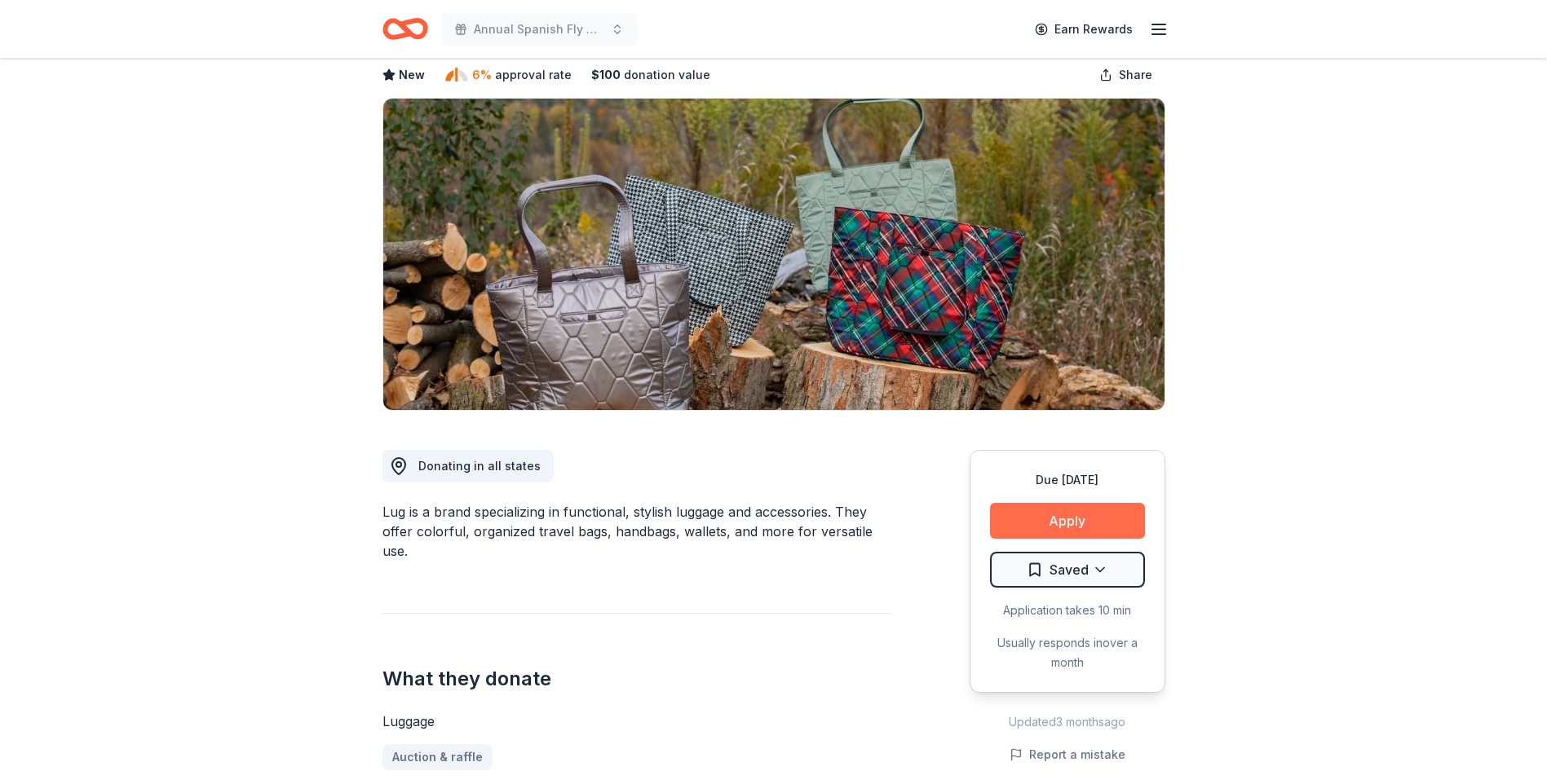
click at [1066, 520] on button "Apply" at bounding box center [1067, 520] width 155 height 36
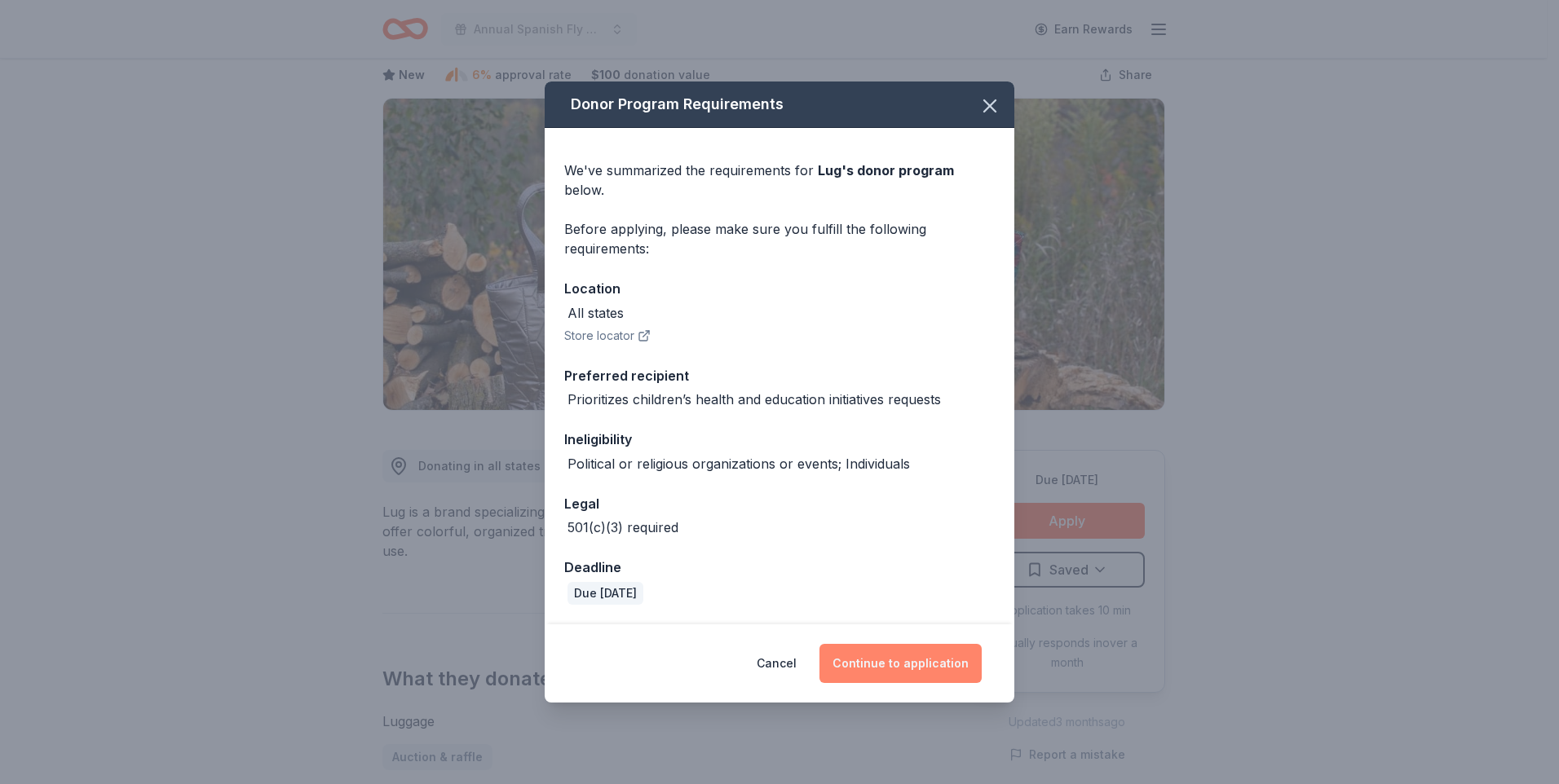
click at [905, 651] on button "Continue to application" at bounding box center [900, 664] width 163 height 39
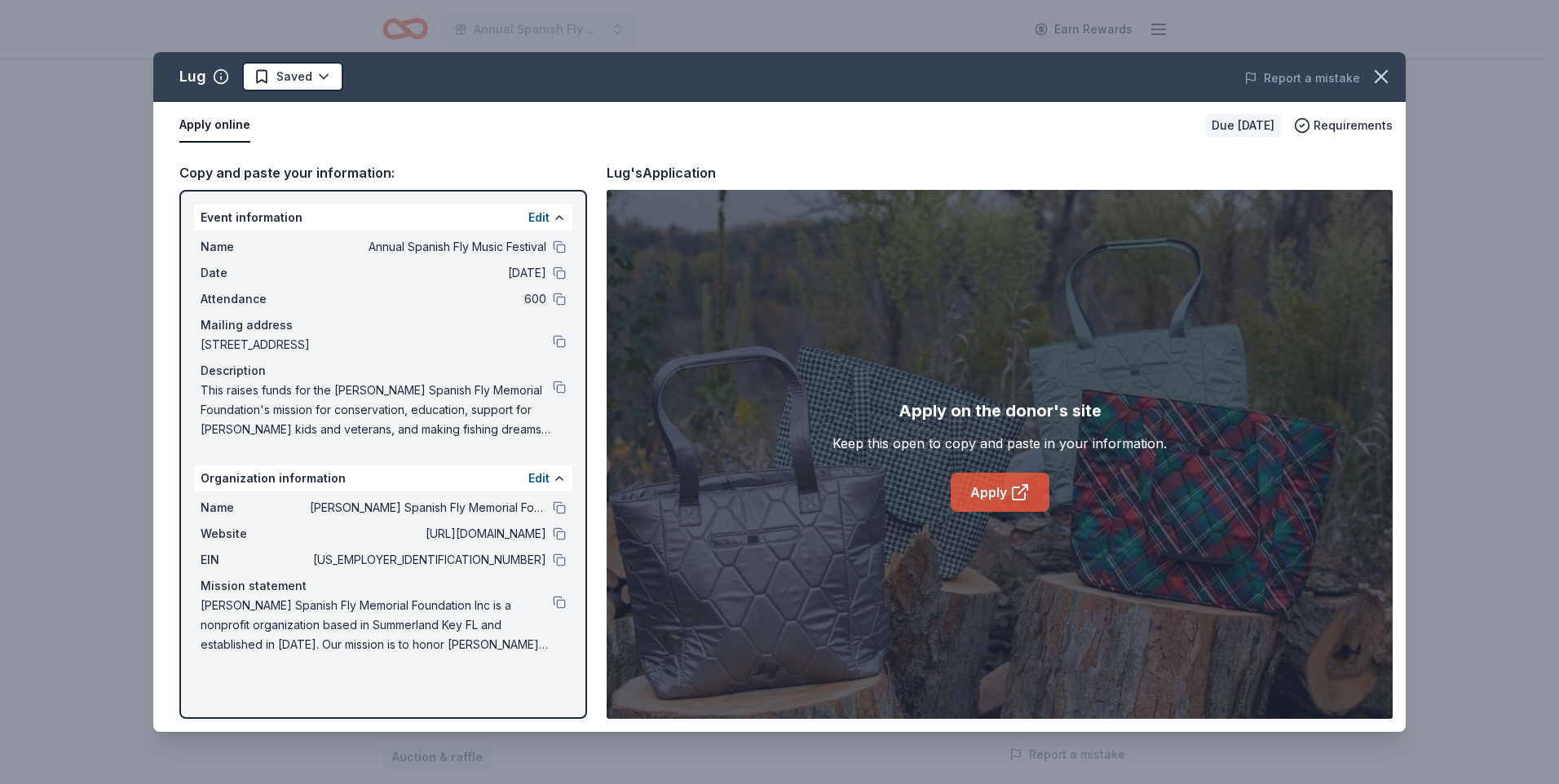
click at [997, 493] on link "Apply" at bounding box center [1000, 493] width 99 height 39
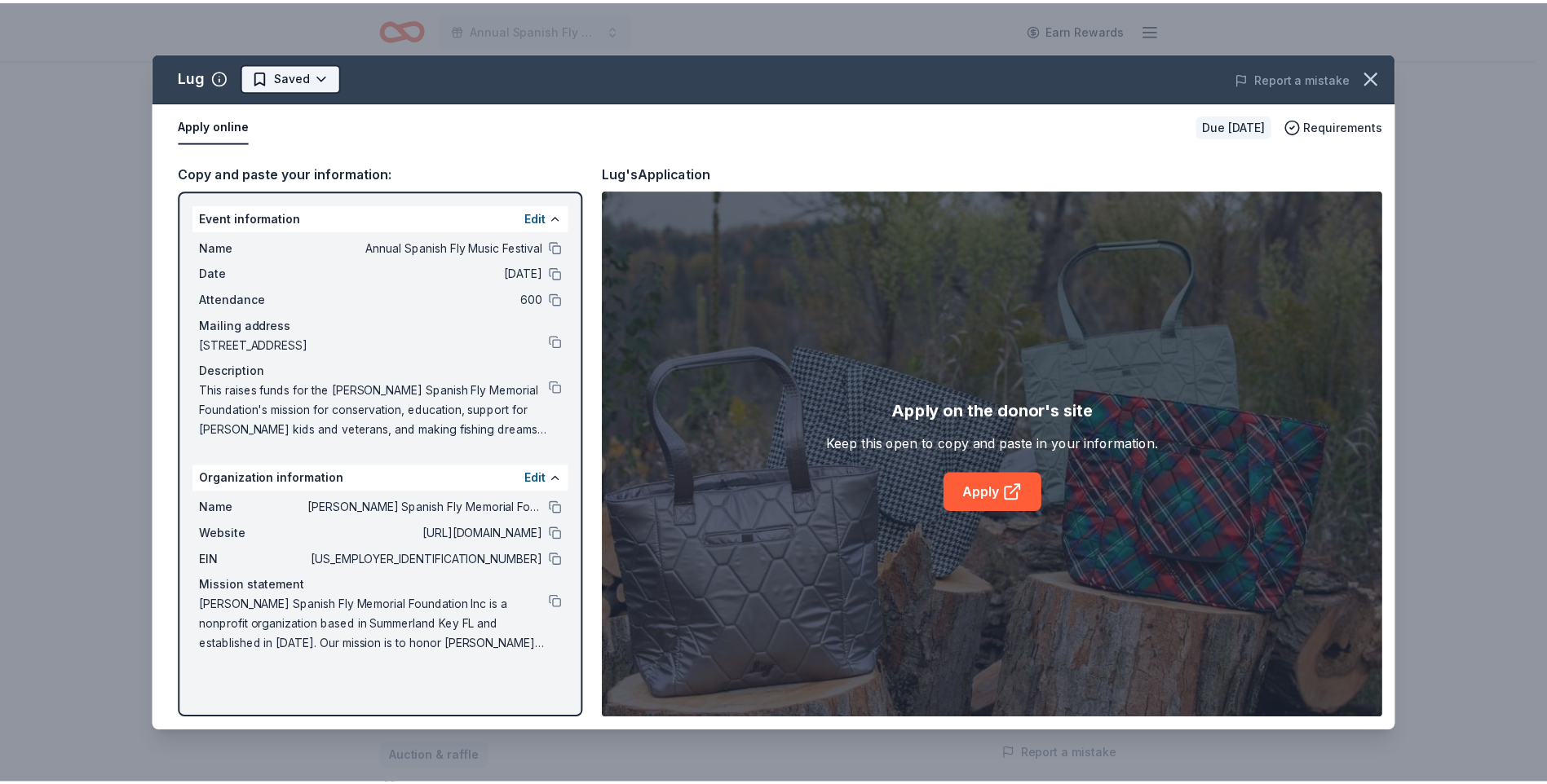
scroll to position [0, 0]
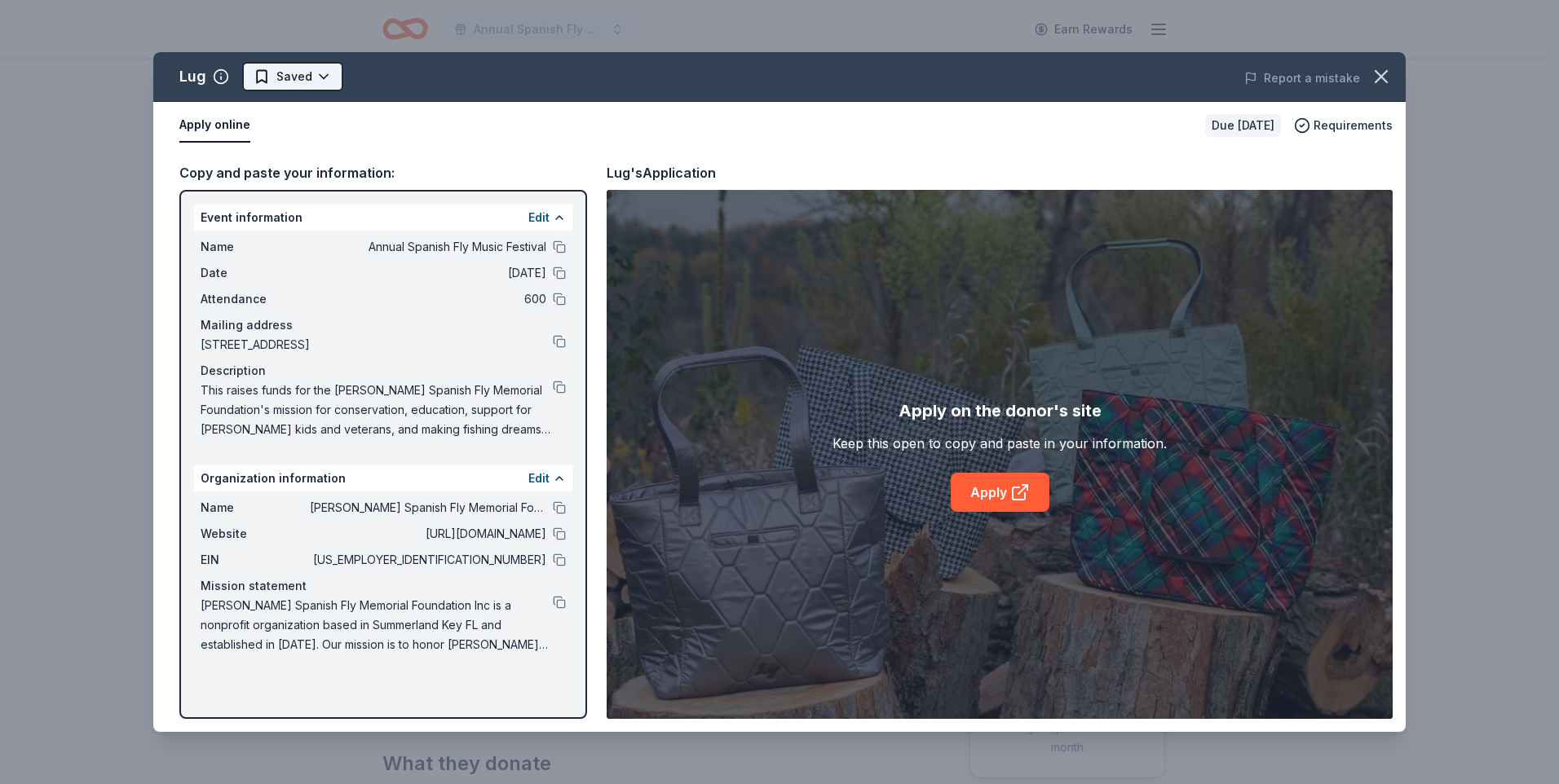
click at [318, 75] on html "Annual Spanish Fly Music Festival Earn Rewards Due [DATE] Share Lug New 6% appr…" at bounding box center [779, 392] width 1559 height 784
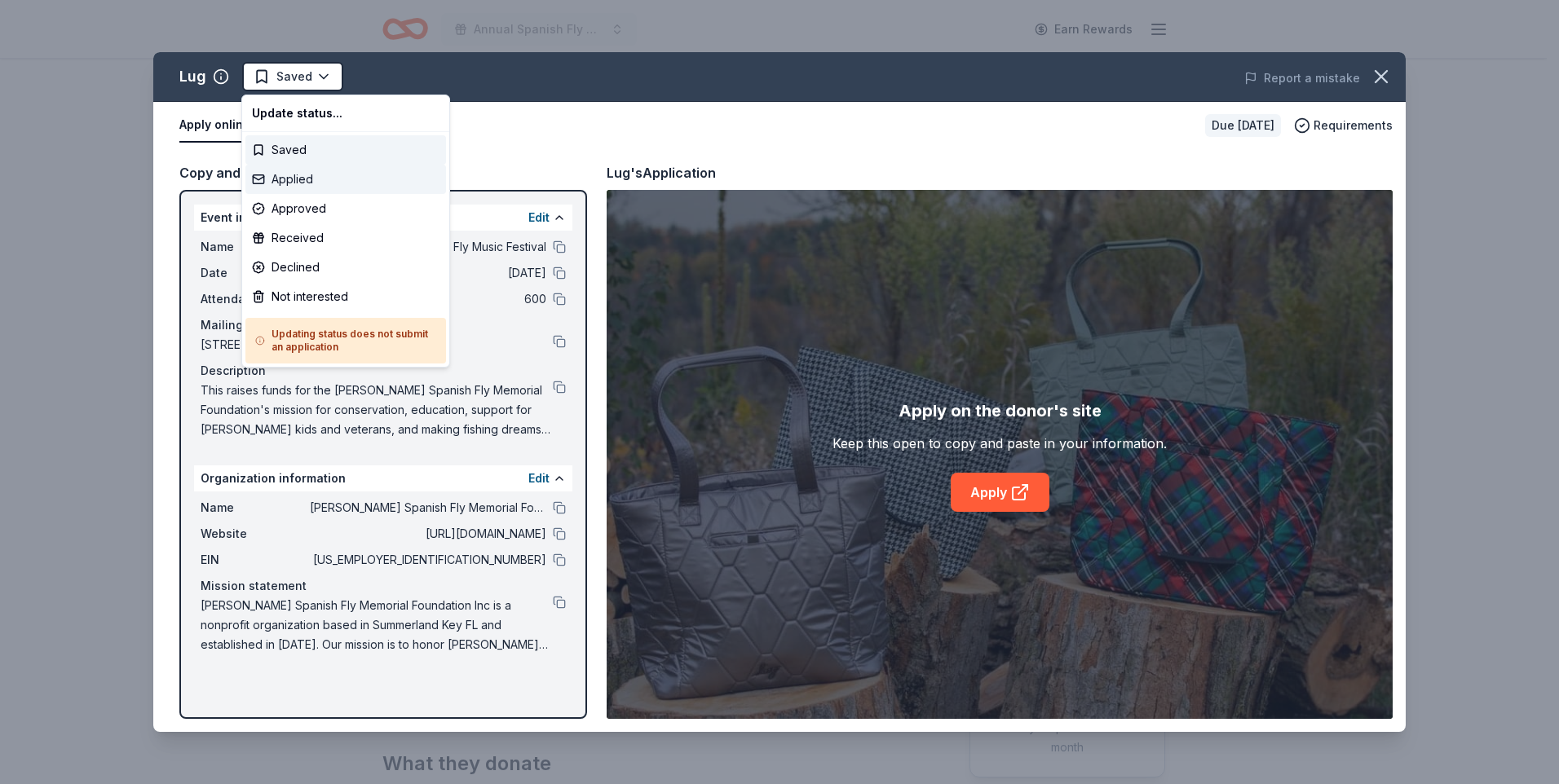
click at [302, 184] on div "Applied" at bounding box center [345, 179] width 200 height 29
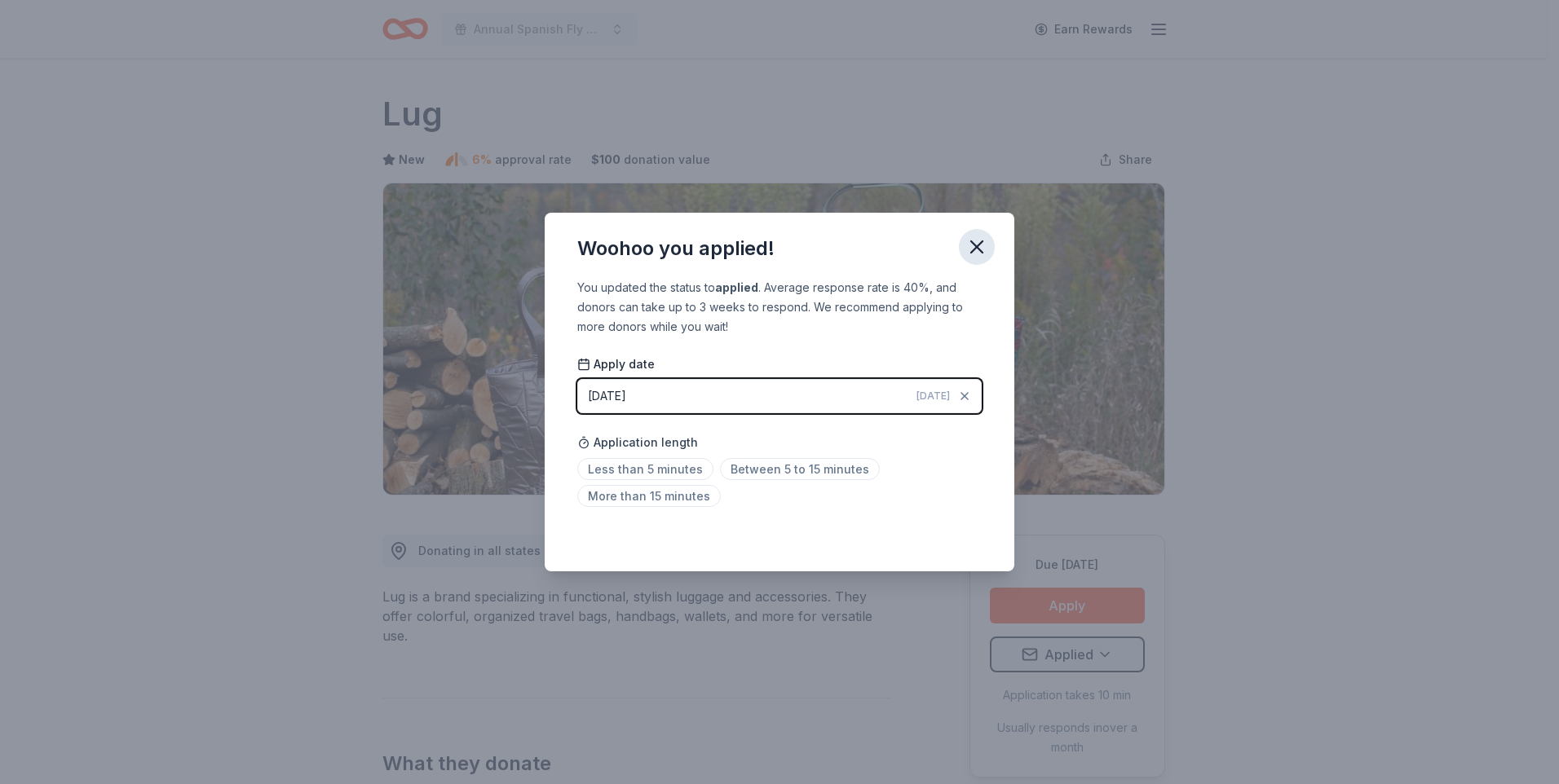
click at [988, 238] on button "button" at bounding box center [977, 247] width 36 height 36
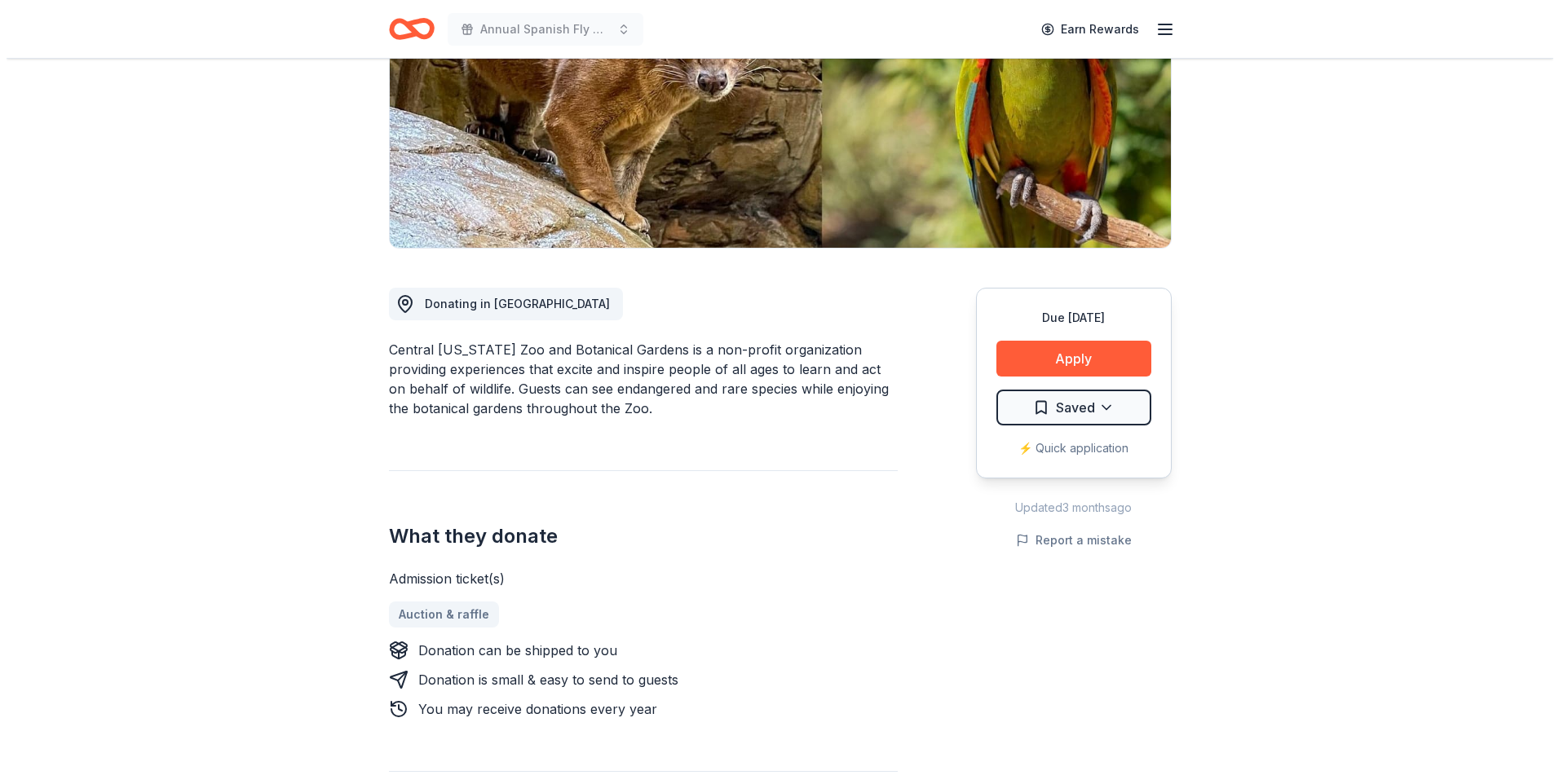
scroll to position [361, 0]
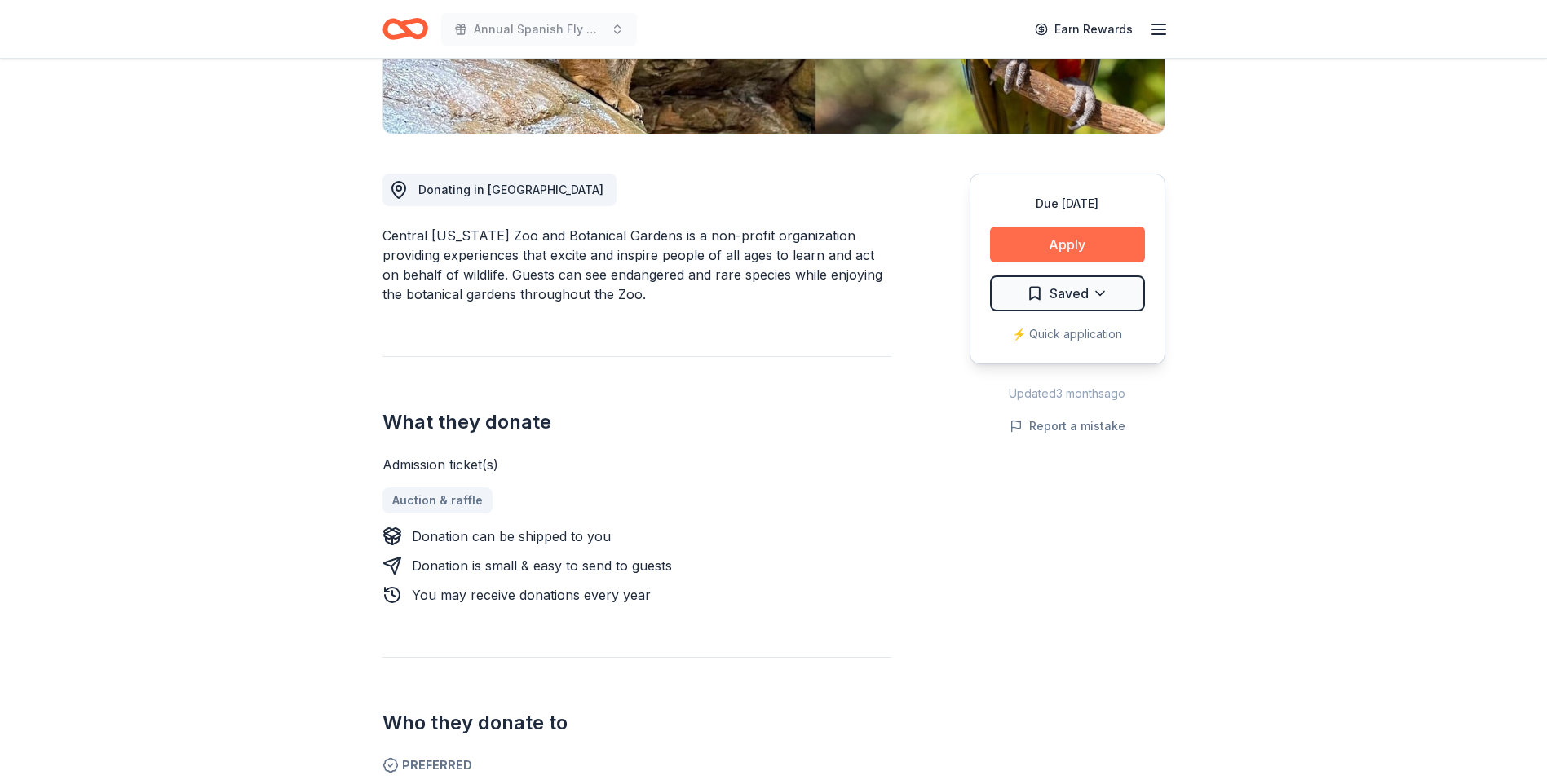
click at [1060, 247] on button "Apply" at bounding box center [1067, 244] width 155 height 36
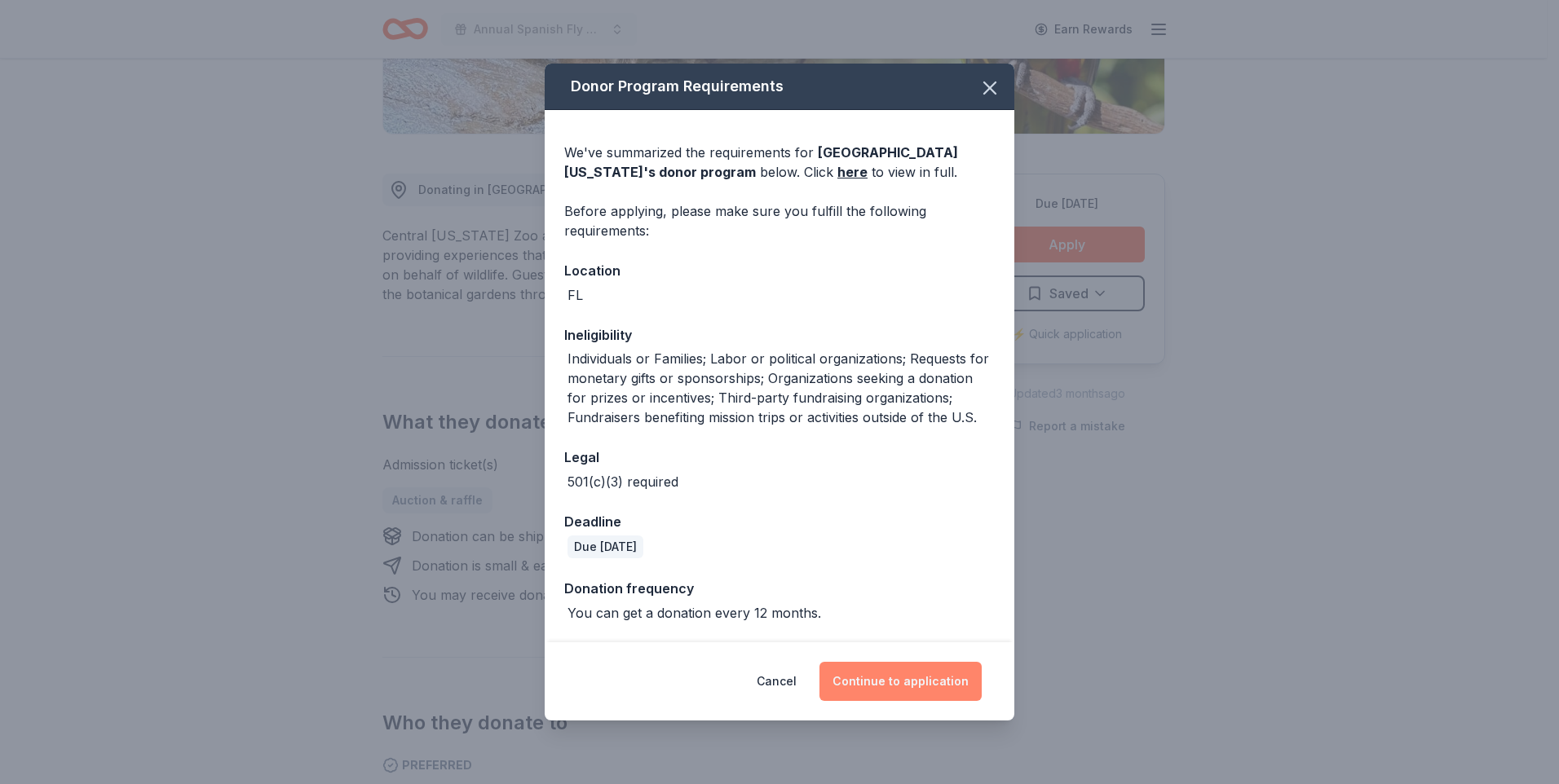
click at [894, 688] on button "Continue to application" at bounding box center [900, 681] width 163 height 39
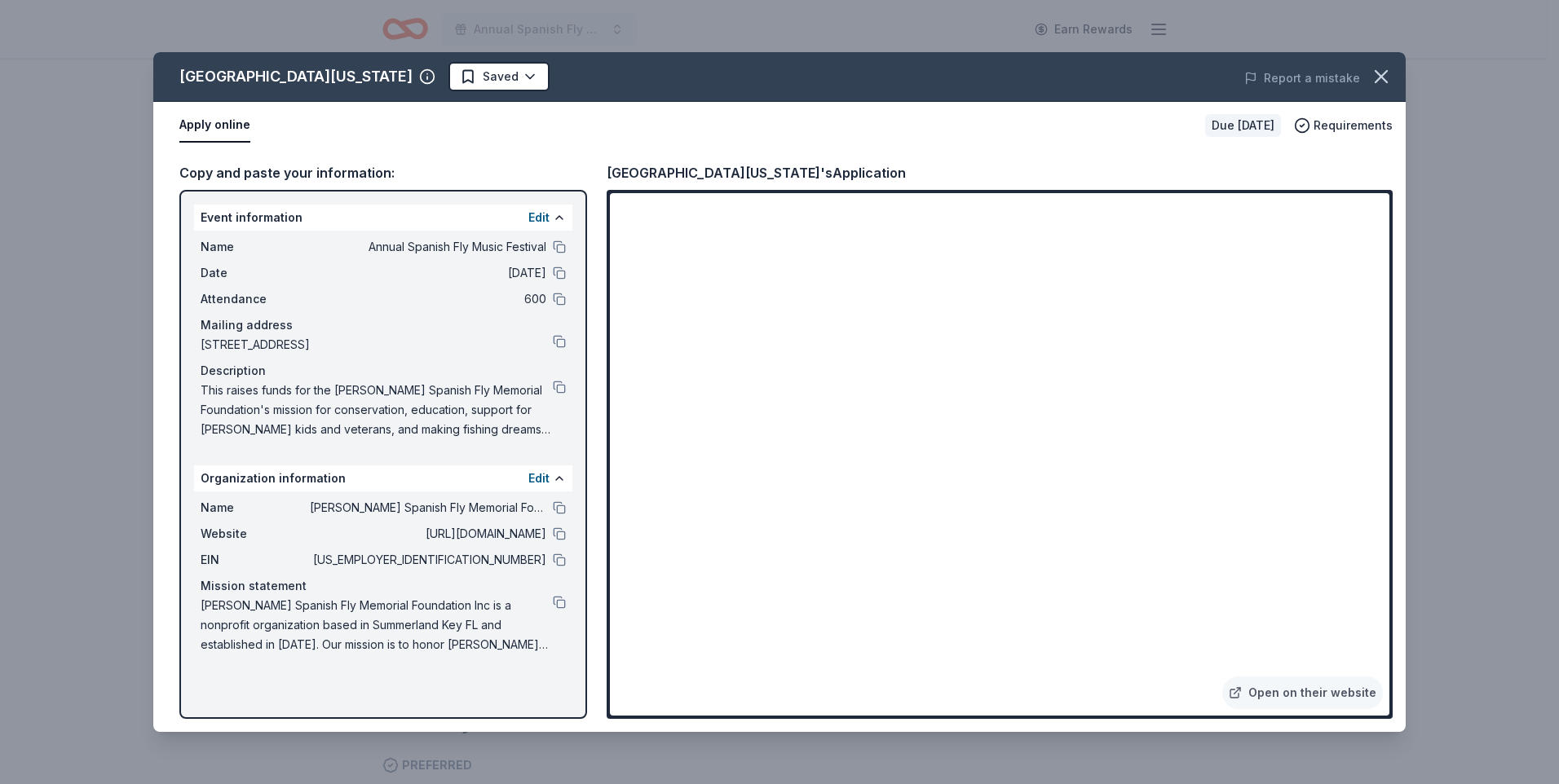
drag, startPoint x: 1392, startPoint y: 433, endPoint x: 1398, endPoint y: 452, distance: 19.9
click at [1398, 452] on div "Copy and paste your information: Event information Edit Name Annual Spanish Fly…" at bounding box center [779, 440] width 1252 height 583
drag, startPoint x: 1390, startPoint y: 569, endPoint x: 1392, endPoint y: 580, distance: 11.2
click at [1392, 580] on div "Open on their website" at bounding box center [999, 455] width 786 height 529
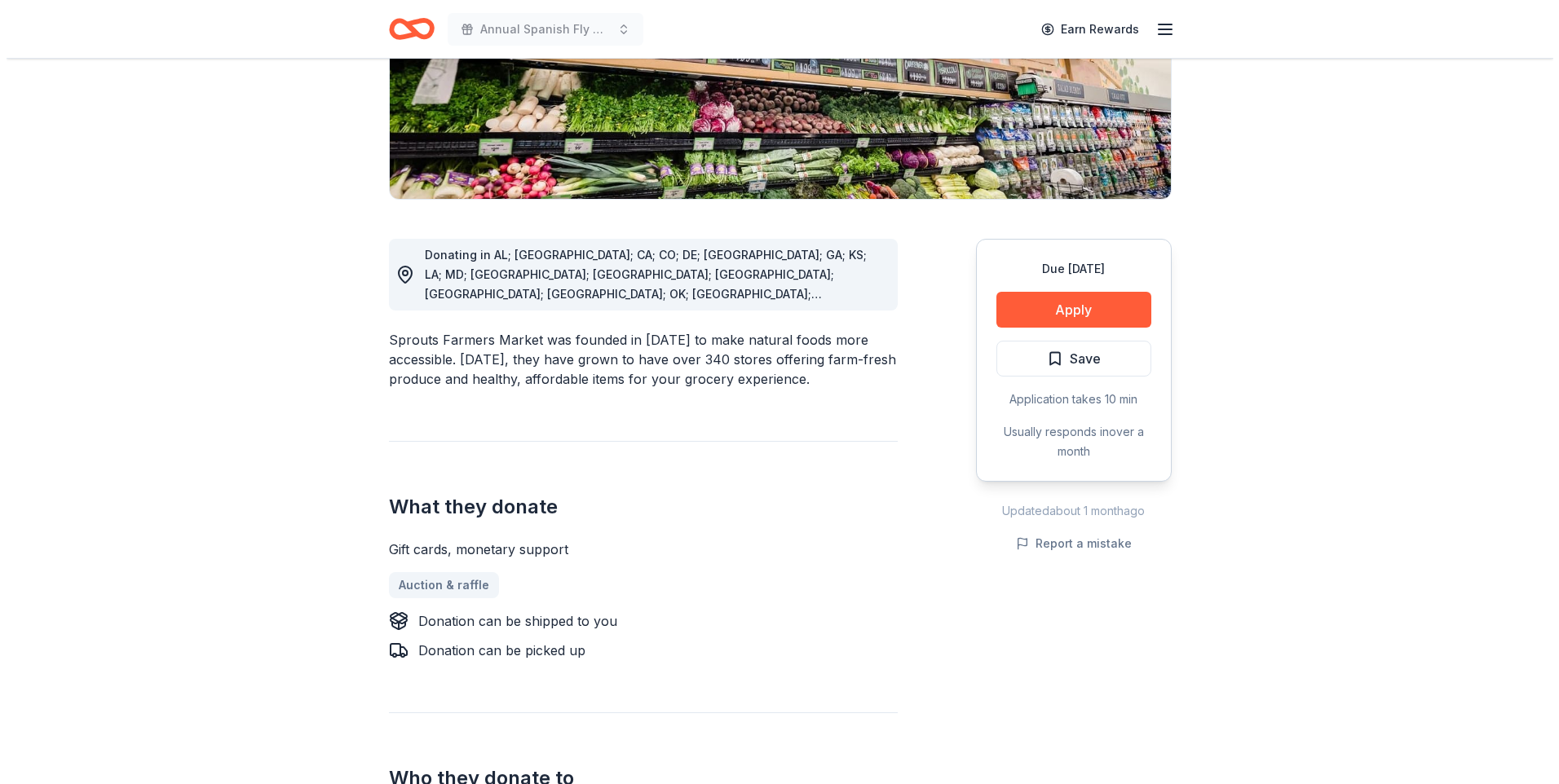
scroll to position [179, 0]
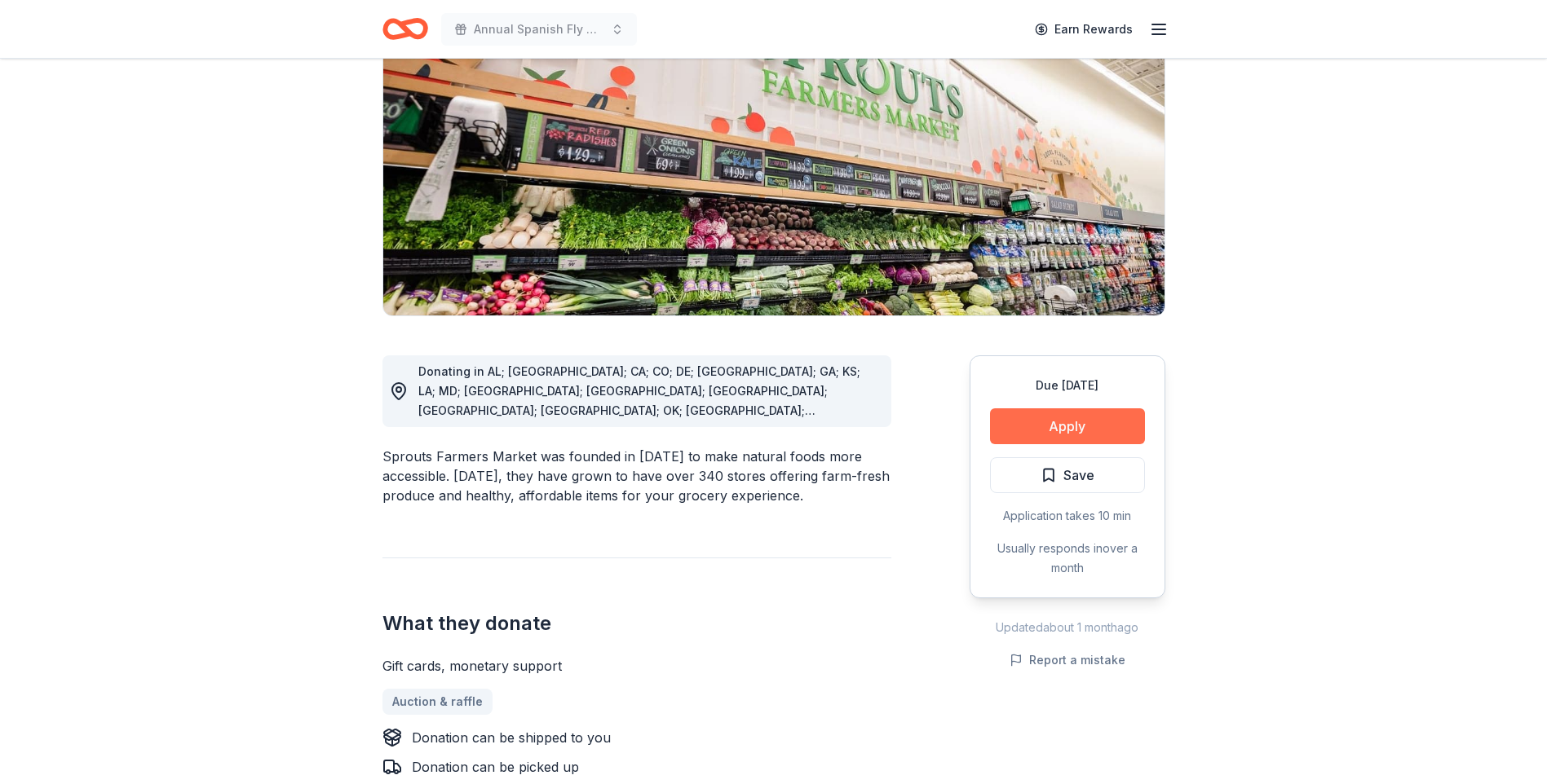
click at [1039, 420] on button "Apply" at bounding box center [1067, 426] width 155 height 36
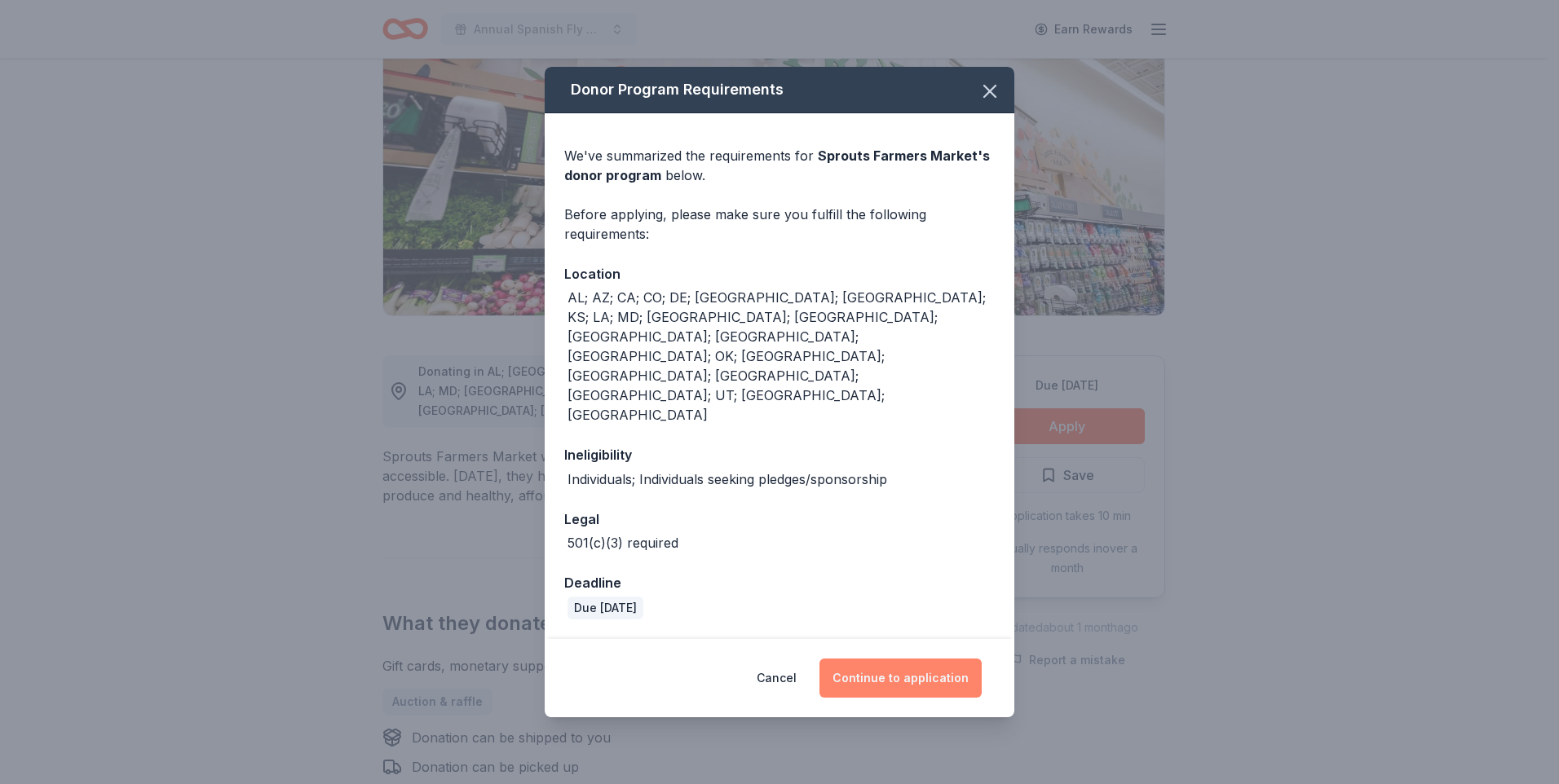
click at [903, 659] on button "Continue to application" at bounding box center [900, 678] width 163 height 39
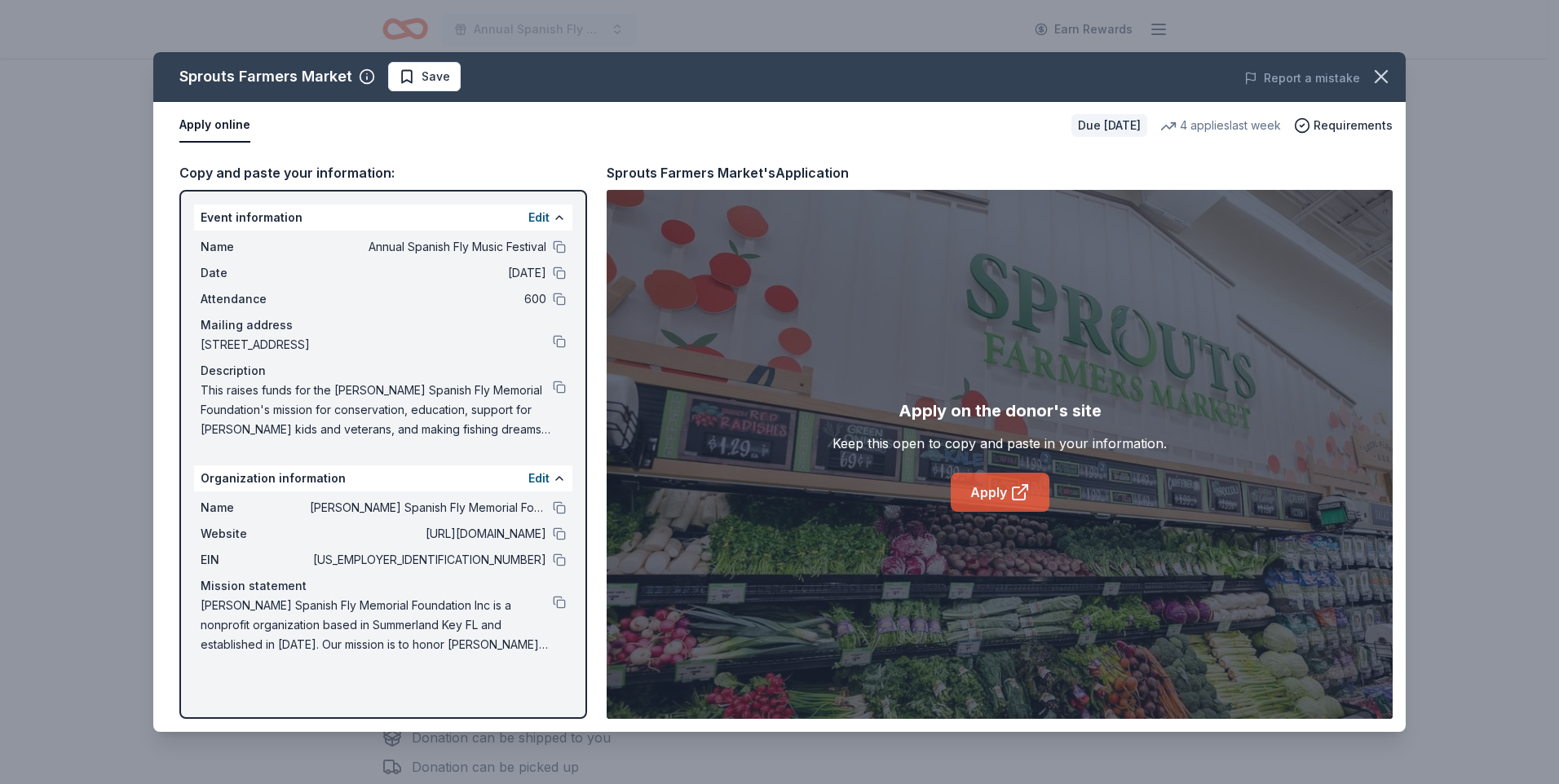
click at [974, 483] on link "Apply" at bounding box center [1000, 493] width 99 height 39
click at [444, 83] on span "Save" at bounding box center [436, 76] width 29 height 19
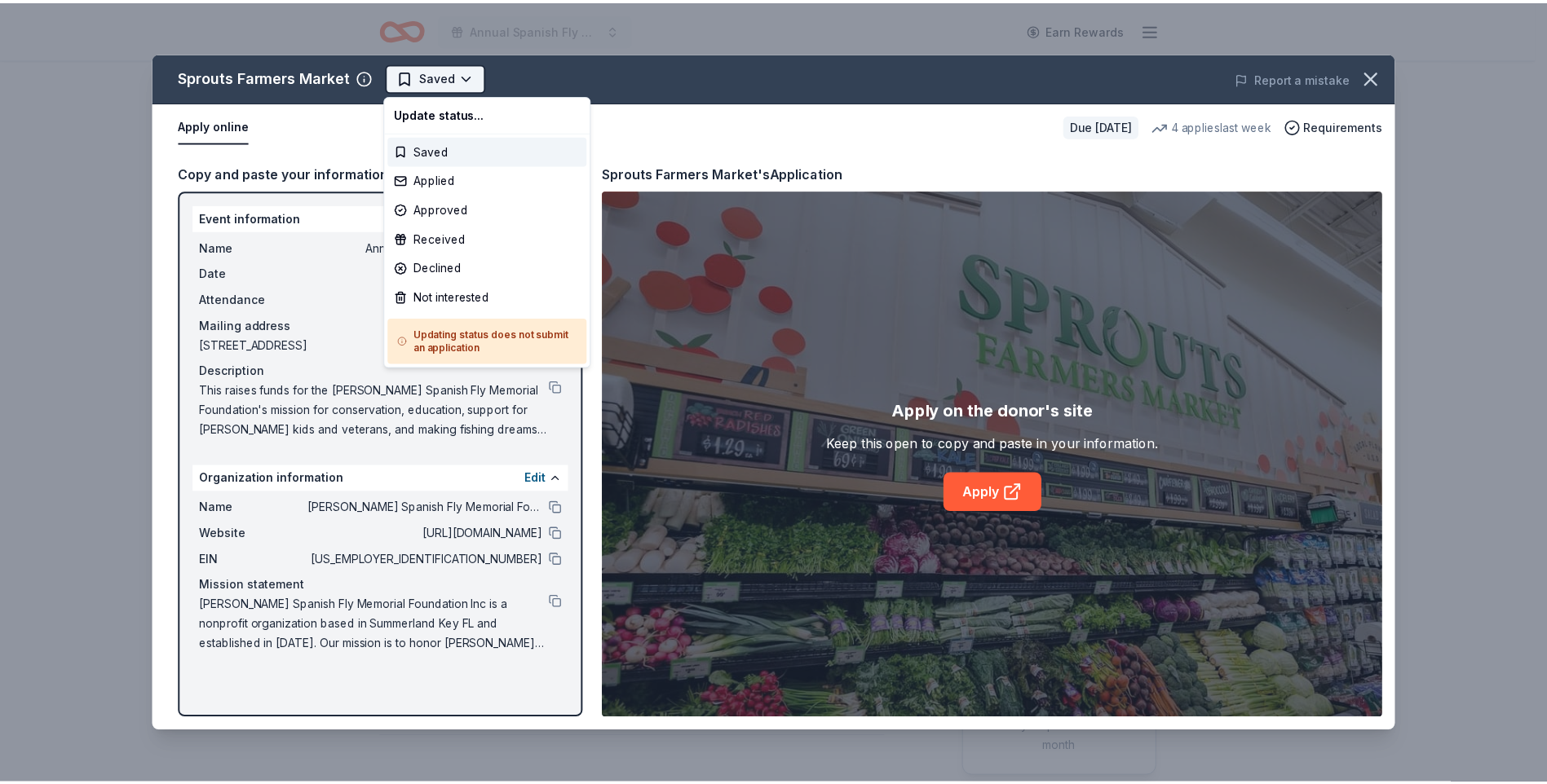
scroll to position [0, 0]
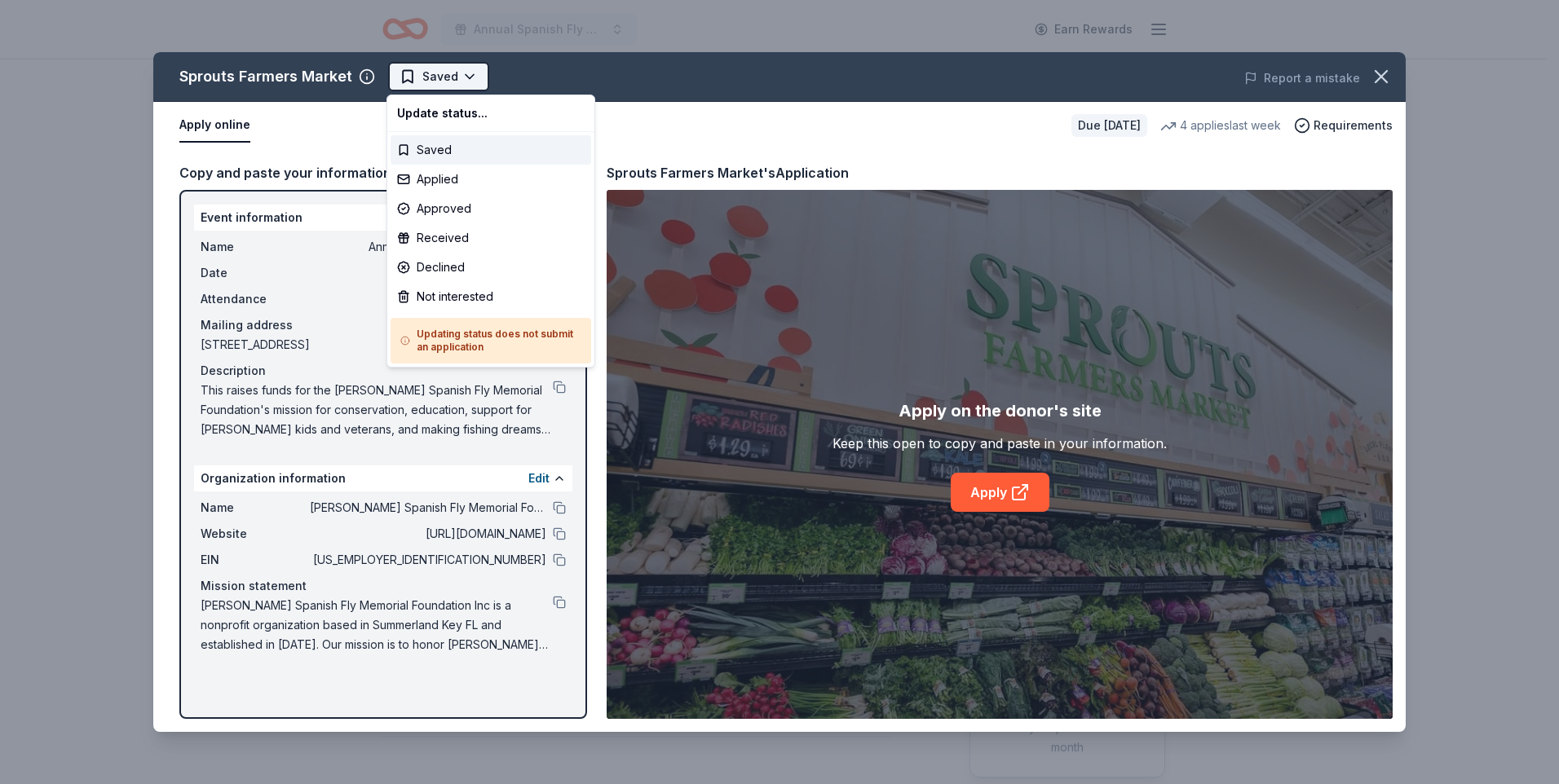
click at [478, 63] on html "Annual Spanish Fly Music Festival Earn Rewards Due in 79 days Share Sprouts Far…" at bounding box center [779, 392] width 1559 height 784
click at [433, 169] on div "Applied" at bounding box center [491, 179] width 200 height 29
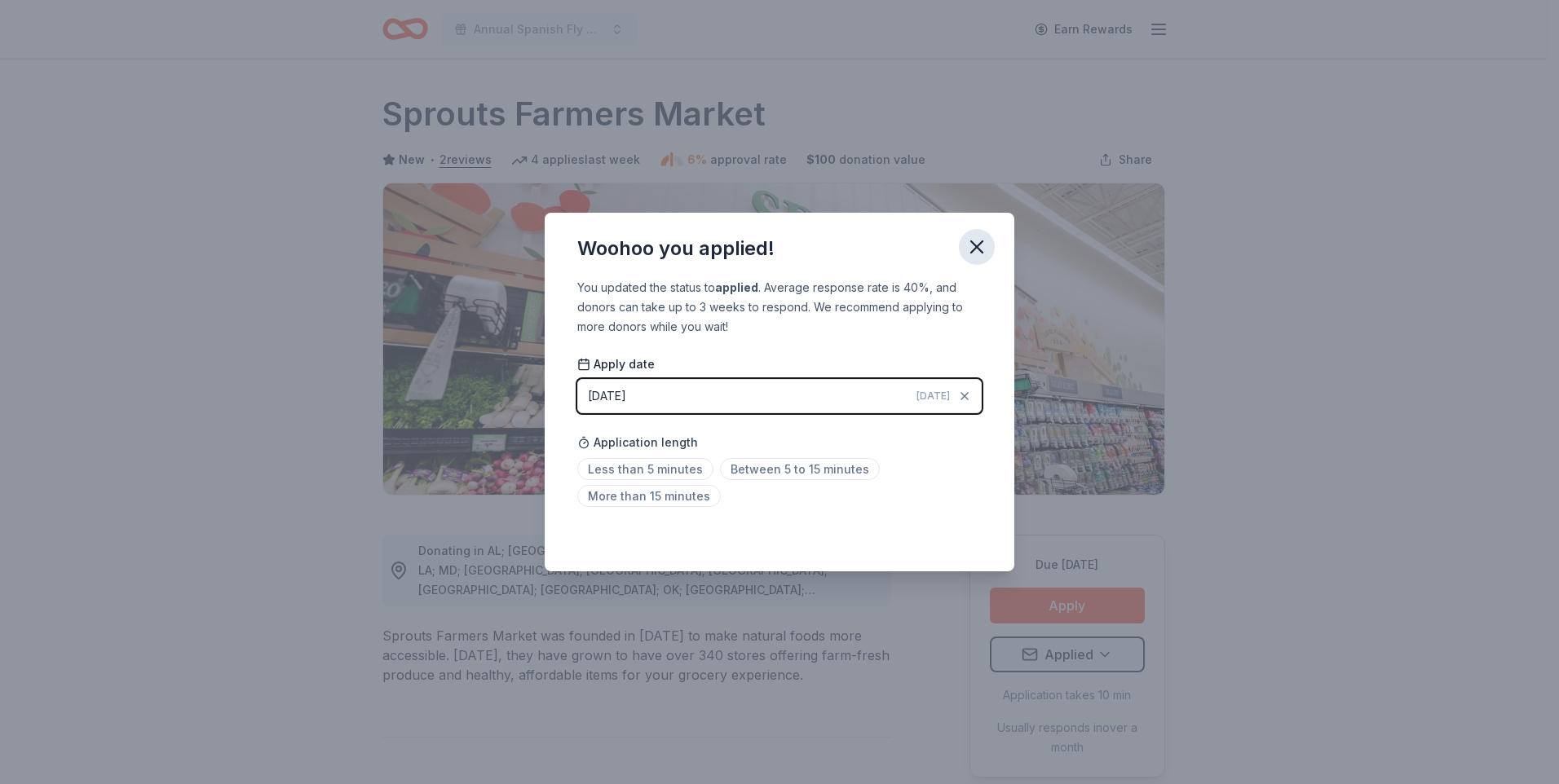
click at [969, 248] on icon "button" at bounding box center [976, 247] width 23 height 23
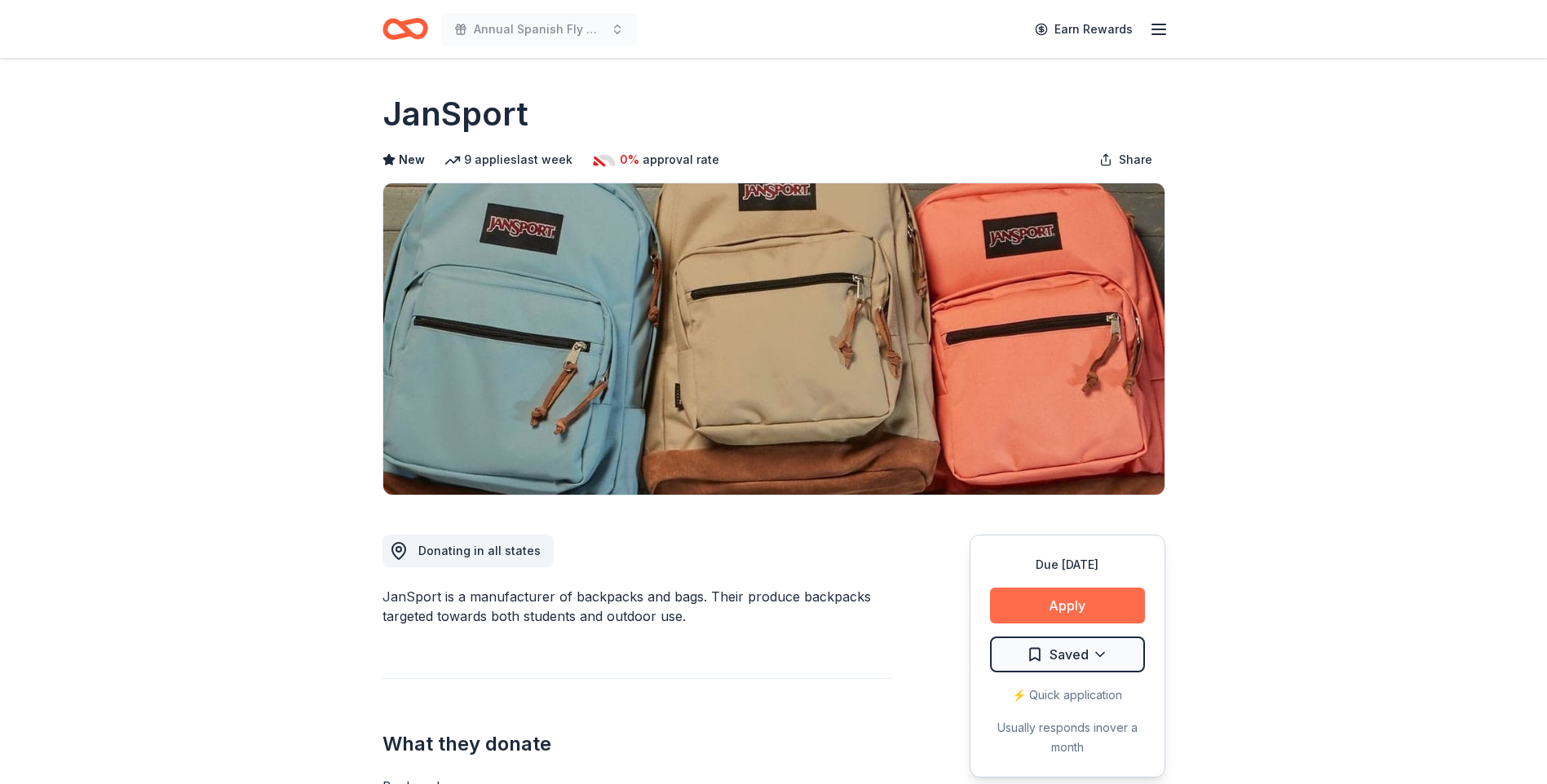
click at [1038, 611] on button "Apply" at bounding box center [1067, 605] width 155 height 36
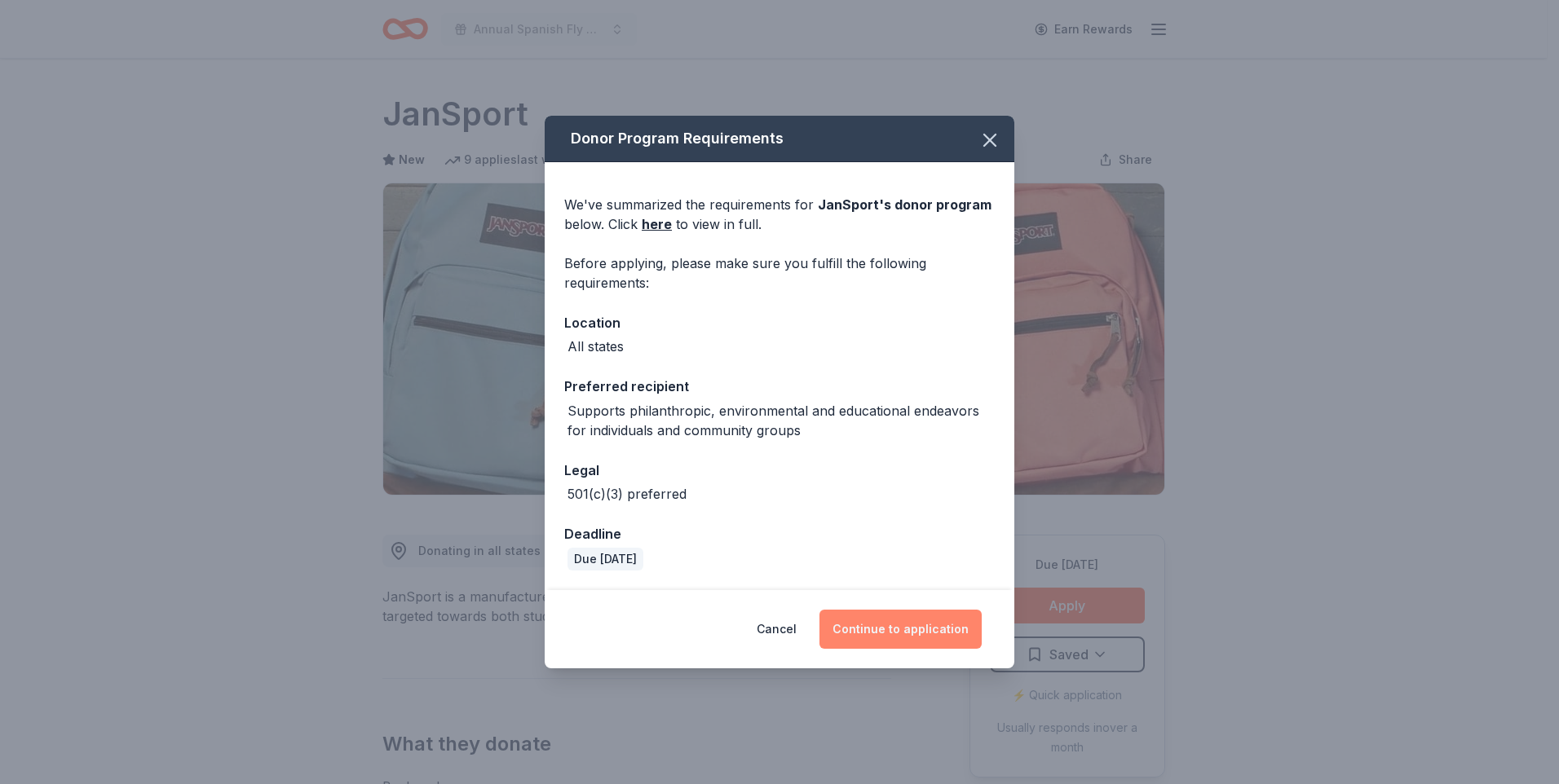
click at [916, 623] on button "Continue to application" at bounding box center [900, 629] width 163 height 39
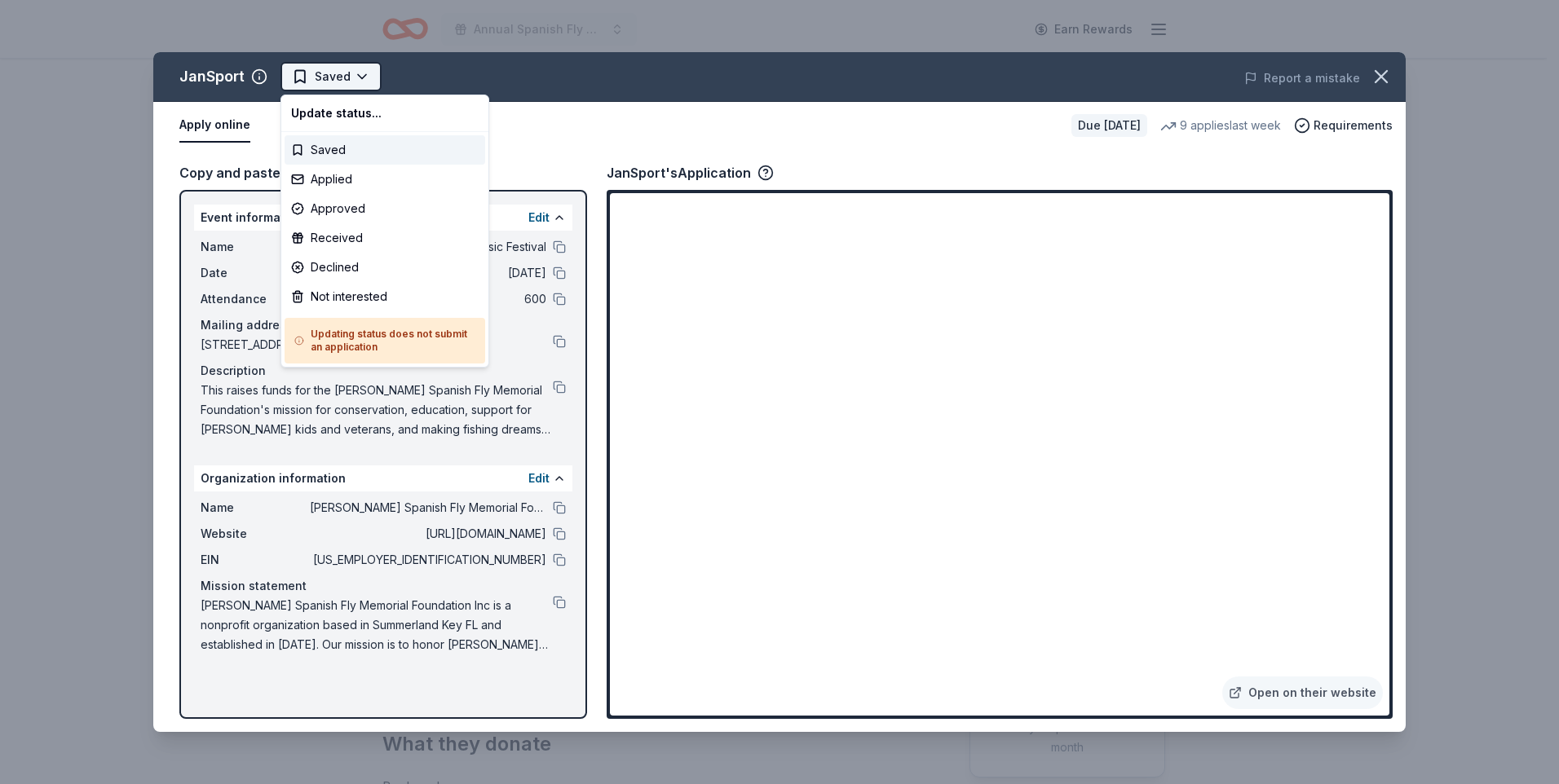
click at [360, 72] on html "Annual Spanish Fly Music Festival Earn Rewards Due [DATE] Share JanSport New 9 …" at bounding box center [779, 392] width 1559 height 784
click at [337, 152] on div "Saved" at bounding box center [385, 150] width 200 height 29
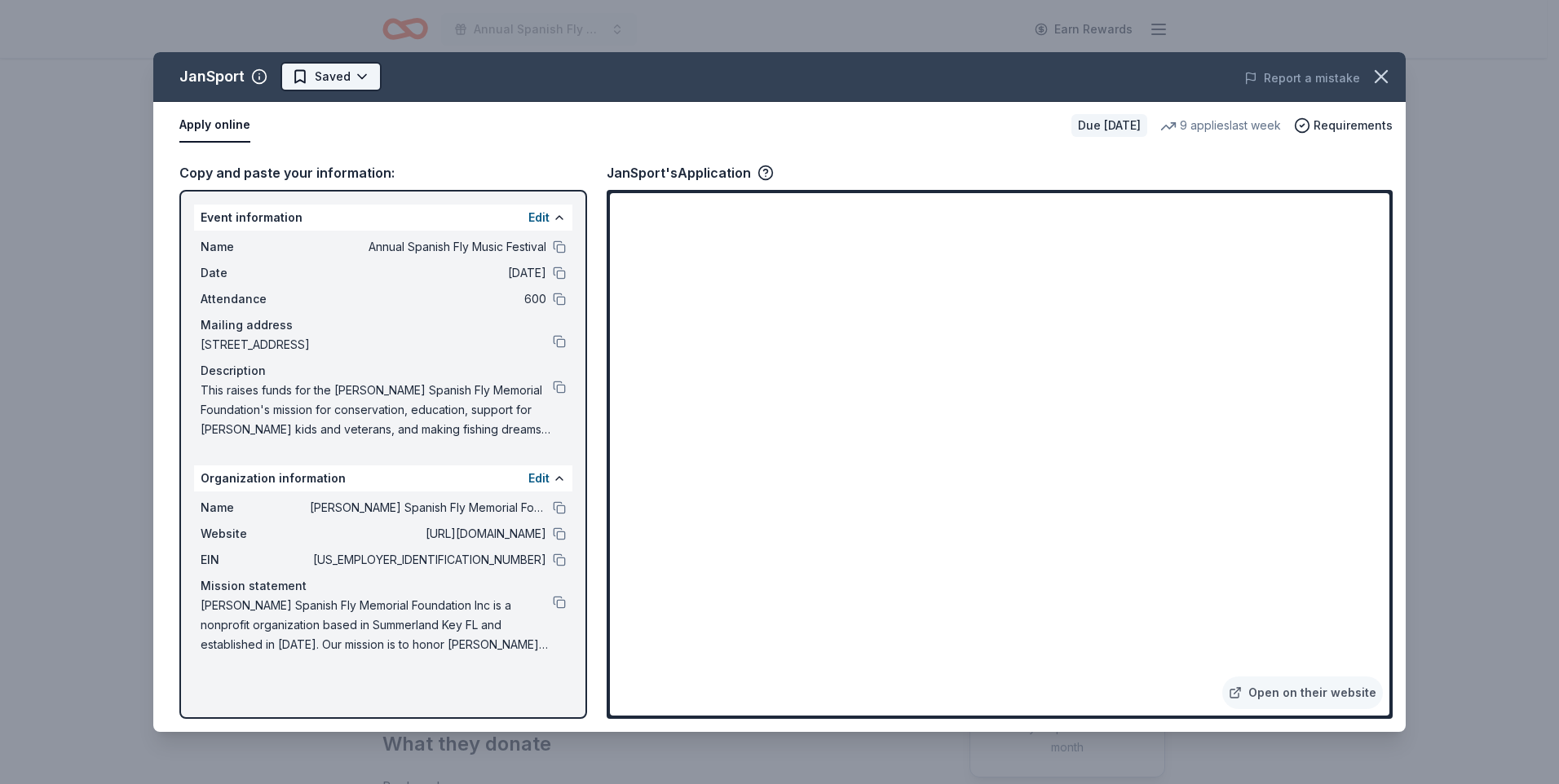
click at [354, 81] on html "Annual Spanish Fly Music Festival Earn Rewards Due [DATE] Share JanSport New 9 …" at bounding box center [779, 392] width 1559 height 784
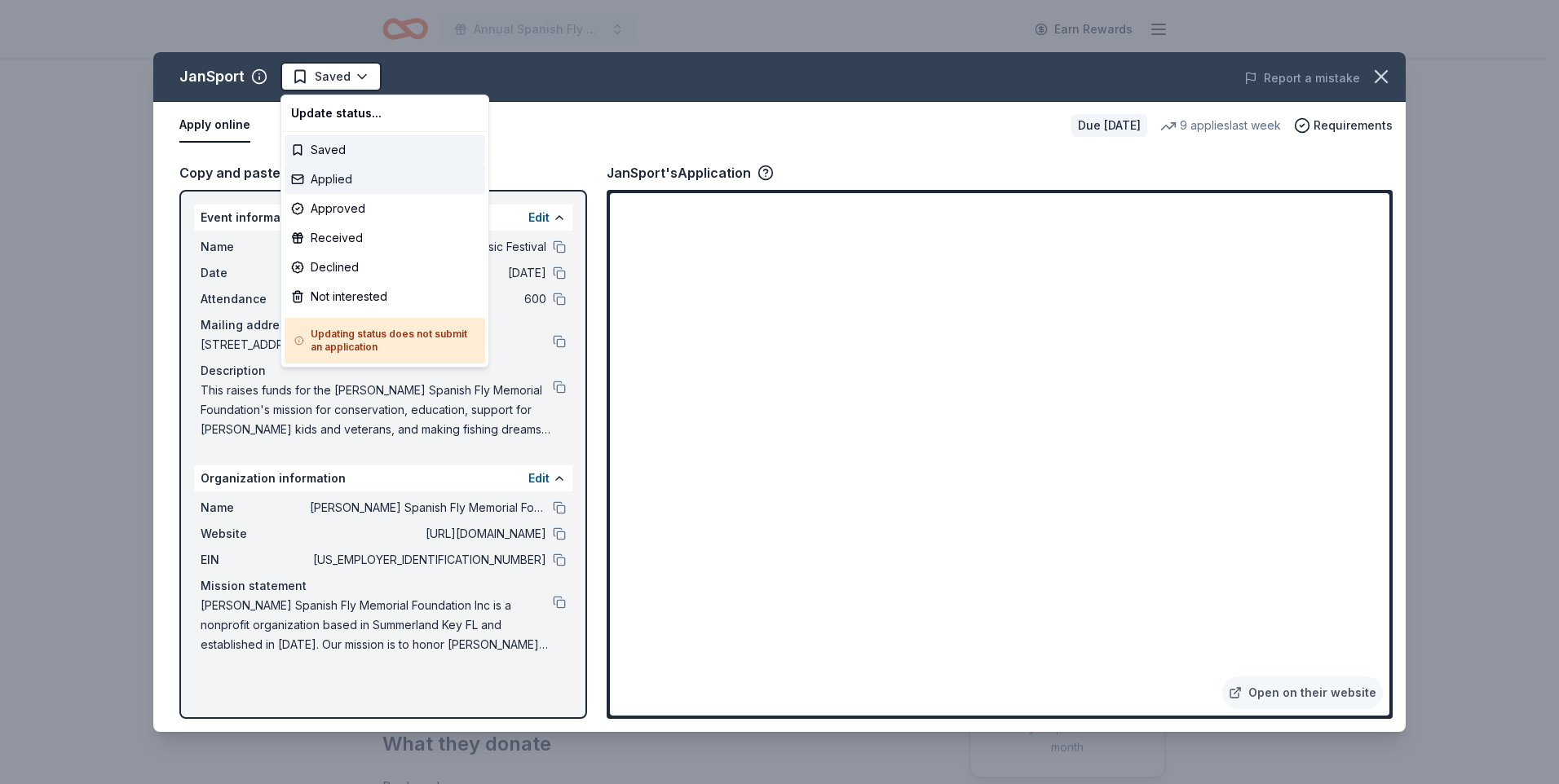
click at [328, 177] on div "Applied" at bounding box center [385, 179] width 200 height 29
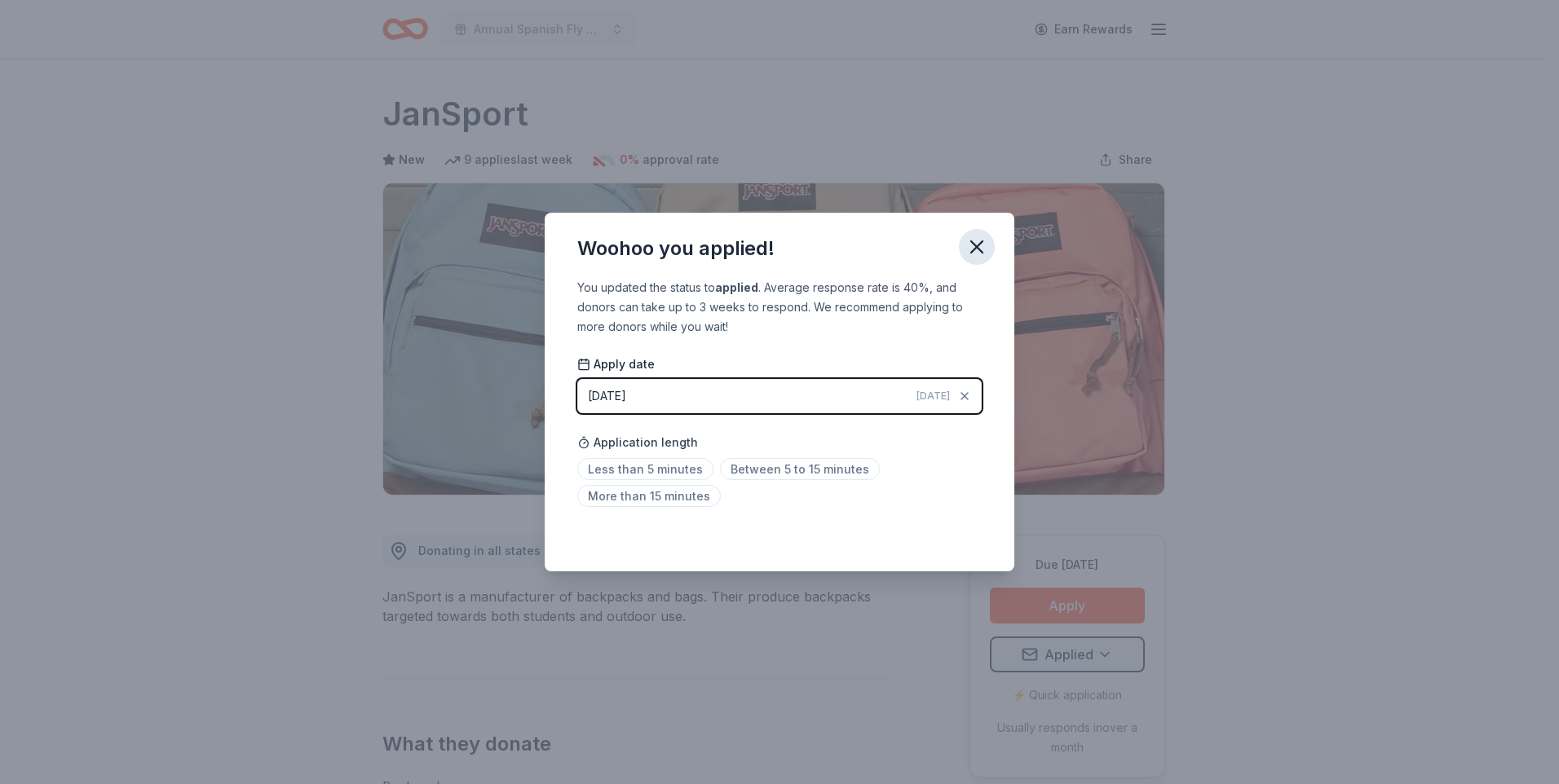
click at [983, 249] on icon "button" at bounding box center [976, 247] width 23 height 23
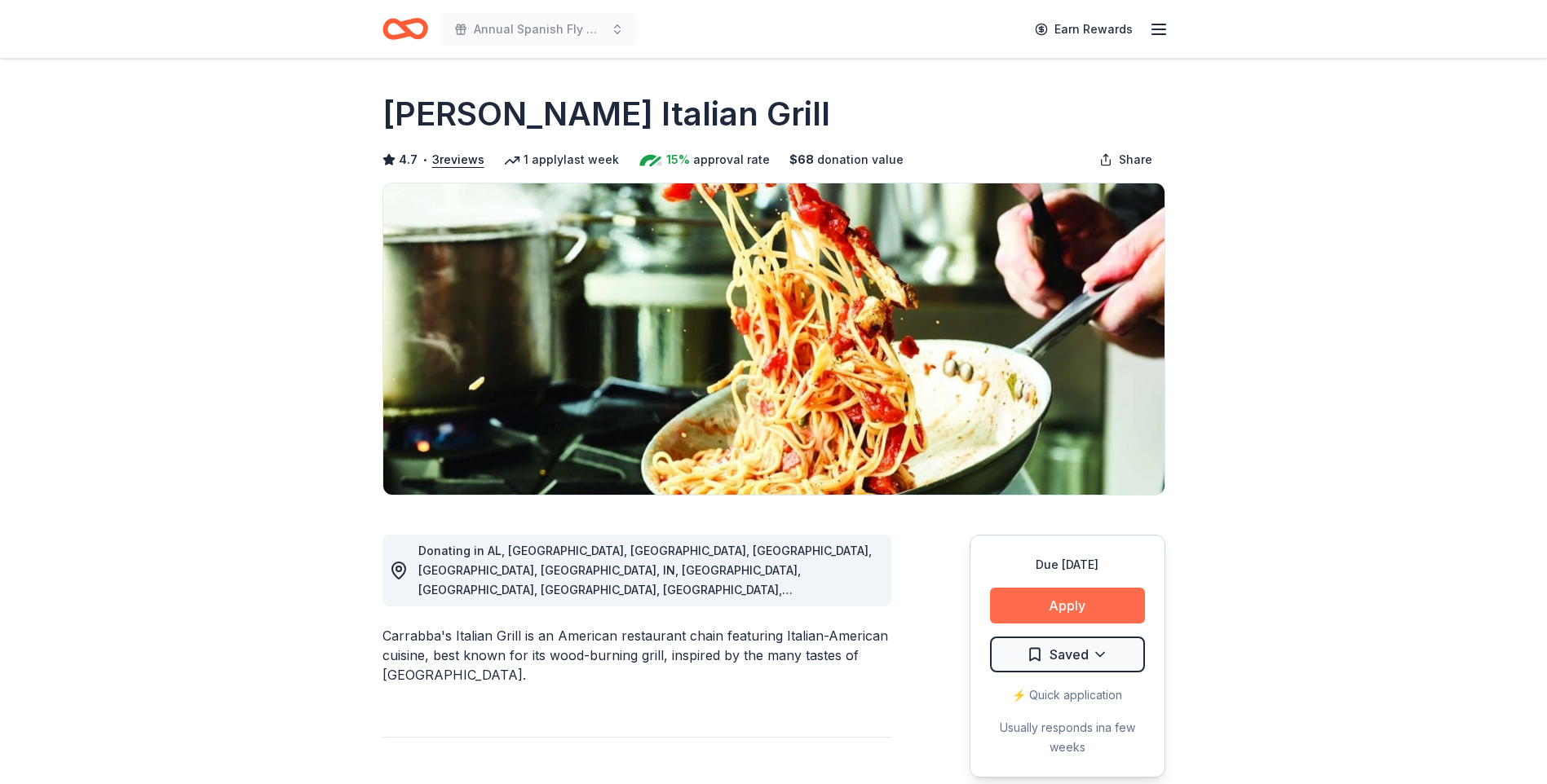
click at [1048, 611] on button "Apply" at bounding box center [1067, 605] width 155 height 36
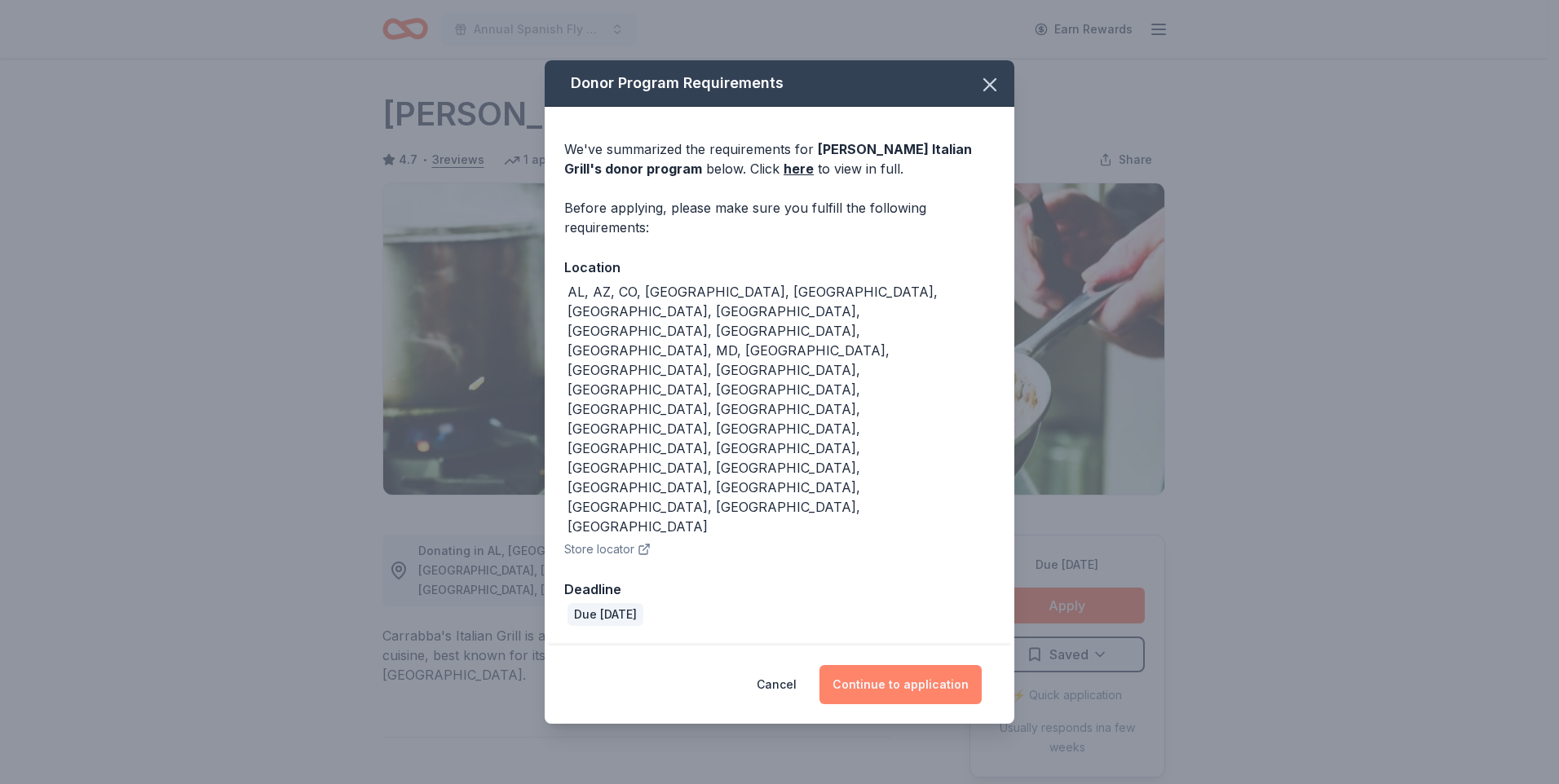
click at [872, 665] on button "Continue to application" at bounding box center [900, 685] width 163 height 39
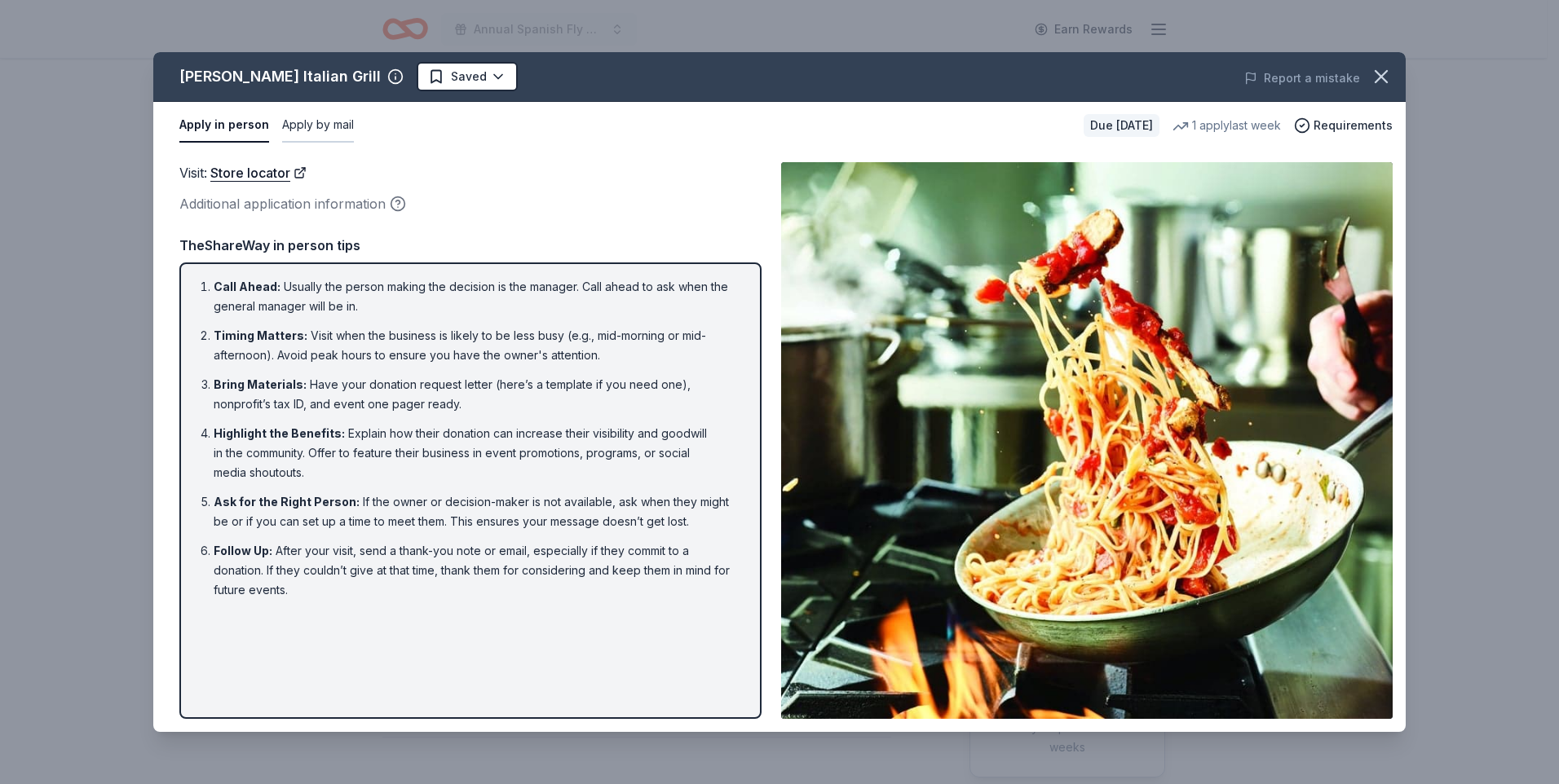
click at [310, 130] on button "Apply by mail" at bounding box center [318, 125] width 72 height 35
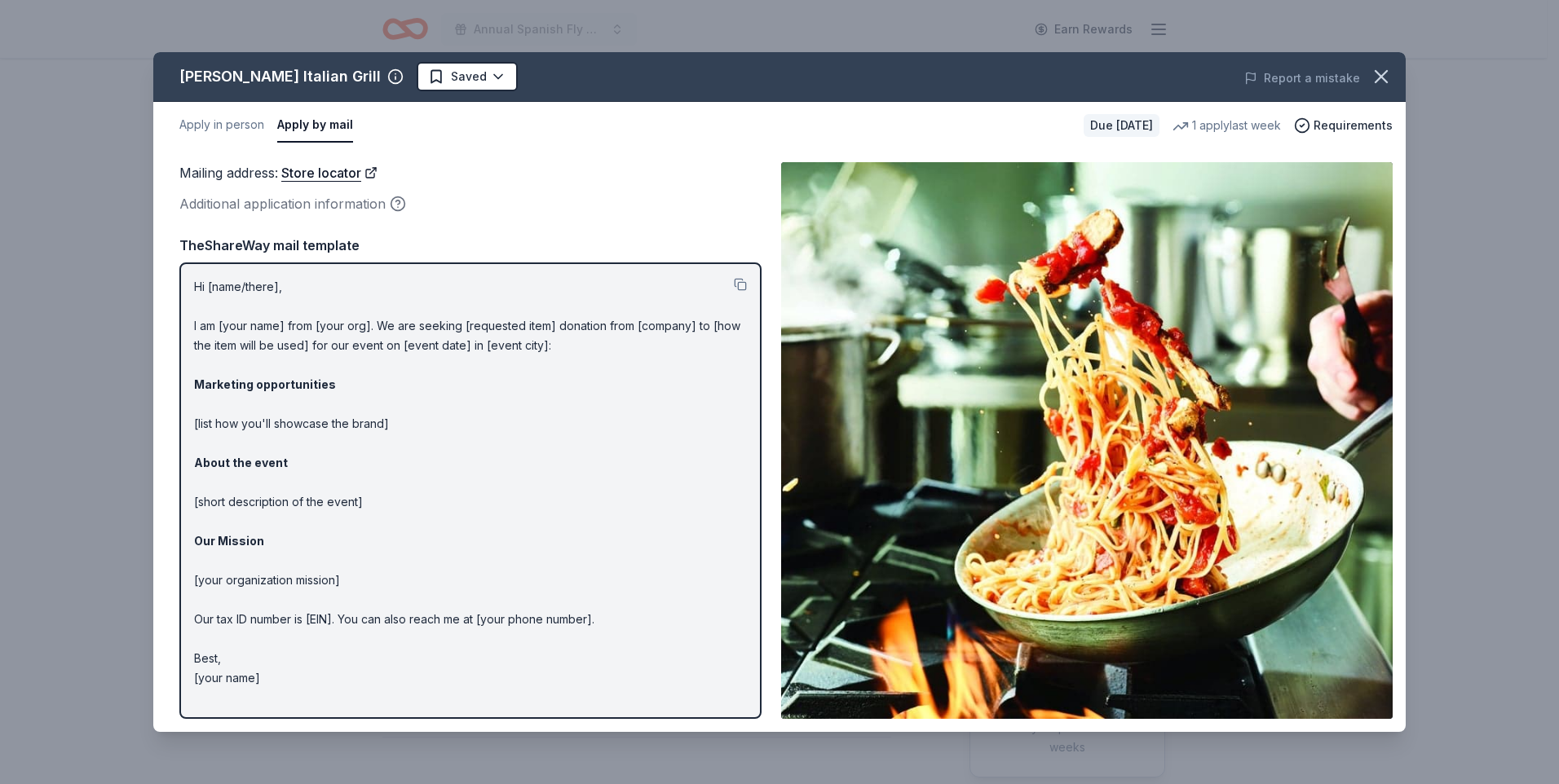
drag, startPoint x: 273, startPoint y: 696, endPoint x: 176, endPoint y: 404, distance: 307.7
click at [164, 412] on div "Mailing address : Store locator Additional application information Mailing addr…" at bounding box center [779, 440] width 1252 height 583
click at [298, 173] on link "Store locator" at bounding box center [329, 173] width 96 height 21
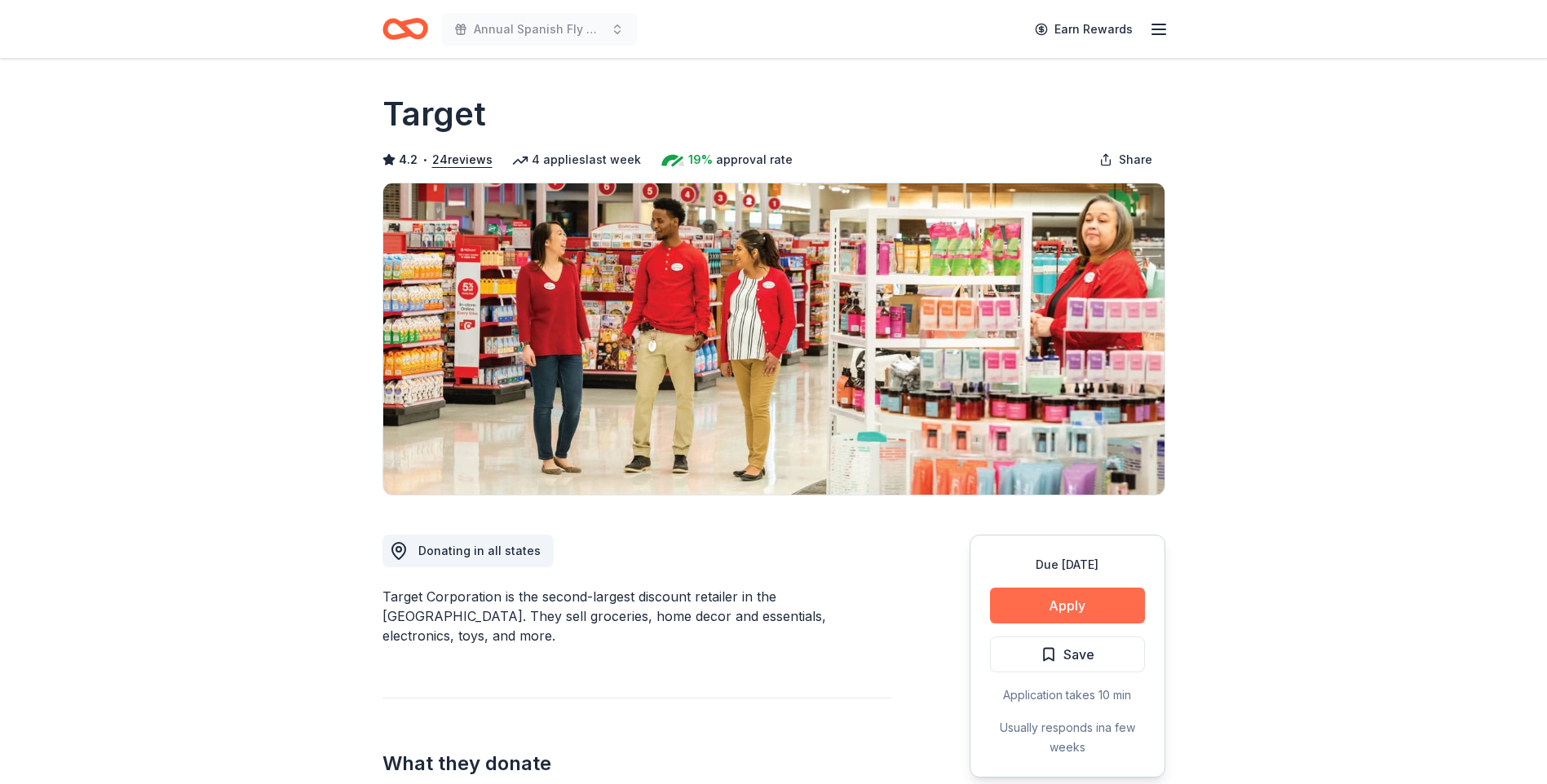
click at [1062, 615] on button "Apply" at bounding box center [1067, 605] width 155 height 36
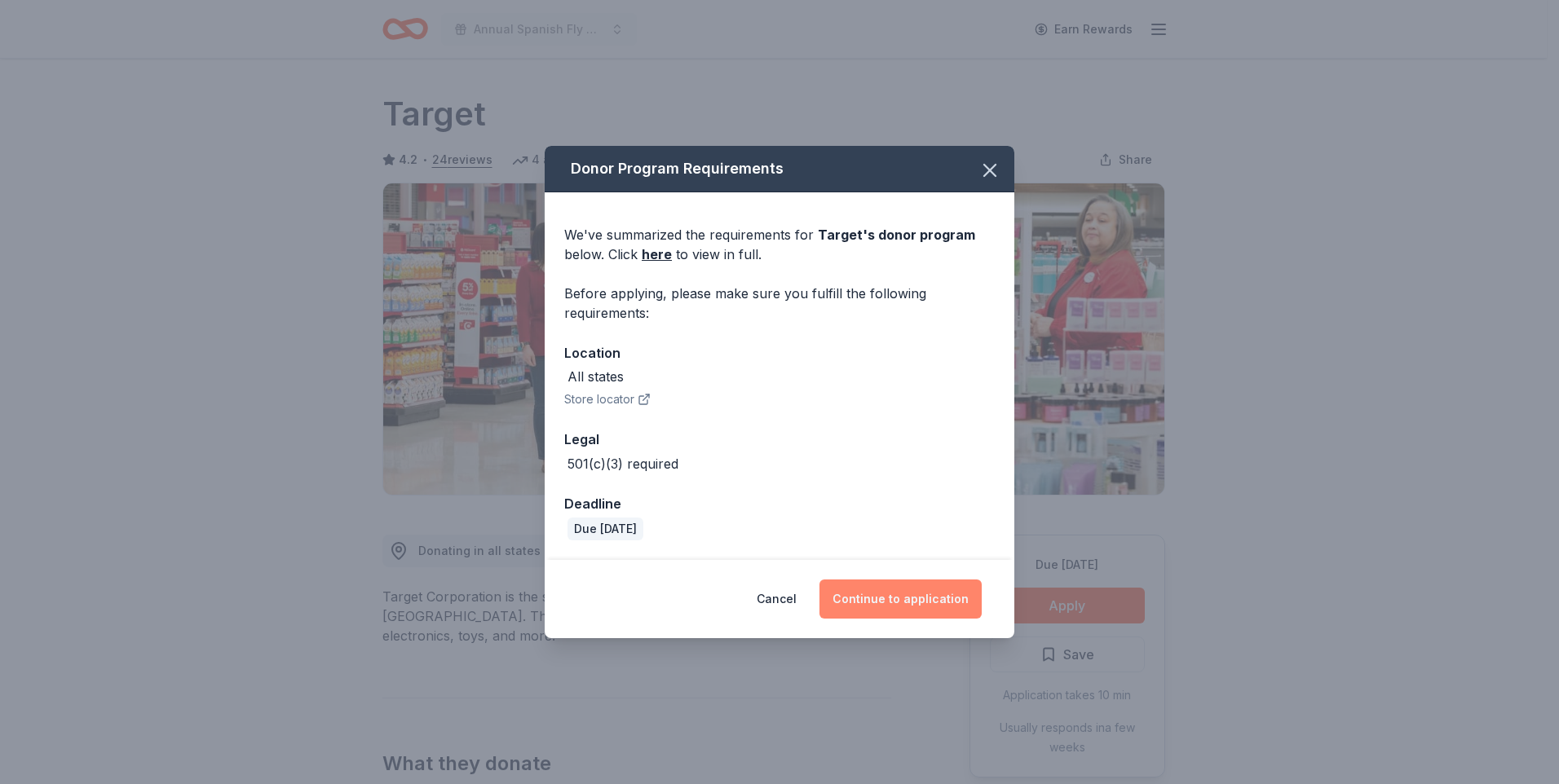
click at [925, 596] on button "Continue to application" at bounding box center [900, 599] width 163 height 39
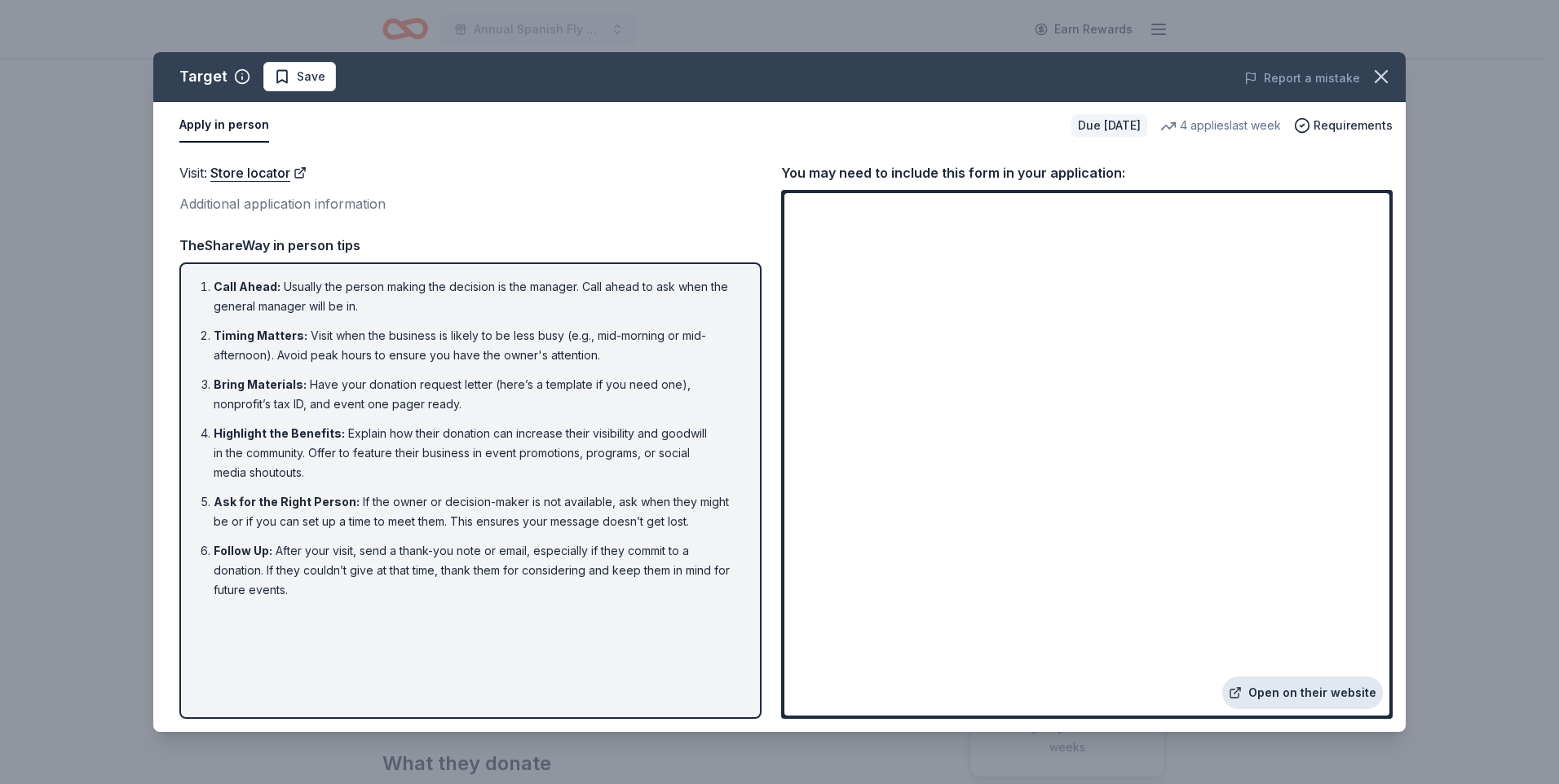
click at [1301, 685] on link "Open on their website" at bounding box center [1302, 693] width 161 height 33
click at [1385, 66] on icon "button" at bounding box center [1381, 76] width 23 height 23
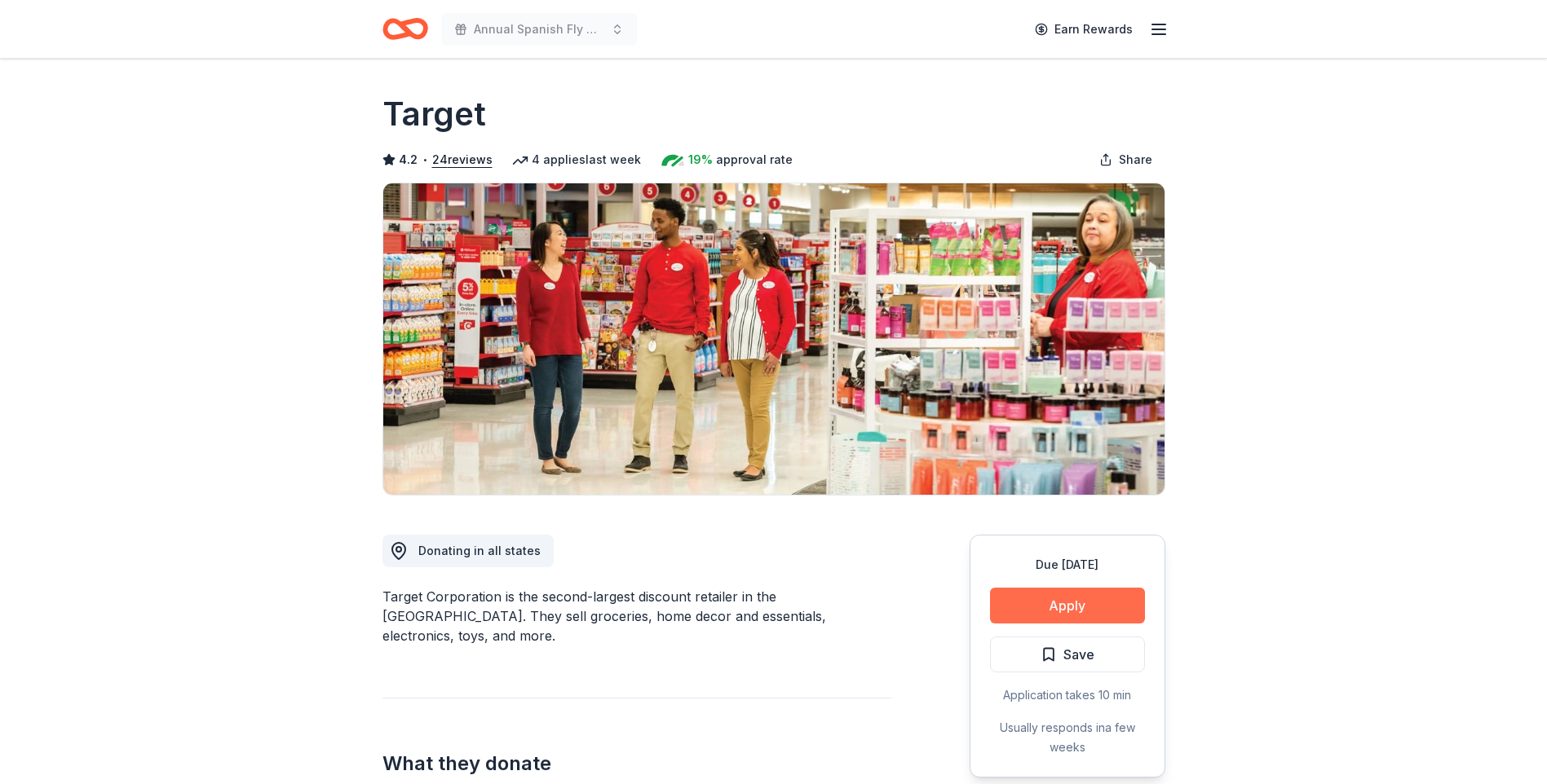
click at [1065, 608] on button "Apply" at bounding box center [1067, 605] width 155 height 36
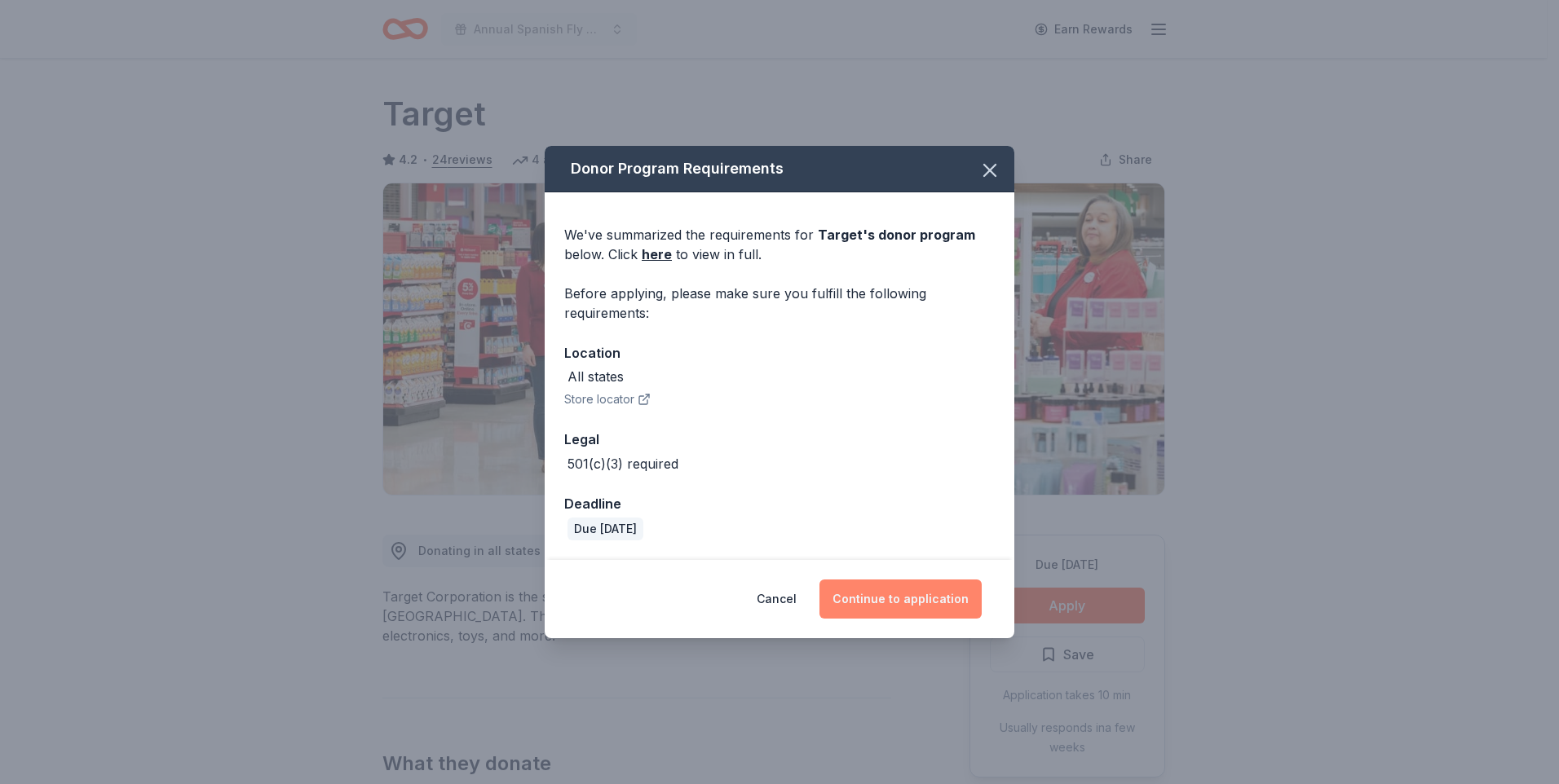
click at [865, 597] on button "Continue to application" at bounding box center [900, 599] width 163 height 39
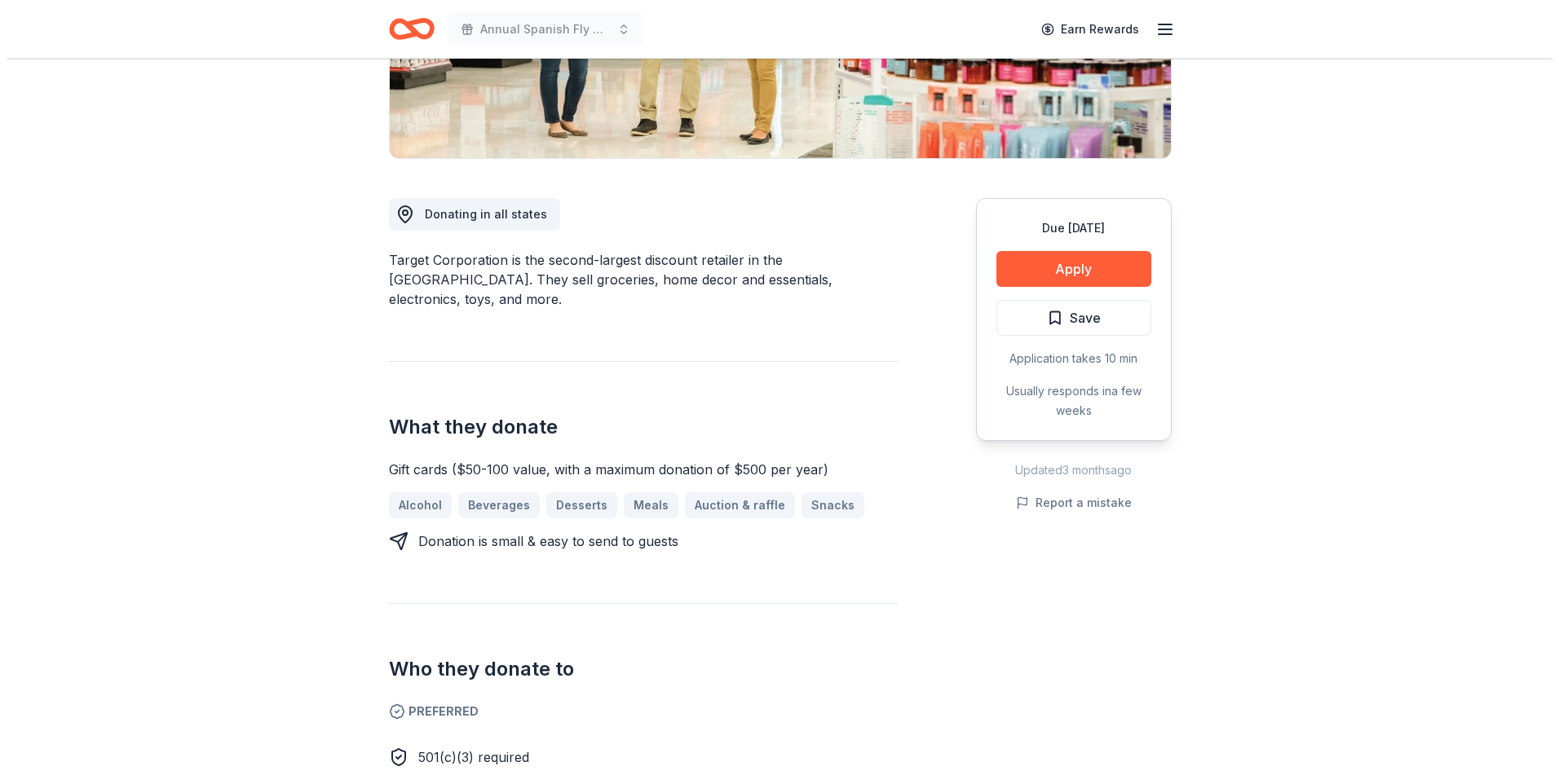
scroll to position [312, 0]
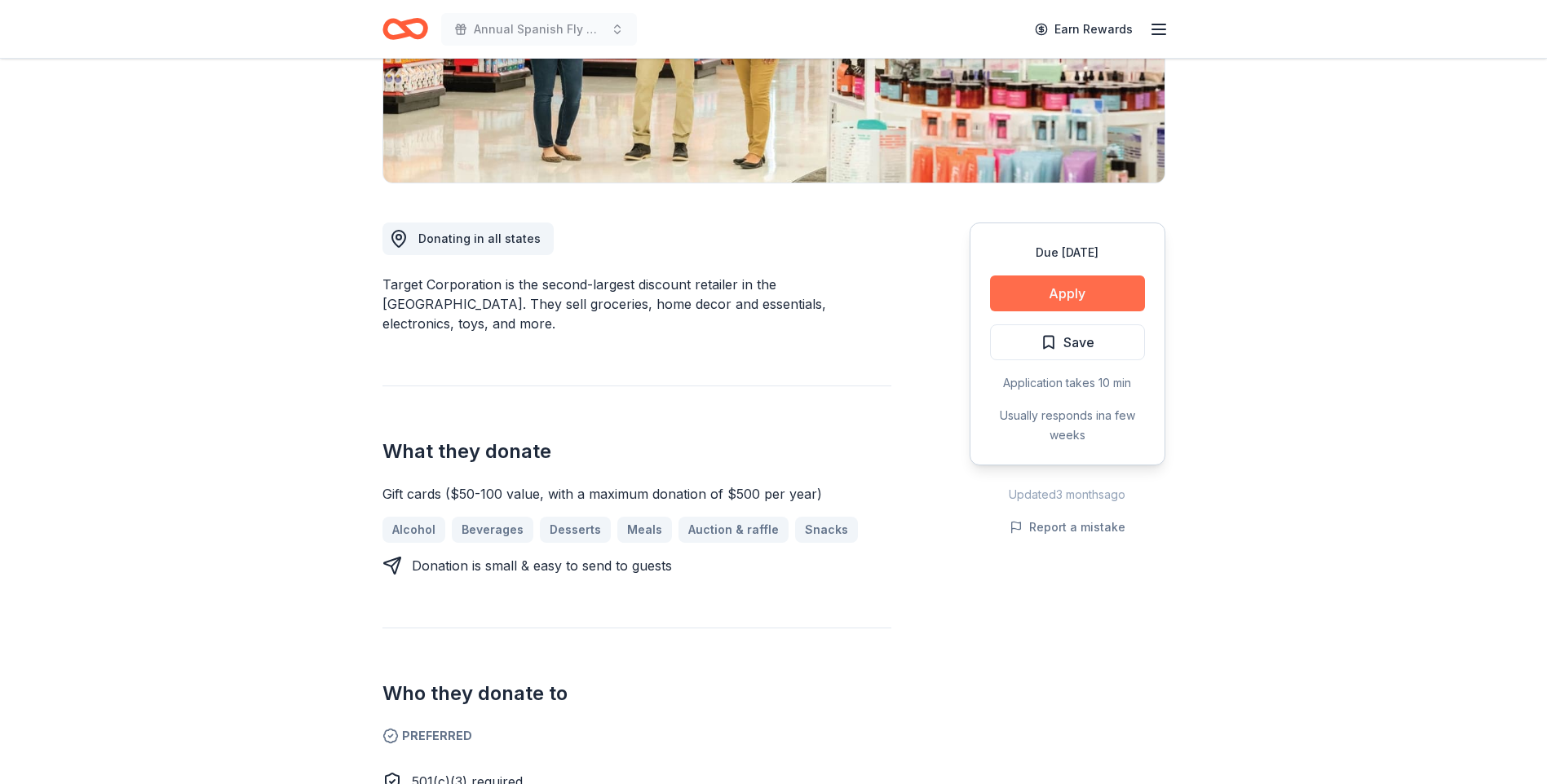
click at [1063, 292] on button "Apply" at bounding box center [1067, 293] width 155 height 36
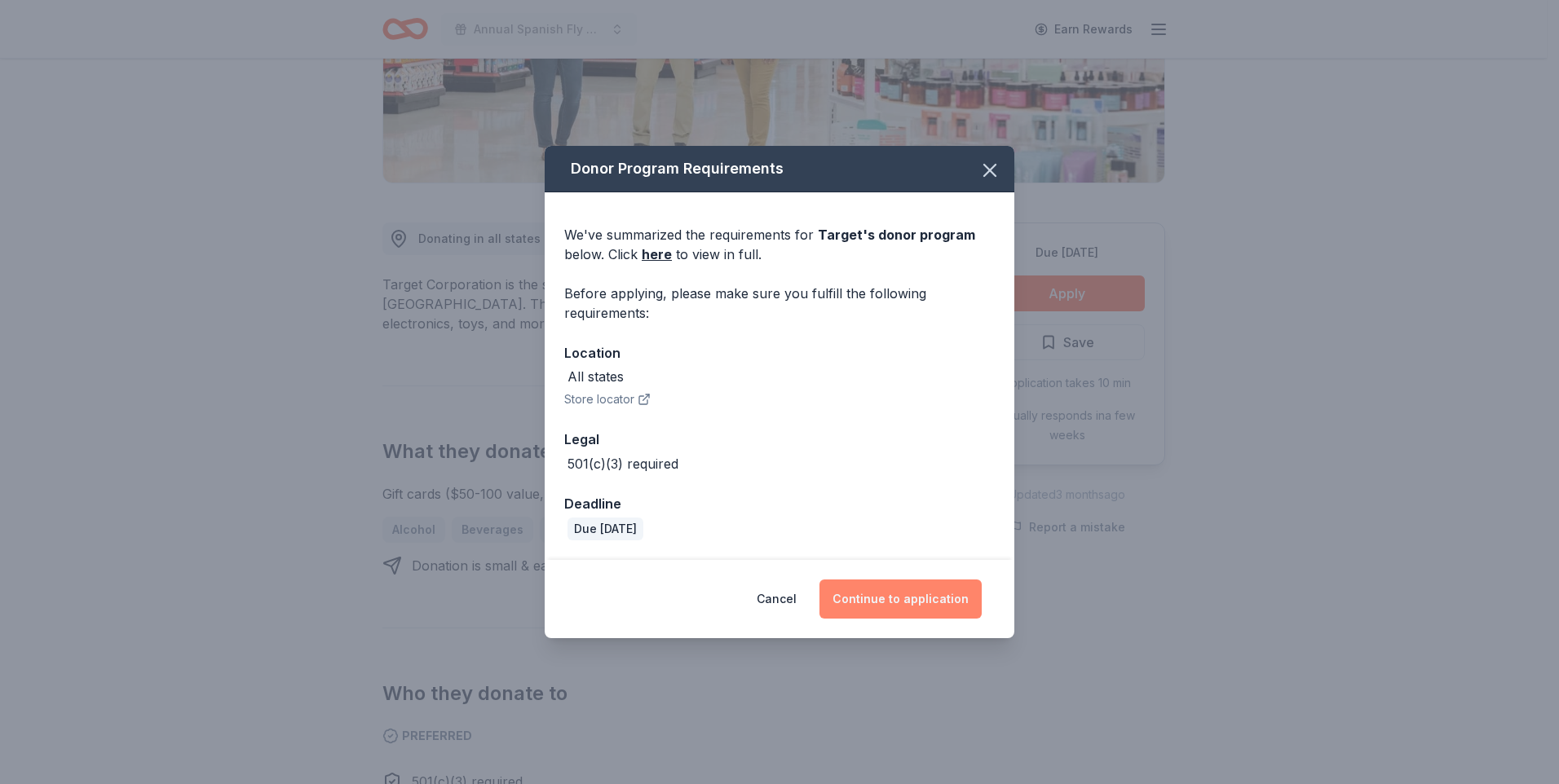
click at [873, 616] on button "Continue to application" at bounding box center [900, 599] width 163 height 39
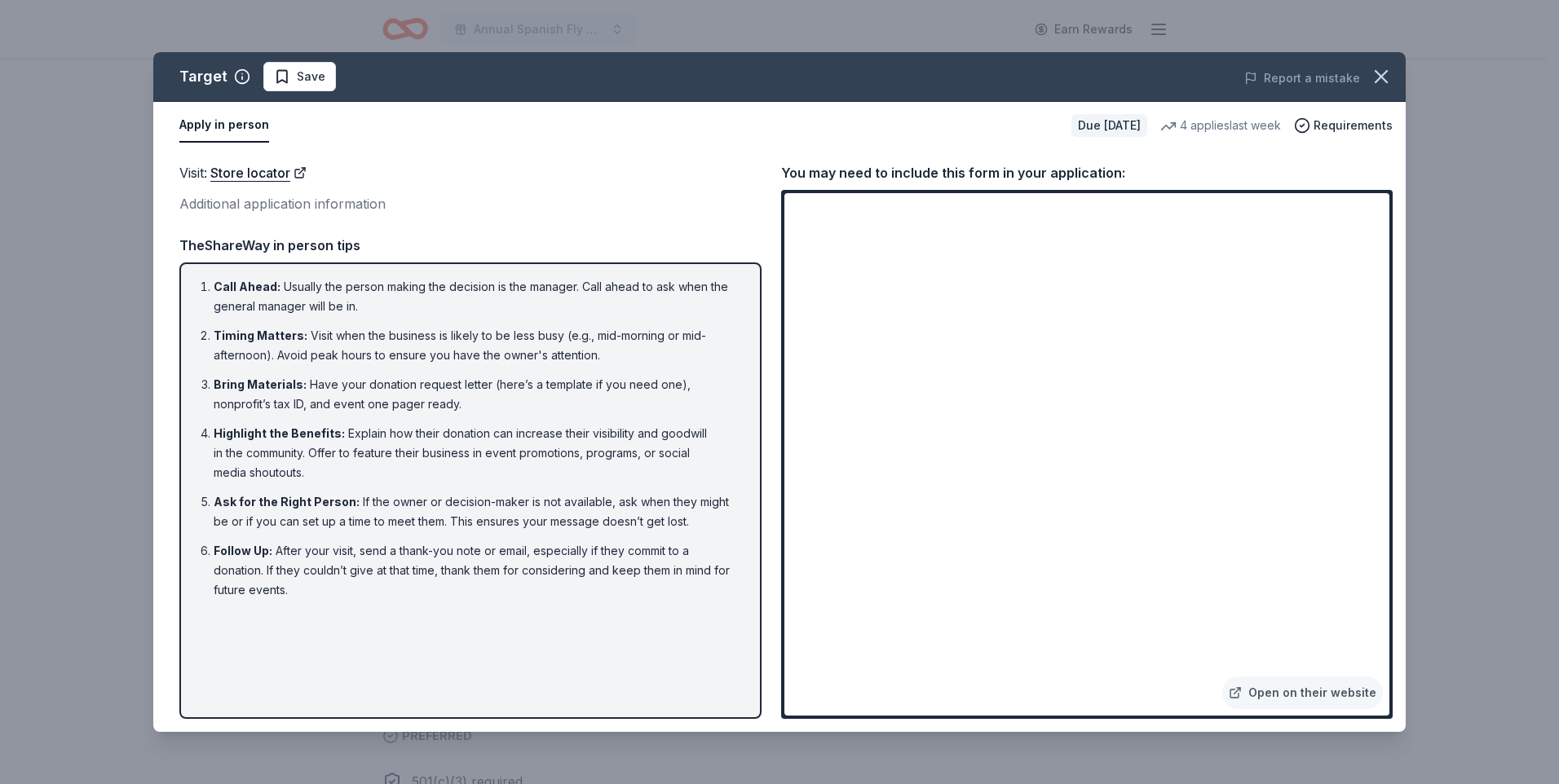
click at [254, 203] on div "Additional application information" at bounding box center [470, 203] width 582 height 21
click at [238, 177] on link "Store locator" at bounding box center [259, 173] width 96 height 21
click at [1298, 692] on link "Open on their website" at bounding box center [1302, 693] width 161 height 33
click at [1357, 123] on span "Requirements" at bounding box center [1353, 125] width 79 height 19
click at [1371, 83] on icon "button" at bounding box center [1381, 76] width 23 height 23
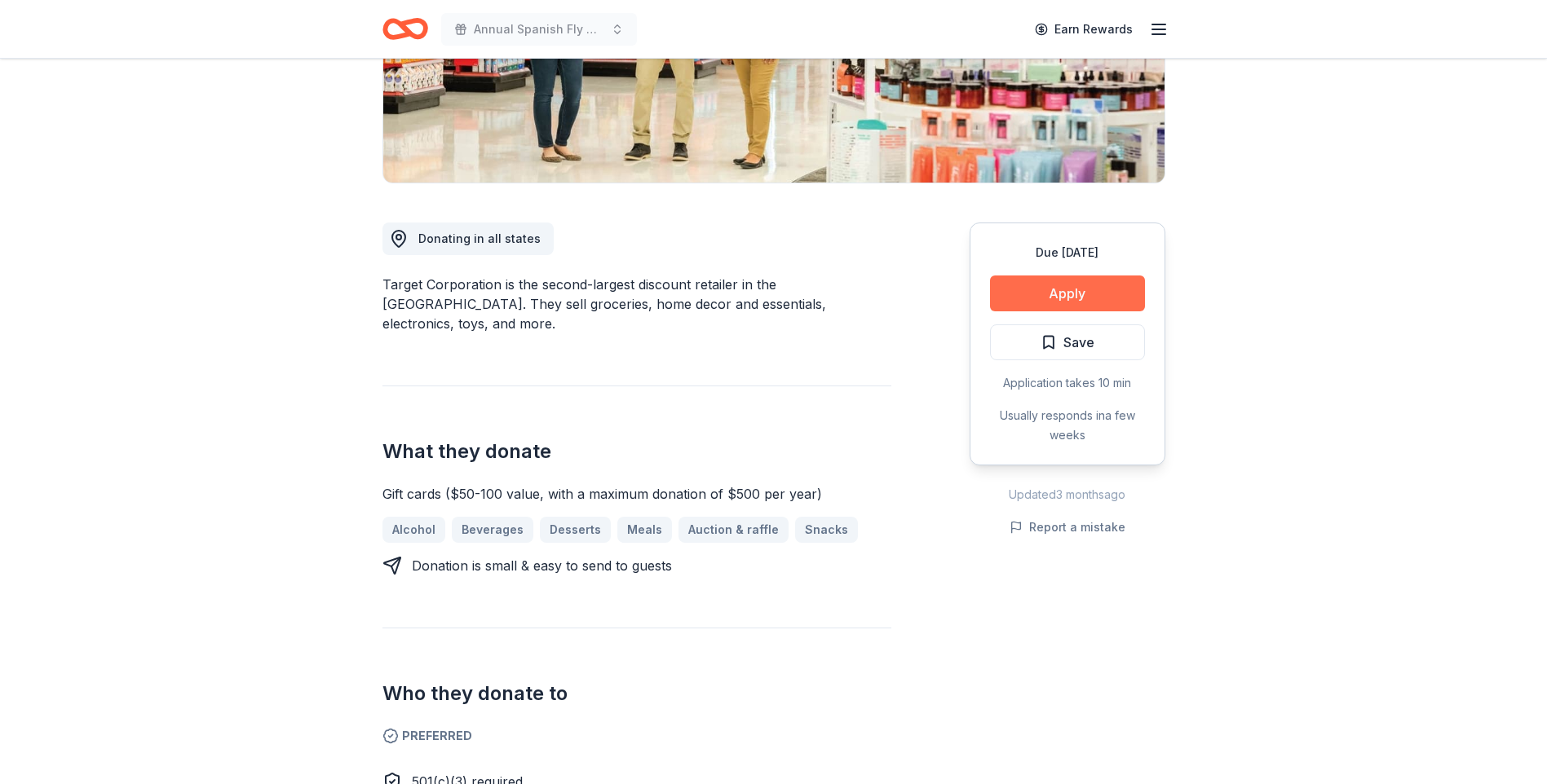
click at [1064, 295] on button "Apply" at bounding box center [1067, 293] width 155 height 36
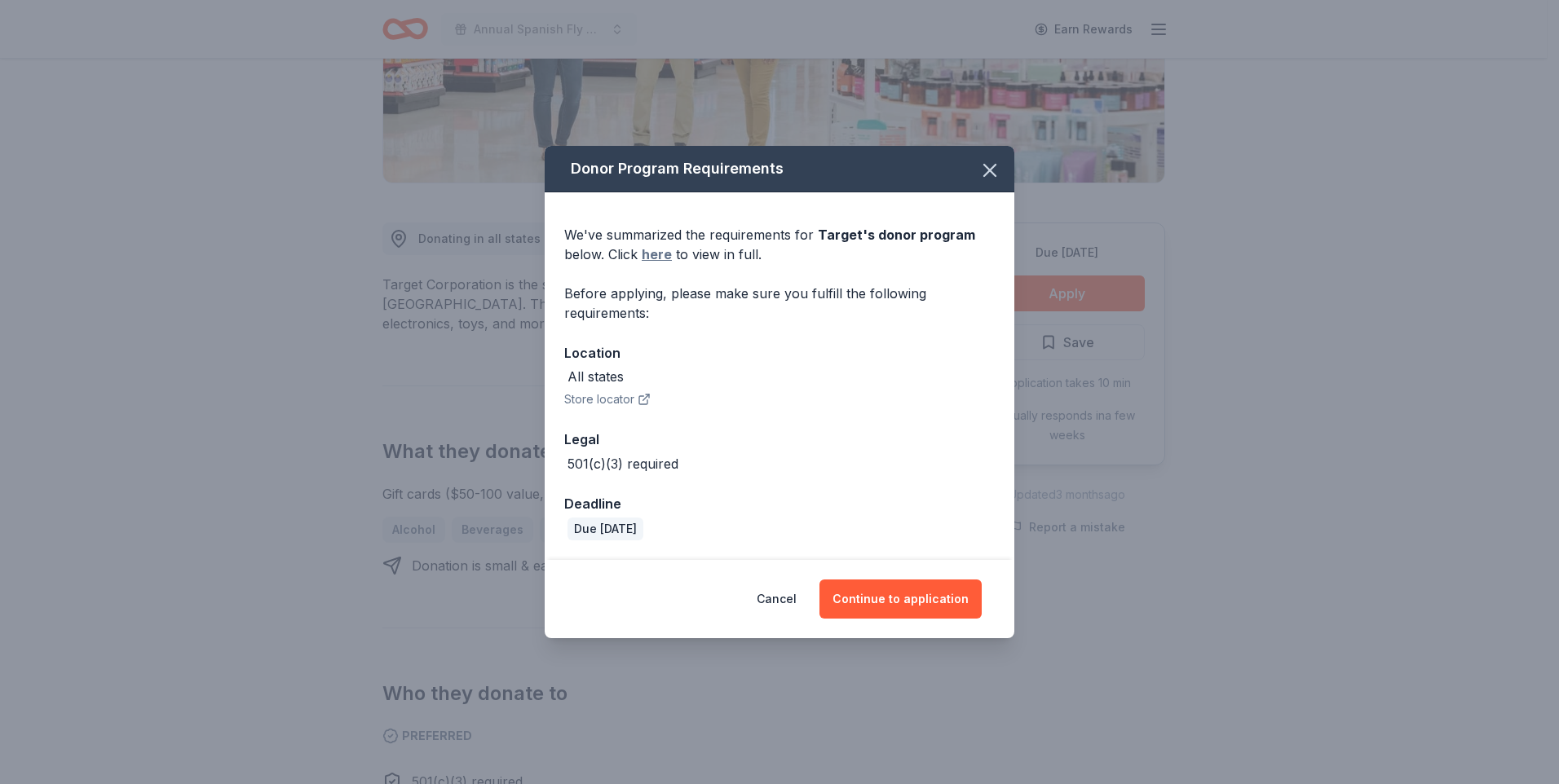
click at [652, 252] on link "here" at bounding box center [657, 253] width 30 height 19
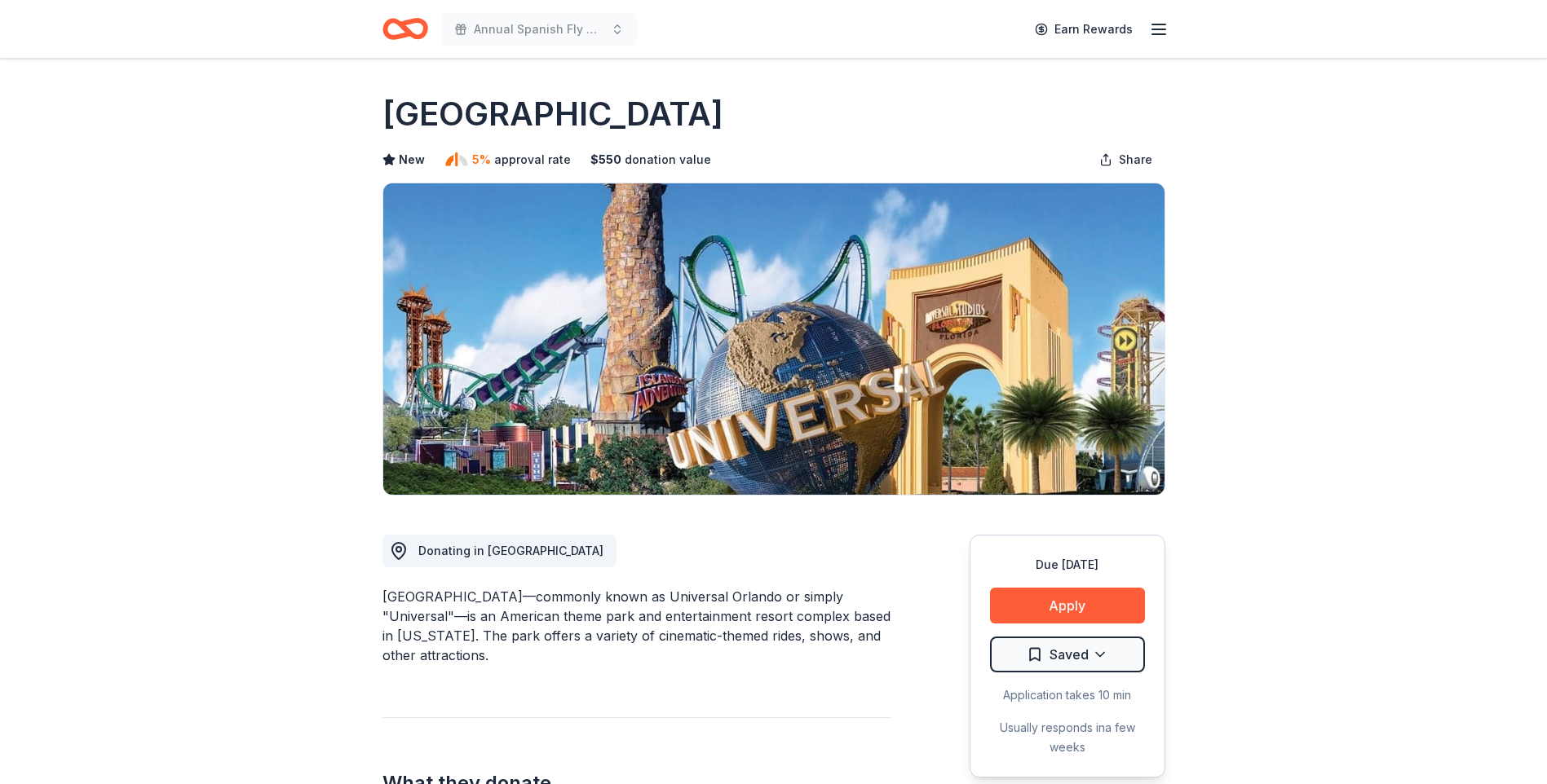
click at [1048, 585] on div "Due [DATE] Apply Saved Application takes 10 min Usually responds in a few weeks" at bounding box center [1067, 656] width 195 height 243
click at [1054, 605] on button "Apply" at bounding box center [1067, 605] width 155 height 36
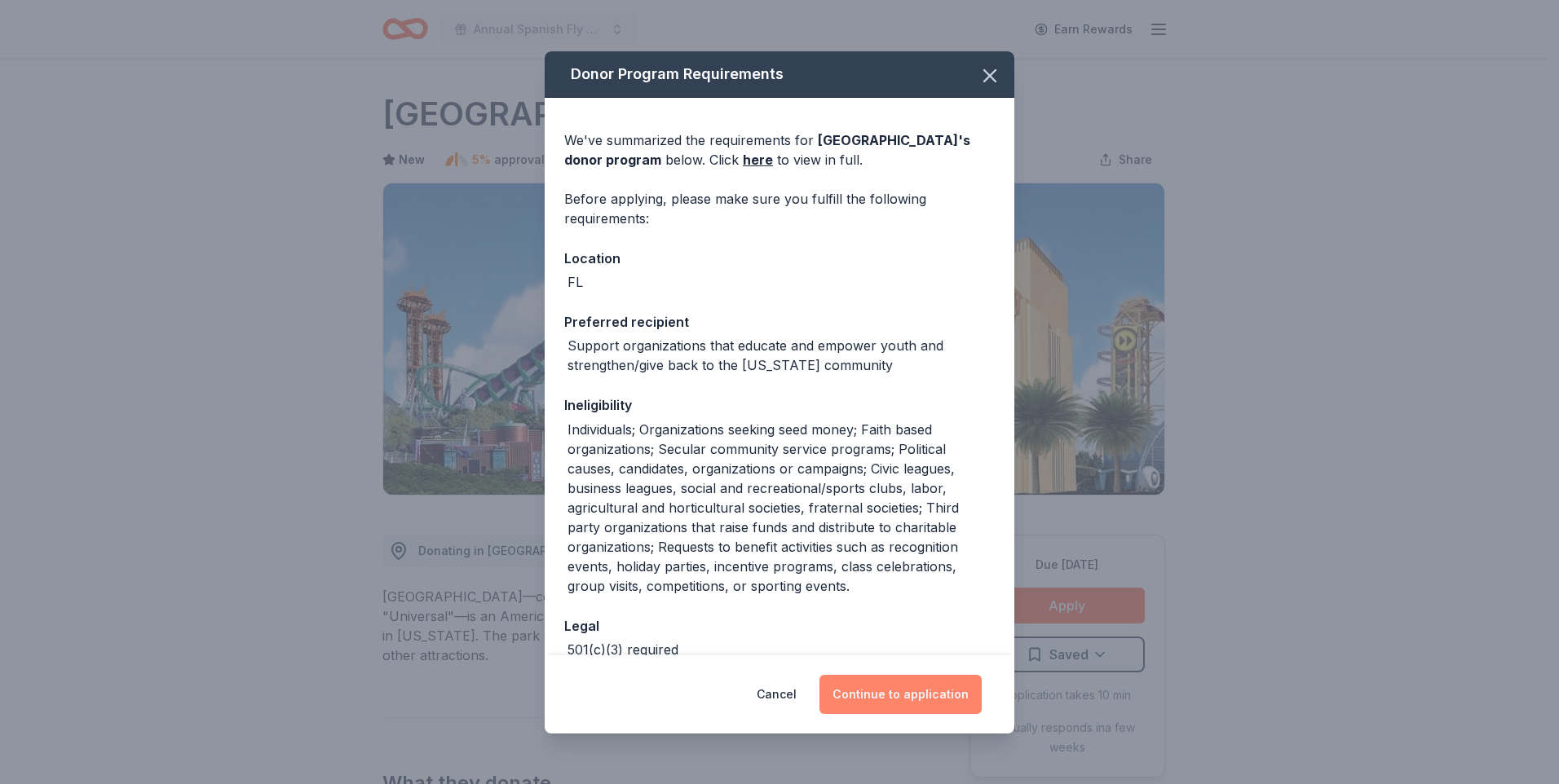
click at [887, 696] on button "Continue to application" at bounding box center [900, 695] width 163 height 39
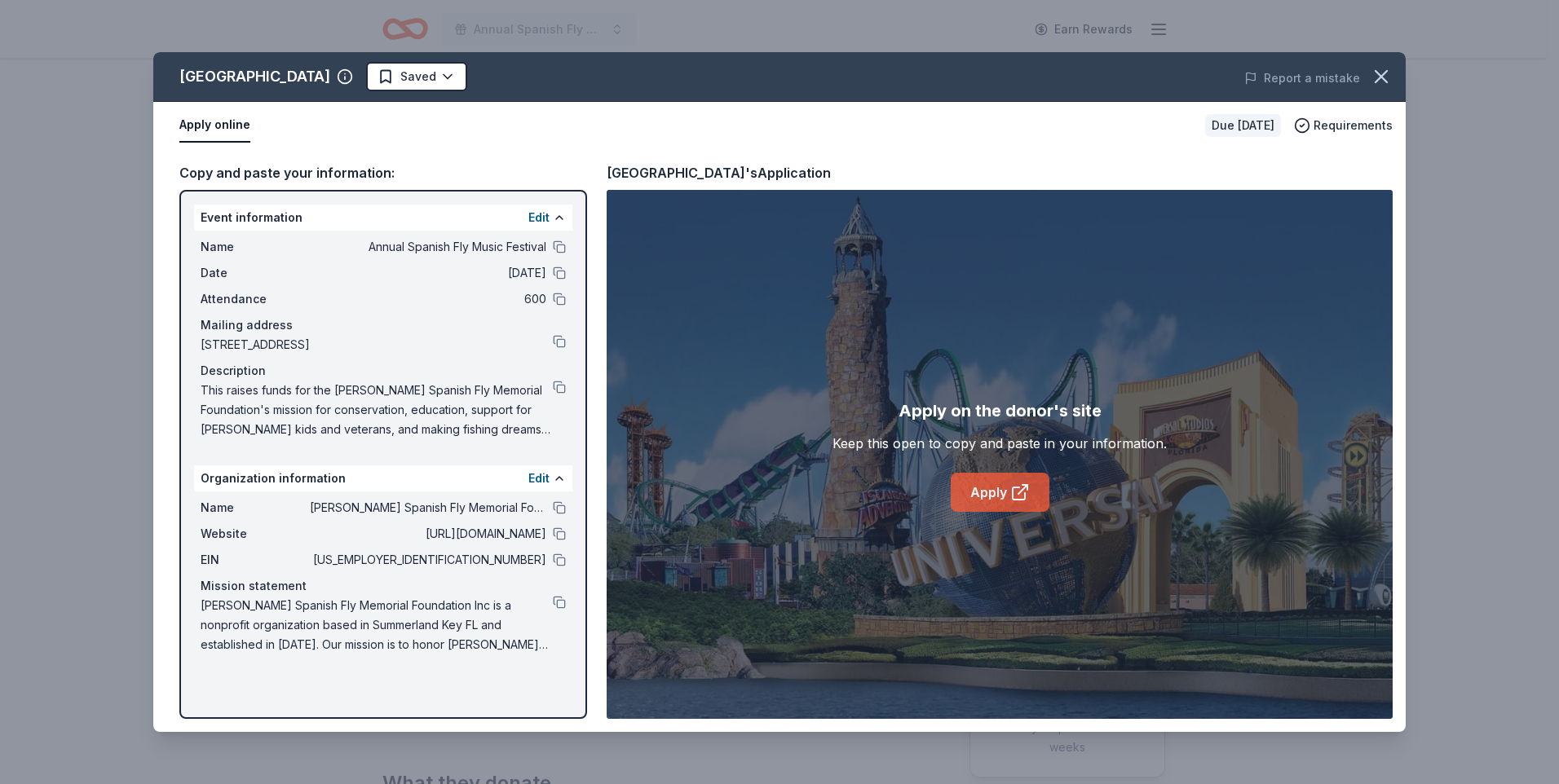
click at [1001, 490] on link "Apply" at bounding box center [1000, 493] width 99 height 39
